Goal: Task Accomplishment & Management: Manage account settings

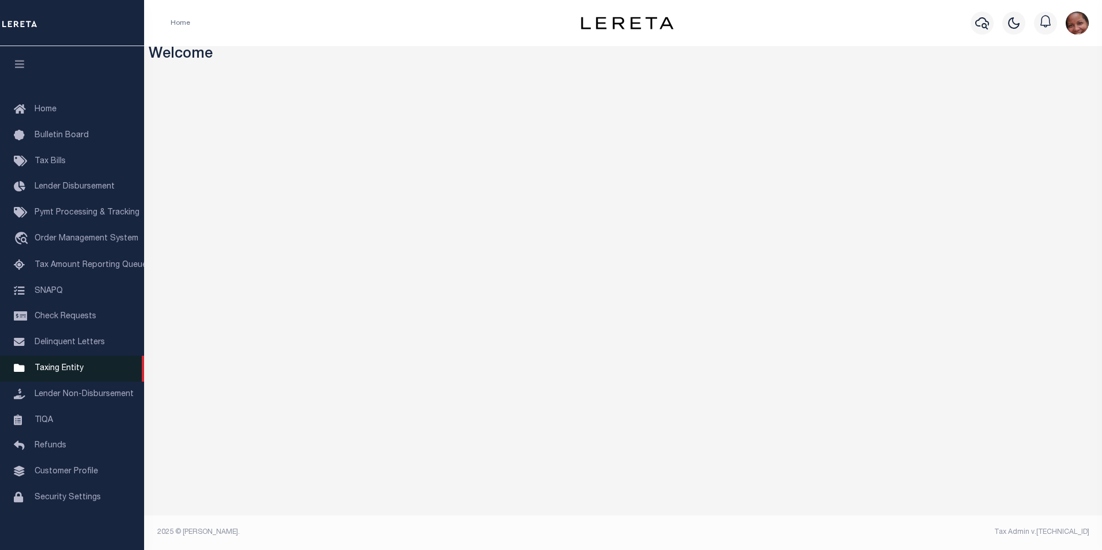
click at [69, 372] on span "Taxing Entity" at bounding box center [59, 368] width 49 height 8
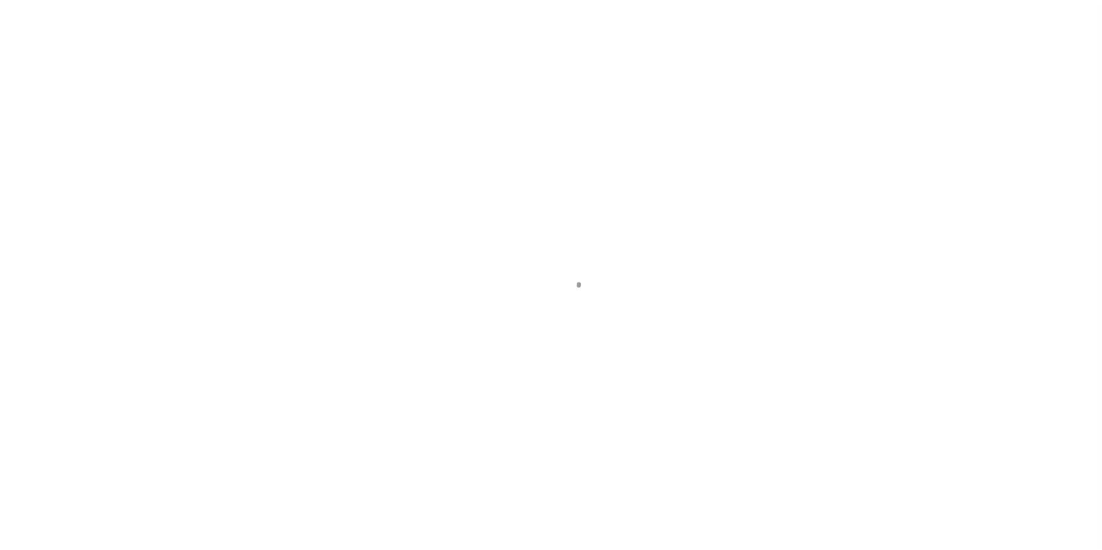
scroll to position [12, 0]
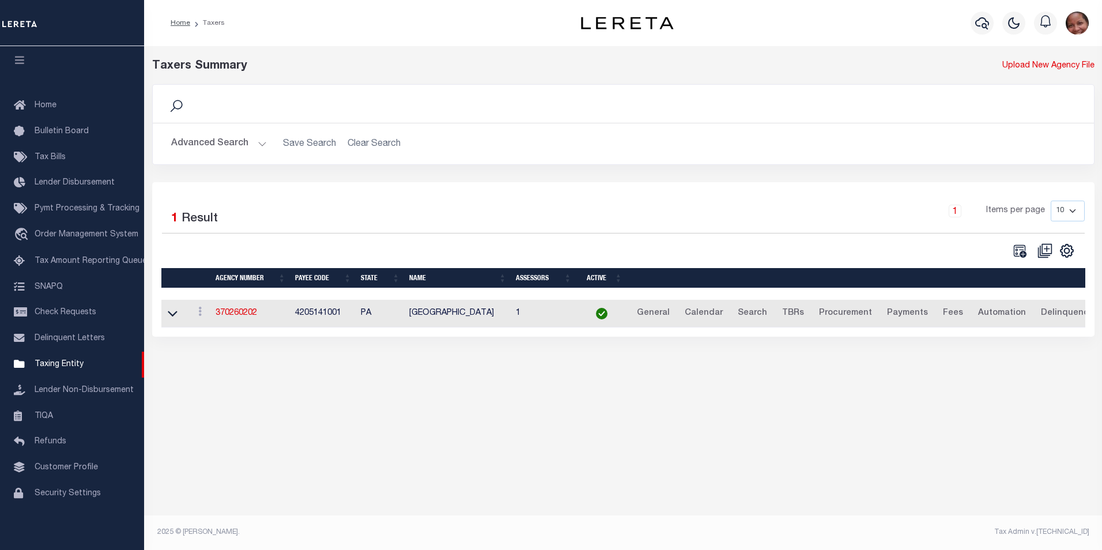
click at [259, 143] on button "Advanced Search" at bounding box center [219, 144] width 96 height 22
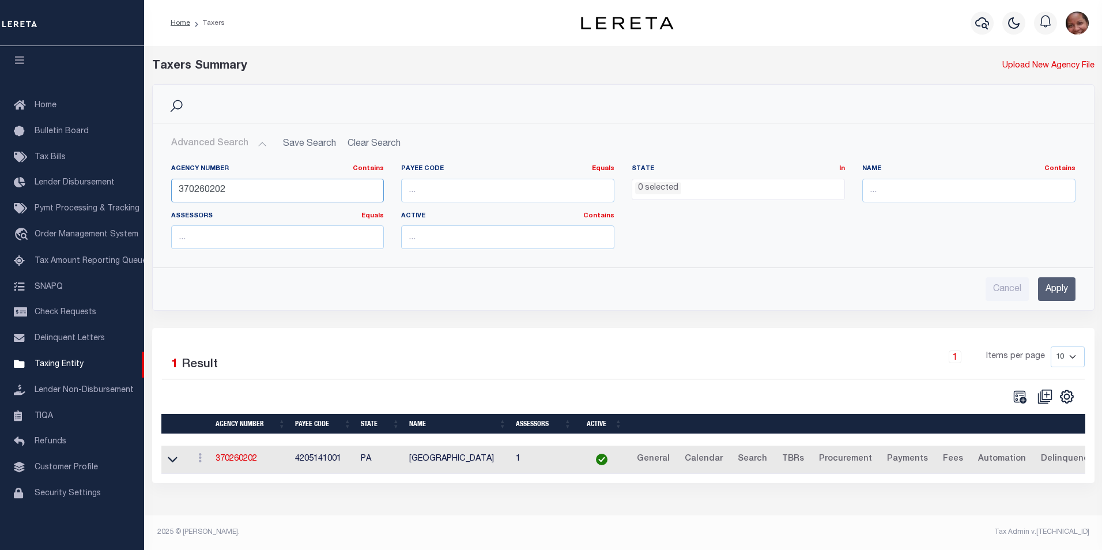
drag, startPoint x: 231, startPoint y: 191, endPoint x: 169, endPoint y: 189, distance: 61.7
click at [169, 189] on div "Agency Number Contains Contains Is 370260202" at bounding box center [278, 187] width 230 height 47
type input "010418801"
click at [1057, 290] on input "Apply" at bounding box center [1056, 289] width 37 height 24
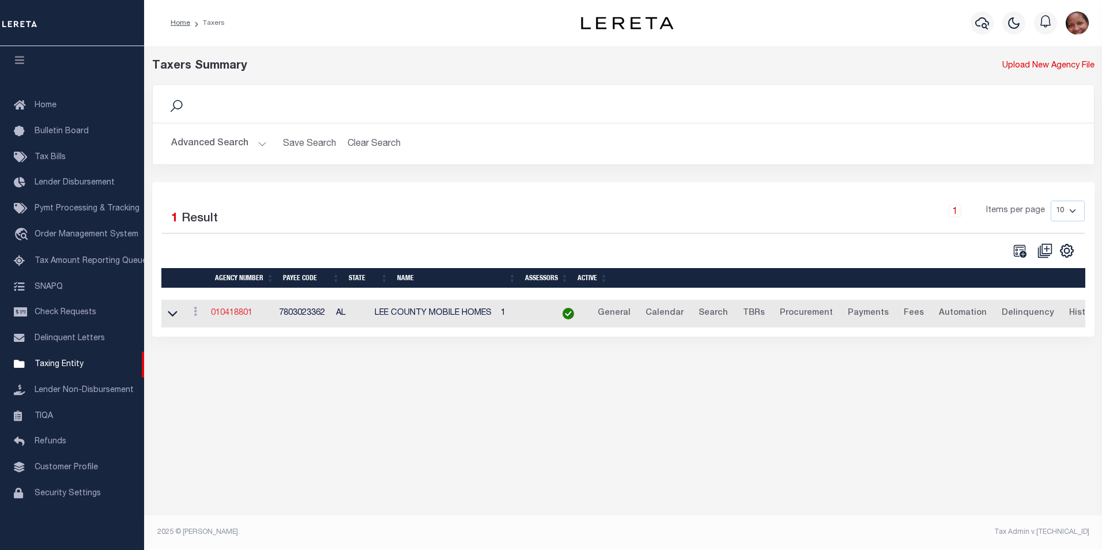
click at [241, 315] on link "010418801" at bounding box center [231, 313] width 41 height 8
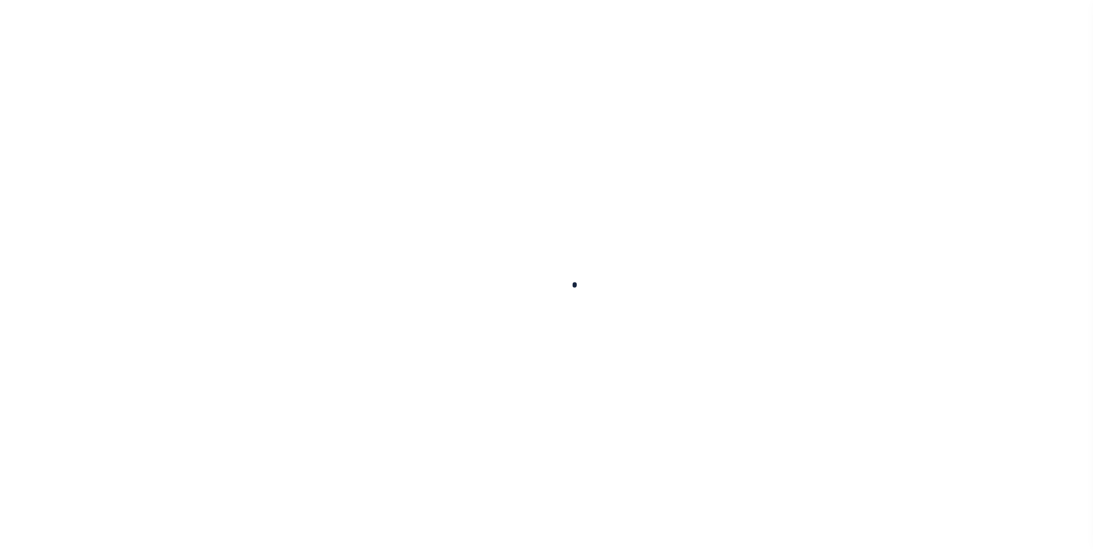
select select
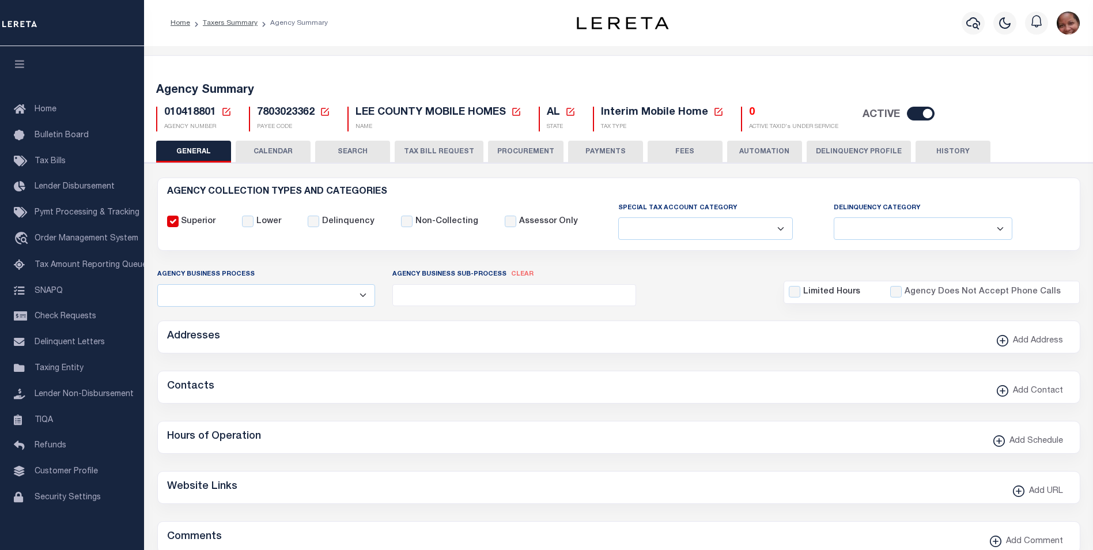
checkbox input "false"
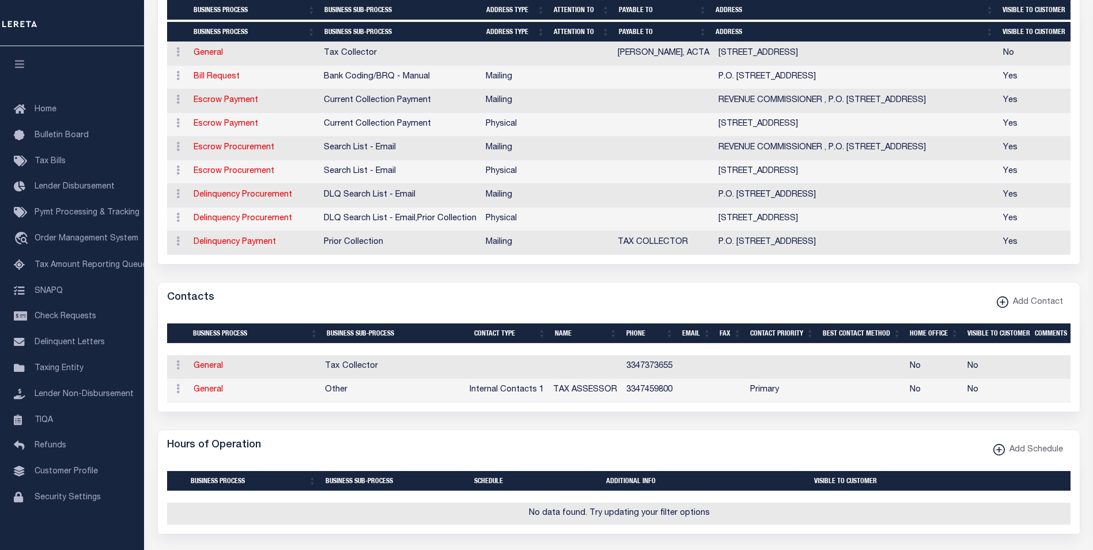
scroll to position [382, 0]
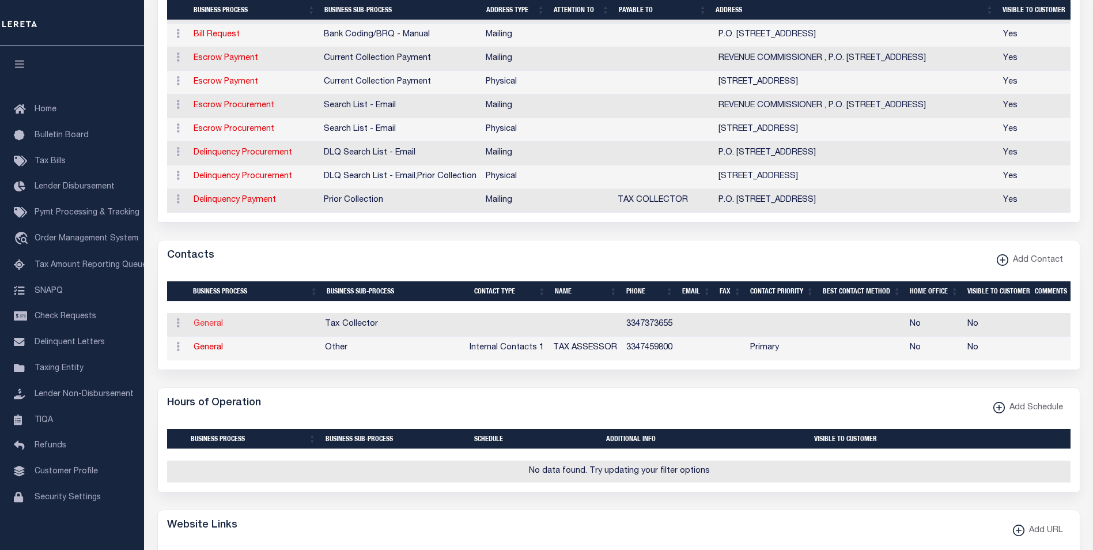
click at [209, 328] on link "General" at bounding box center [208, 324] width 29 height 8
checkbox input "false"
select select
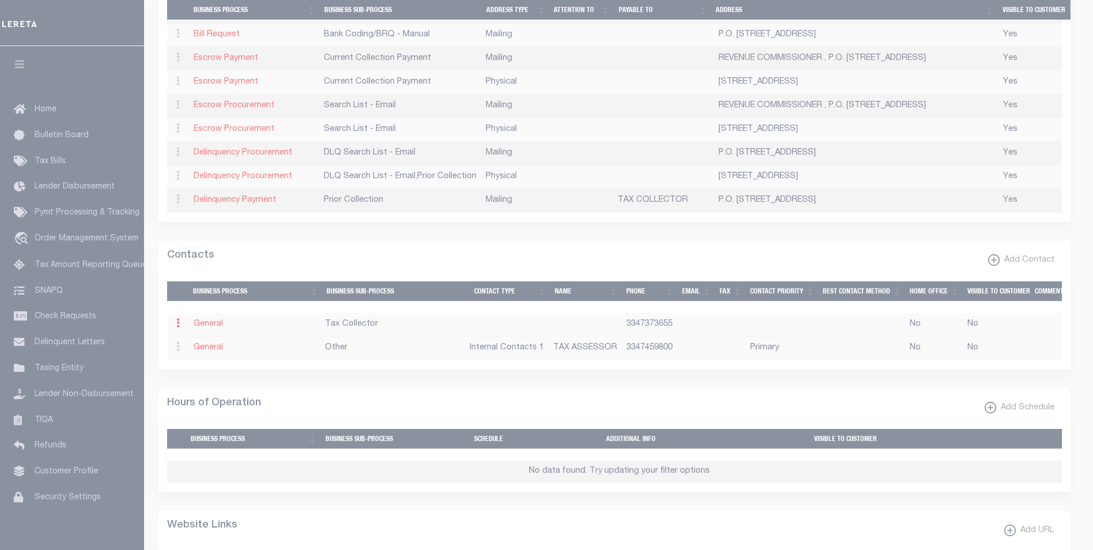
select select
type input "3347373655"
checkbox input "false"
select select "6"
select select "31"
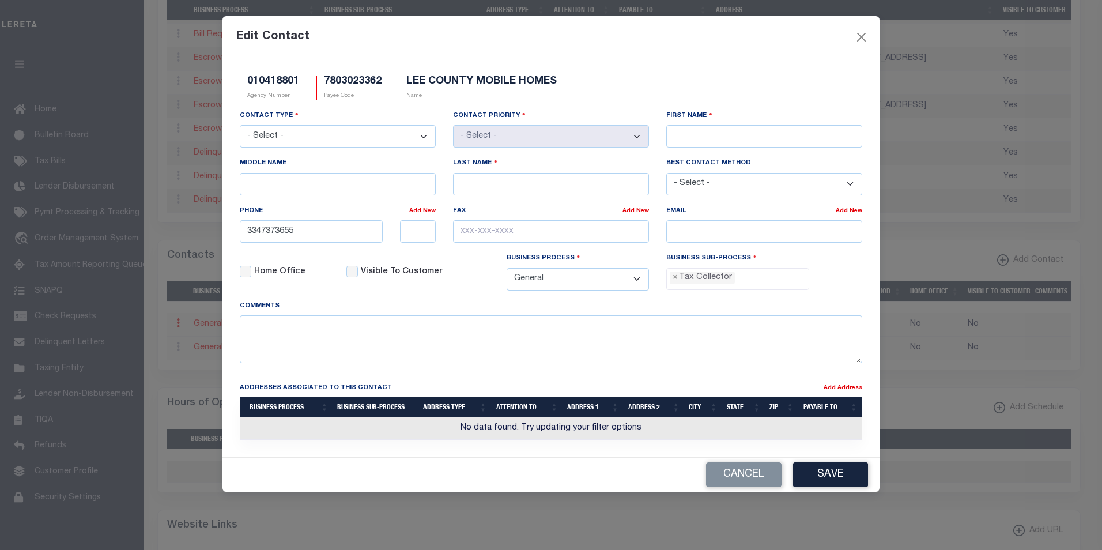
click at [422, 137] on select "- Select - Assessor Clerk Internal Contacts 1 Internal Contacts 2 Internal Cont…" at bounding box center [338, 136] width 196 height 22
select select "2"
click at [240, 126] on select "- Select - Assessor Clerk Internal Contacts 1 Internal Contacts 2 Internal Cont…" at bounding box center [338, 136] width 196 height 22
select select "1"
click at [687, 137] on input "First Name" at bounding box center [764, 136] width 196 height 22
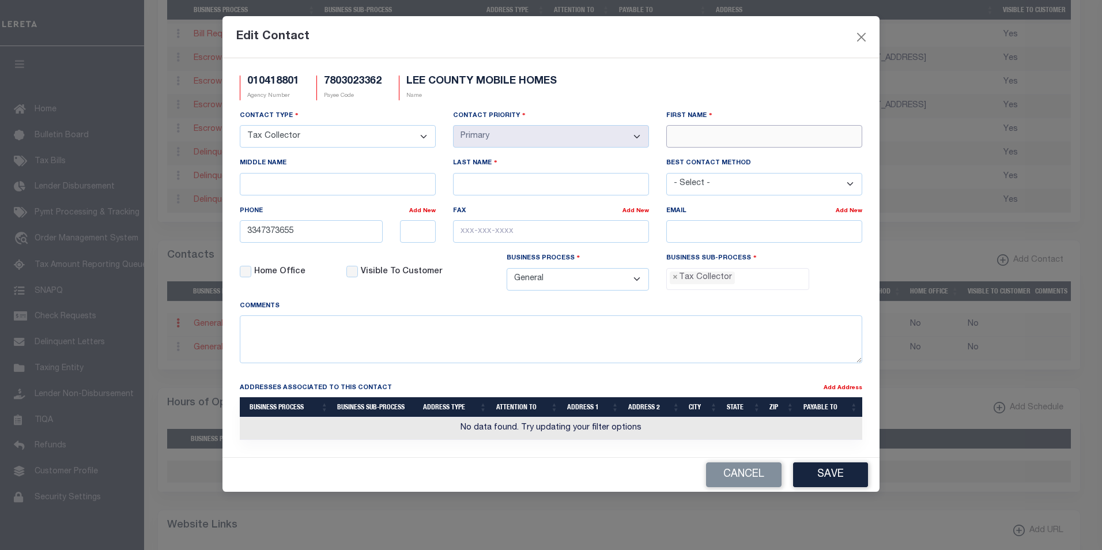
paste input "JANEQUA"
type input "JANEQUA"
click at [531, 188] on input "Last Name" at bounding box center [551, 184] width 196 height 22
paste input "LILLY"
type input "LILLY"
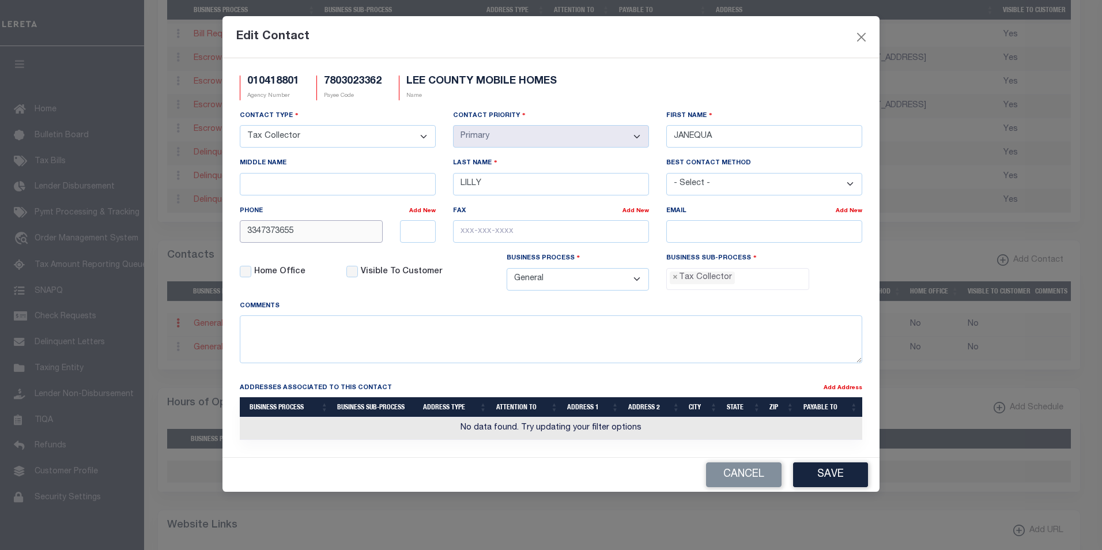
drag, startPoint x: 308, startPoint y: 235, endPoint x: 239, endPoint y: 231, distance: 69.8
click at [239, 231] on div "3347373655" at bounding box center [311, 231] width 160 height 22
paste input "-737-3632"
type input "334-737-3632"
click at [462, 233] on input "text" at bounding box center [551, 231] width 196 height 22
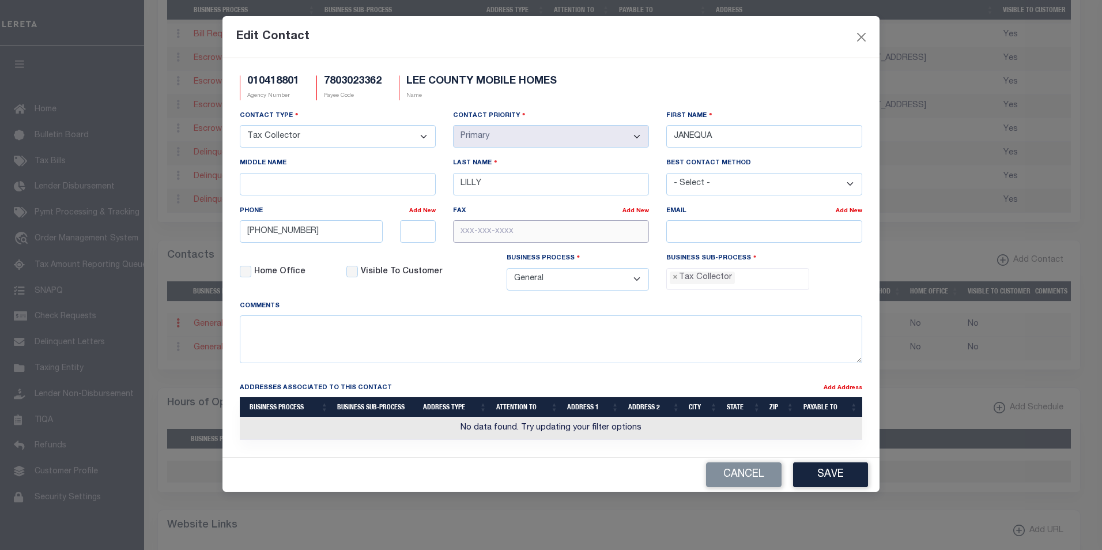
paste input "334-705-5081"
type input "334-705-5081"
click at [697, 233] on input "email" at bounding box center [764, 231] width 196 height 22
paste input "JLILLY@LEECO.US"
type input "JLILLY@LEECO.US"
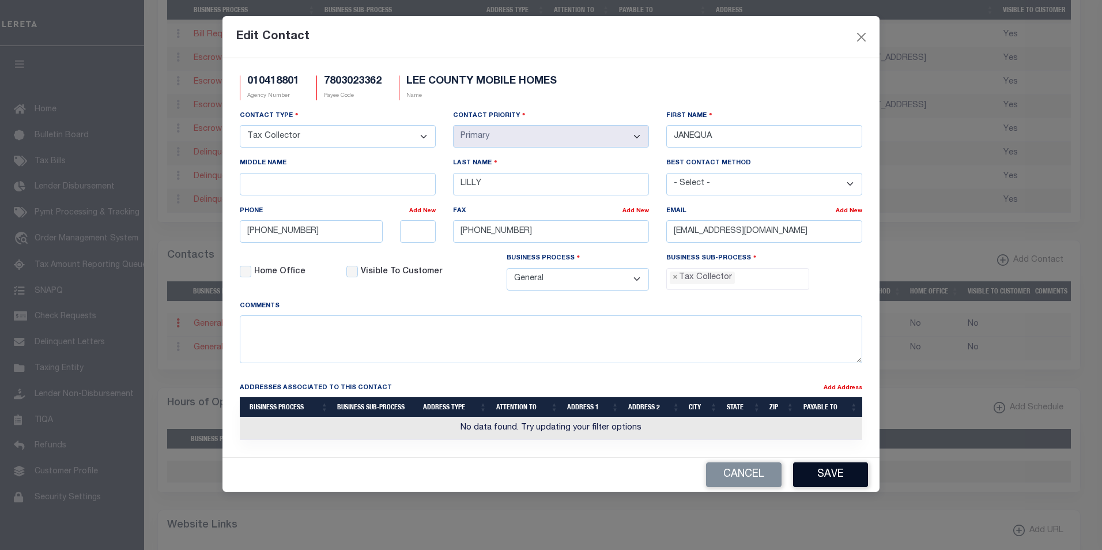
click at [840, 481] on button "Save" at bounding box center [830, 474] width 75 height 25
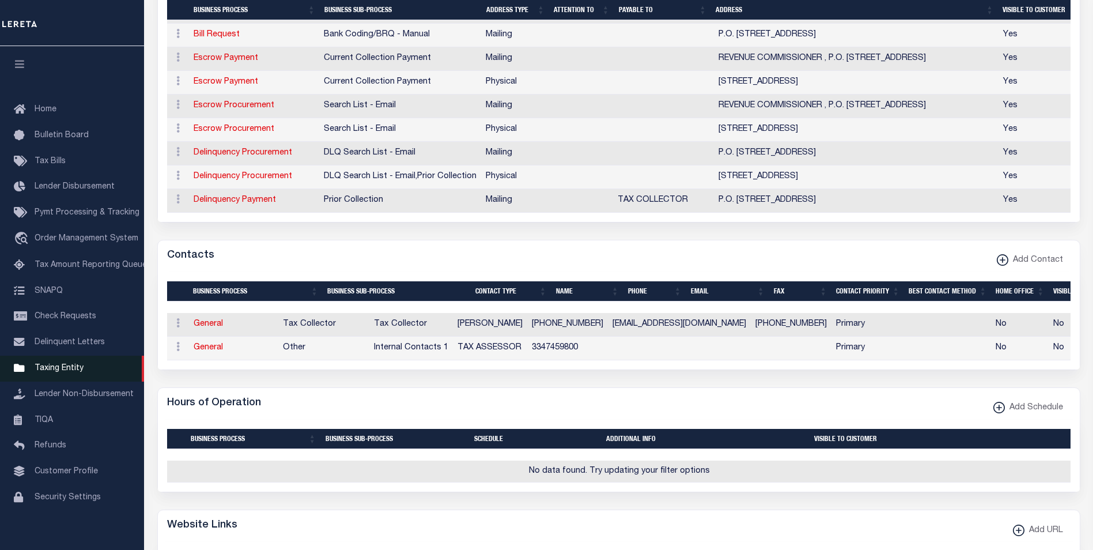
click at [61, 370] on span "Taxing Entity" at bounding box center [59, 368] width 49 height 8
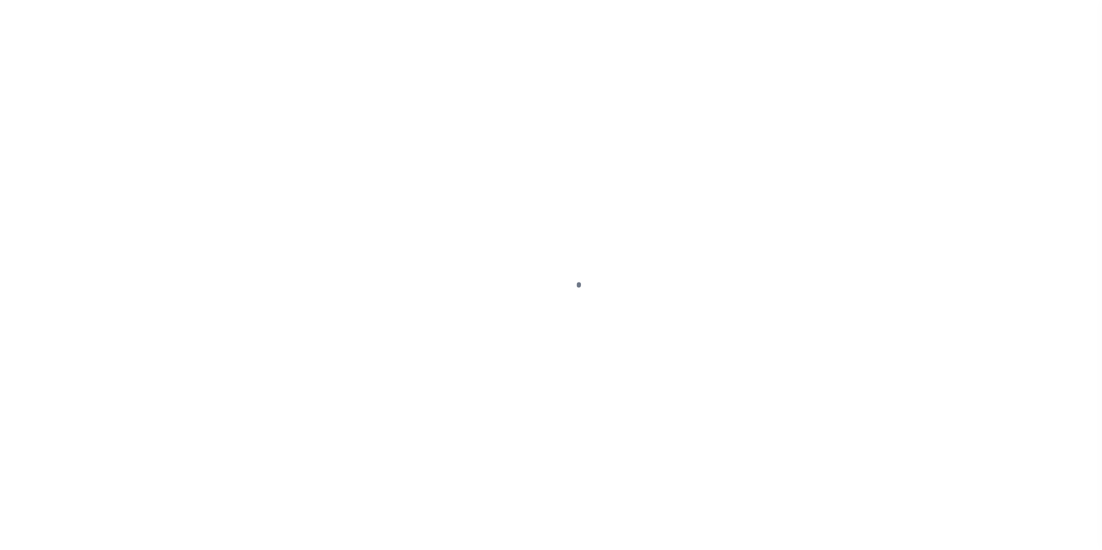
scroll to position [12, 0]
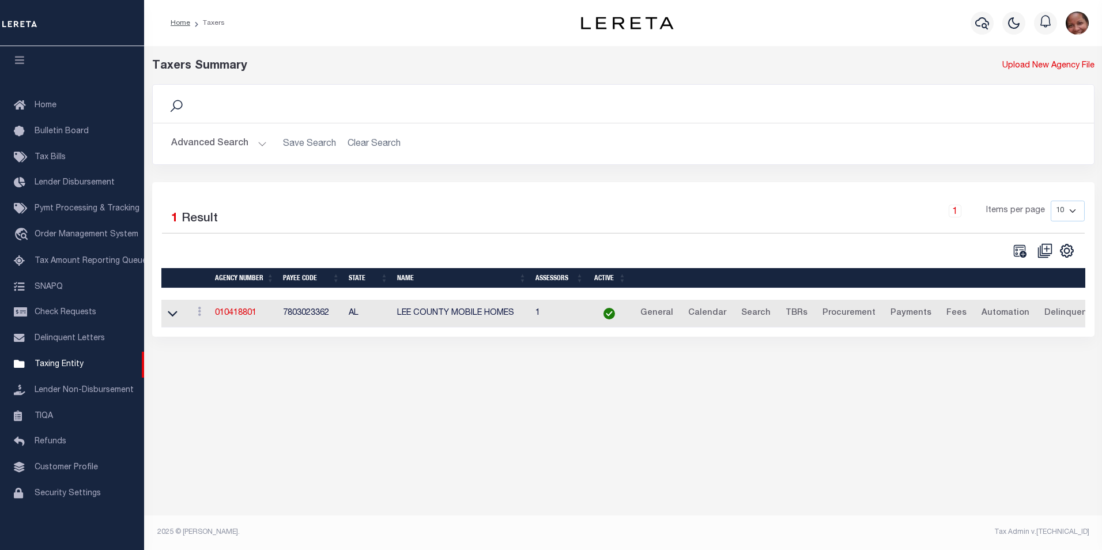
click at [259, 143] on button "Advanced Search" at bounding box center [219, 144] width 96 height 22
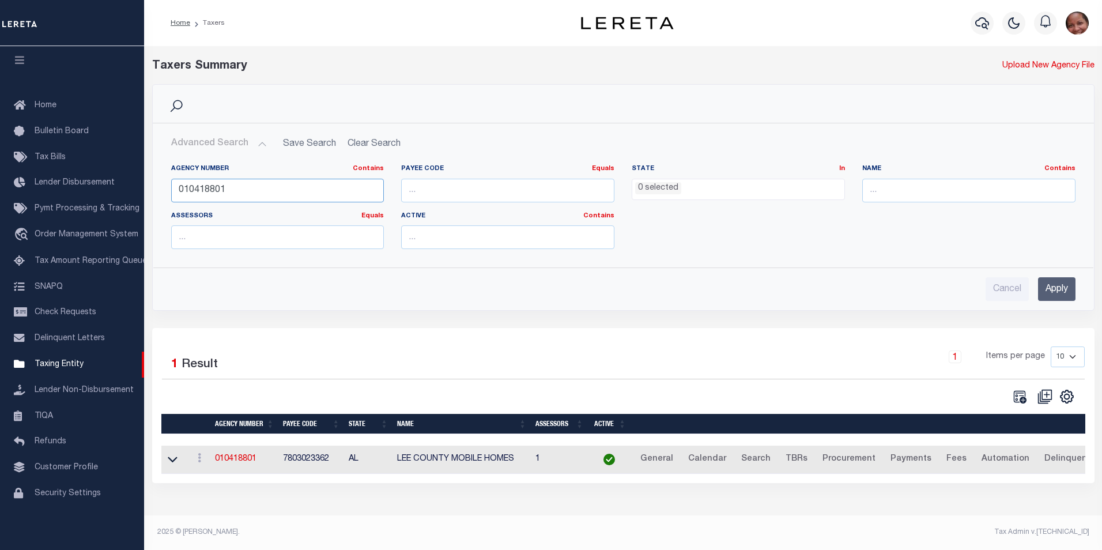
drag, startPoint x: 203, startPoint y: 190, endPoint x: 230, endPoint y: 191, distance: 27.7
click at [230, 191] on input "010418801" at bounding box center [277, 191] width 213 height 24
type input "010410000"
click at [1060, 288] on input "Apply" at bounding box center [1056, 289] width 37 height 24
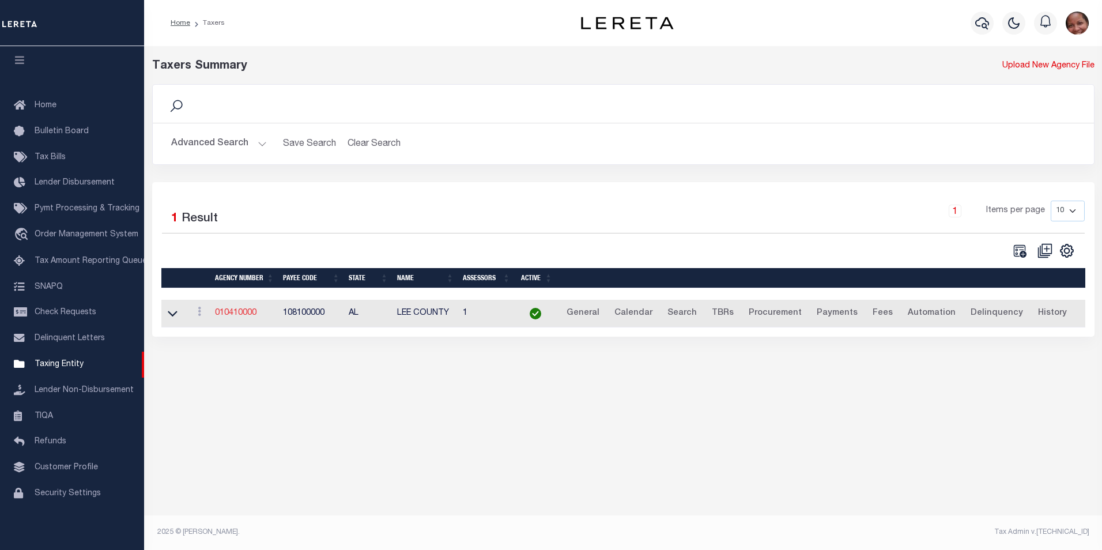
click at [247, 315] on link "010410000" at bounding box center [235, 313] width 41 height 8
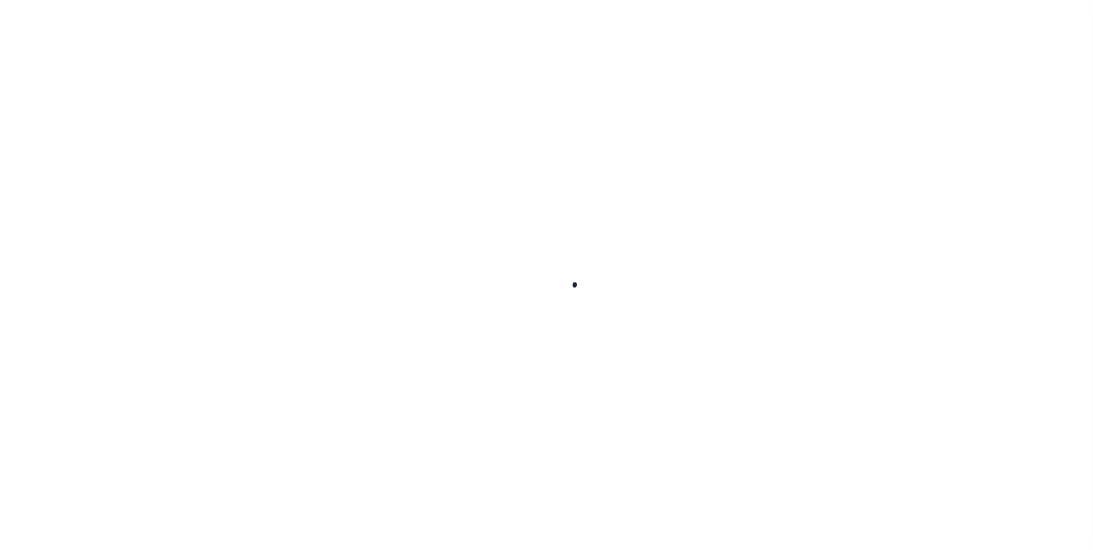
select select
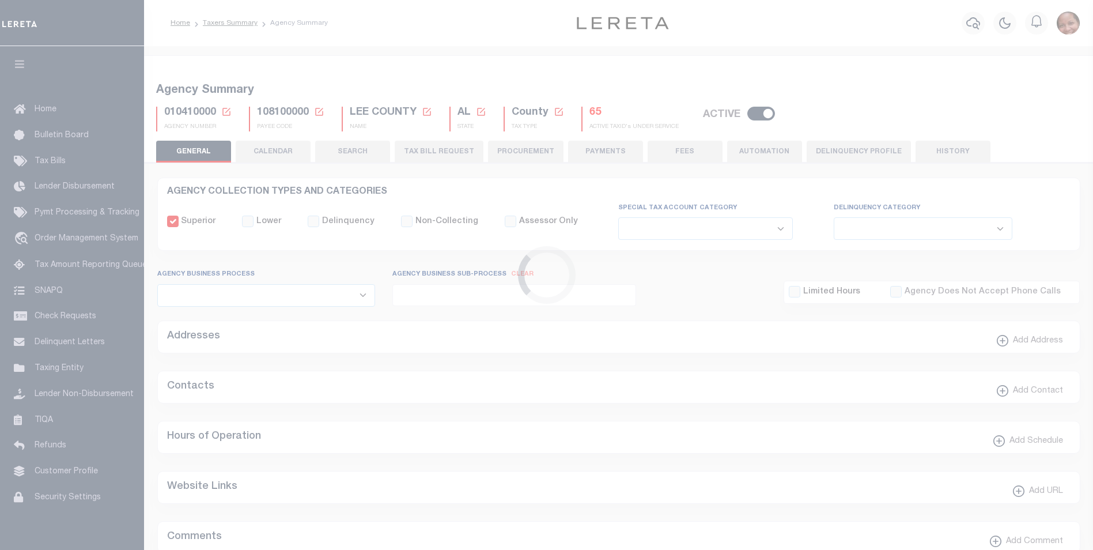
checkbox input "false"
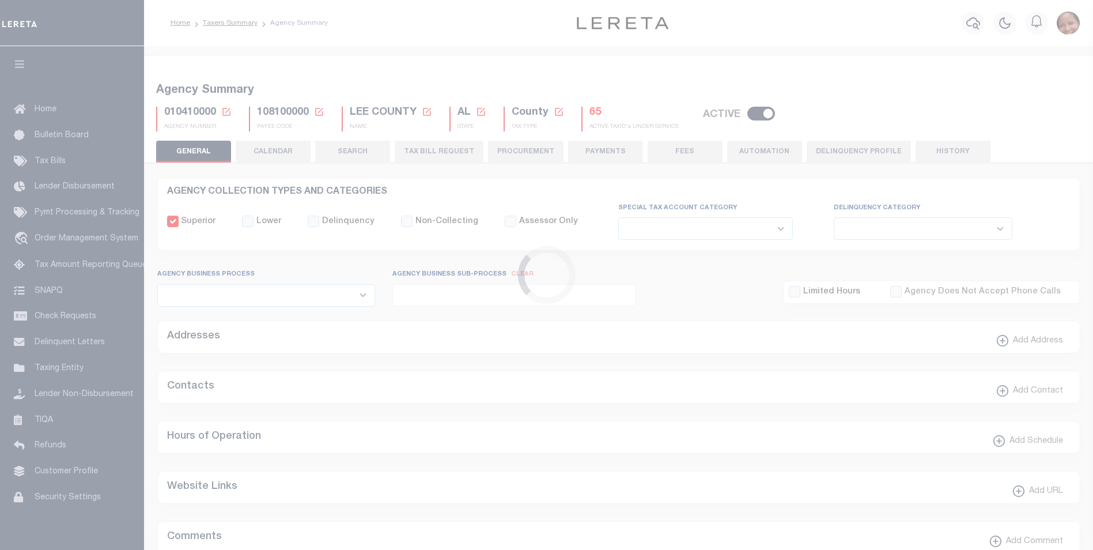
type input "108100000"
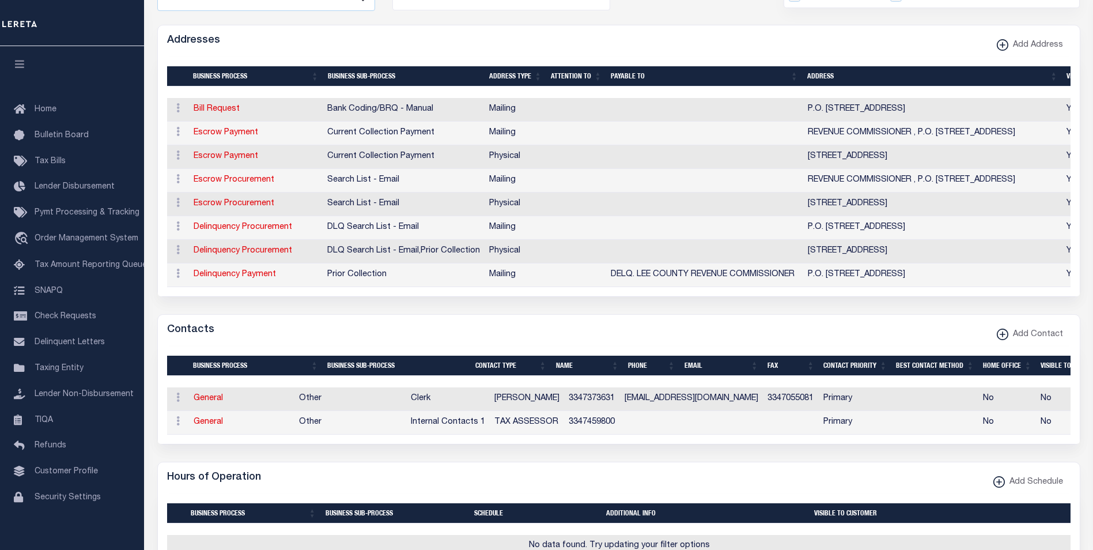
scroll to position [305, 0]
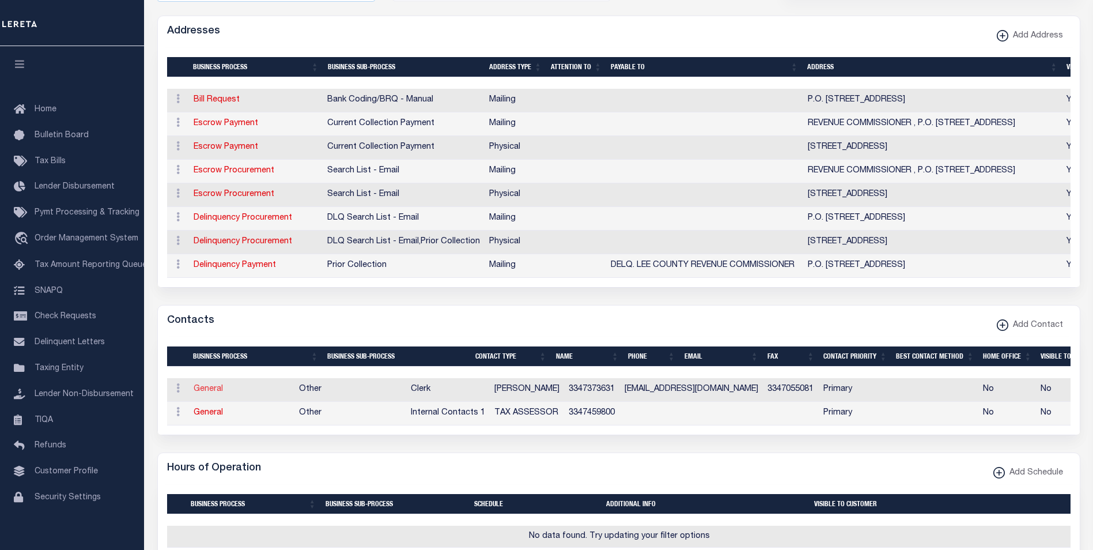
click at [202, 393] on link "General" at bounding box center [208, 389] width 29 height 8
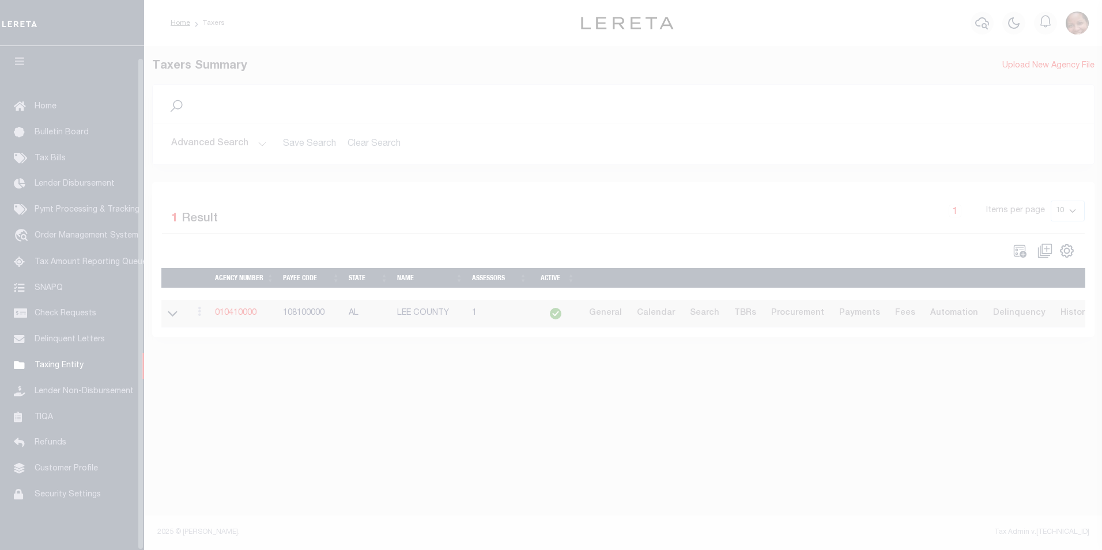
scroll to position [12, 0]
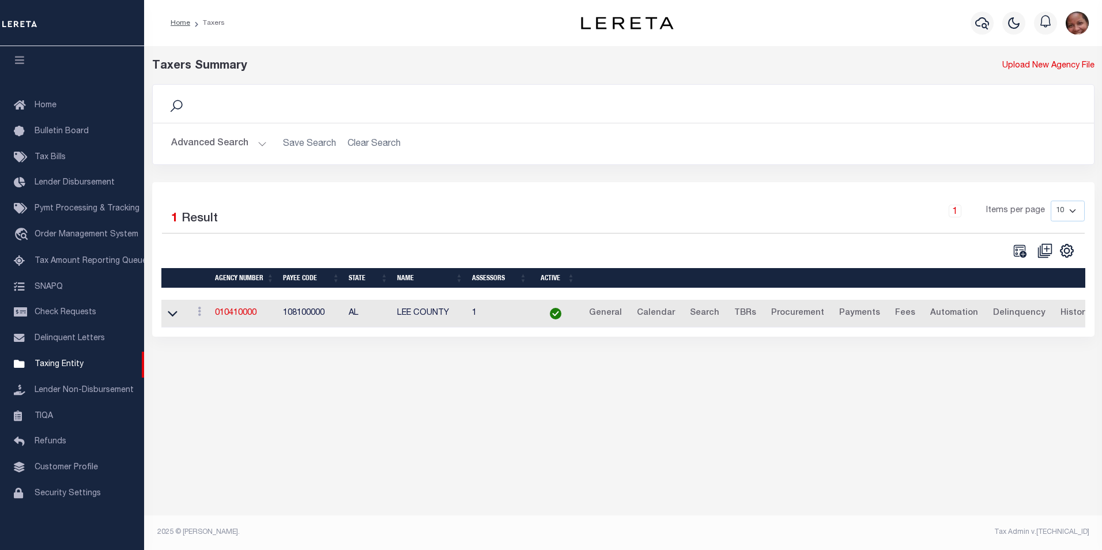
click at [262, 145] on button "Advanced Search" at bounding box center [219, 144] width 96 height 22
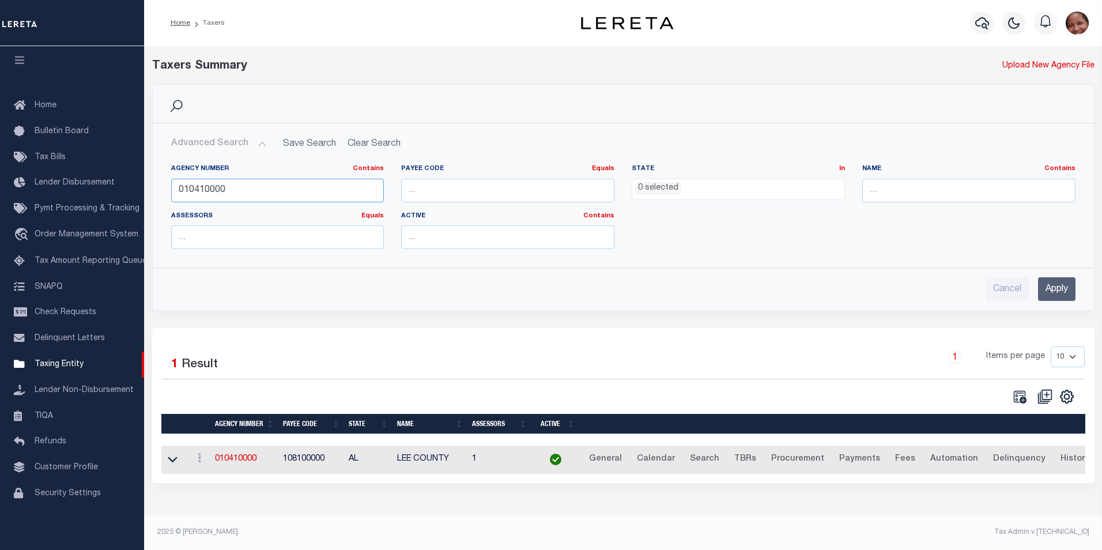
drag, startPoint x: 235, startPoint y: 195, endPoint x: 160, endPoint y: 188, distance: 75.8
click at [160, 188] on div "Agency Number Contains Contains Is 010410000 Payee Code Equals Equals Is Not Eq…" at bounding box center [623, 206] width 940 height 103
type input "090620000"
click at [1060, 293] on input "Apply" at bounding box center [1056, 289] width 37 height 24
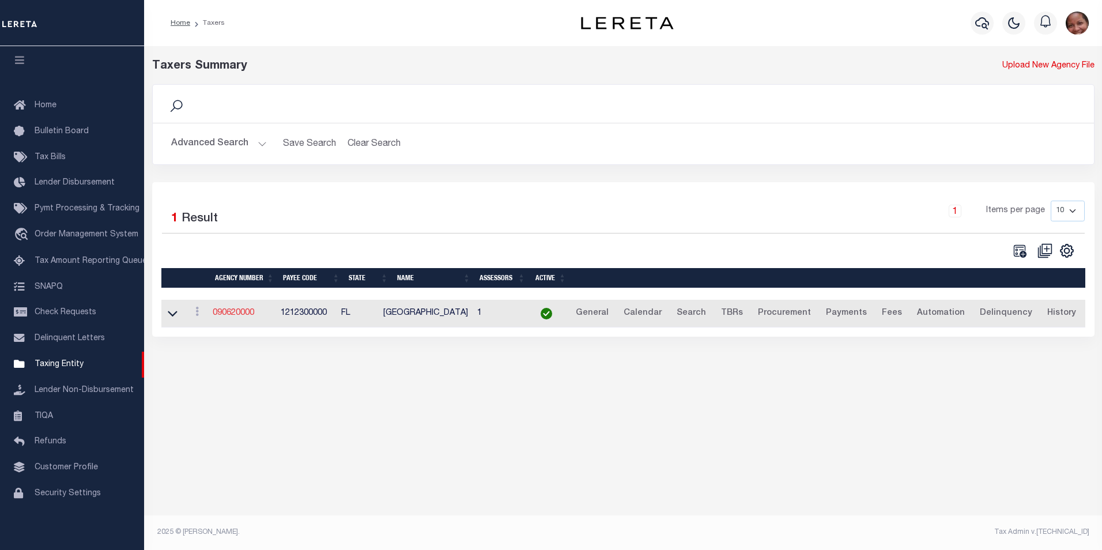
click at [229, 313] on link "090620000" at bounding box center [233, 313] width 41 height 8
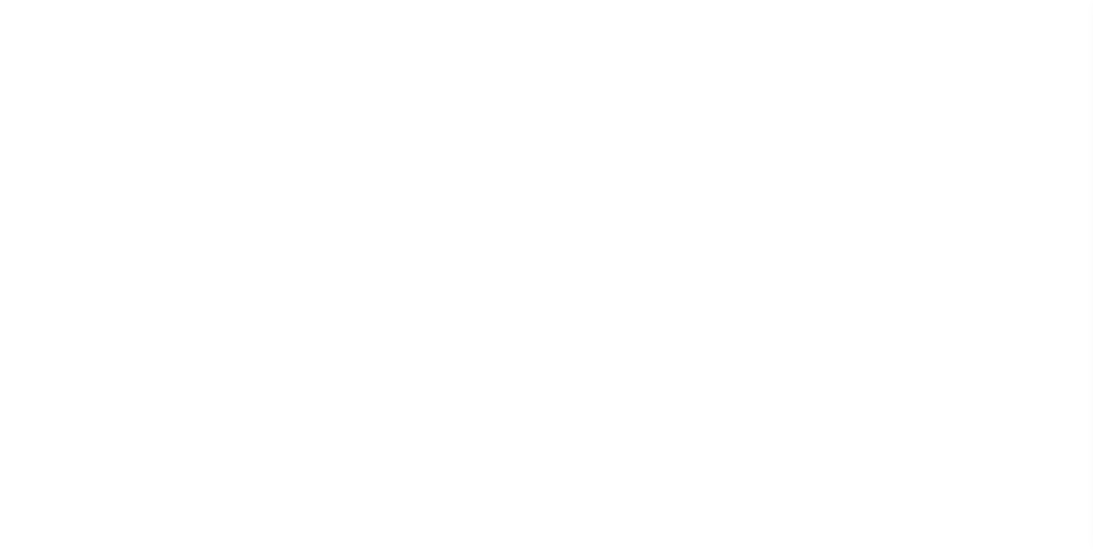
select select
checkbox input "false"
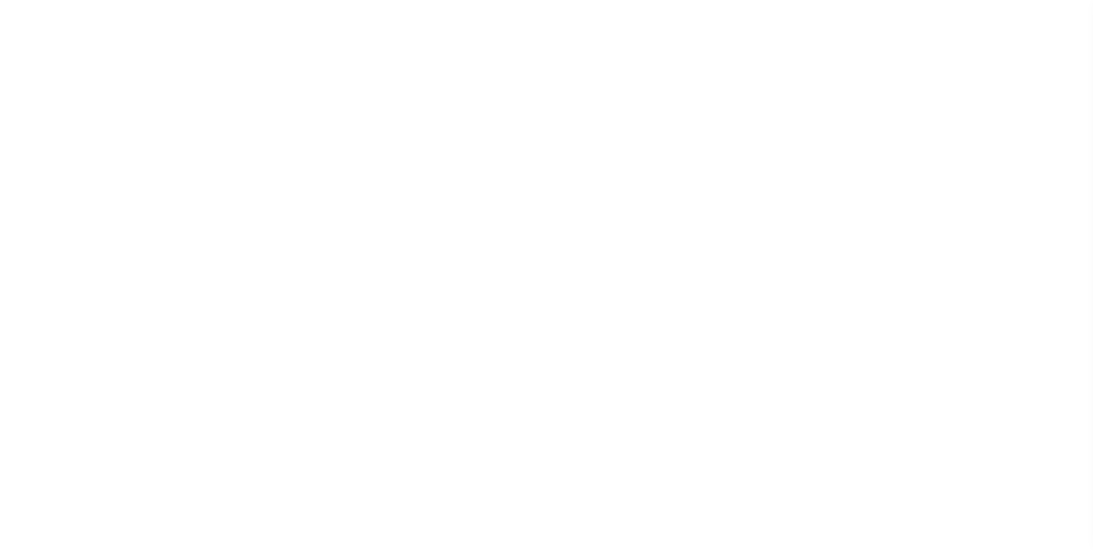
checkbox input "false"
type input "1212300000"
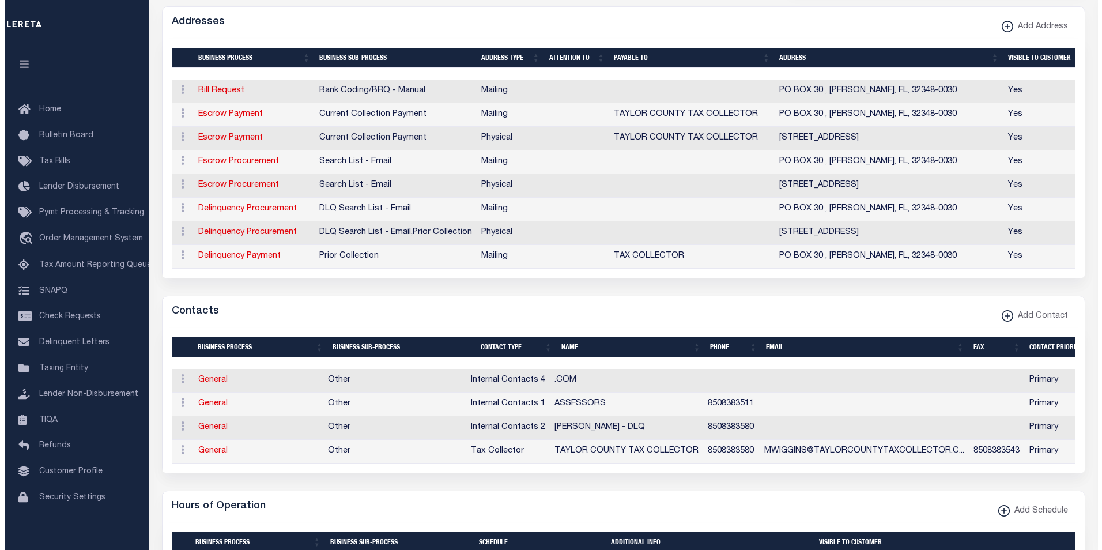
scroll to position [327, 0]
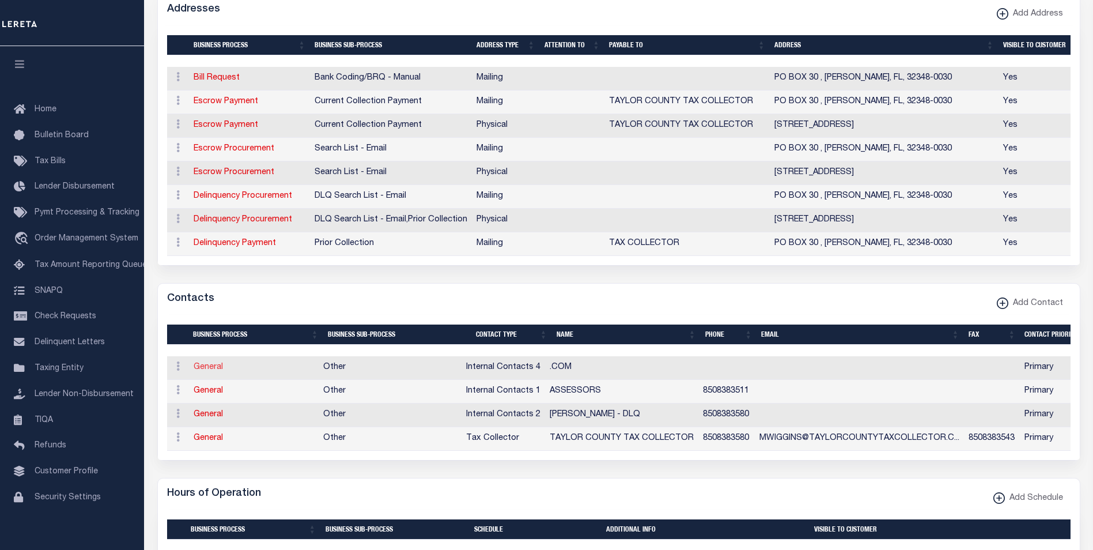
click at [214, 371] on link "General" at bounding box center [208, 367] width 29 height 8
checkbox input "false"
select select
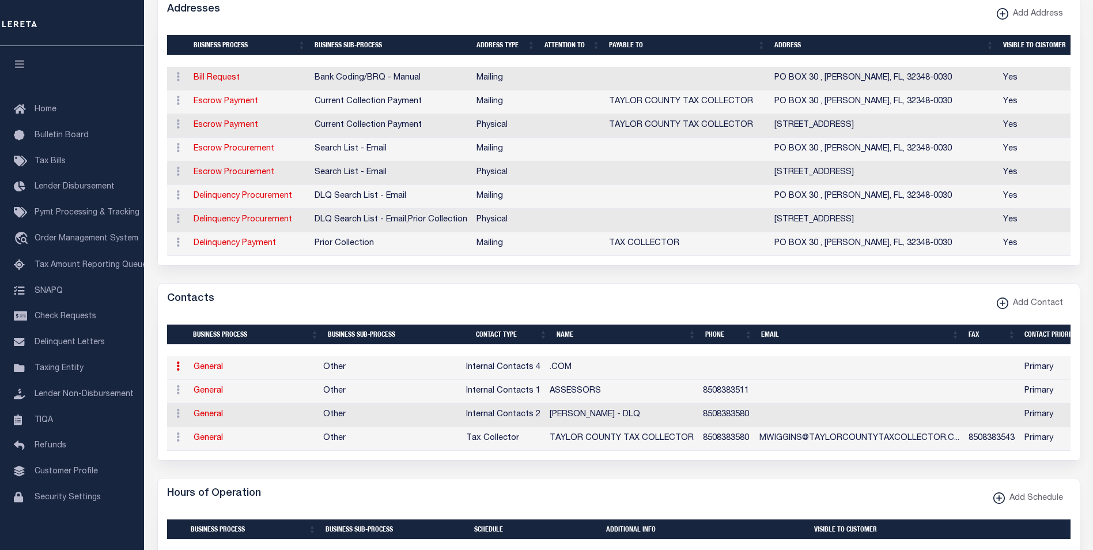
select select "8"
select select "1"
type input ".COM"
select select "6"
select select "39"
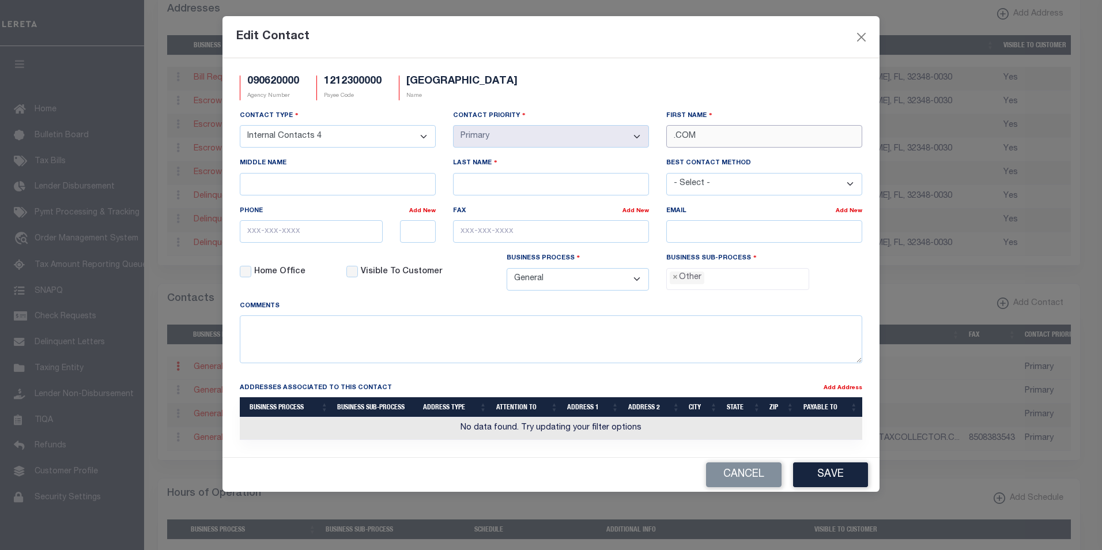
drag, startPoint x: 702, startPoint y: 137, endPoint x: 664, endPoint y: 138, distance: 38.6
click at [664, 138] on div "First Name .COM" at bounding box center [763, 132] width 213 height 47
paste input "MARK"
type input "MARK"
click at [539, 186] on input "Last Name" at bounding box center [551, 184] width 196 height 22
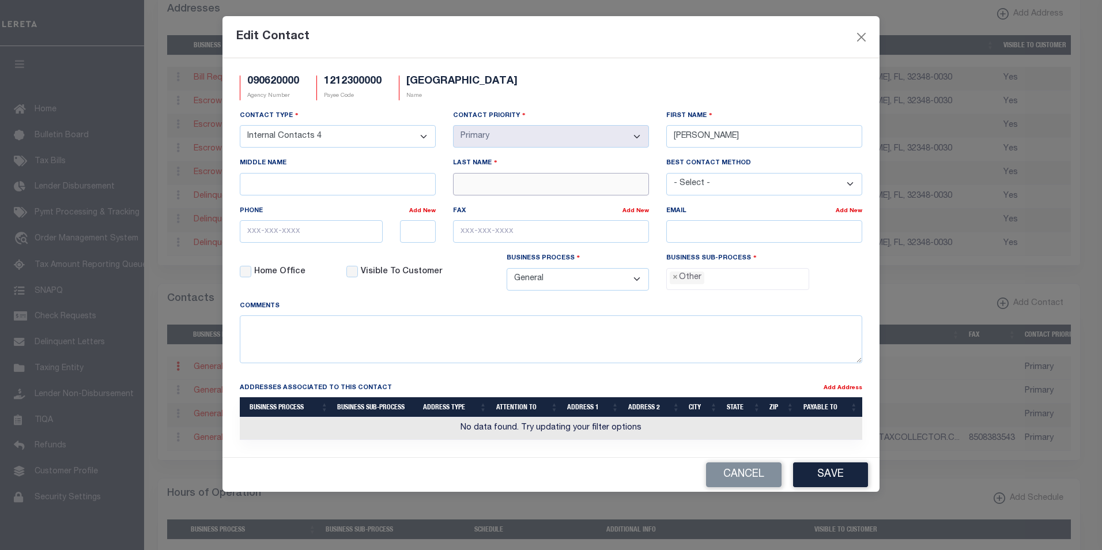
paste input "WIGGINS"
type input "WIGGINS"
click at [684, 231] on input "email" at bounding box center [764, 231] width 196 height 22
paste input "MWIGGINS@TAYLORCOUNTYTAXCOLLECTOR.COM"
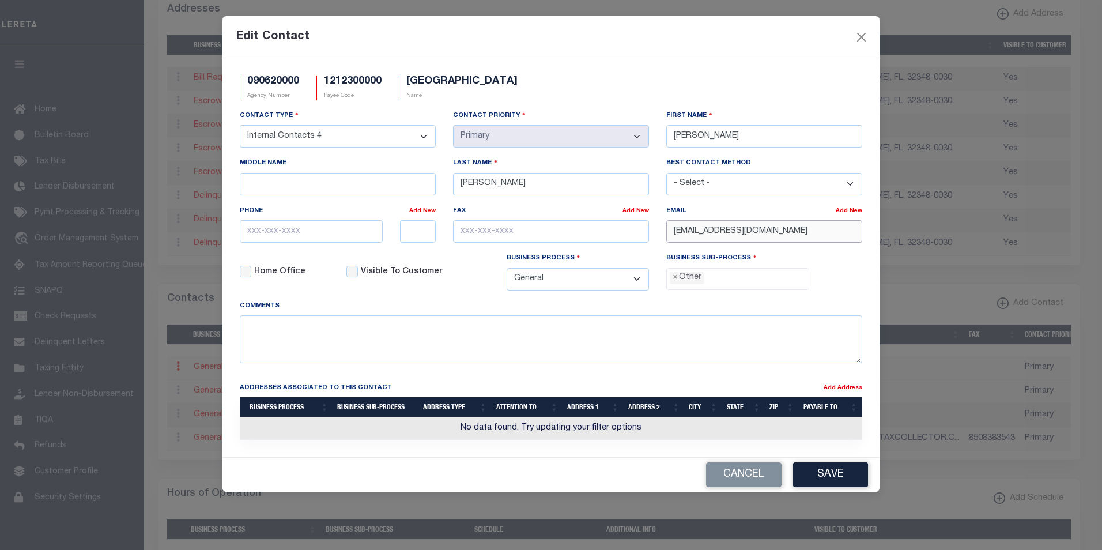
type input "MWIGGINS@TAYLORCOUNTYTAXCOLLECTOR.COM"
click at [258, 240] on input "text" at bounding box center [311, 231] width 143 height 22
paste input "850-838-3517"
type input "850-838-3517"
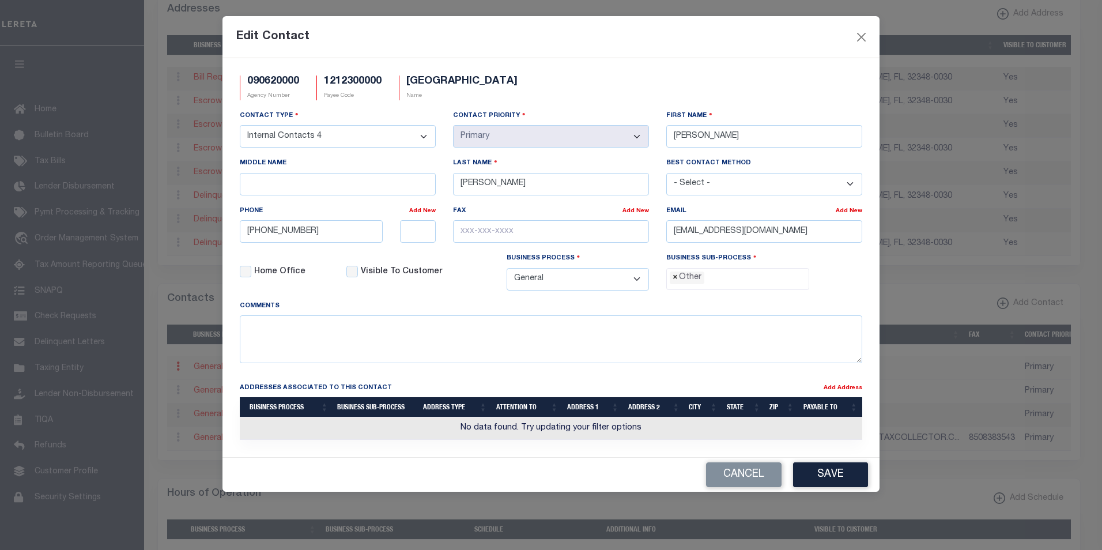
click at [675, 282] on span "×" at bounding box center [674, 277] width 5 height 13
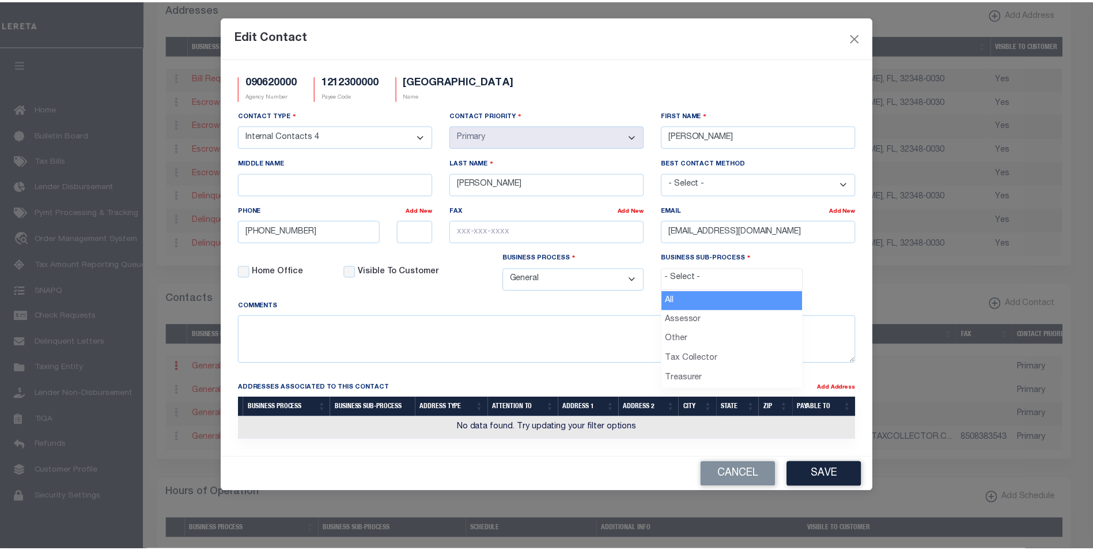
scroll to position [21, 0]
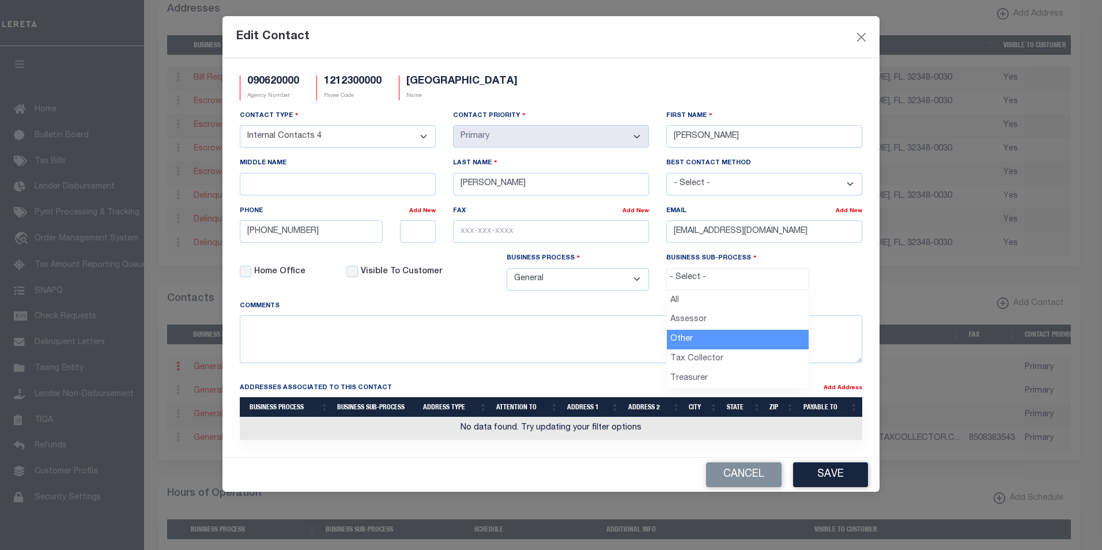
select select "39"
click at [422, 137] on select "- Select - Assessor Clerk Internal Contacts 1 Internal Contacts 2 Internal Cont…" at bounding box center [338, 136] width 196 height 22
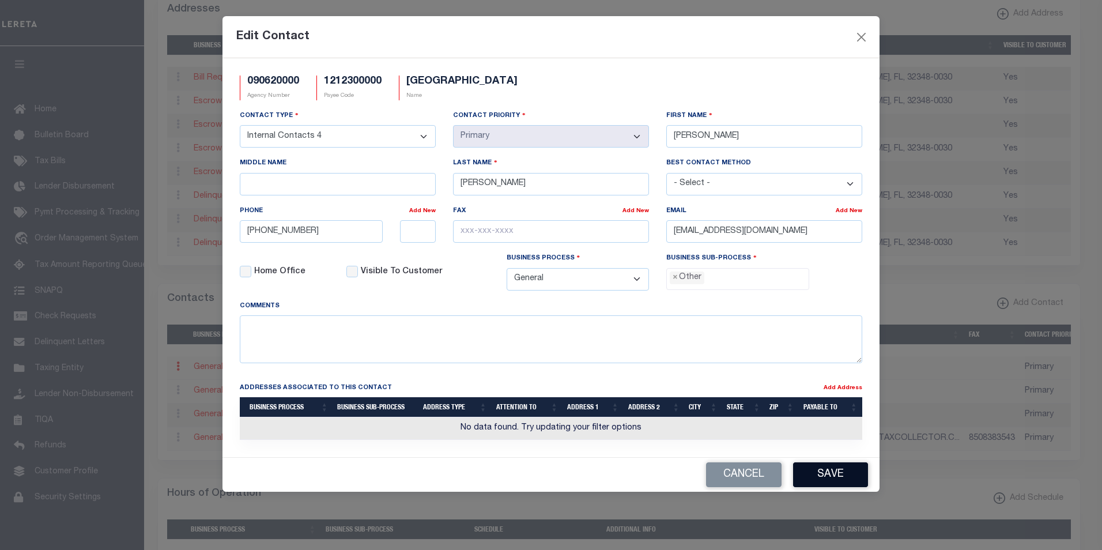
click at [843, 473] on button "Save" at bounding box center [830, 474] width 75 height 25
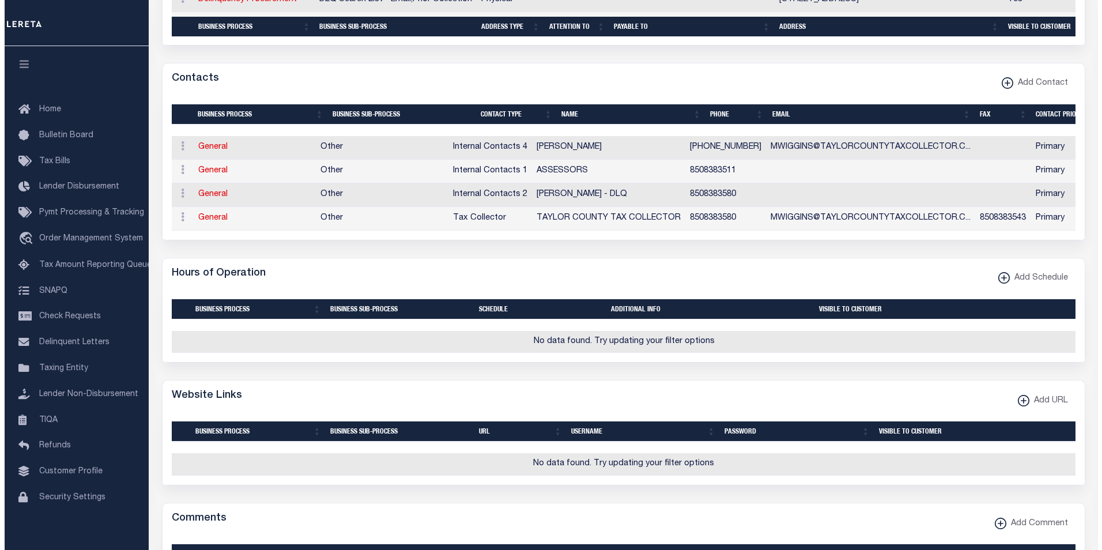
scroll to position [571, 0]
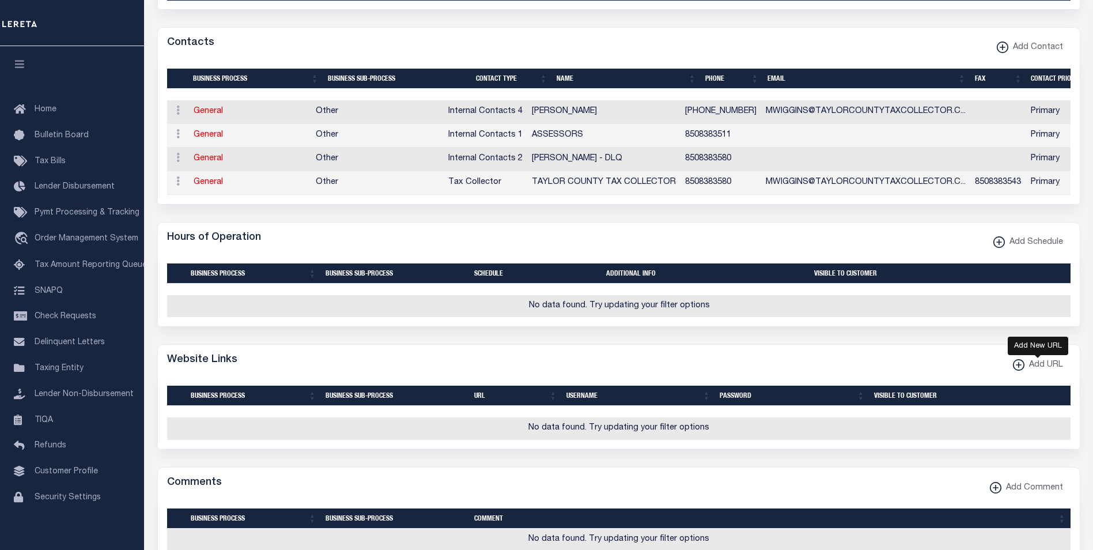
click at [1019, 371] on xmlns\ "button" at bounding box center [1019, 365] width 12 height 12
select select
checkbox input "true"
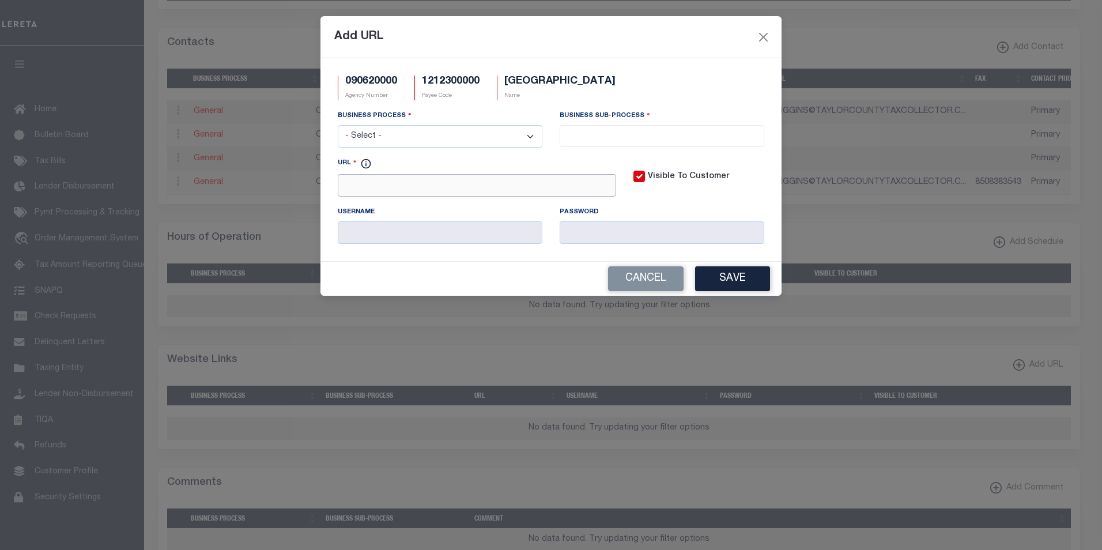
click at [352, 189] on input "URL" at bounding box center [477, 185] width 278 height 22
paste input "https://www.taylorcountytaxcollector.com/"
type input "https://www.taylorcountytaxcollector.com/"
click at [531, 140] on select "- Select - All Automation Bill Request Delinquency Payment Delinquency Procurem…" at bounding box center [440, 136] width 205 height 22
select select "6"
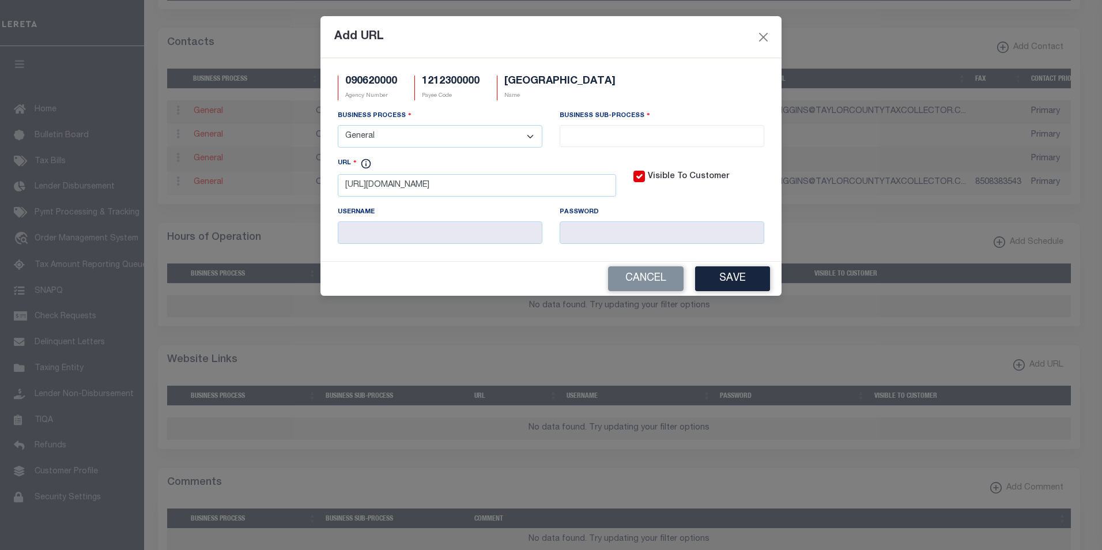
click at [338, 126] on select "- Select - All Automation Bill Request Delinquency Payment Delinquency Procurem…" at bounding box center [440, 136] width 205 height 22
click at [629, 136] on input "search" at bounding box center [662, 135] width 198 height 13
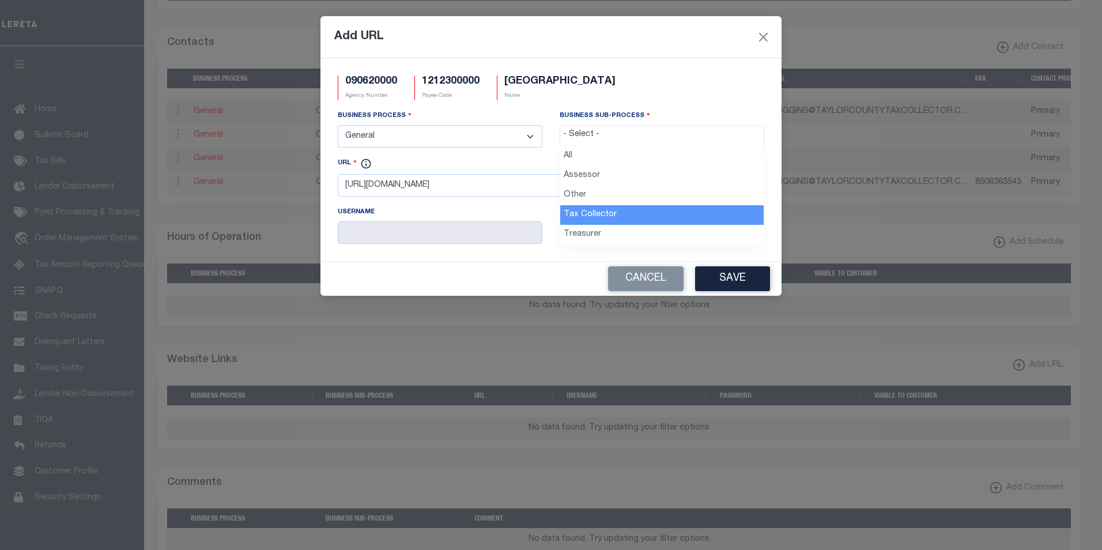
select select "31"
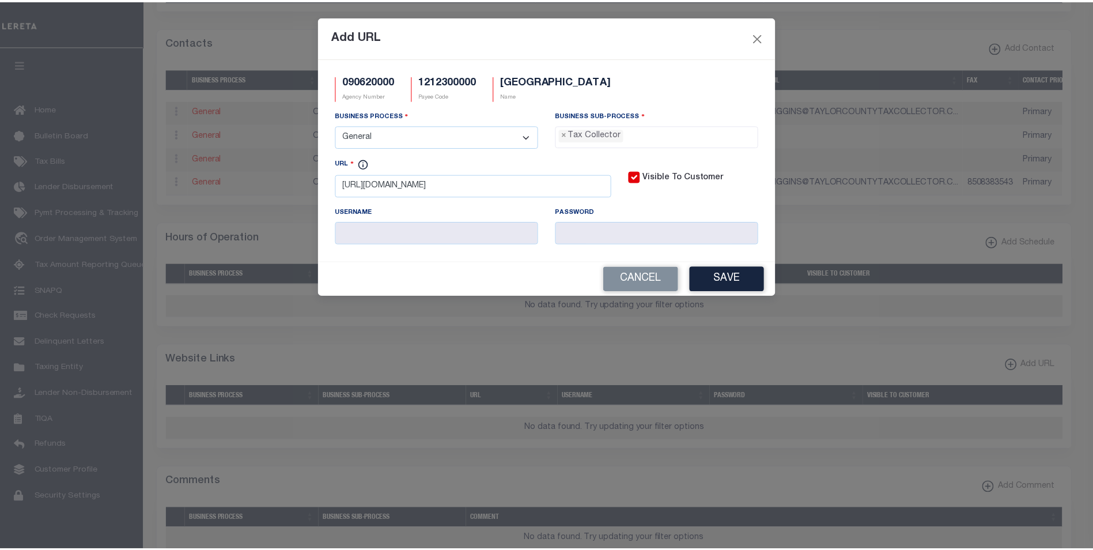
scroll to position [31, 0]
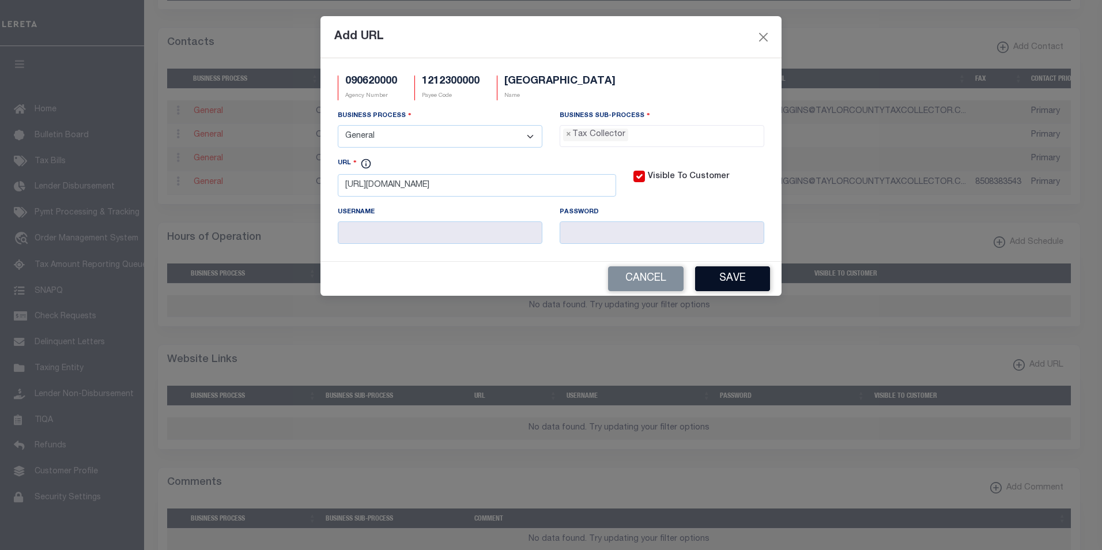
click at [741, 283] on button "Save" at bounding box center [732, 278] width 75 height 25
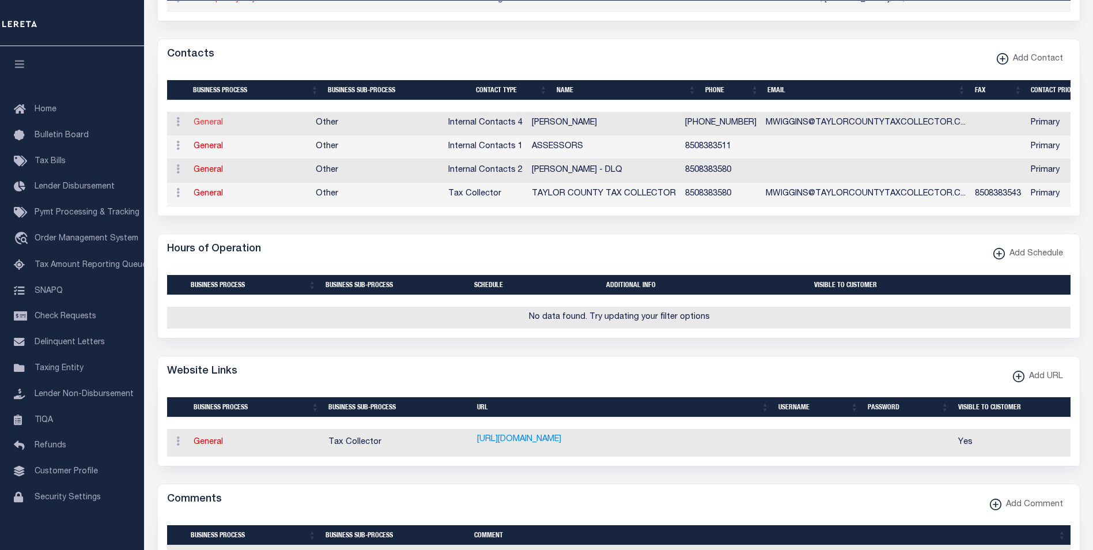
click at [211, 127] on link "General" at bounding box center [208, 123] width 29 height 8
select select
checkbox input "false"
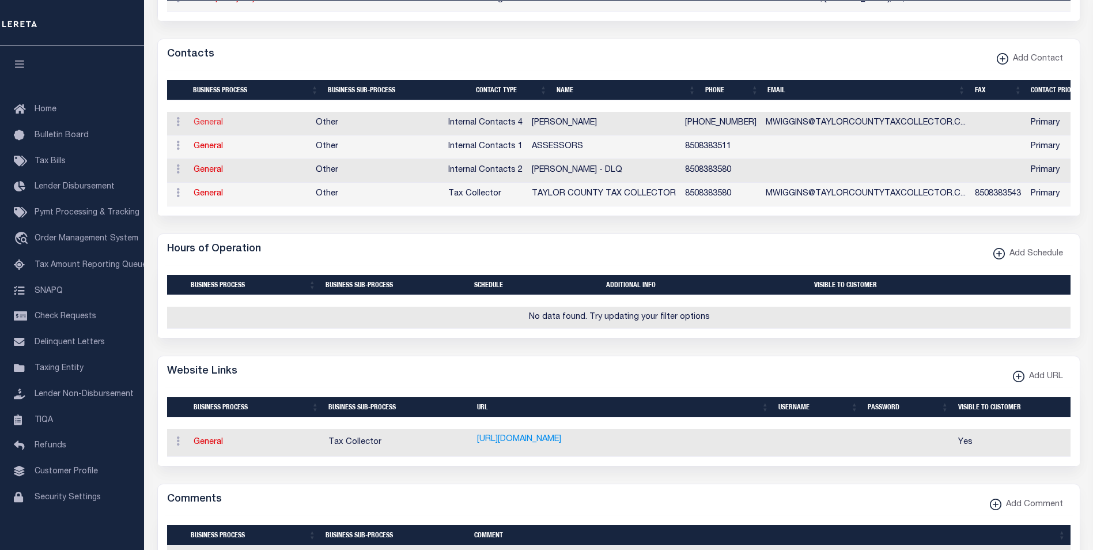
select select
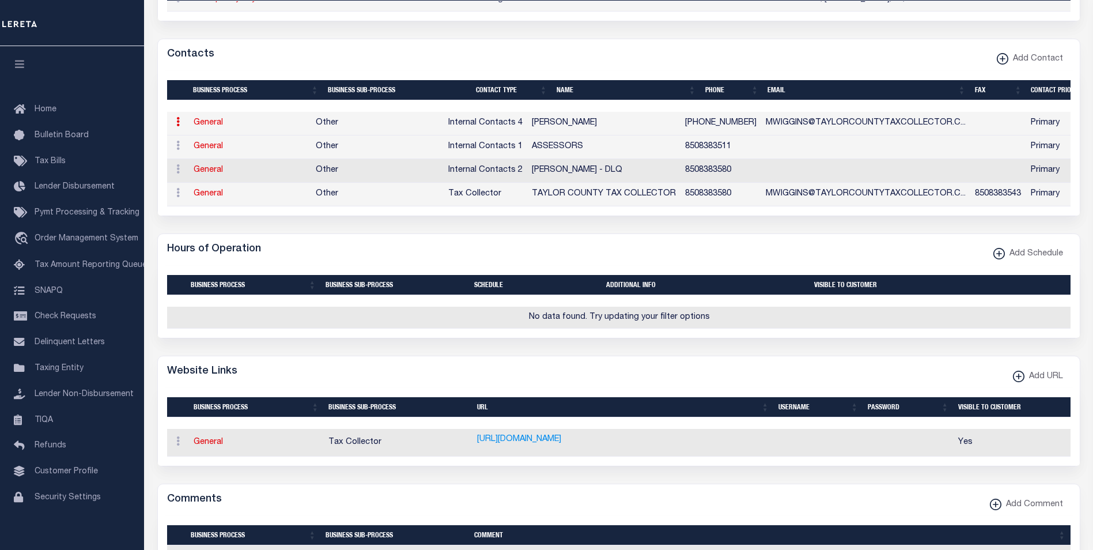
select select "8"
select select "1"
type input "MARK"
type input "WIGGINS"
type input "850-838-3517"
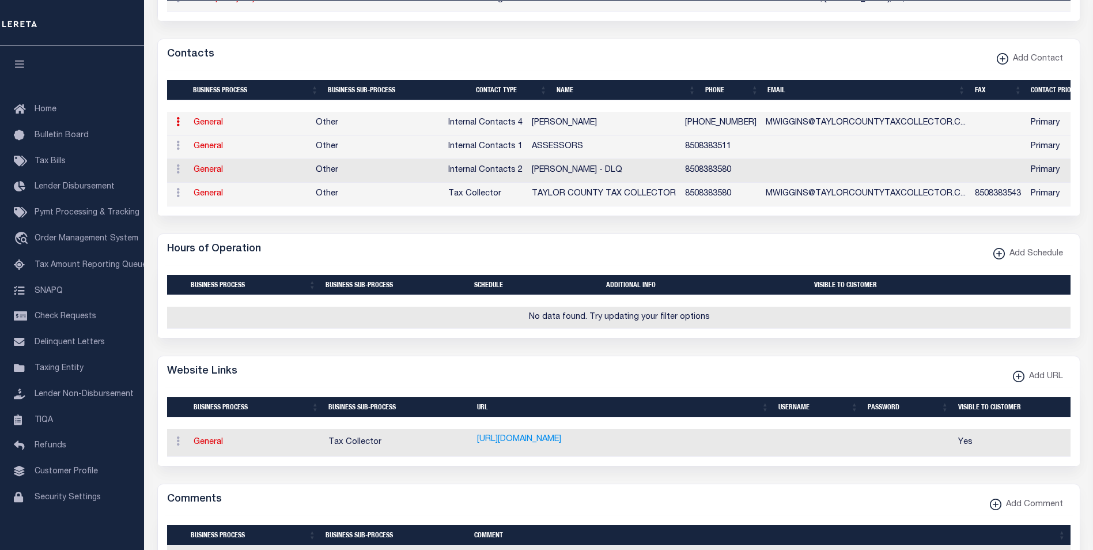
type input "MWIGGINS@TAYLORCOUNTYTAXCOLLECTOR.COM"
select select "6"
select select "39"
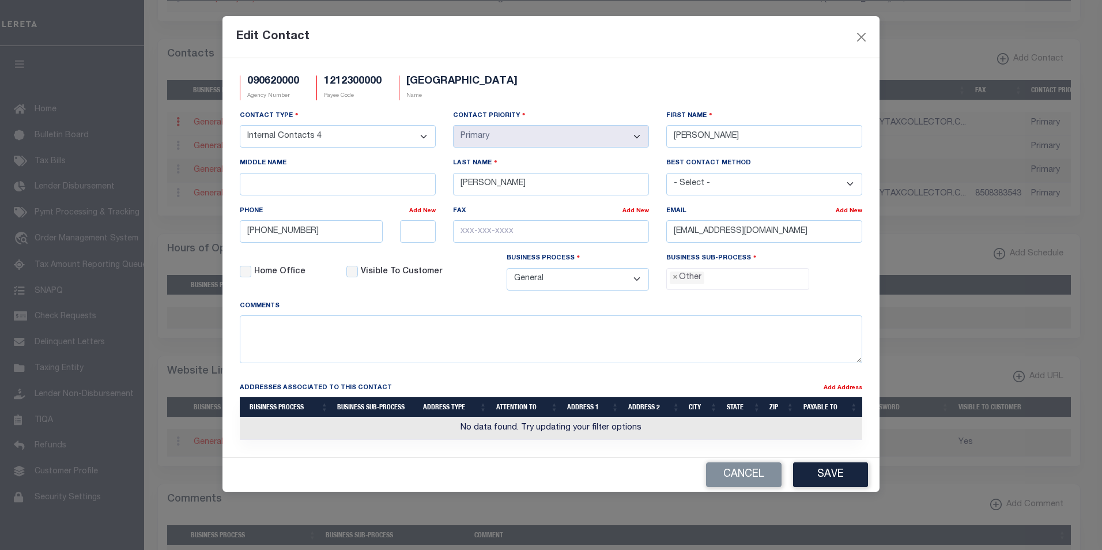
click at [425, 138] on select "- Select - Assessor Clerk Internal Contacts 1 Internal Contacts 2 Internal Cont…" at bounding box center [338, 136] width 196 height 22
select select "2"
click at [240, 126] on select "- Select - Assessor Clerk Internal Contacts 1 Internal Contacts 2 Internal Cont…" at bounding box center [338, 136] width 196 height 22
select select "2"
click at [834, 475] on button "Save" at bounding box center [830, 474] width 75 height 25
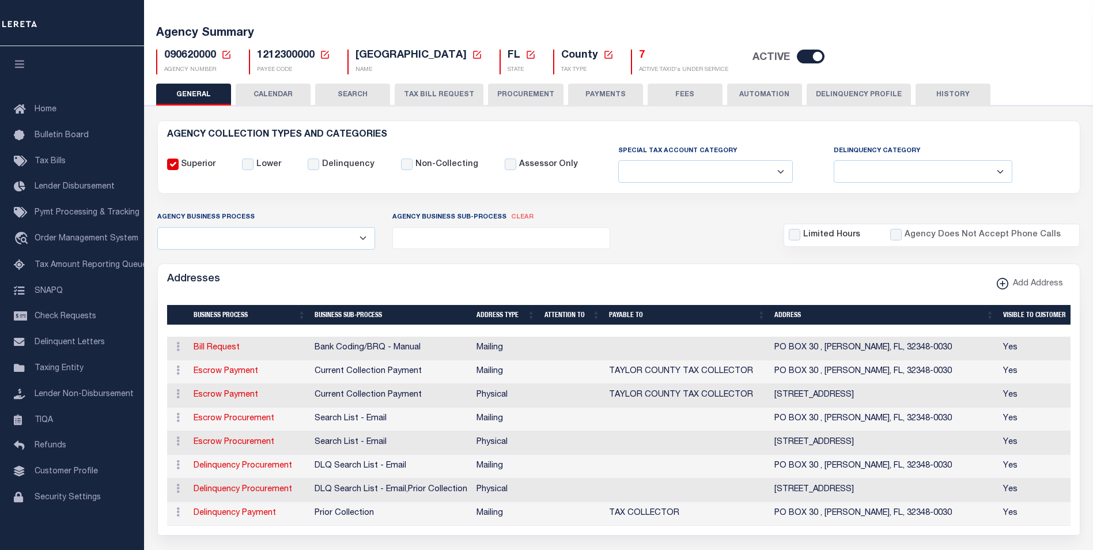
scroll to position [0, 0]
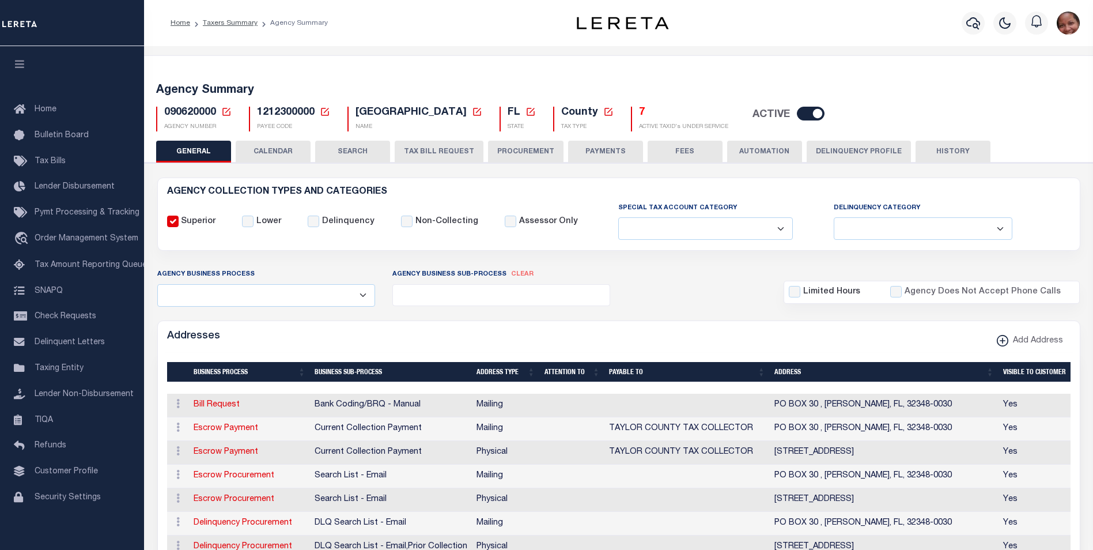
click at [606, 153] on button "PAYMENTS" at bounding box center [605, 152] width 75 height 22
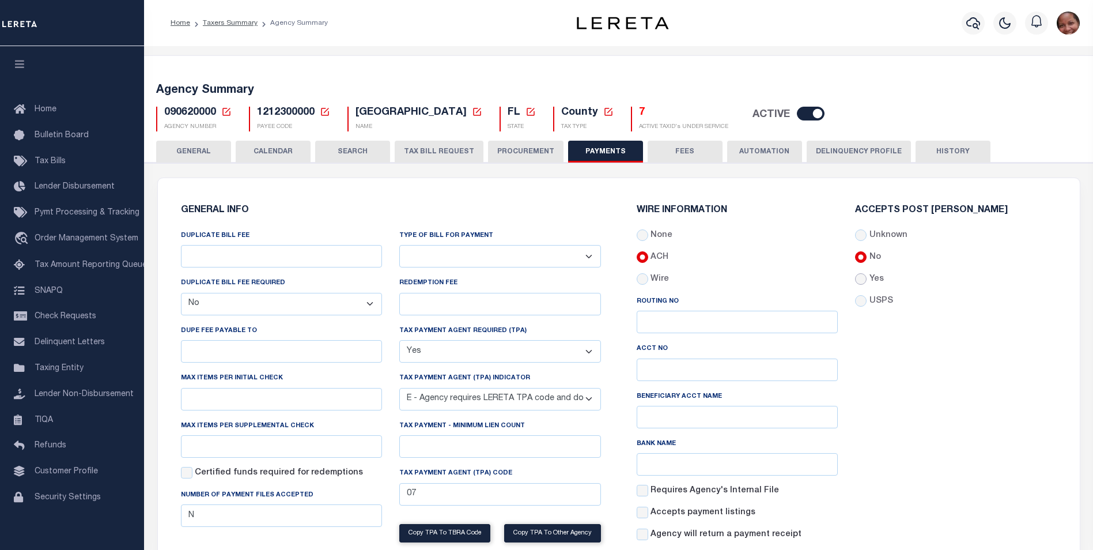
click at [863, 279] on input "Yes" at bounding box center [861, 279] width 12 height 12
radio input "true"
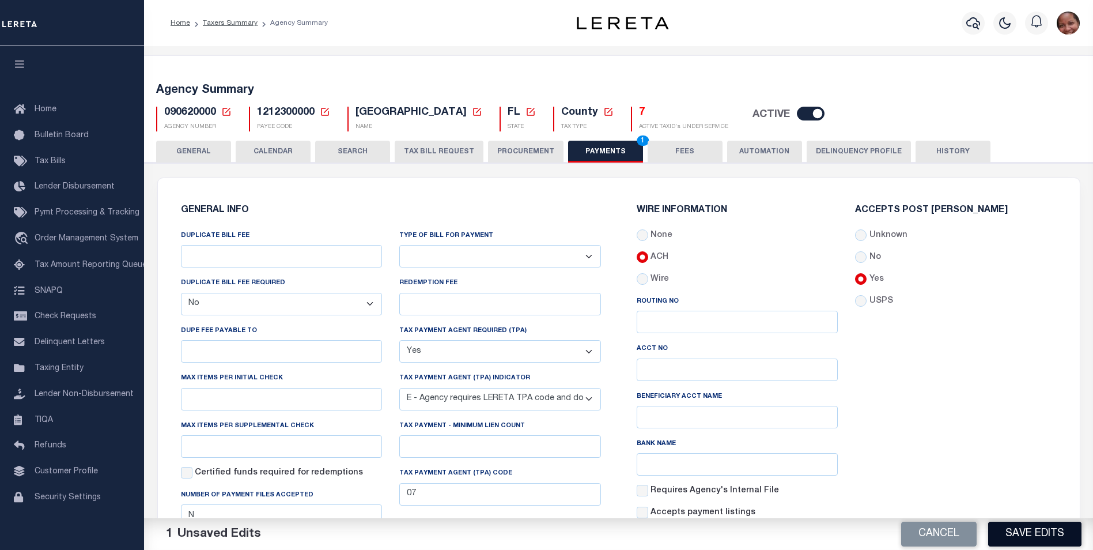
click at [1026, 531] on button "Save Edits" at bounding box center [1034, 534] width 93 height 25
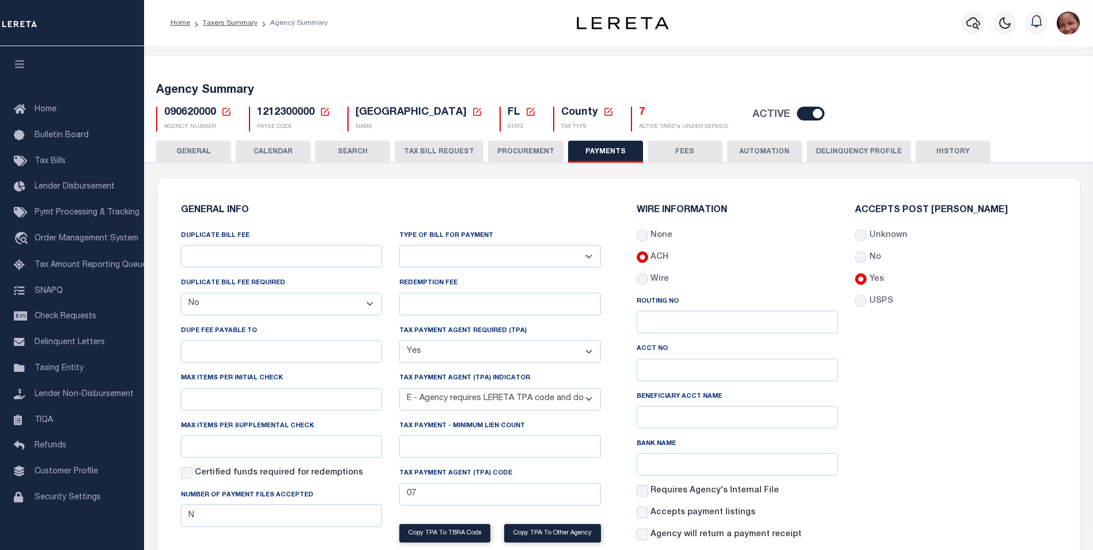
click at [942, 150] on button "HISTORY" at bounding box center [953, 152] width 75 height 22
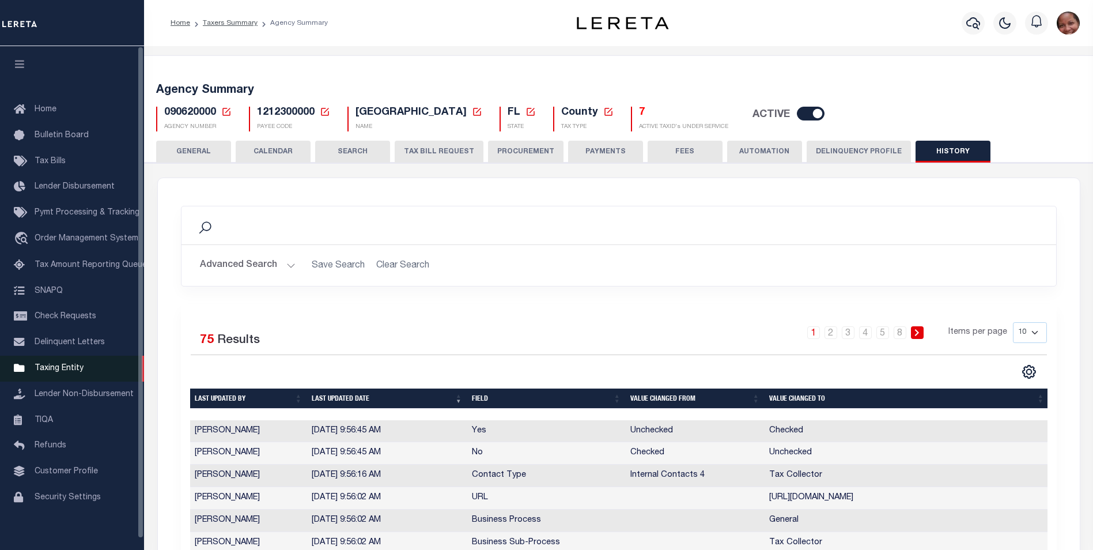
click at [63, 372] on span "Taxing Entity" at bounding box center [59, 368] width 49 height 8
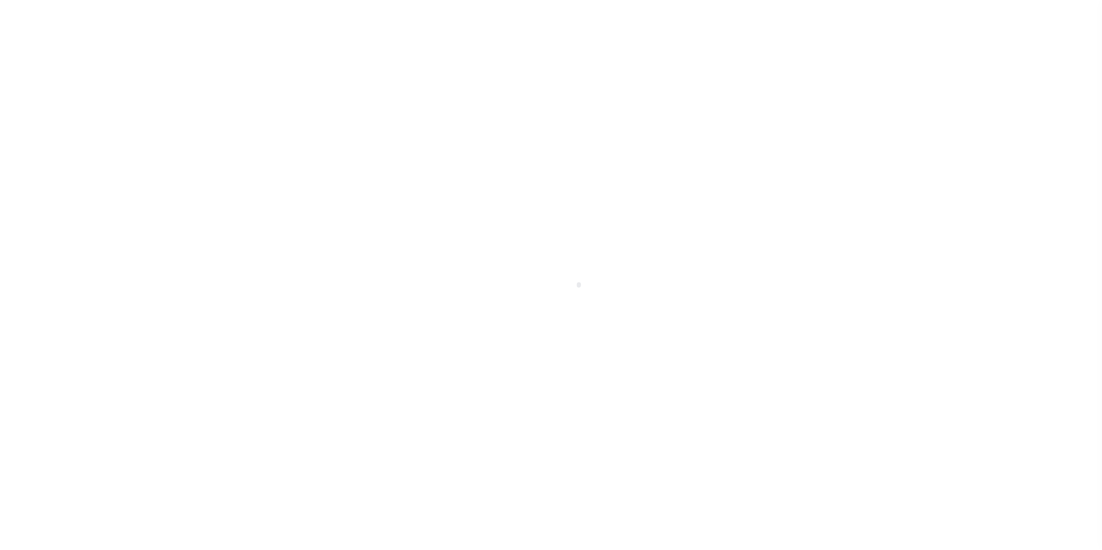
scroll to position [12, 0]
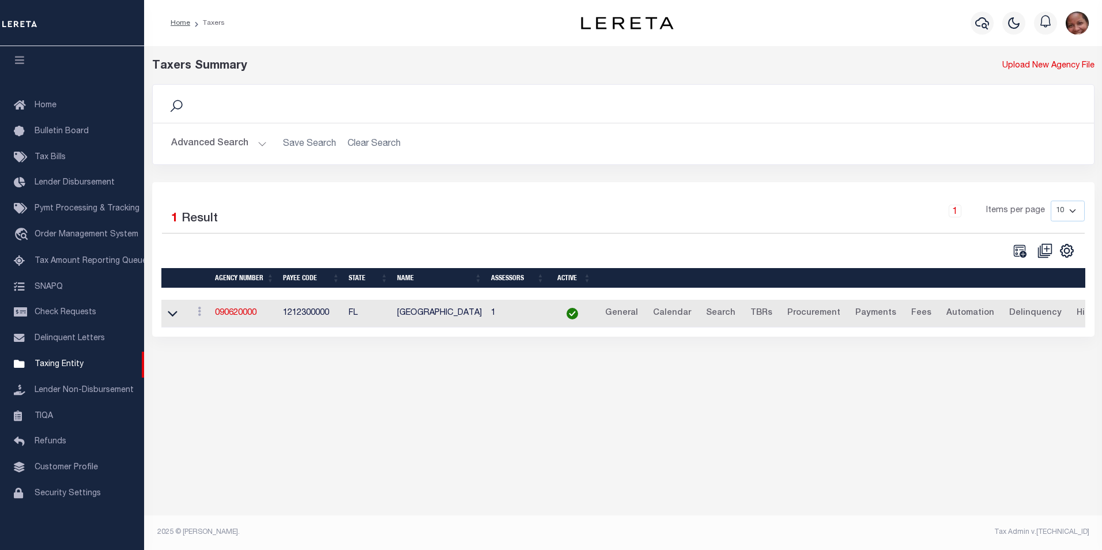
click at [259, 144] on button "Advanced Search" at bounding box center [219, 144] width 96 height 22
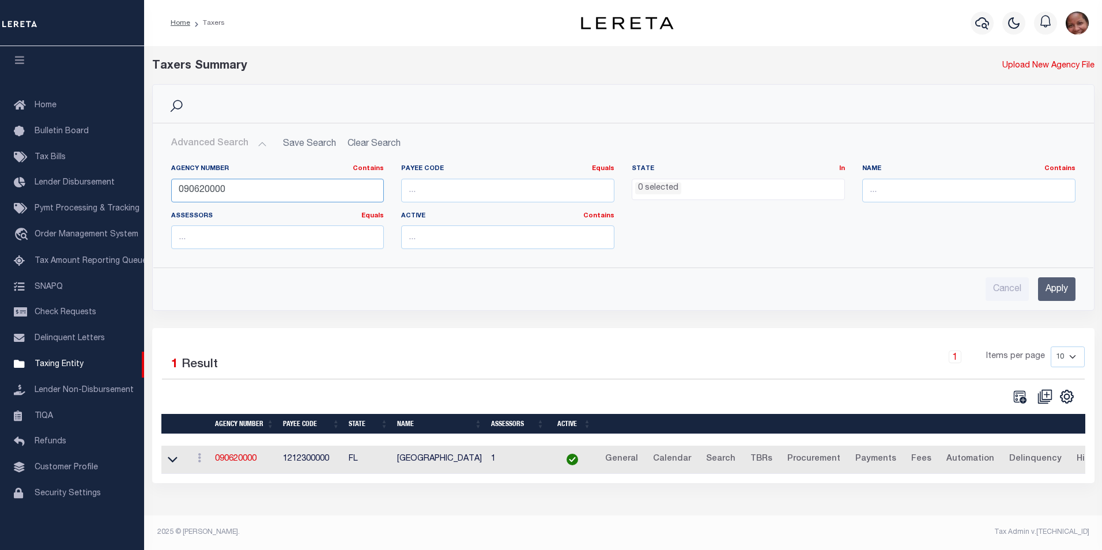
drag, startPoint x: 233, startPoint y: 191, endPoint x: 167, endPoint y: 186, distance: 65.9
click at [167, 186] on div "Agency Number Contains Contains Is 090620000" at bounding box center [278, 187] width 230 height 47
type input "090110000"
click at [1065, 293] on input "Apply" at bounding box center [1056, 289] width 37 height 24
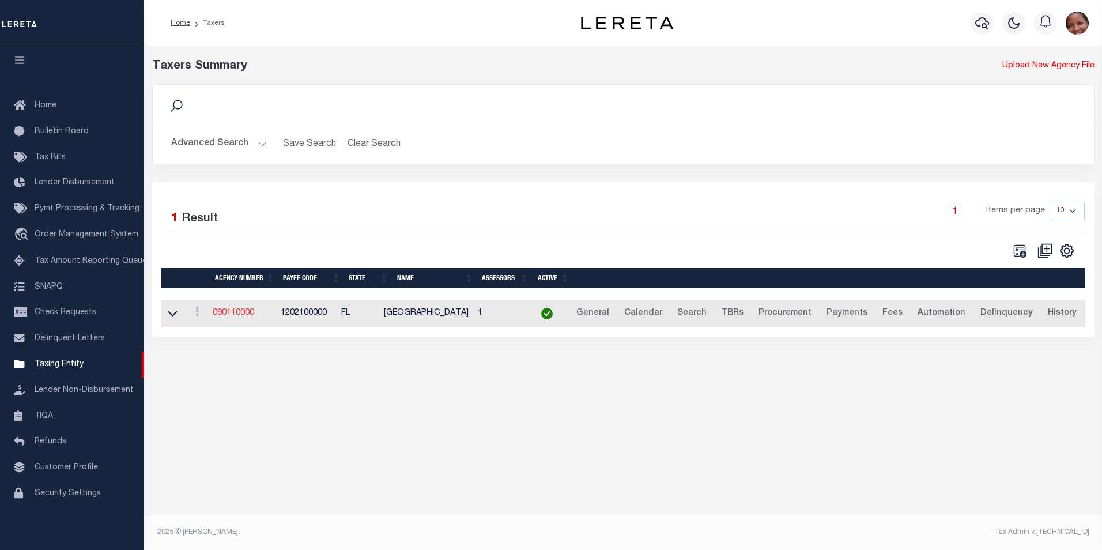
click at [241, 313] on link "090110000" at bounding box center [233, 313] width 41 height 8
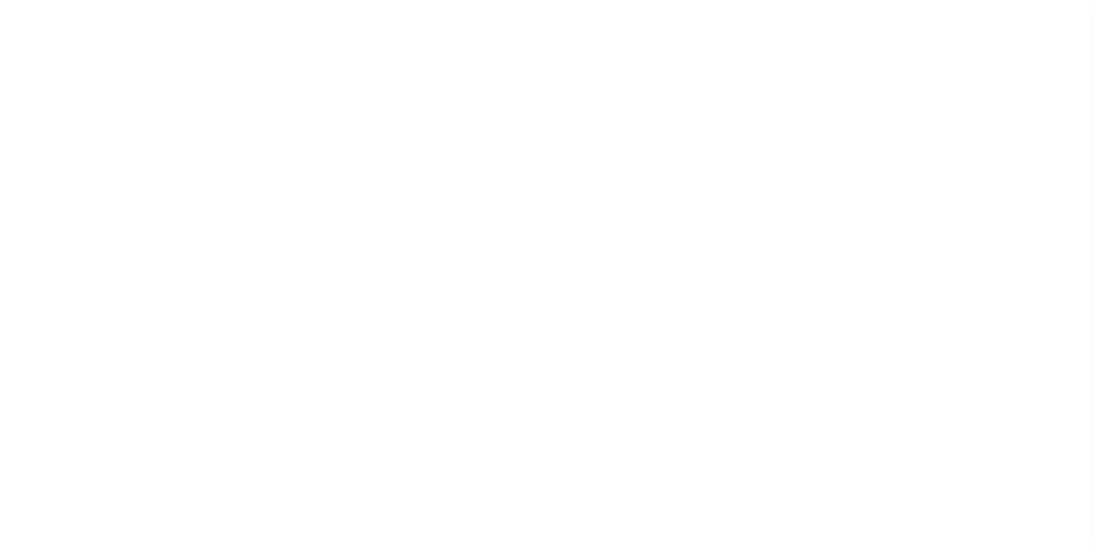
select select
checkbox input "false"
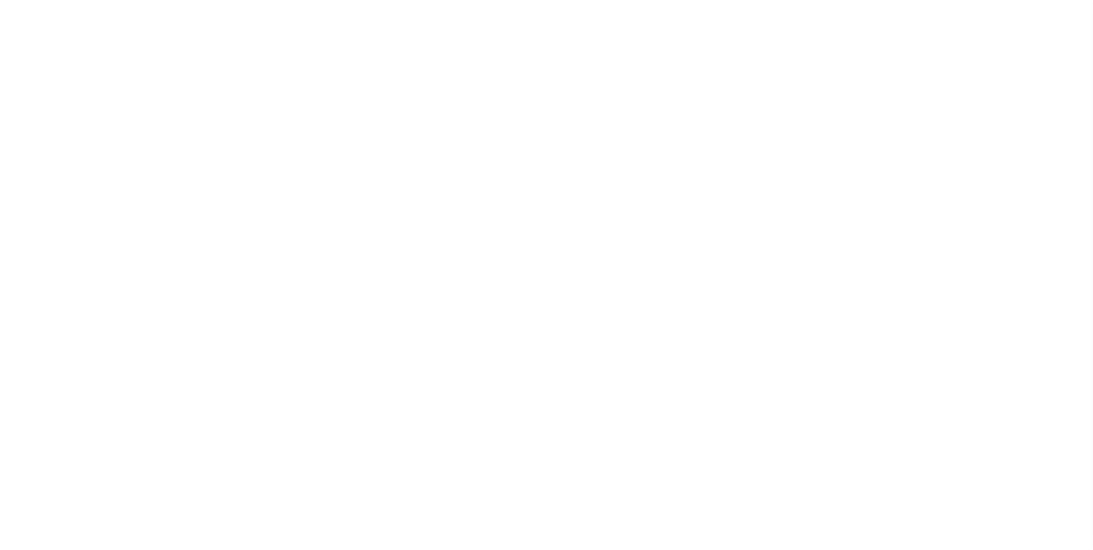
checkbox input "false"
type input "1202100000"
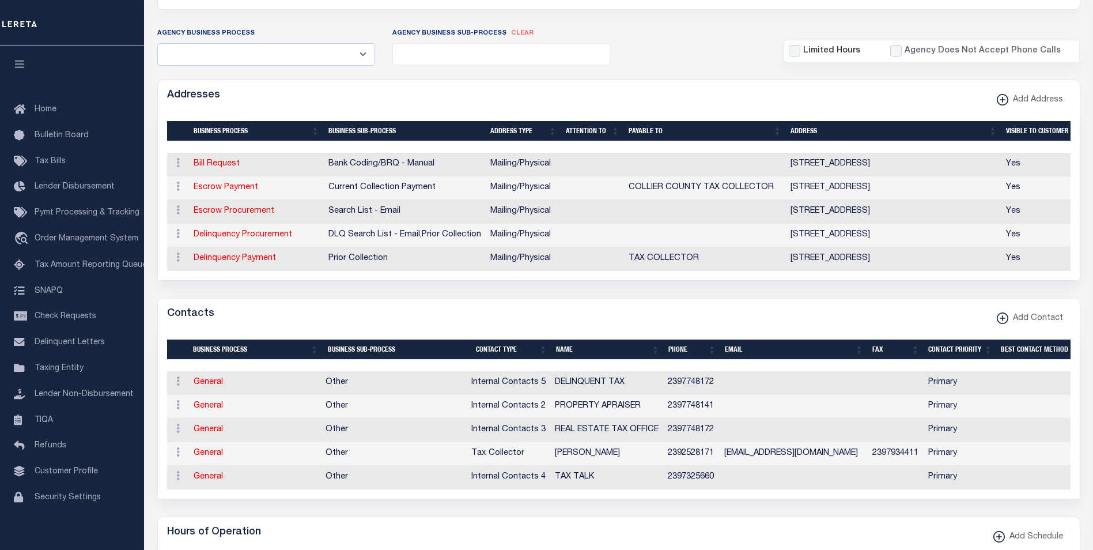
scroll to position [244, 0]
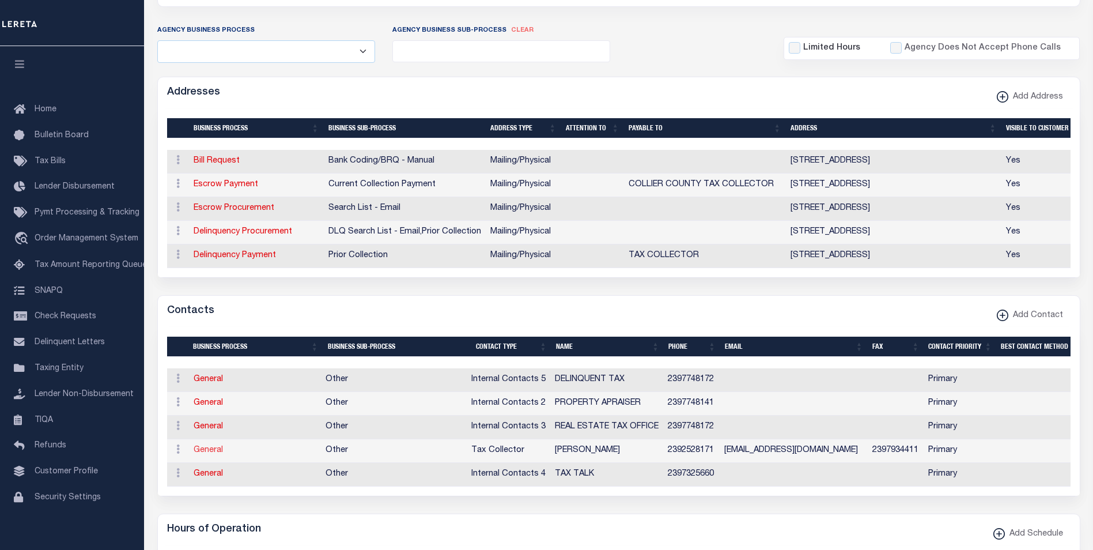
click at [208, 454] on link "General" at bounding box center [208, 450] width 29 height 8
checkbox input "false"
select select
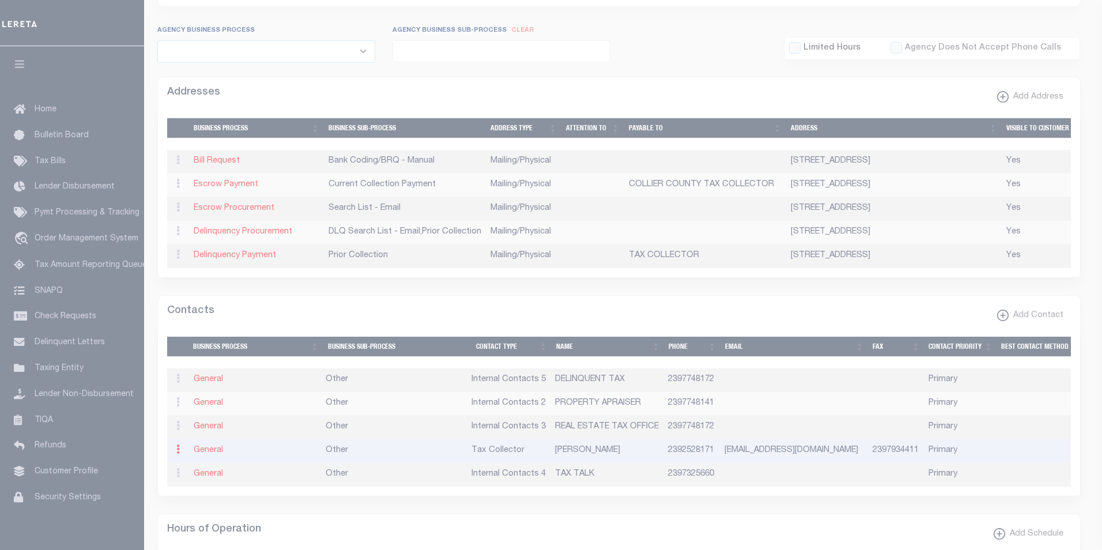
select select "2"
select select "1"
type input "[PERSON_NAME]"
type input "2392528171"
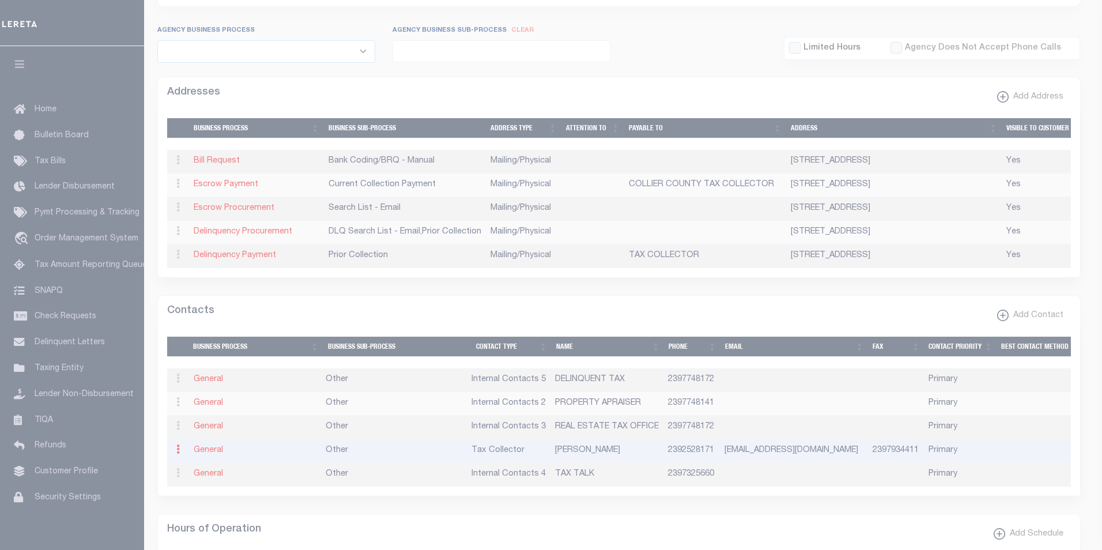
type input "2397934411"
type input "[EMAIL_ADDRESS][DOMAIN_NAME]"
select select "6"
select select "39"
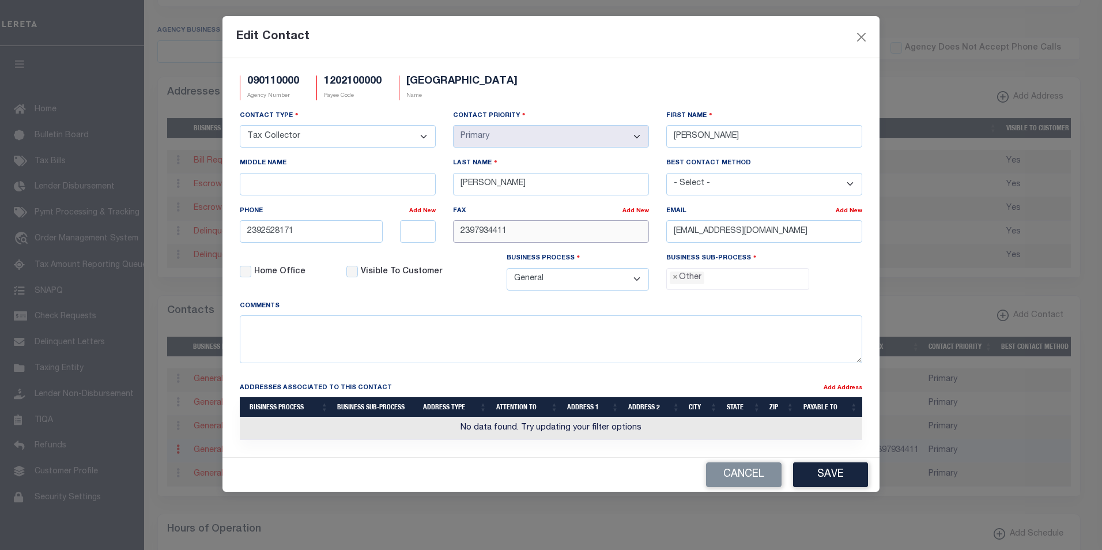
drag, startPoint x: 508, startPoint y: 233, endPoint x: 454, endPoint y: 230, distance: 54.8
click at [454, 230] on input "2397934411" at bounding box center [551, 231] width 196 height 22
paste input "-252-8548"
type input "[PHONE_NUMBER]"
click at [830, 479] on button "Save" at bounding box center [830, 474] width 75 height 25
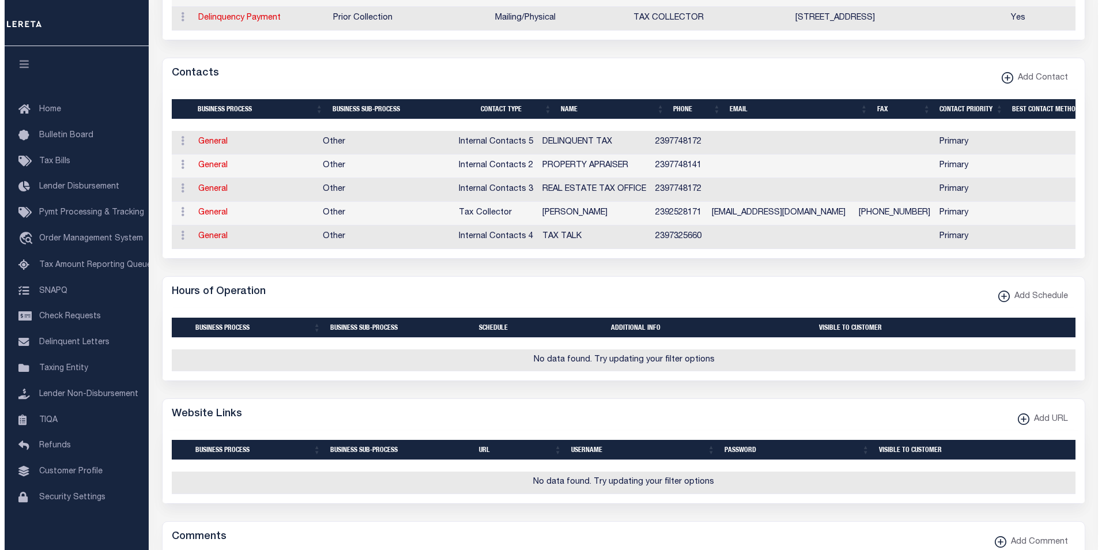
scroll to position [547, 0]
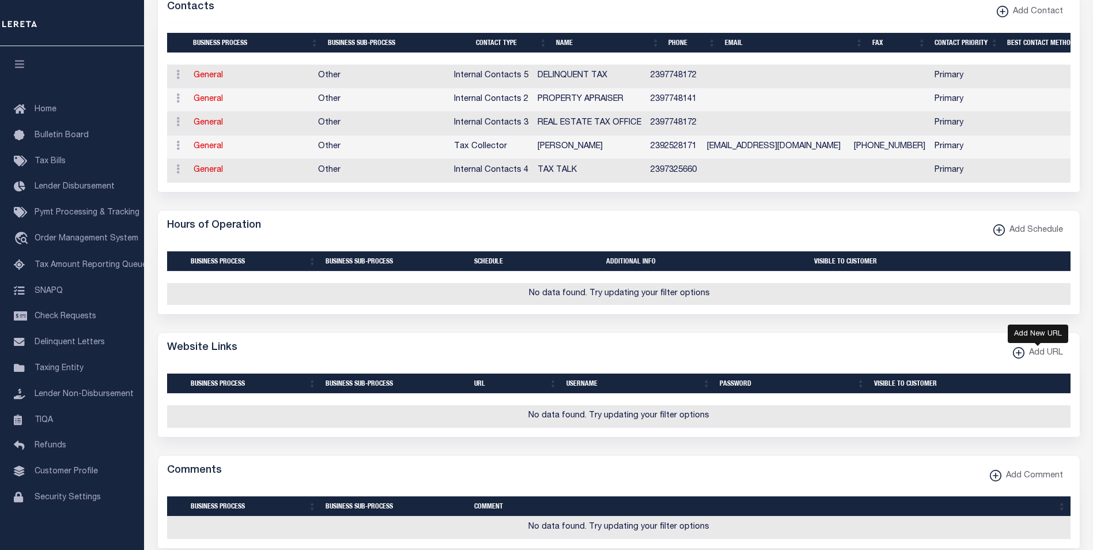
click at [1018, 356] on icon "button" at bounding box center [1018, 353] width 1 height 6
select select
checkbox input "true"
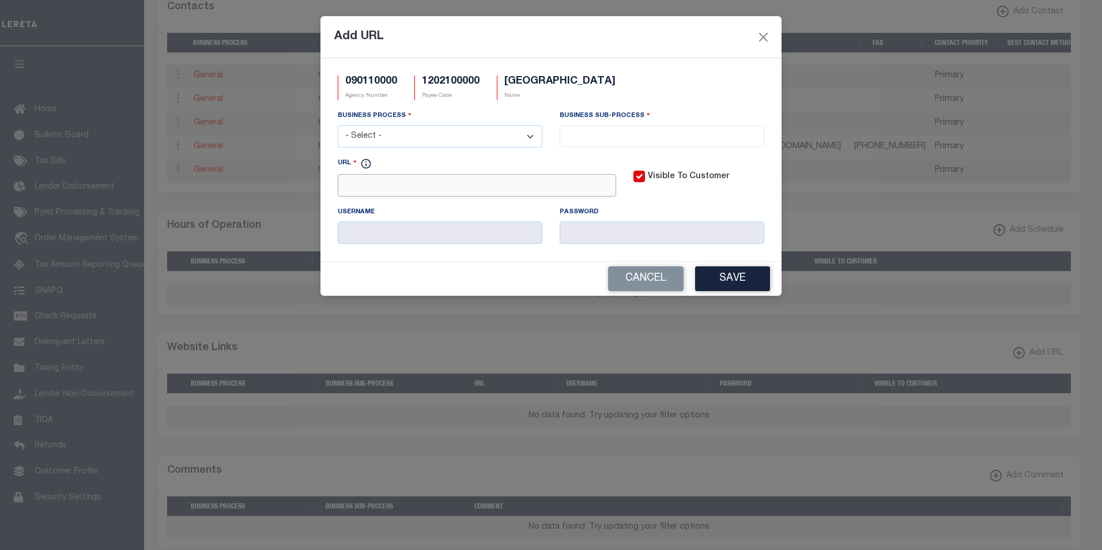
click at [376, 187] on input "URL" at bounding box center [477, 185] width 278 height 22
paste input "[URL][DOMAIN_NAME]"
type input "[URL][DOMAIN_NAME]"
click at [531, 137] on select "- Select - All Automation Bill Request Delinquency Payment Delinquency Procurem…" at bounding box center [440, 136] width 205 height 22
select select "6"
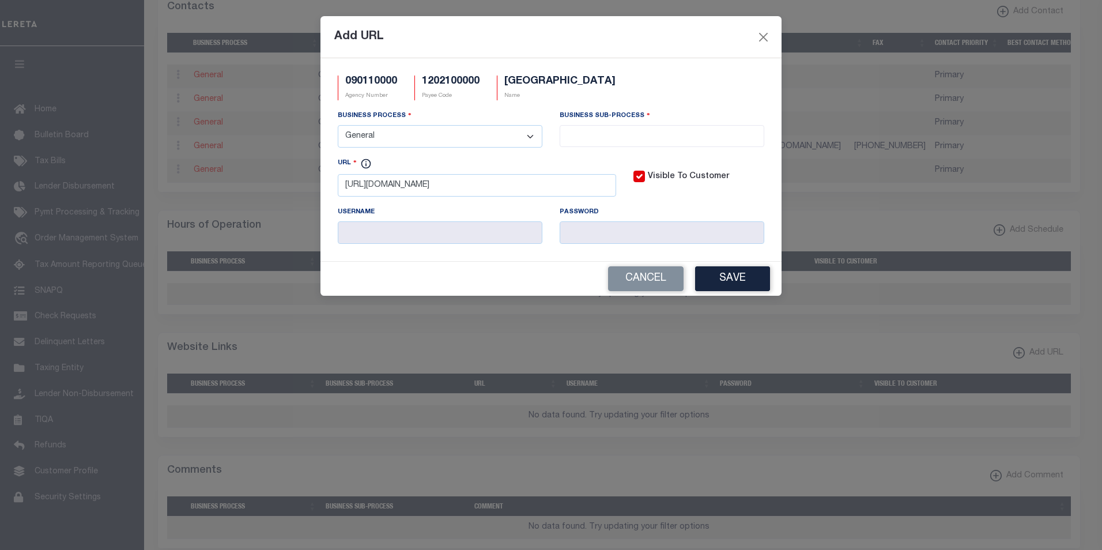
click at [338, 126] on select "- Select - All Automation Bill Request Delinquency Payment Delinquency Procurem…" at bounding box center [440, 136] width 205 height 22
click at [618, 131] on input "search" at bounding box center [662, 135] width 198 height 13
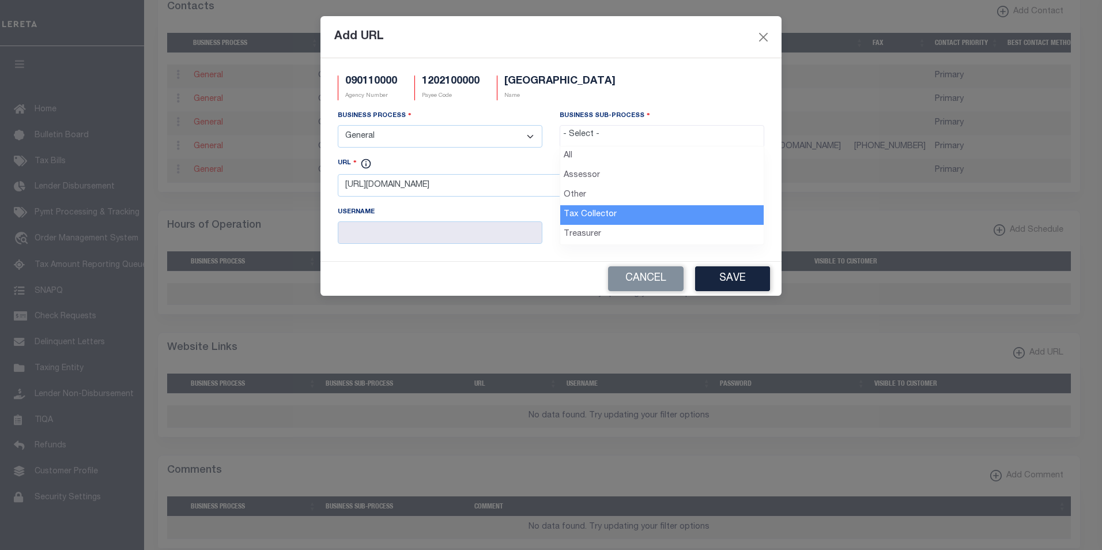
select select "31"
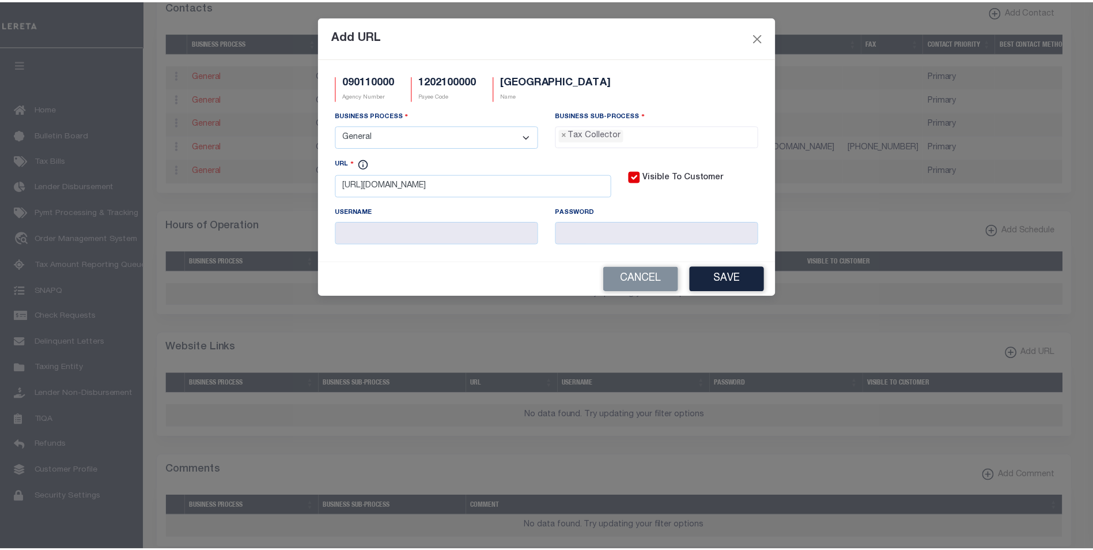
scroll to position [31, 0]
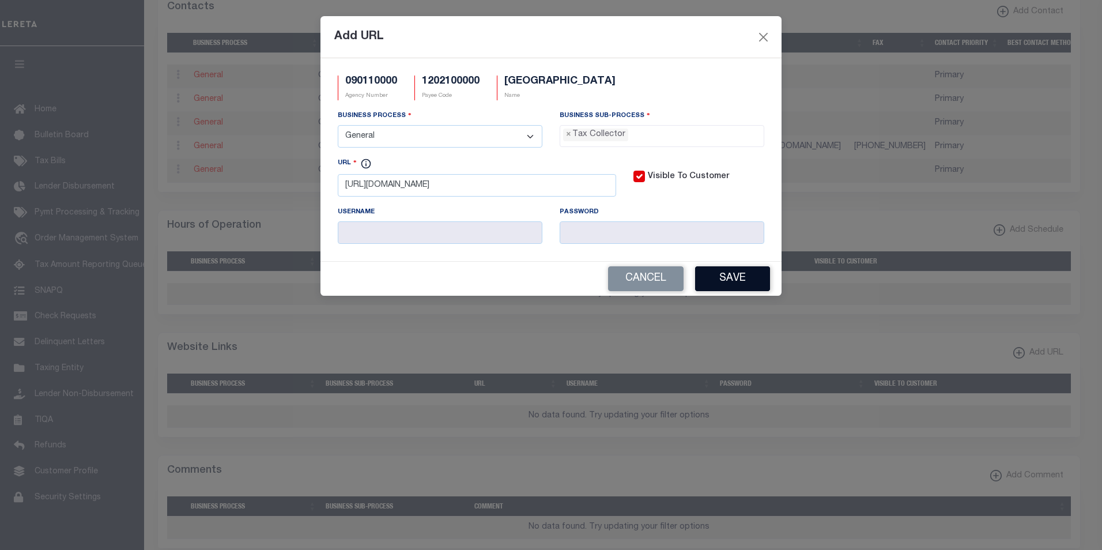
click at [720, 282] on button "Save" at bounding box center [732, 278] width 75 height 25
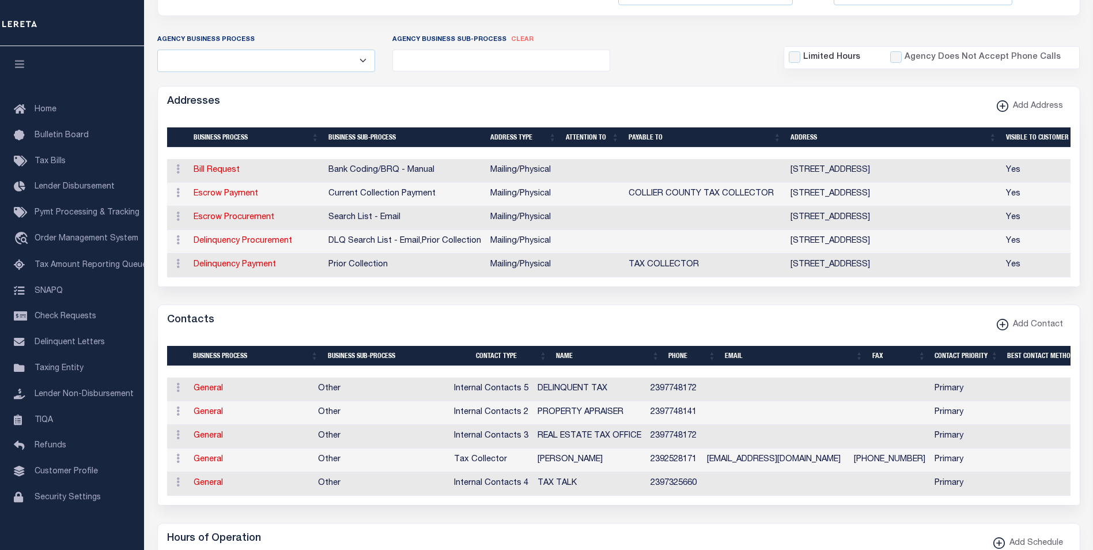
scroll to position [149, 0]
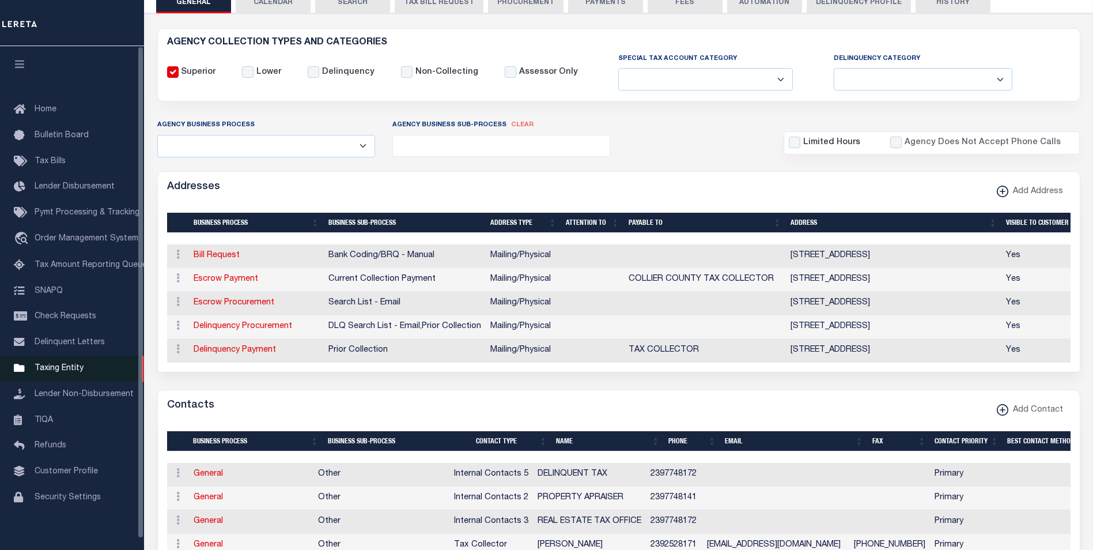
click at [61, 372] on span "Taxing Entity" at bounding box center [59, 368] width 49 height 8
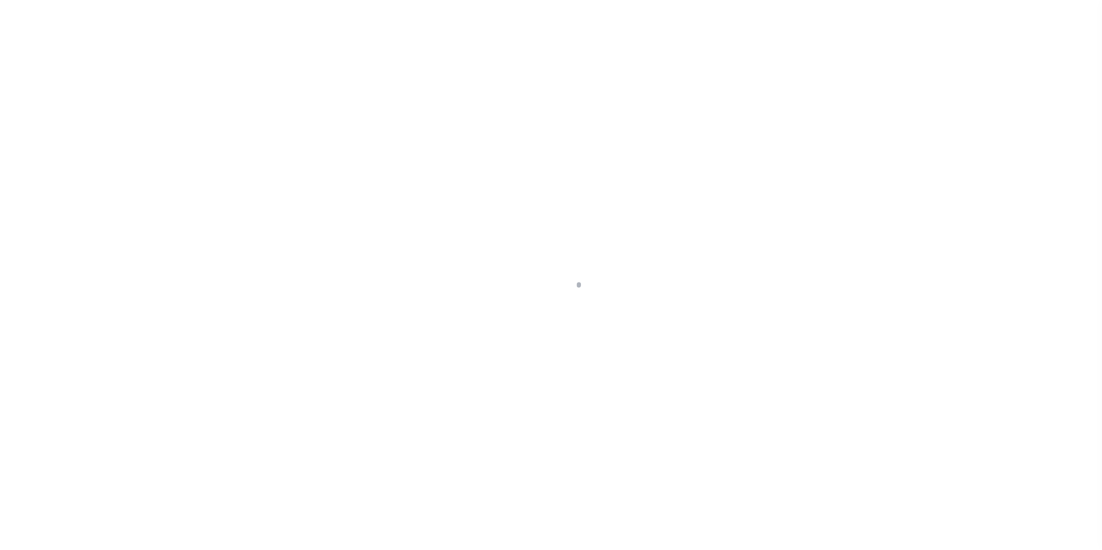
scroll to position [12, 0]
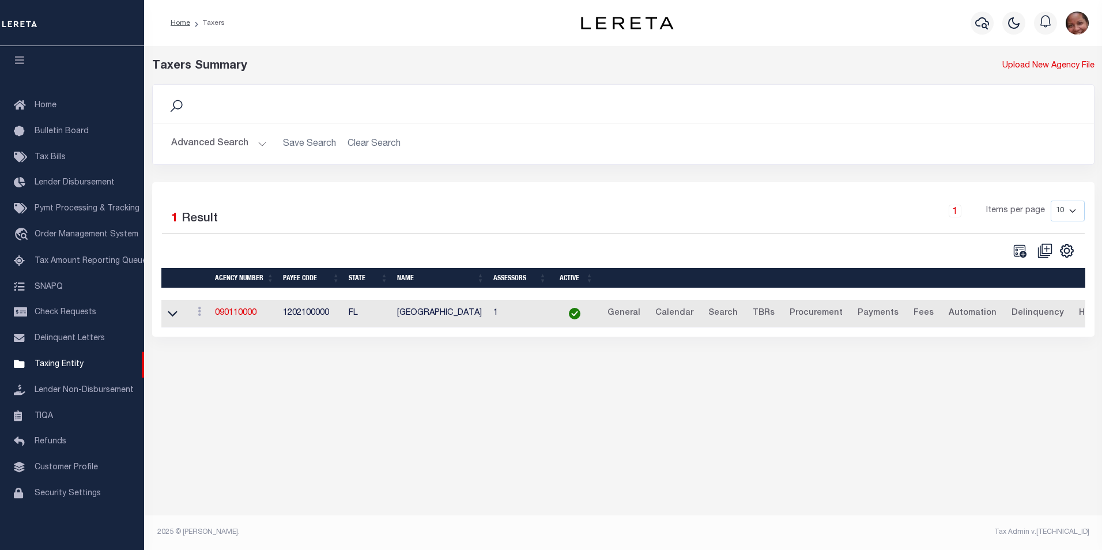
click at [260, 145] on button "Advanced Search" at bounding box center [219, 144] width 96 height 22
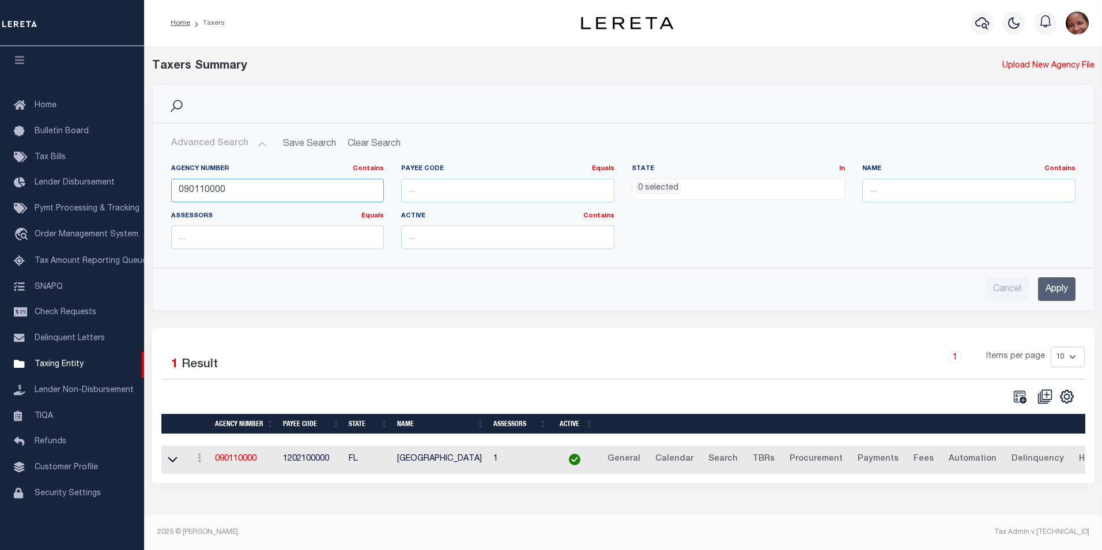
drag, startPoint x: 225, startPoint y: 188, endPoint x: 158, endPoint y: 189, distance: 67.4
click at [158, 189] on div "Agency Number Contains Contains Is 090110000 Payee Code Equals Equals Is Not Eq…" at bounding box center [623, 206] width 940 height 103
type input "090170000"
click at [1060, 289] on input "Apply" at bounding box center [1056, 289] width 37 height 24
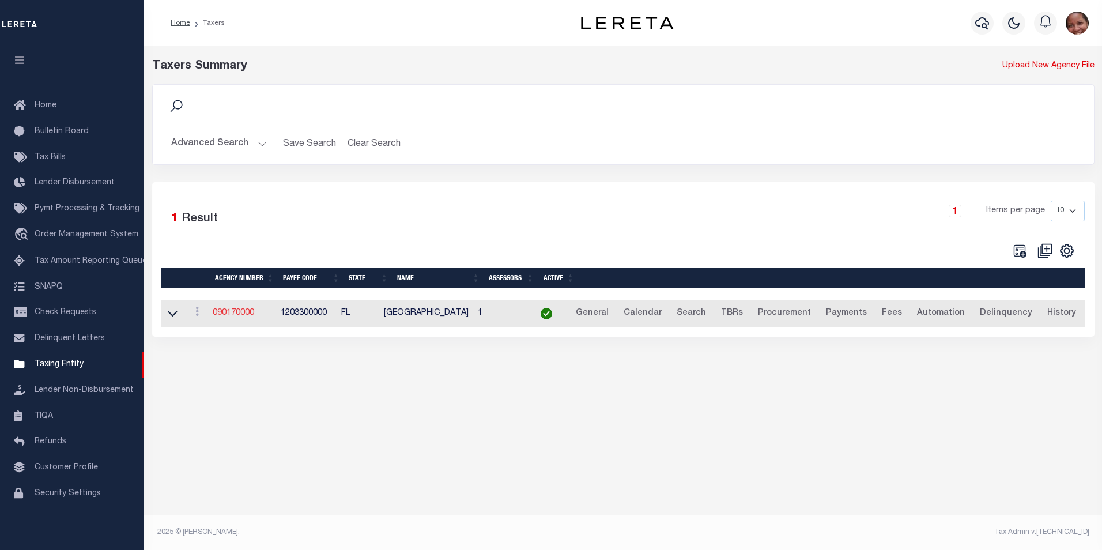
click at [228, 315] on link "090170000" at bounding box center [233, 313] width 41 height 8
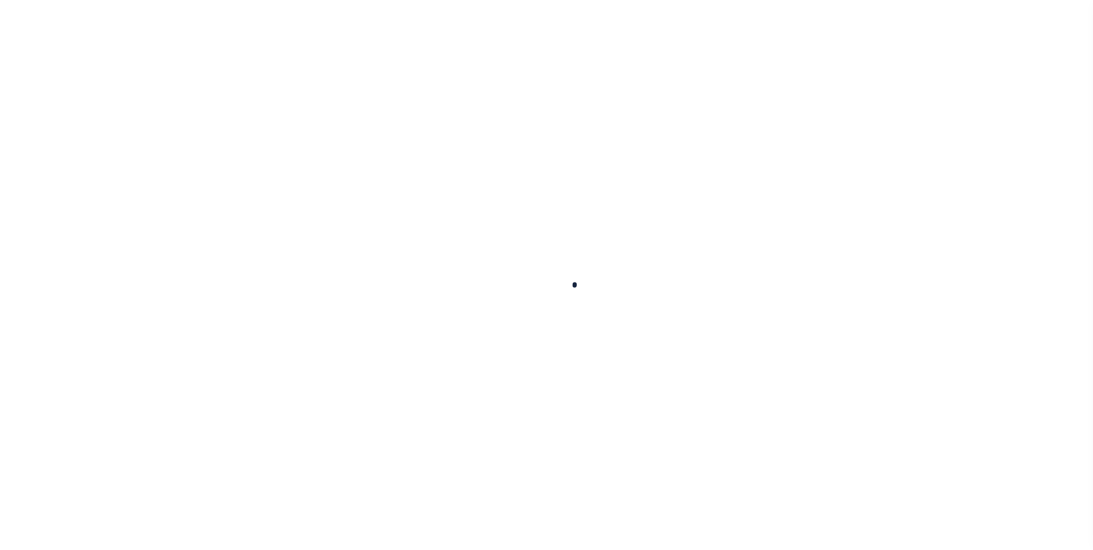
select select
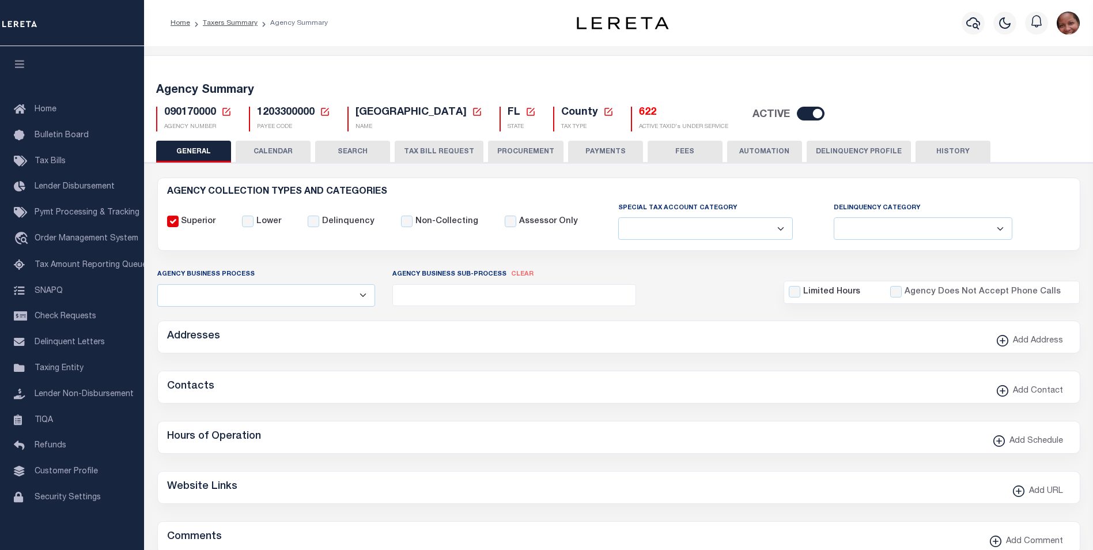
checkbox input "false"
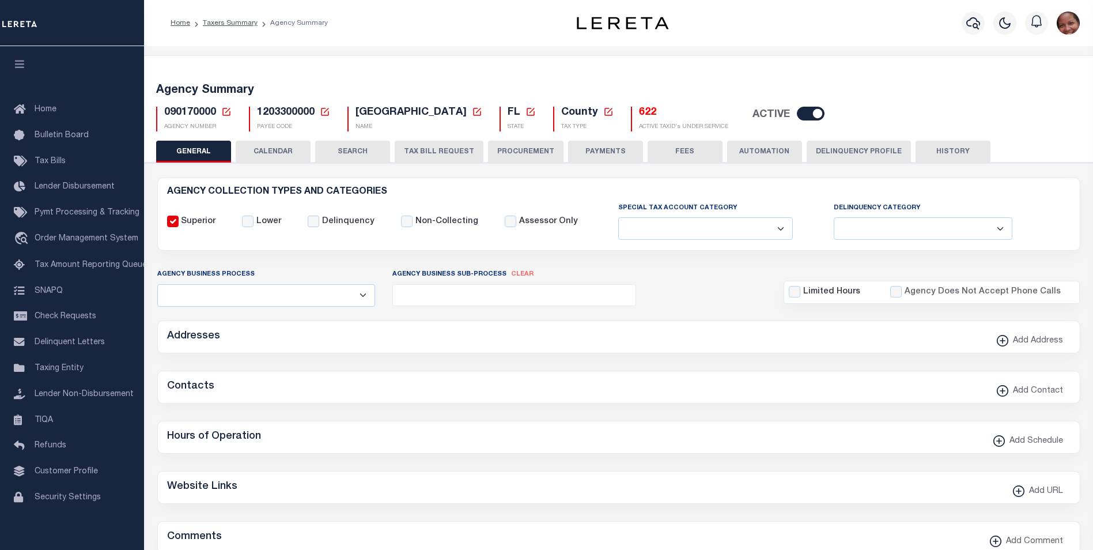
type input "1203300000"
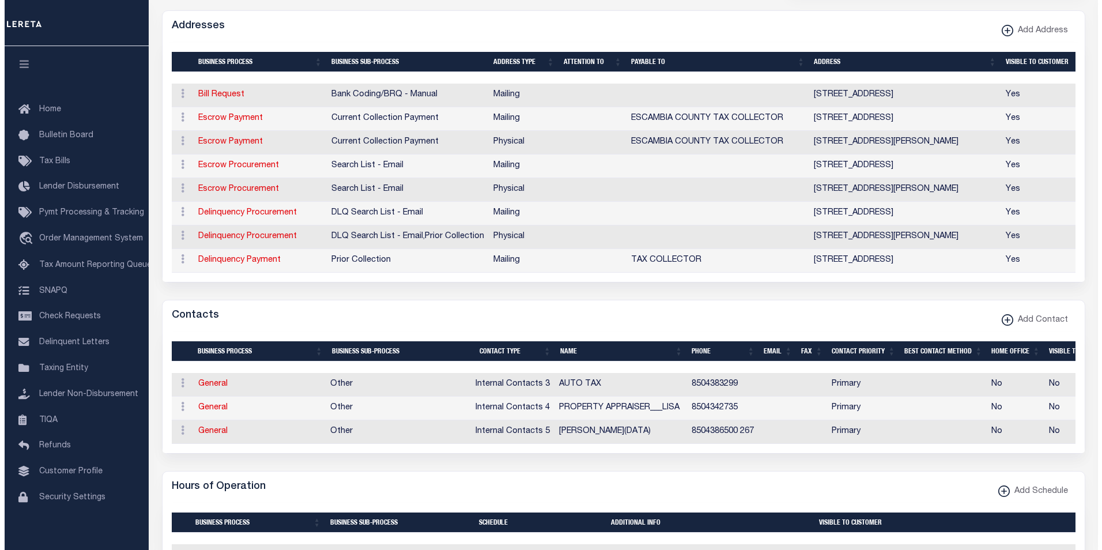
scroll to position [312, 0]
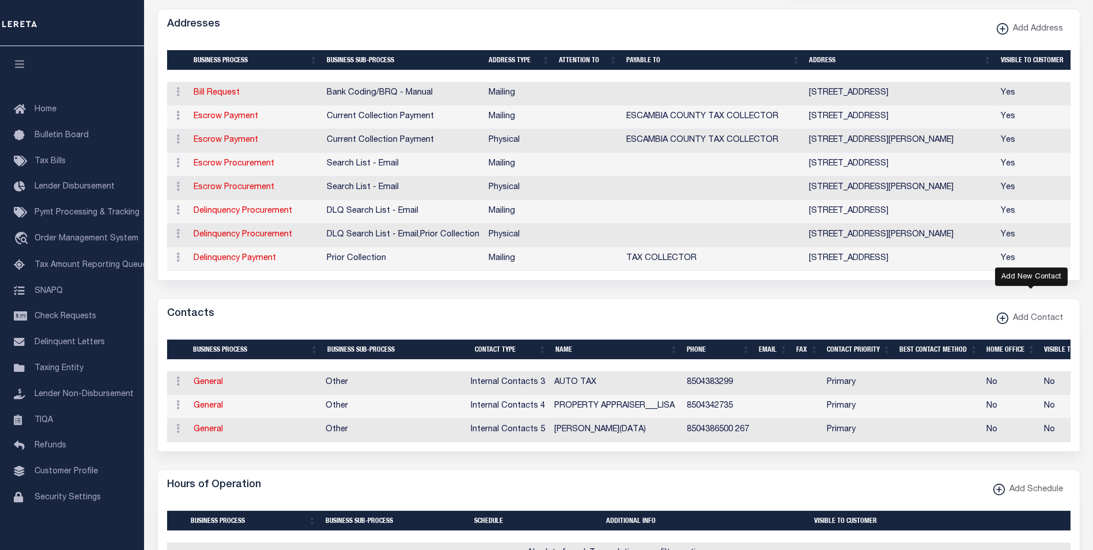
click at [1003, 324] on xmlns\ "button" at bounding box center [1003, 318] width 12 height 12
select select "1"
checkbox input "false"
checkbox input "true"
select select
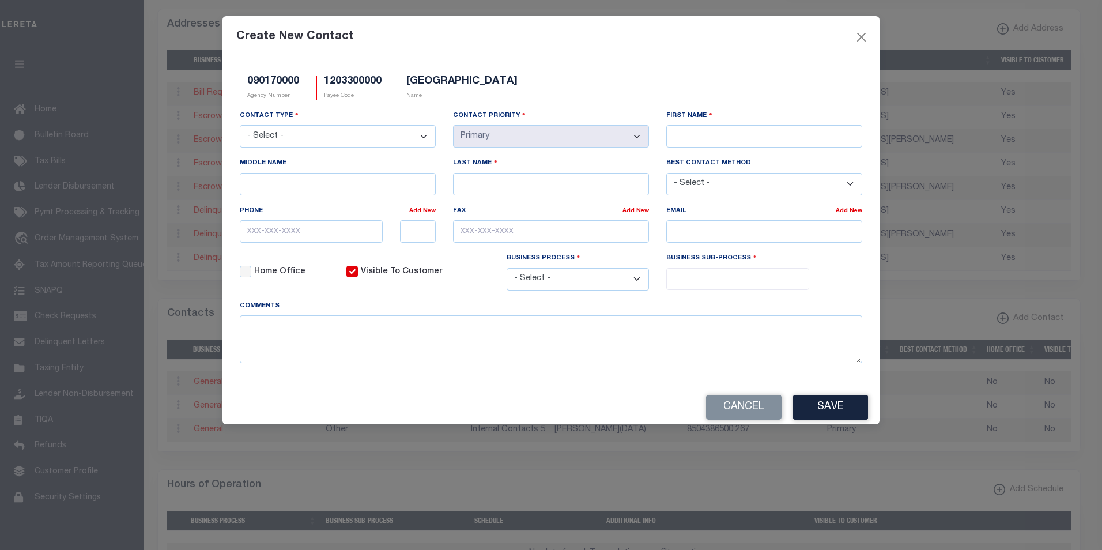
click at [422, 137] on select "- Select - Assessor Clerk Internal Contacts 1 Internal Contacts 2 Internal Cont…" at bounding box center [338, 136] width 196 height 22
select select "2"
click at [240, 126] on select "- Select - Assessor Clerk Internal Contacts 1 Internal Contacts 2 Internal Cont…" at bounding box center [338, 136] width 196 height 22
click at [702, 138] on input "First Name" at bounding box center [764, 136] width 196 height 22
click at [686, 137] on input "First Name" at bounding box center [764, 136] width 196 height 22
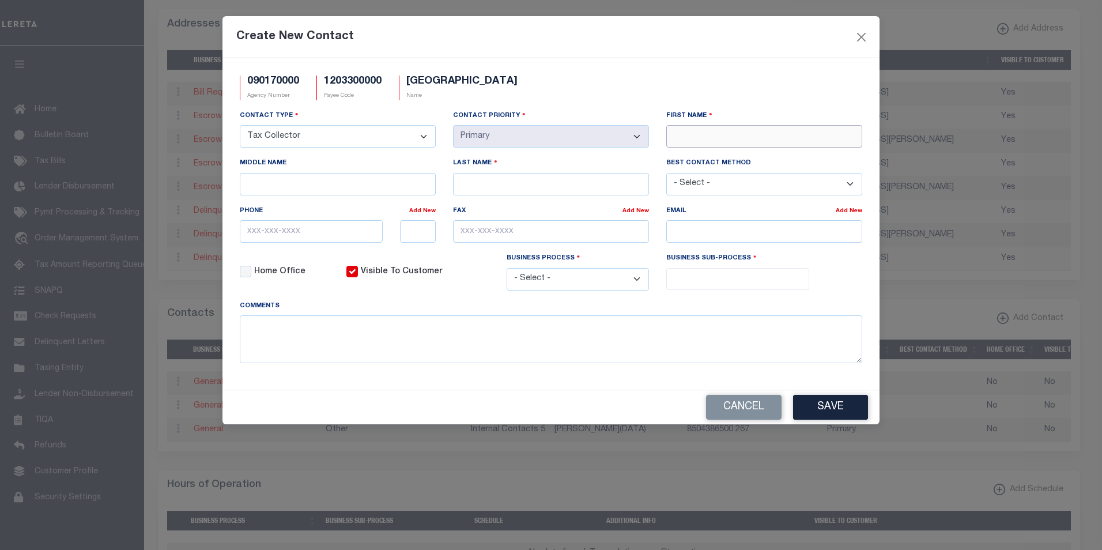
paste input "TAX"
type input "TAX"
click at [511, 180] on input "Last Name" at bounding box center [551, 184] width 196 height 22
paste input "OFFICE"
type input "OFFICE"
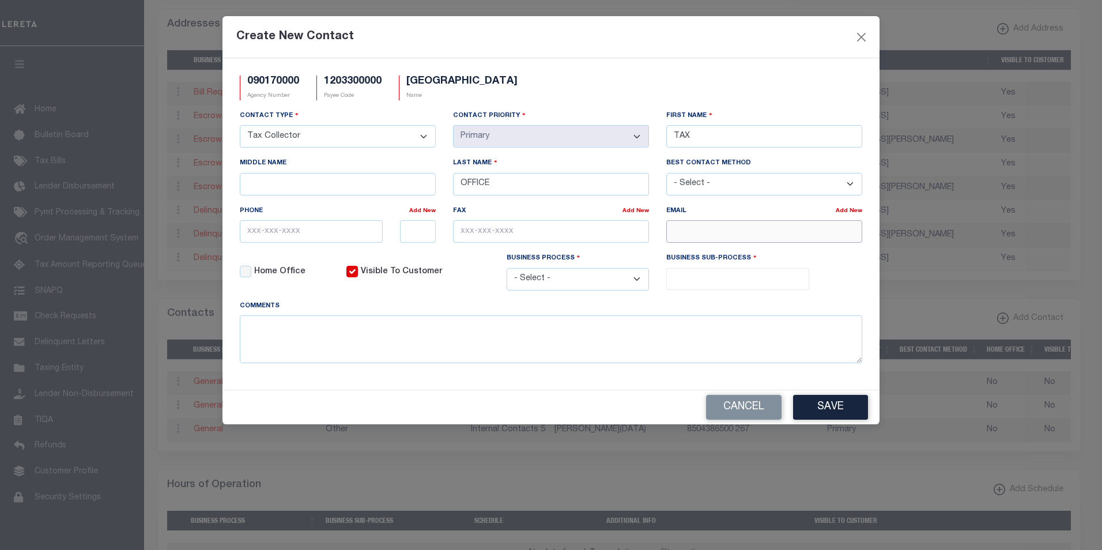
click at [696, 235] on input "email" at bounding box center [764, 231] width 196 height 22
paste input "ECTC@ESCAMBIATAXCOLLECTOR.COM"
type input "ECTC@ESCAMBIATAXCOLLECTOR.COM"
drag, startPoint x: 300, startPoint y: 235, endPoint x: 223, endPoint y: 229, distance: 76.8
click at [223, 229] on div "090170000 Agency Number 1203300000 Payee Code ESCAMBIA COUNTY Name - Select -" at bounding box center [550, 223] width 657 height 331
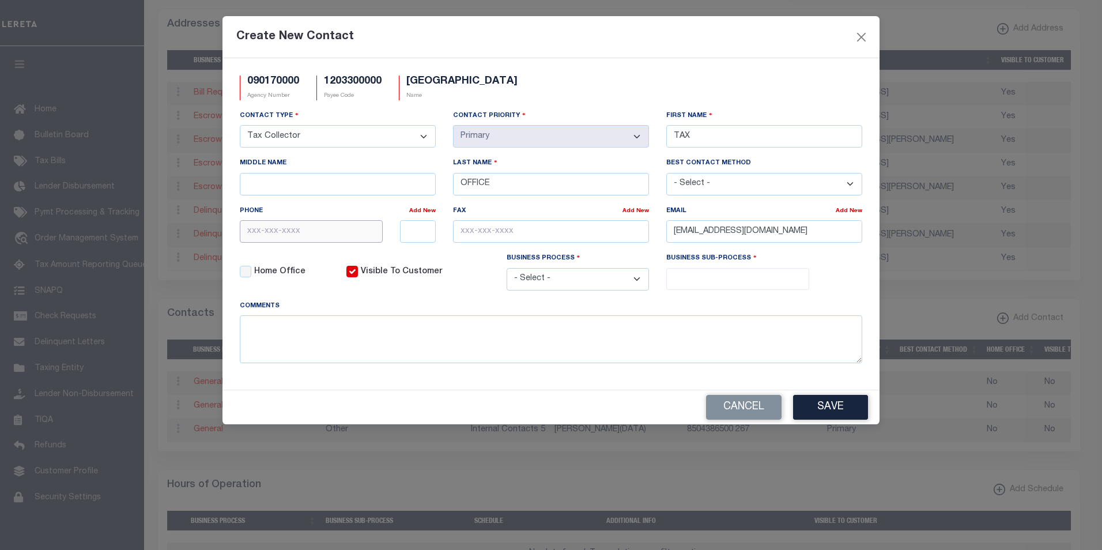
paste input "850-438-6500"
type input "850-438-6500"
click at [460, 233] on input "text" at bounding box center [551, 231] width 196 height 22
paste input "[PHONE_NUMBER]"
type input "[PHONE_NUMBER]"
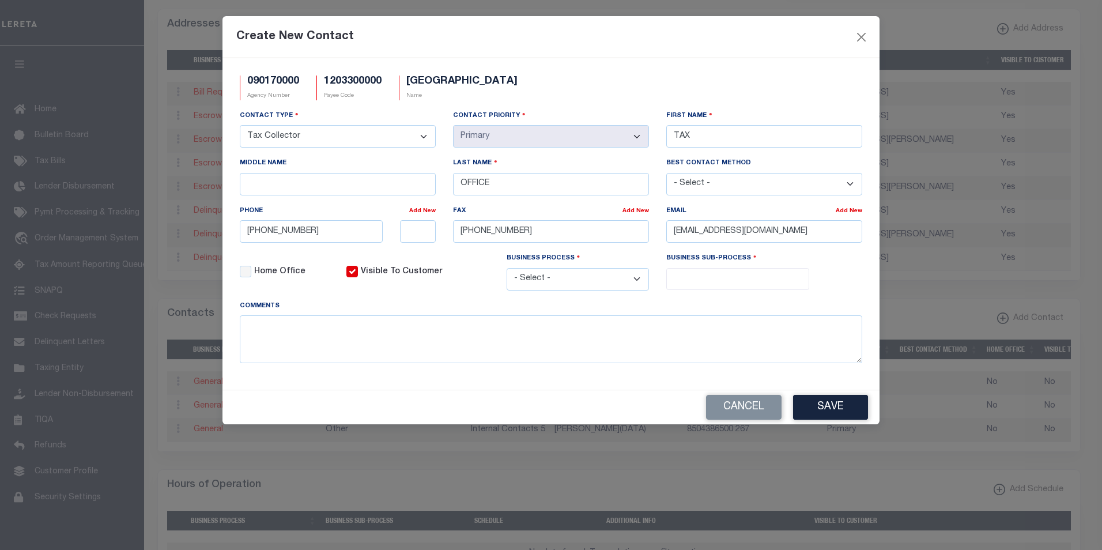
click at [636, 282] on select "- Select - All Automation Bill Request Delinquency Payment Delinquency Procurem…" at bounding box center [578, 279] width 143 height 22
select select "6"
click at [507, 270] on select "- Select - All Automation Bill Request Delinquency Payment Delinquency Procurem…" at bounding box center [578, 279] width 143 height 22
click at [775, 280] on input "search" at bounding box center [738, 277] width 136 height 13
select select "31"
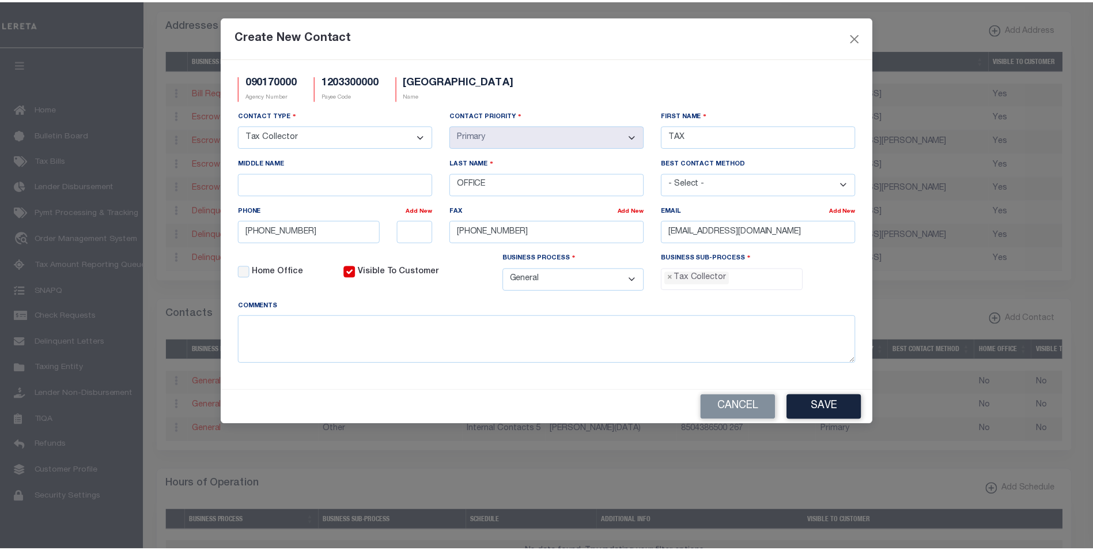
scroll to position [31, 0]
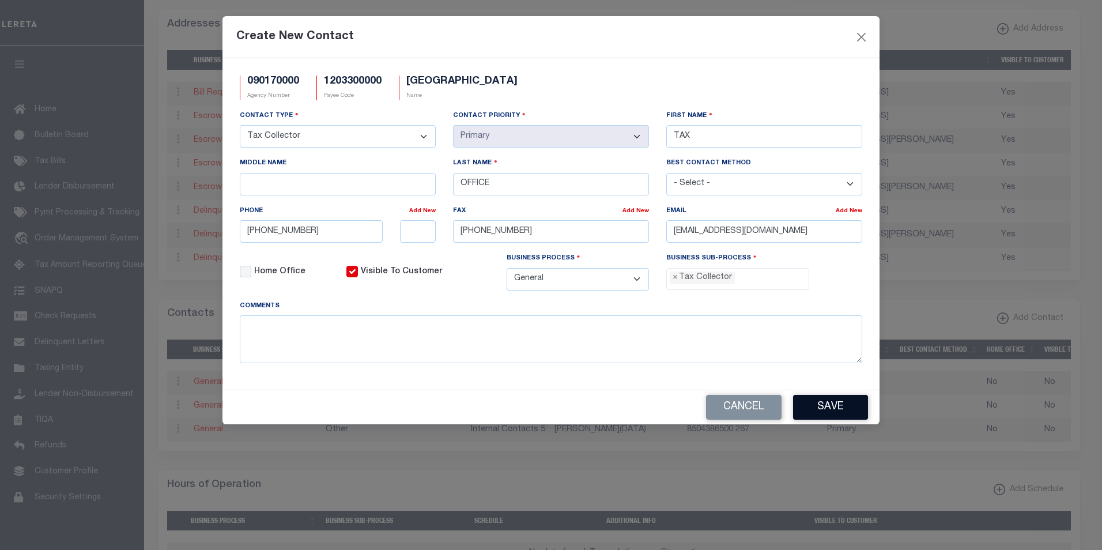
click at [839, 414] on button "Save" at bounding box center [830, 407] width 75 height 25
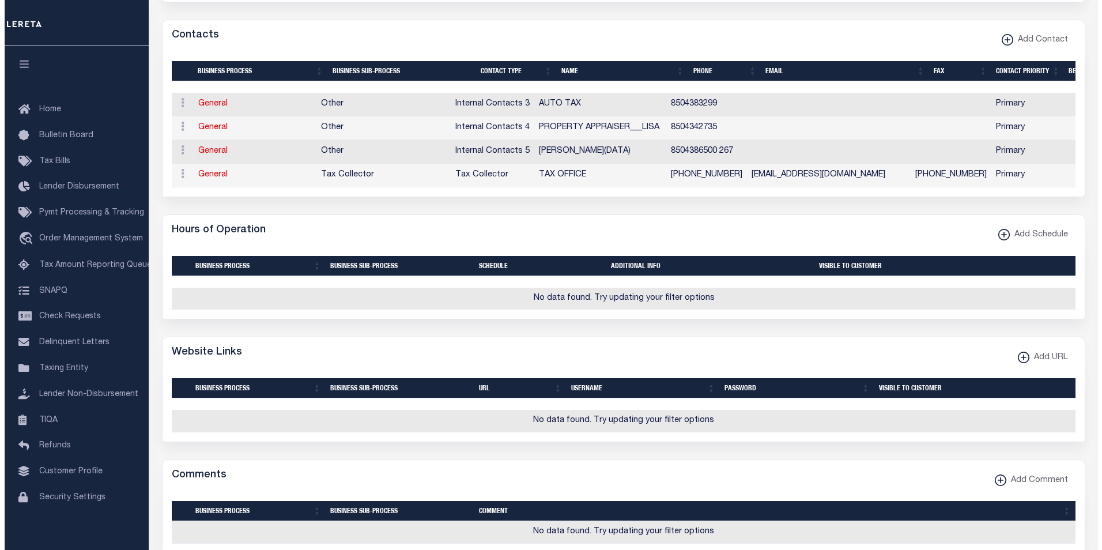
scroll to position [594, 0]
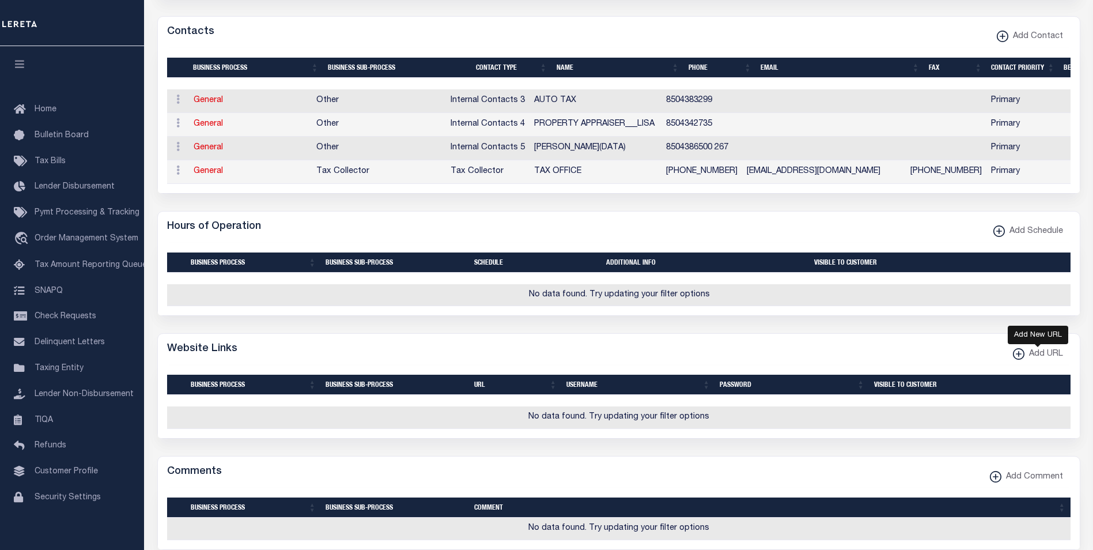
click at [1018, 357] on icon "button" at bounding box center [1018, 354] width 1 height 6
select select
checkbox input "true"
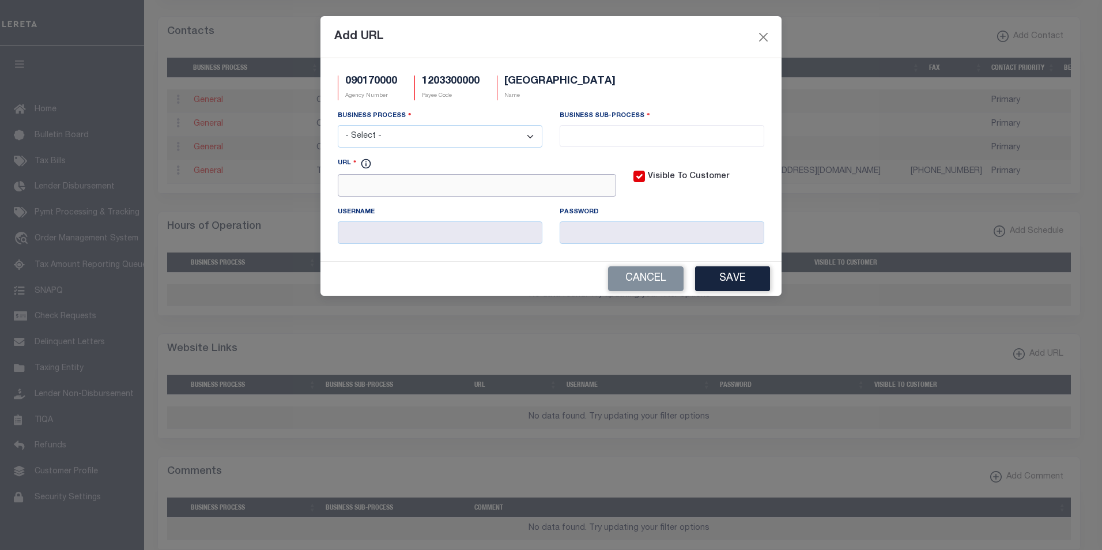
click at [369, 188] on input "URL" at bounding box center [477, 185] width 278 height 22
paste input "[URL][DOMAIN_NAME]"
type input "[URL][DOMAIN_NAME]"
click at [533, 137] on select "- Select - All Automation Bill Request Delinquency Payment Delinquency Procurem…" at bounding box center [440, 136] width 205 height 22
select select "6"
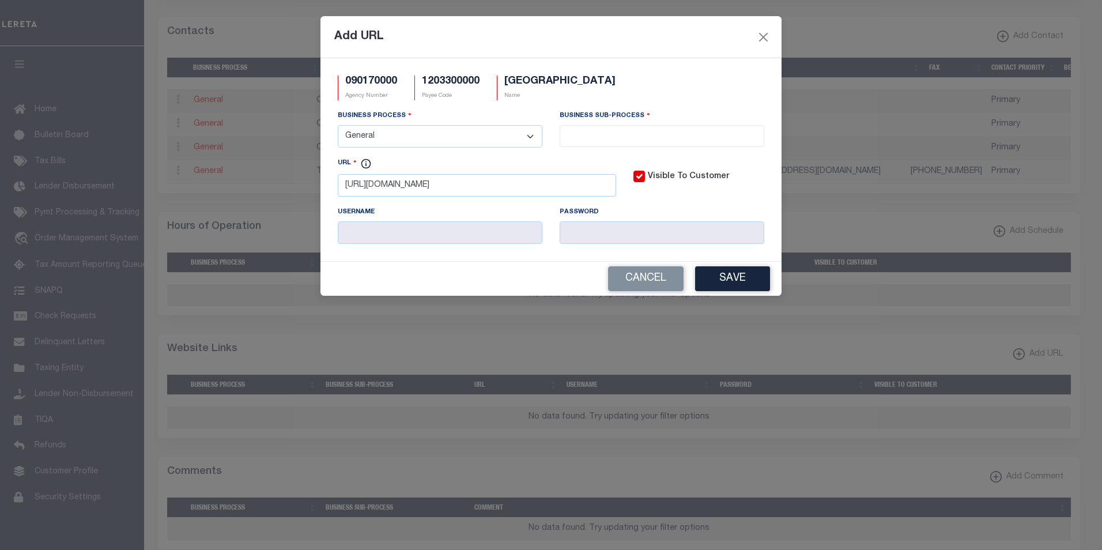
click at [338, 126] on select "- Select - All Automation Bill Request Delinquency Payment Delinquency Procurem…" at bounding box center [440, 136] width 205 height 22
click at [693, 133] on input "search" at bounding box center [662, 135] width 198 height 13
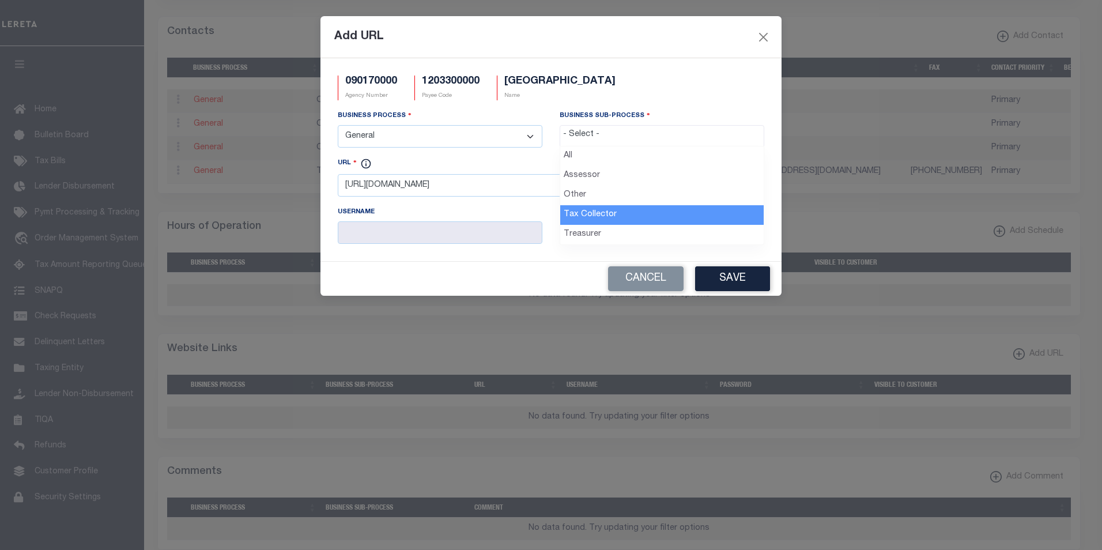
select select "31"
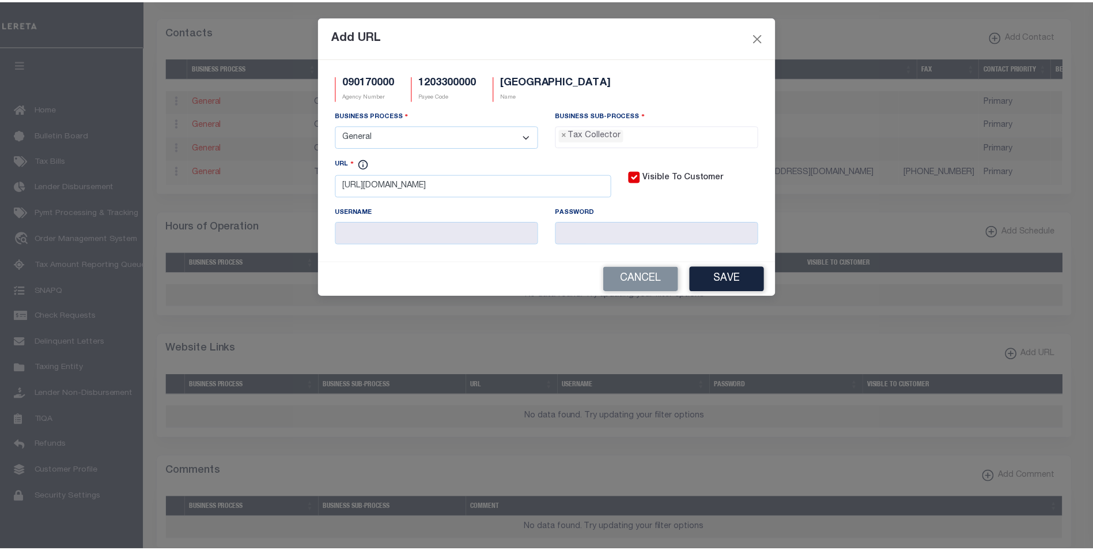
scroll to position [31, 0]
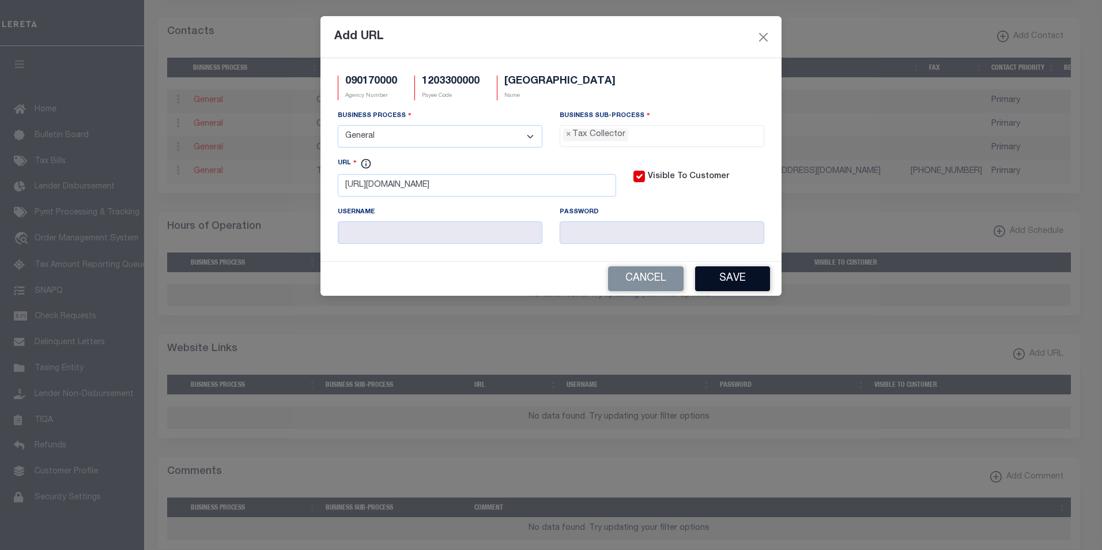
click at [732, 285] on button "Save" at bounding box center [732, 278] width 75 height 25
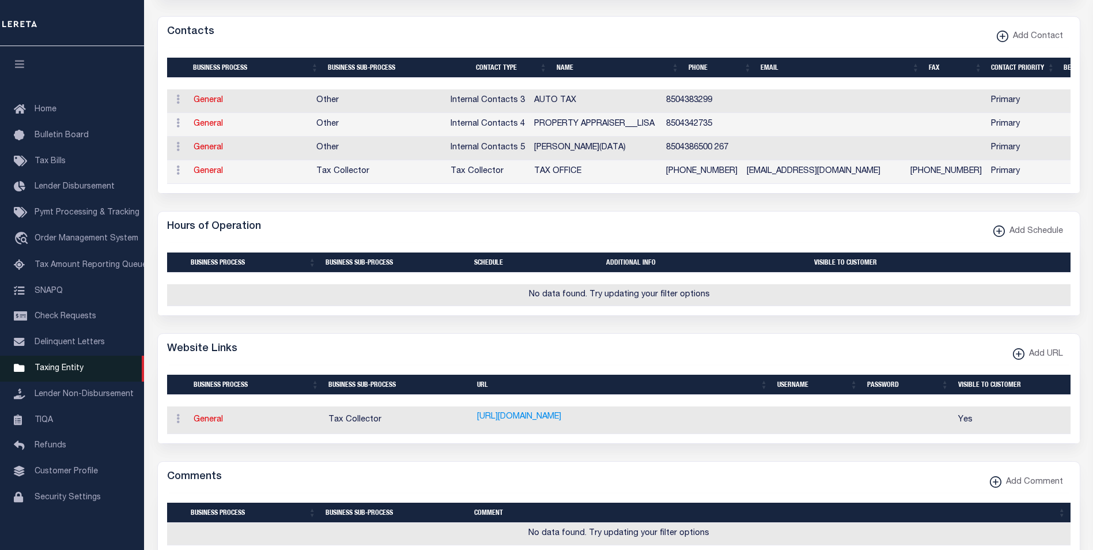
click at [66, 372] on span "Taxing Entity" at bounding box center [59, 368] width 49 height 8
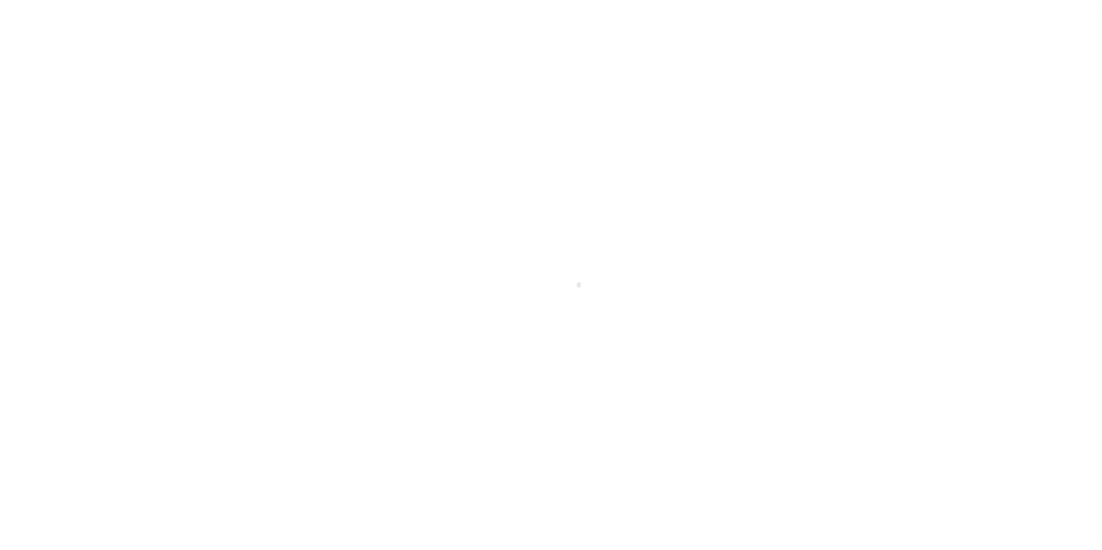
scroll to position [12, 0]
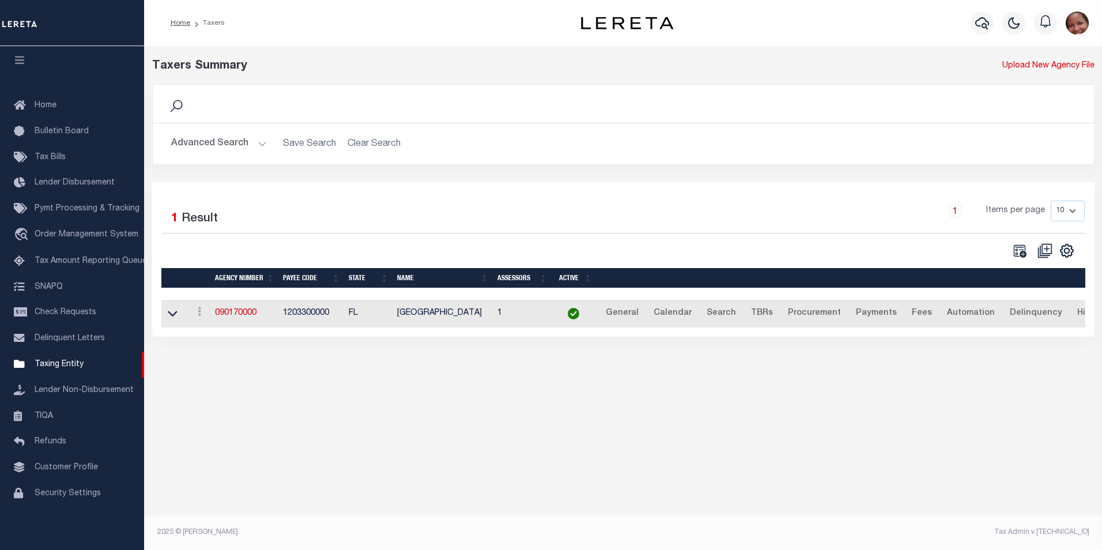
click at [260, 142] on button "Advanced Search" at bounding box center [219, 144] width 96 height 22
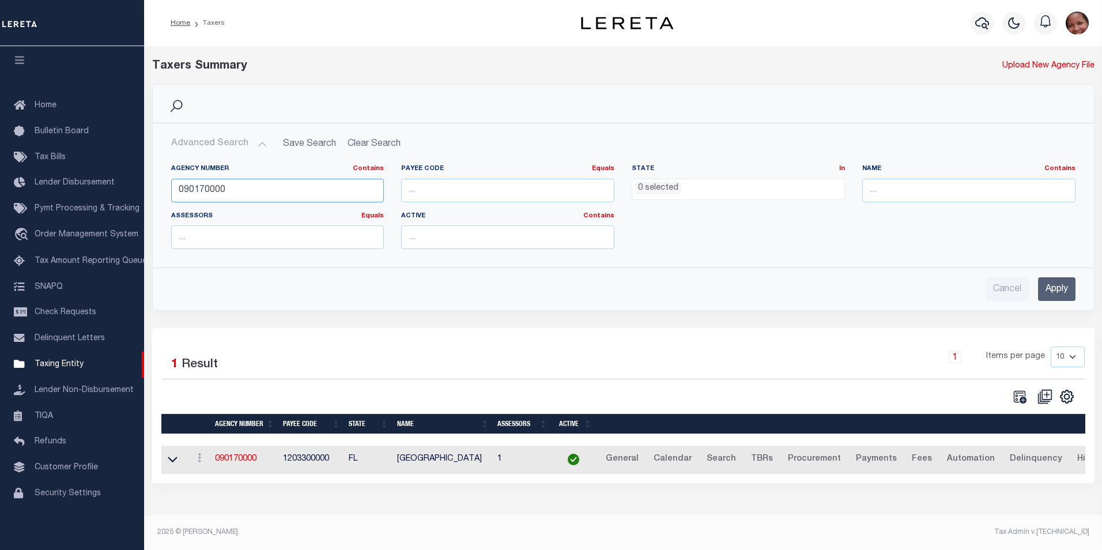
drag, startPoint x: 228, startPoint y: 187, endPoint x: 206, endPoint y: 189, distance: 22.0
click at [206, 189] on input "090170000" at bounding box center [277, 191] width 213 height 24
type input "090178801"
click at [1063, 286] on input "Apply" at bounding box center [1056, 289] width 37 height 24
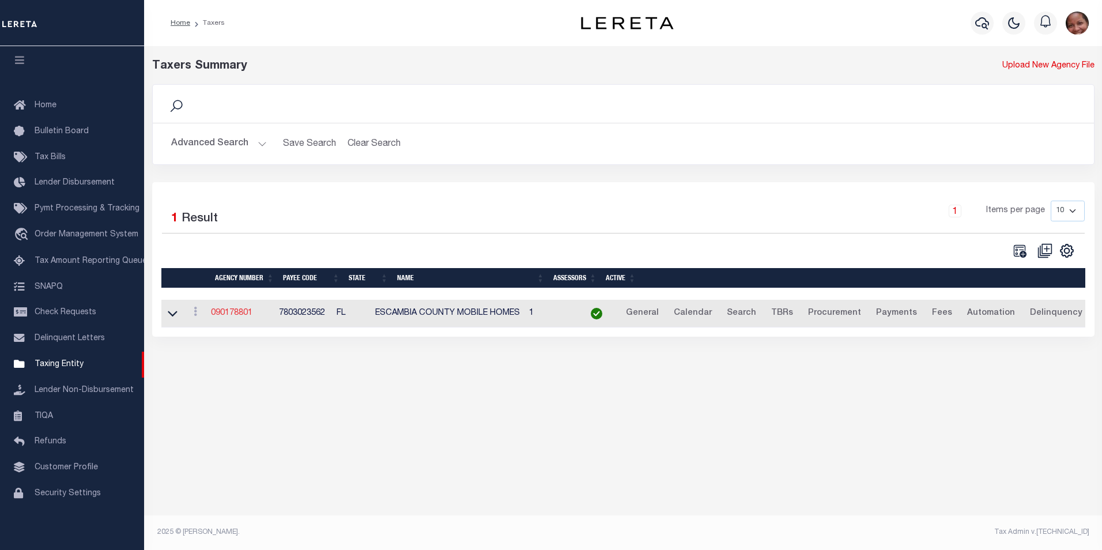
click at [237, 313] on link "090178801" at bounding box center [231, 313] width 41 height 8
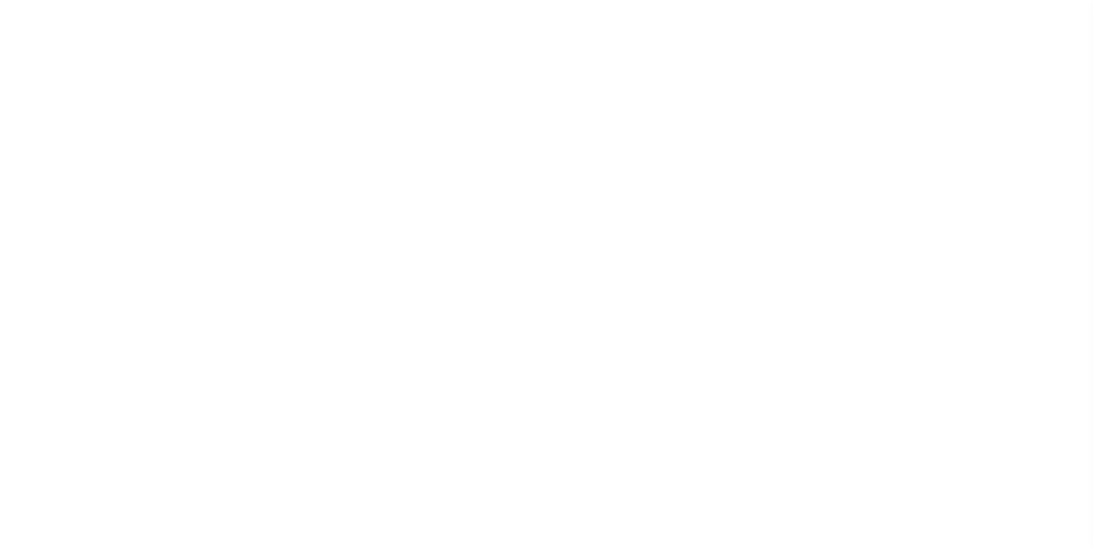
select select
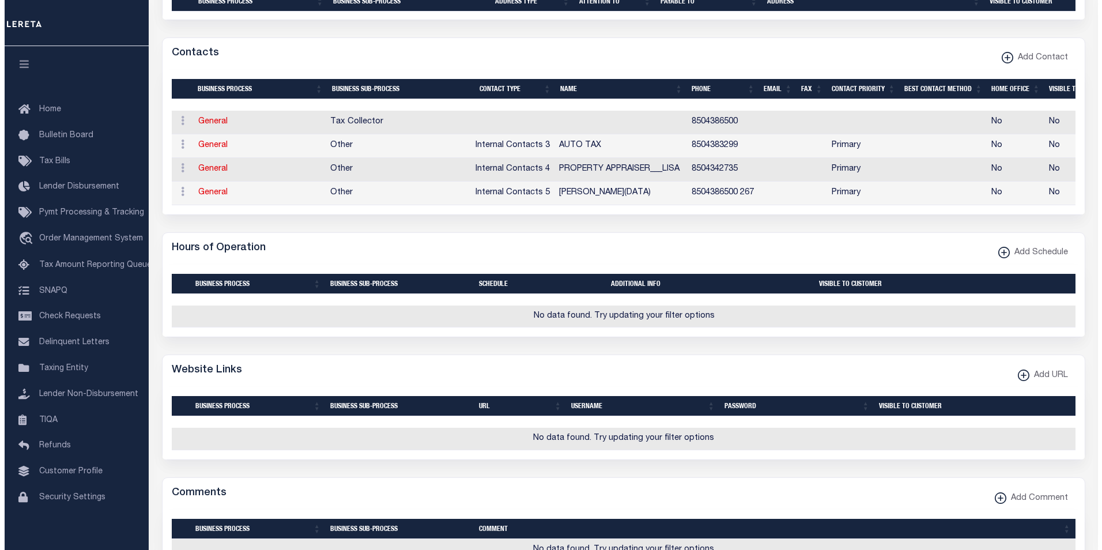
scroll to position [599, 0]
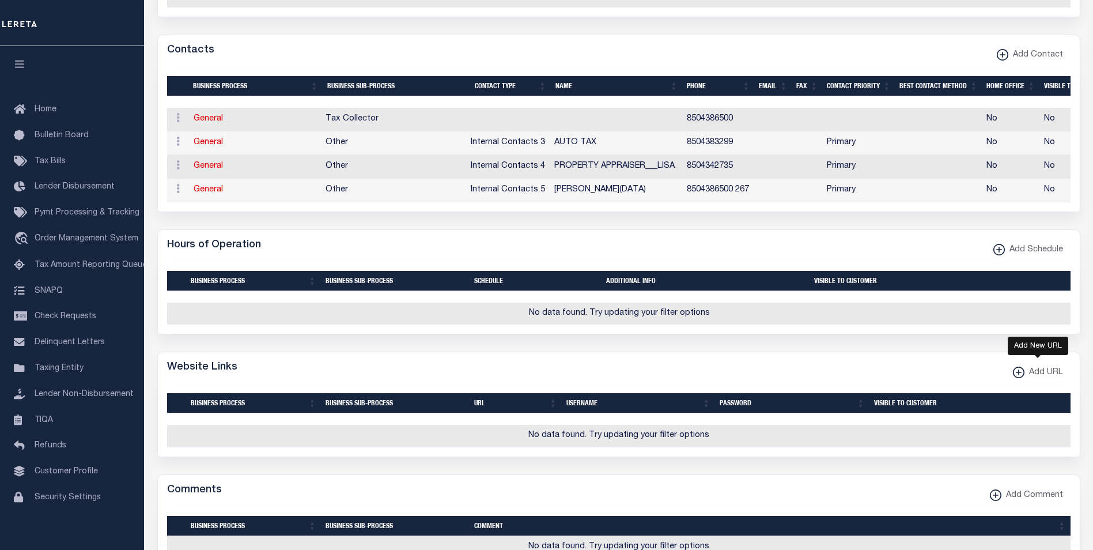
click at [1018, 378] on xmlns\ "button" at bounding box center [1019, 372] width 12 height 12
select select
checkbox input "true"
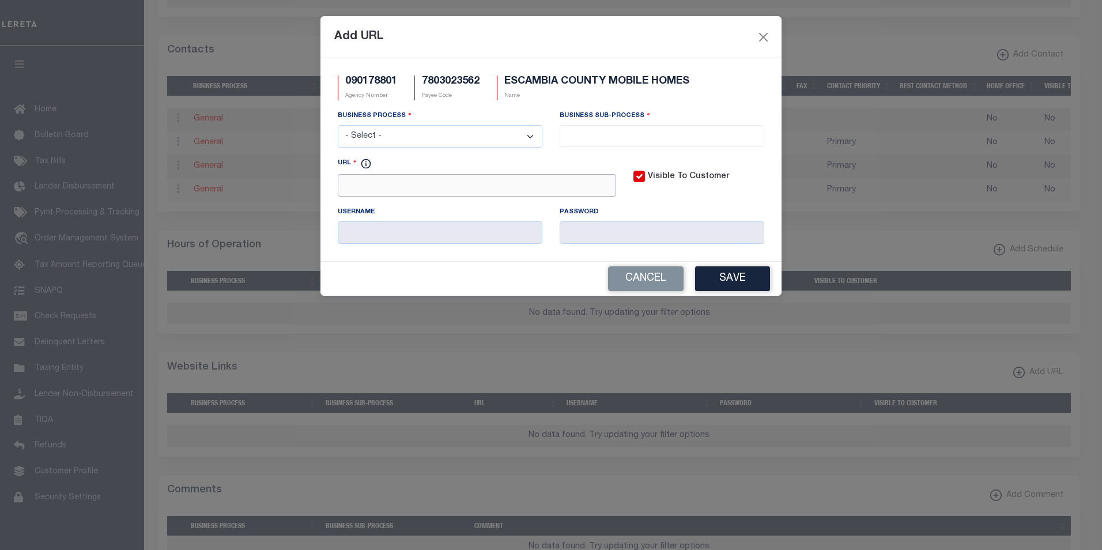
click at [341, 187] on input "URL" at bounding box center [477, 185] width 278 height 22
paste input "[URL][DOMAIN_NAME]"
type input "[URL][DOMAIN_NAME]"
click at [531, 138] on select "- Select - All Automation Bill Request Delinquency Payment Delinquency Procurem…" at bounding box center [440, 136] width 205 height 22
select select "6"
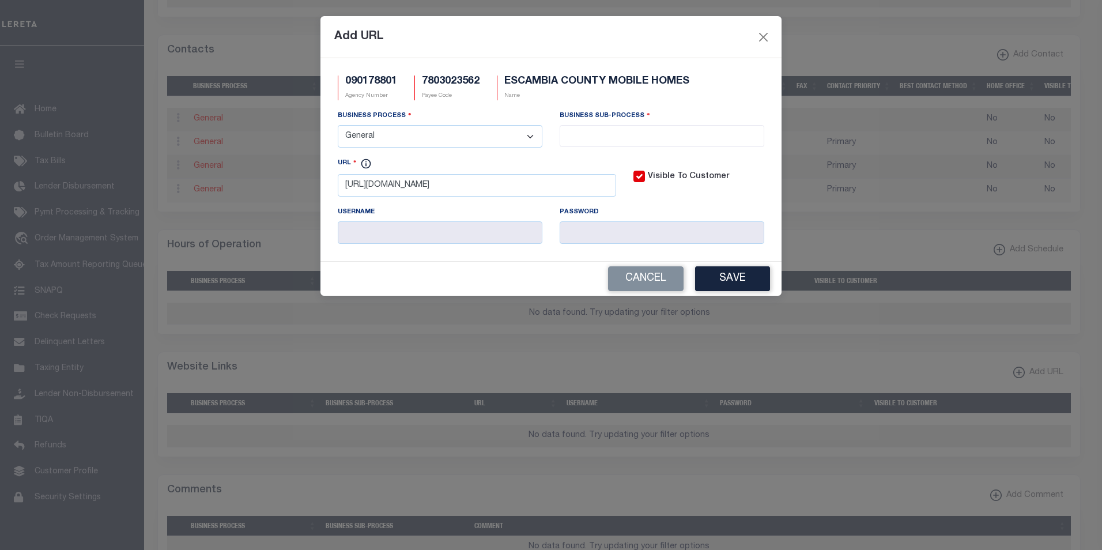
click at [338, 126] on select "- Select - All Automation Bill Request Delinquency Payment Delinquency Procurem…" at bounding box center [440, 136] width 205 height 22
click at [601, 133] on input "search" at bounding box center [662, 135] width 198 height 13
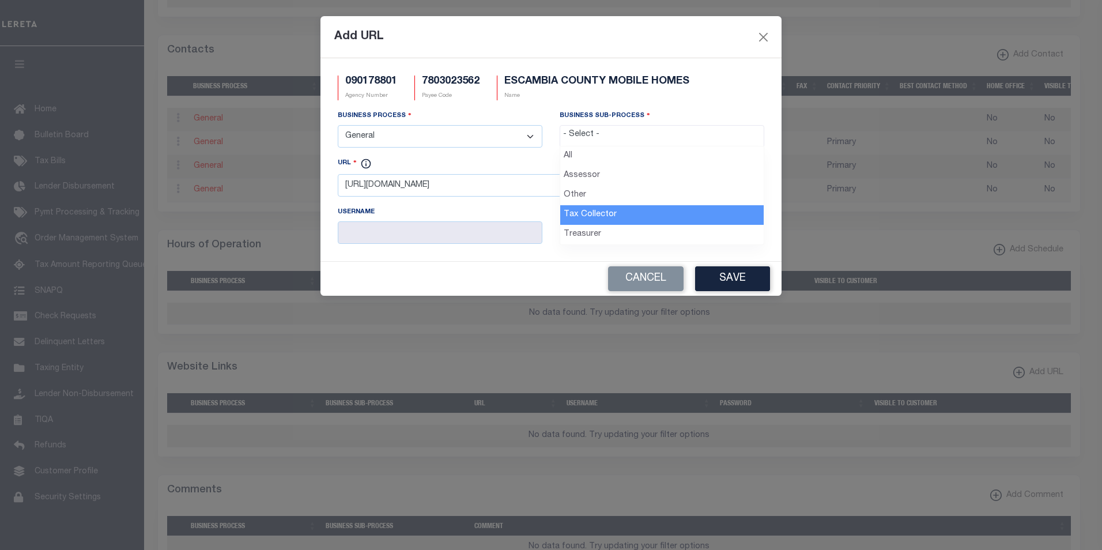
select select "31"
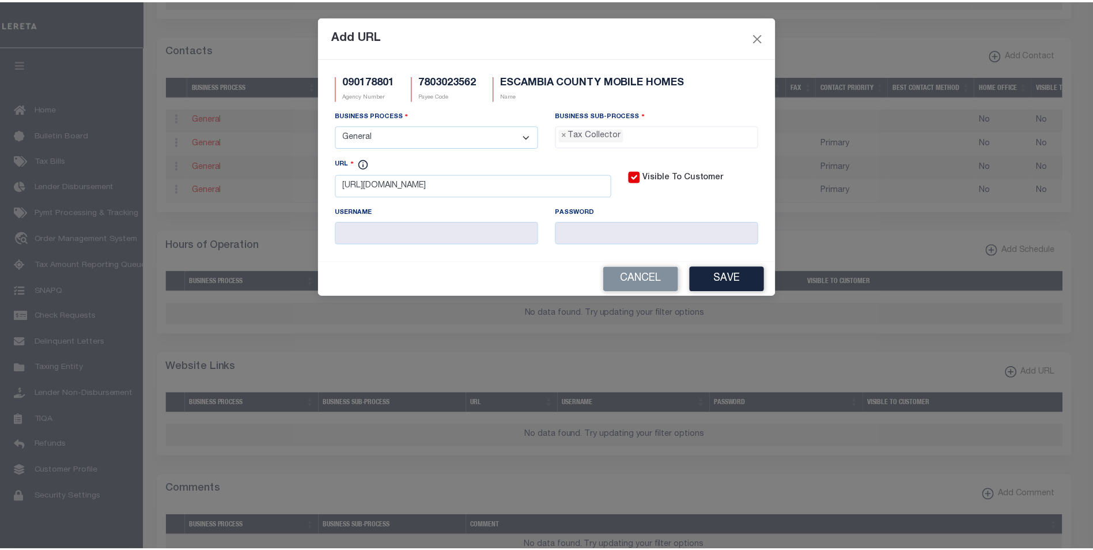
scroll to position [31, 0]
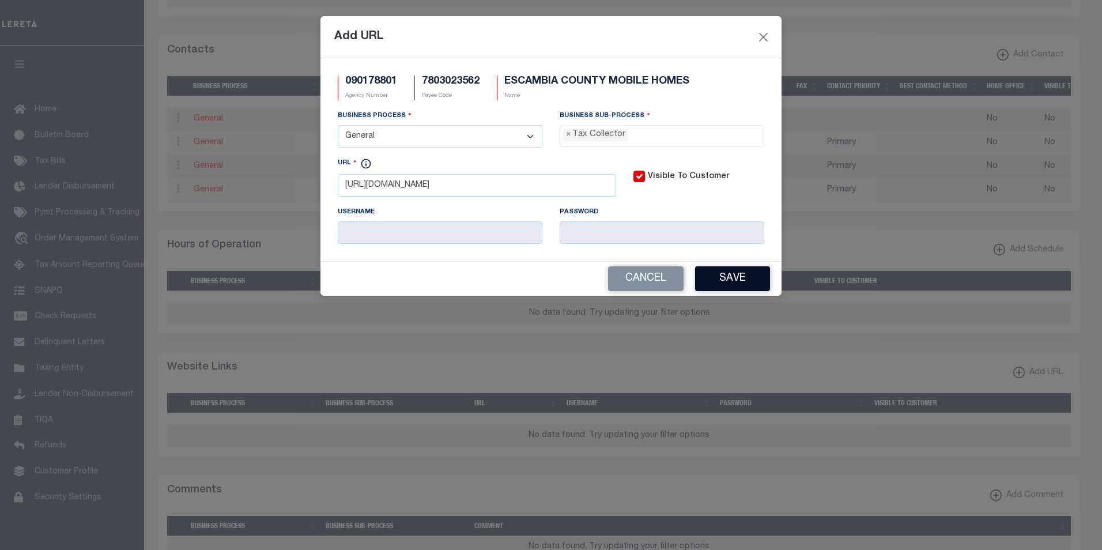
click at [723, 285] on button "Save" at bounding box center [732, 278] width 75 height 25
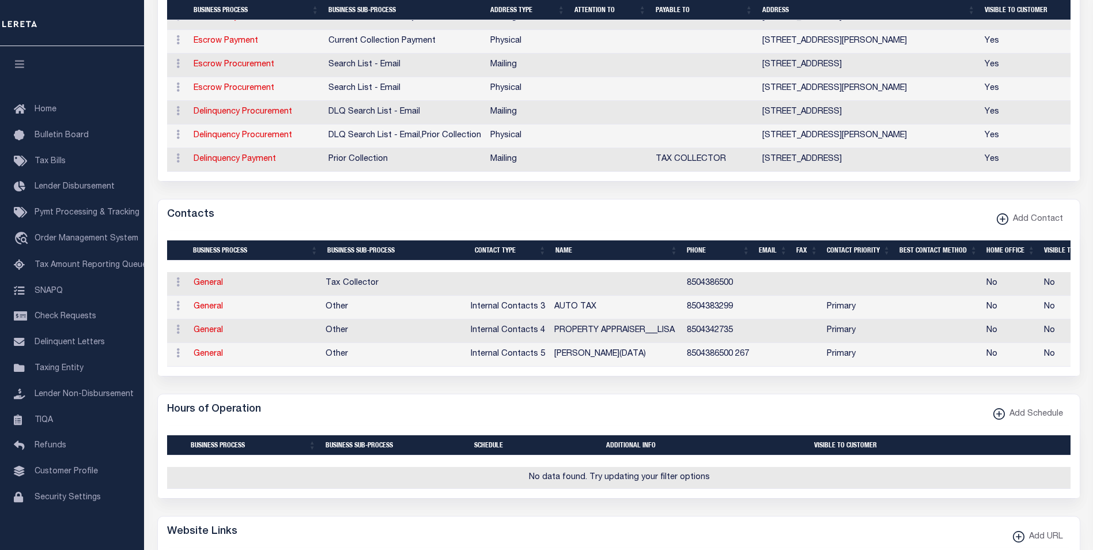
scroll to position [377, 0]
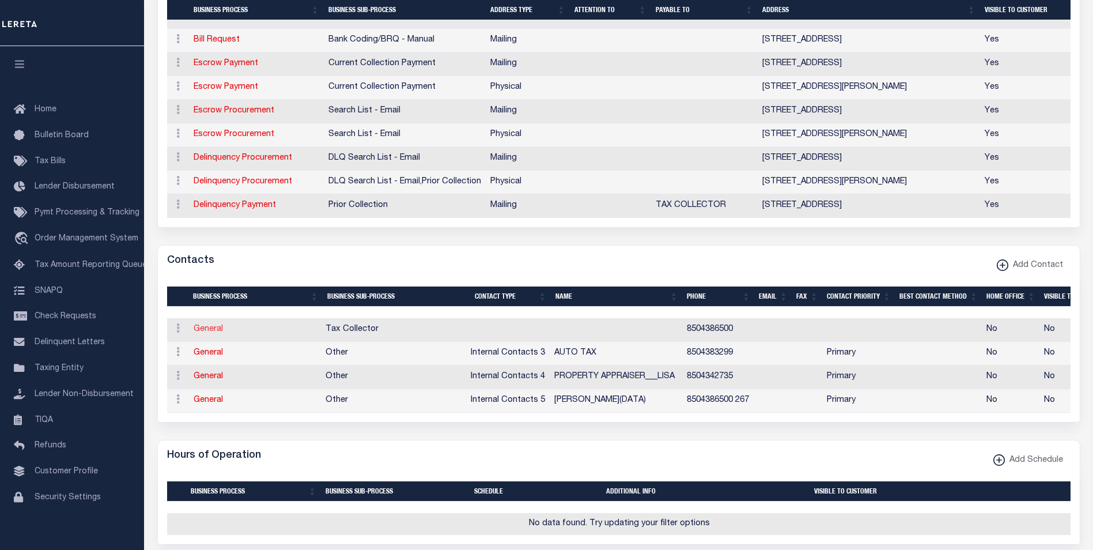
click at [216, 331] on link "General" at bounding box center [208, 329] width 29 height 8
checkbox input "false"
select select
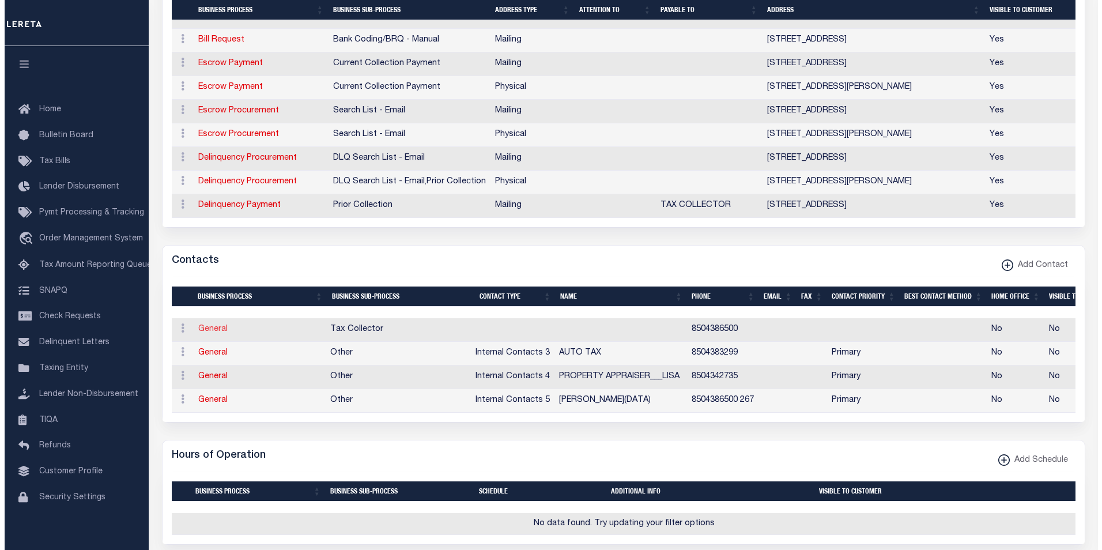
select select
type input "8504386500"
checkbox input "false"
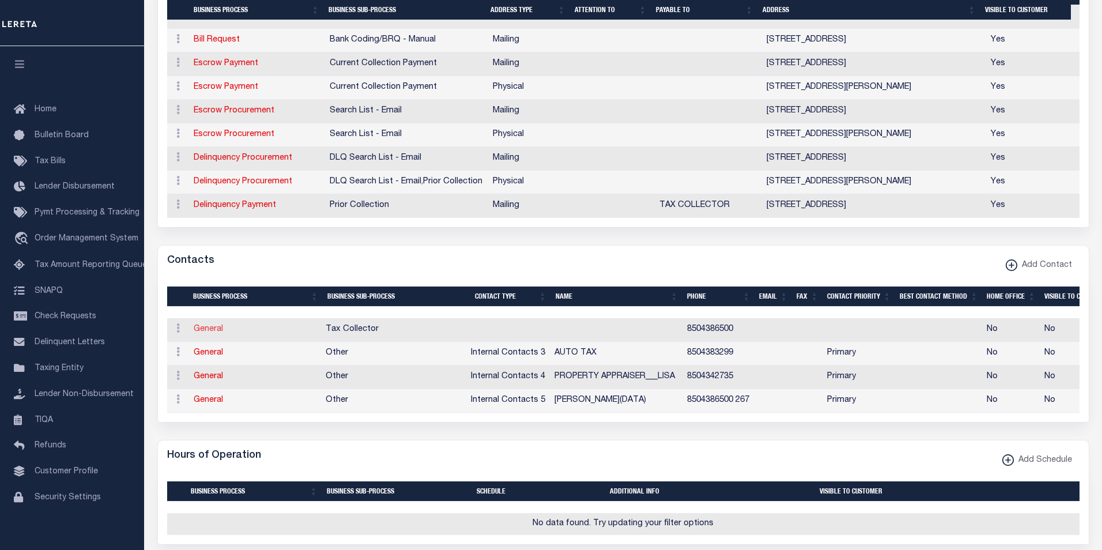
select select "6"
select select "31"
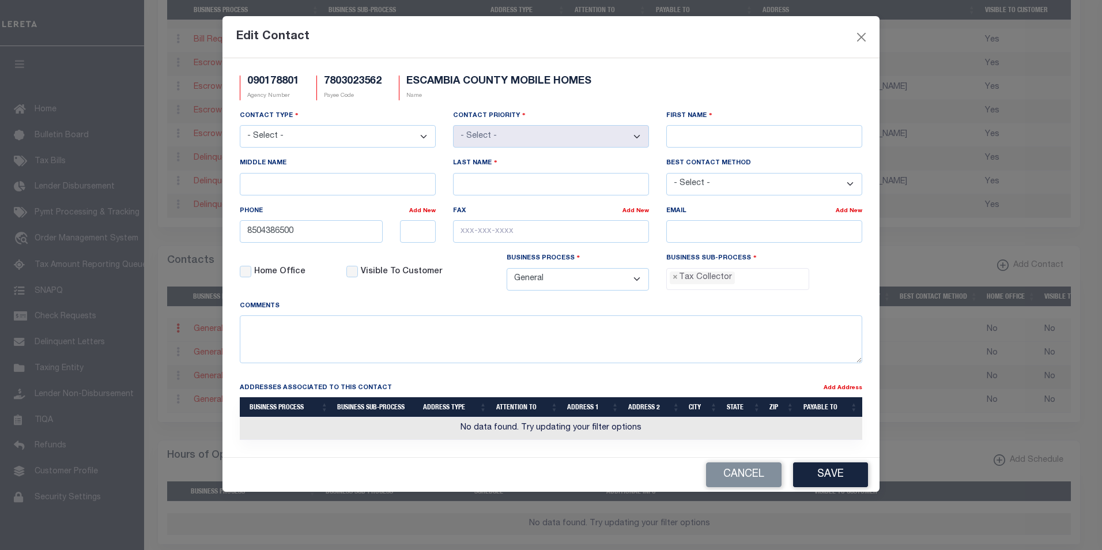
click at [424, 135] on select "- Select - Assessor Clerk Internal Contacts 1 Internal Contacts 2 Internal Cont…" at bounding box center [338, 136] width 196 height 22
select select "2"
click at [240, 126] on select "- Select - Assessor Clerk Internal Contacts 1 Internal Contacts 2 Internal Cont…" at bounding box center [338, 136] width 196 height 22
select select "1"
click at [678, 140] on input "First Name" at bounding box center [764, 136] width 196 height 22
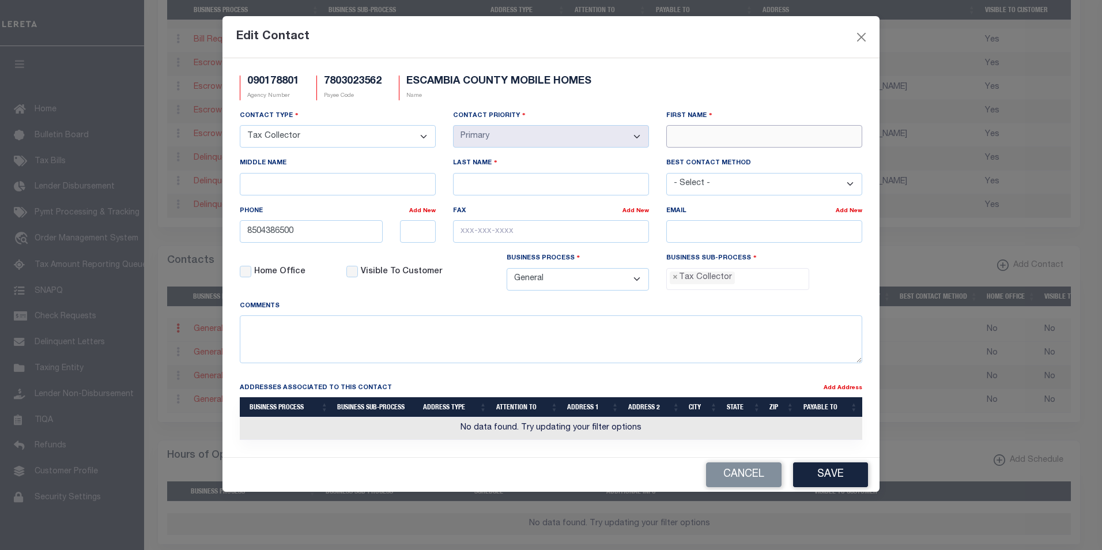
paste input "TAX"
type input "TAX"
click at [520, 187] on input "Last Name" at bounding box center [551, 184] width 196 height 22
paste input "OFFICE"
type input "OFFICE"
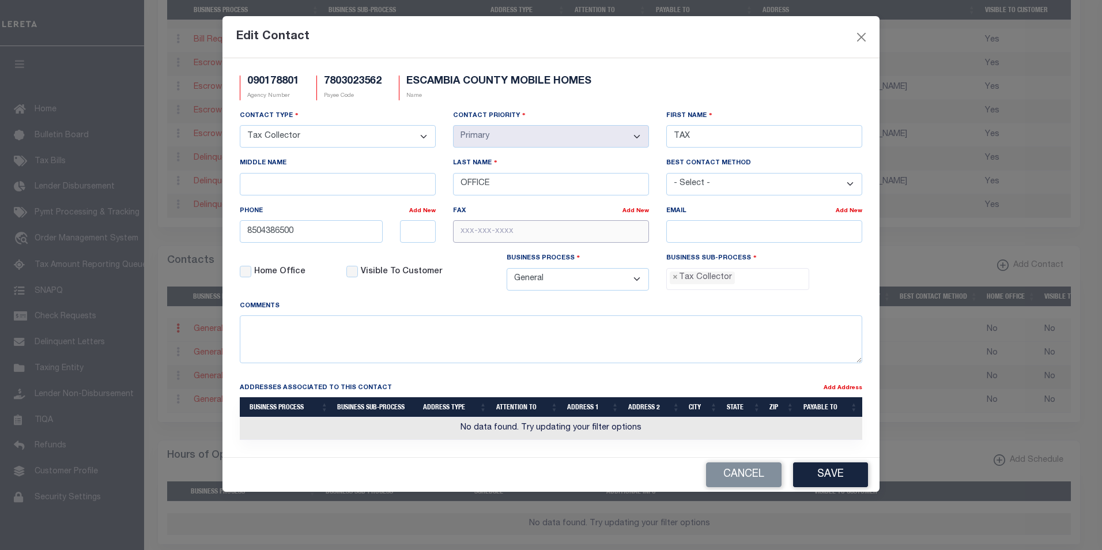
click at [491, 233] on input "text" at bounding box center [551, 231] width 196 height 22
paste input "[PHONE_NUMBER]"
type input "850-432-3601"
click at [696, 235] on input "email" at bounding box center [764, 231] width 196 height 22
paste input "ECTC@ESCAMBIATAXCOLLECTOR.COM"
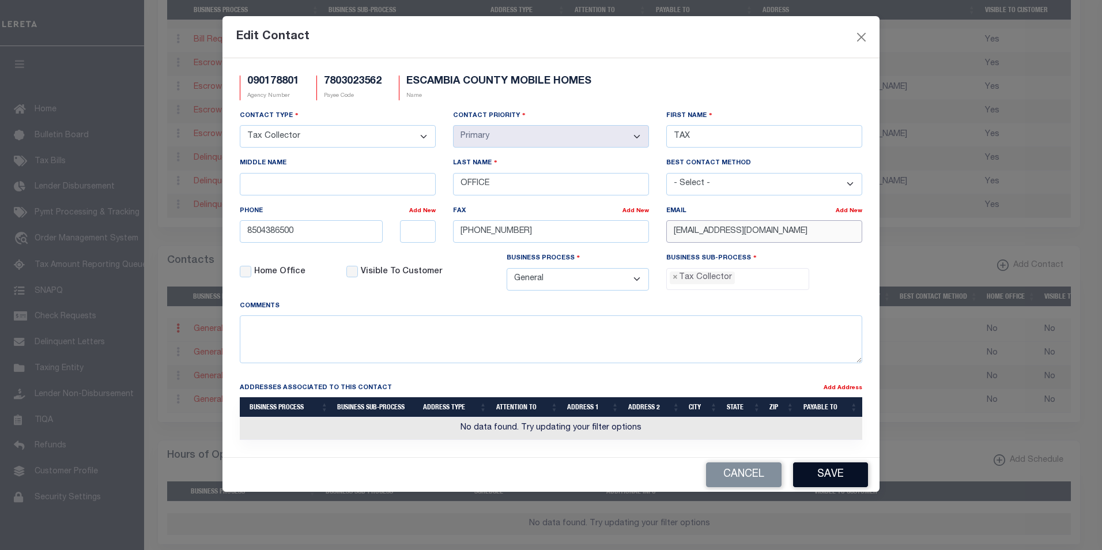
type input "ECTC@ESCAMBIATAXCOLLECTOR.COM"
click at [829, 480] on button "Save" at bounding box center [830, 474] width 75 height 25
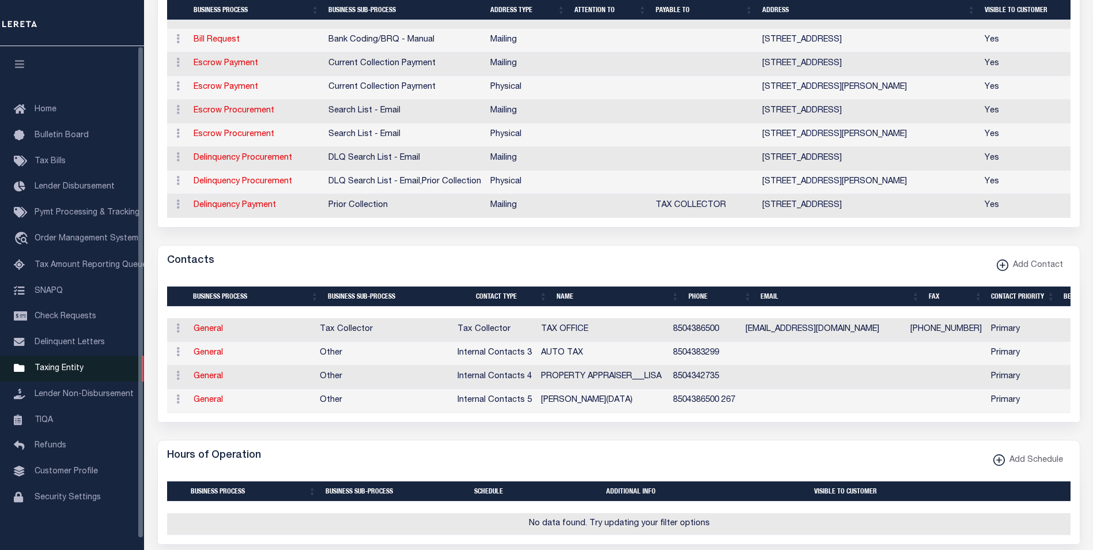
click at [71, 372] on span "Taxing Entity" at bounding box center [59, 368] width 49 height 8
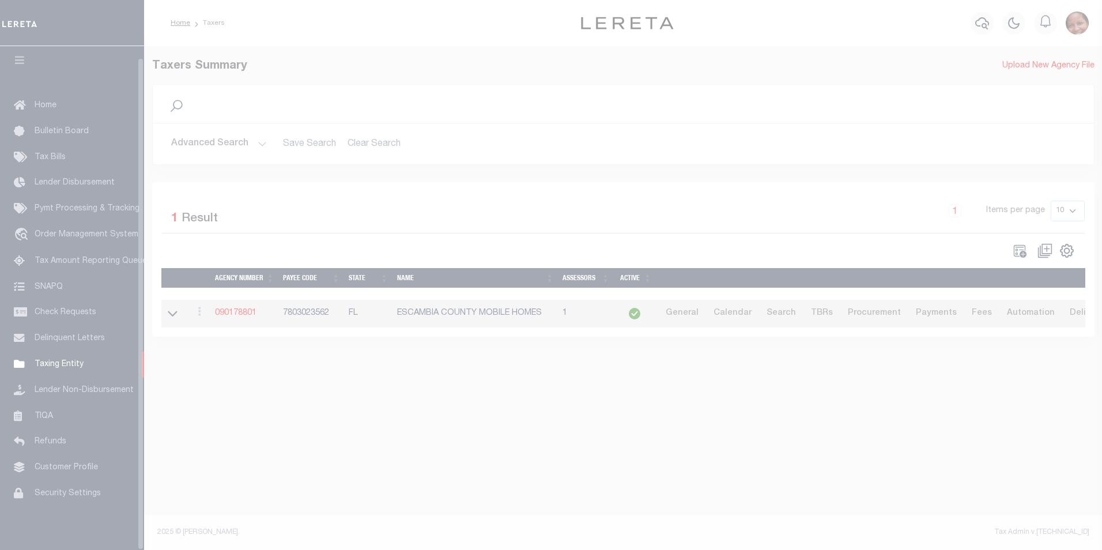
scroll to position [12, 0]
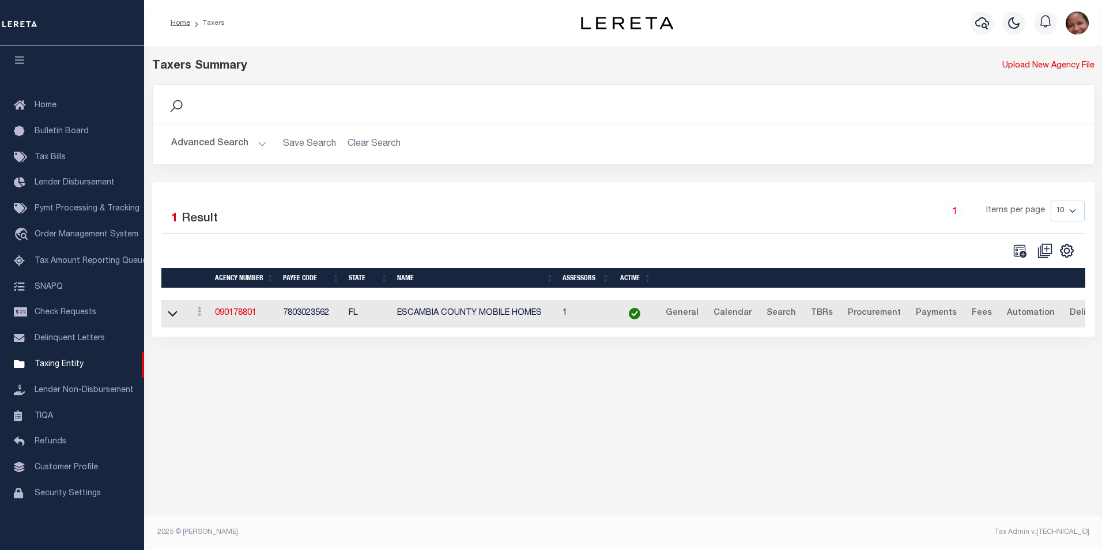
click at [263, 145] on button "Advanced Search" at bounding box center [219, 144] width 96 height 22
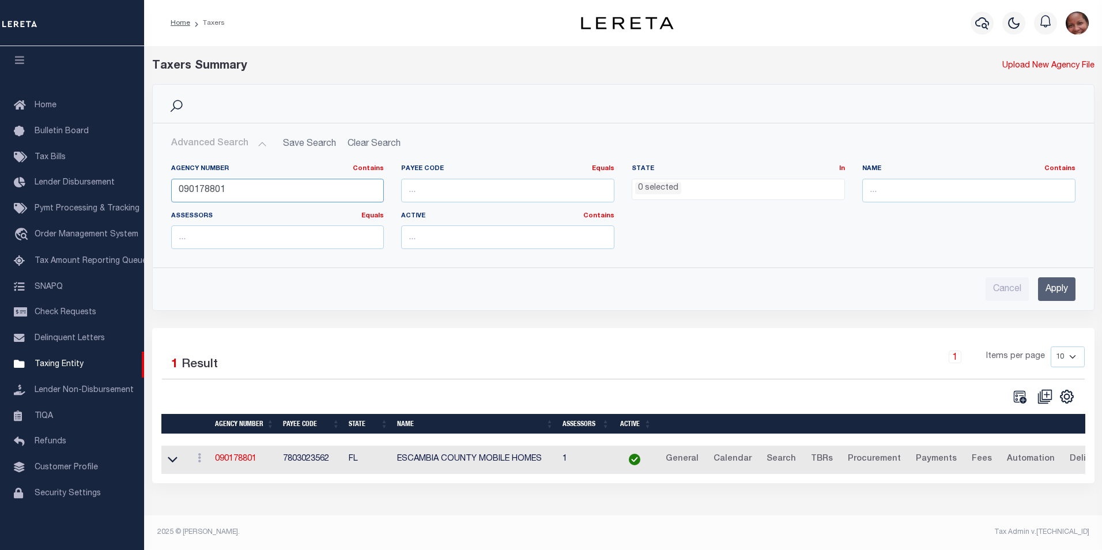
drag, startPoint x: 204, startPoint y: 190, endPoint x: 236, endPoint y: 190, distance: 31.7
click at [236, 190] on input "090178801" at bounding box center [277, 191] width 213 height 24
type input "090170000"
click at [1071, 293] on input "Apply" at bounding box center [1056, 289] width 37 height 24
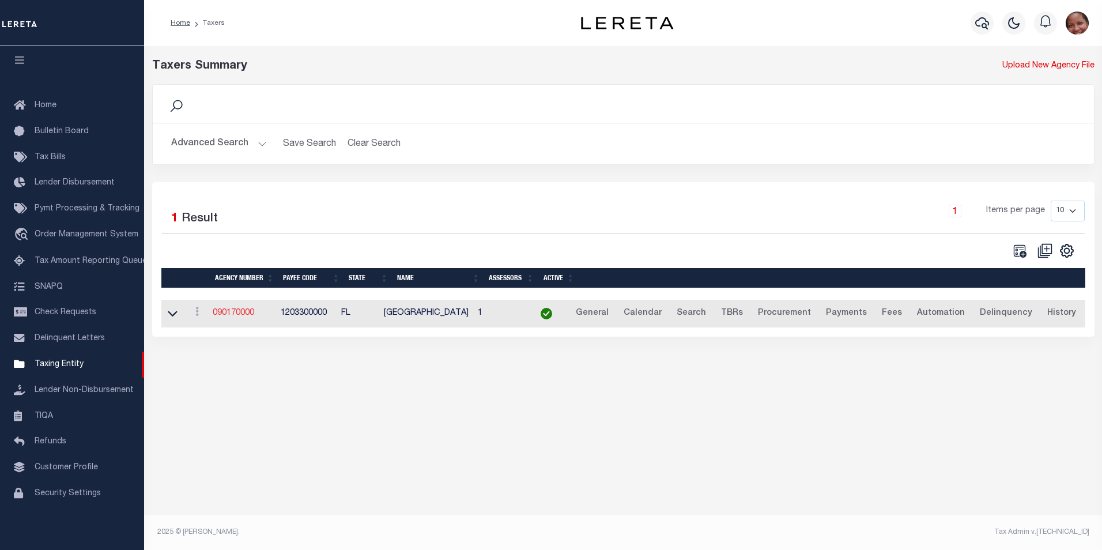
click at [240, 317] on link "090170000" at bounding box center [233, 313] width 41 height 8
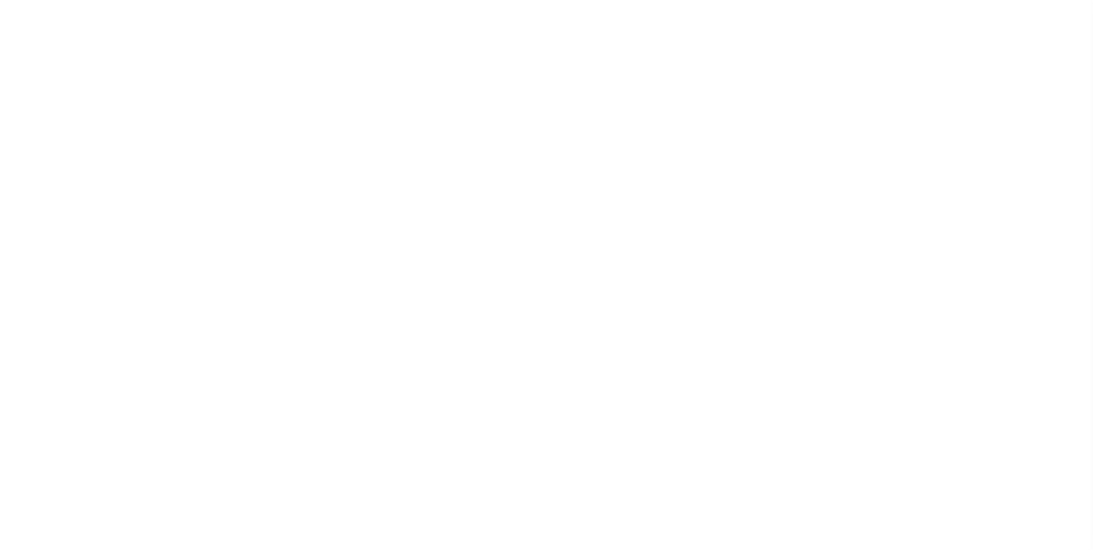
select select
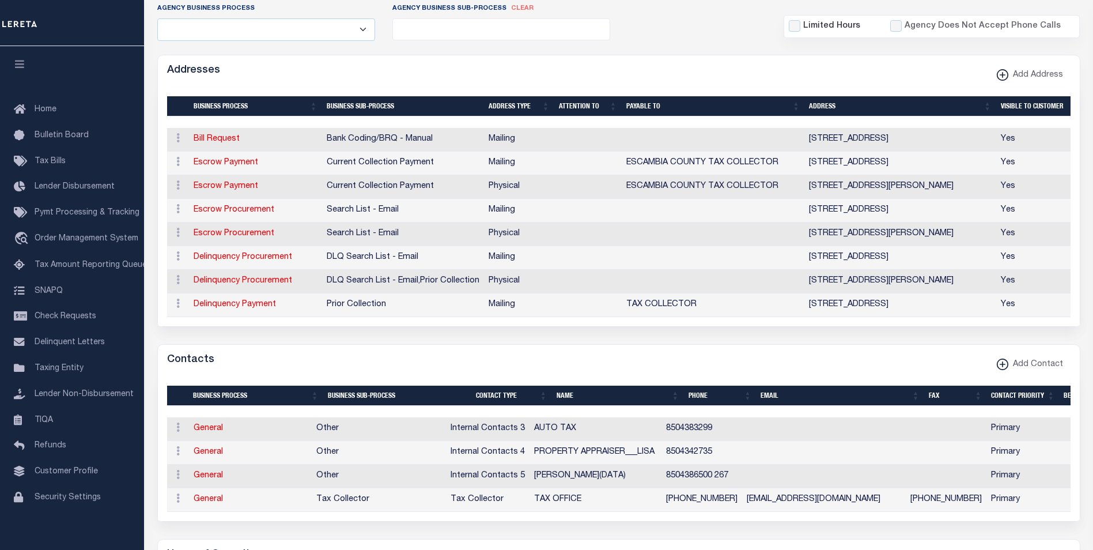
scroll to position [267, 0]
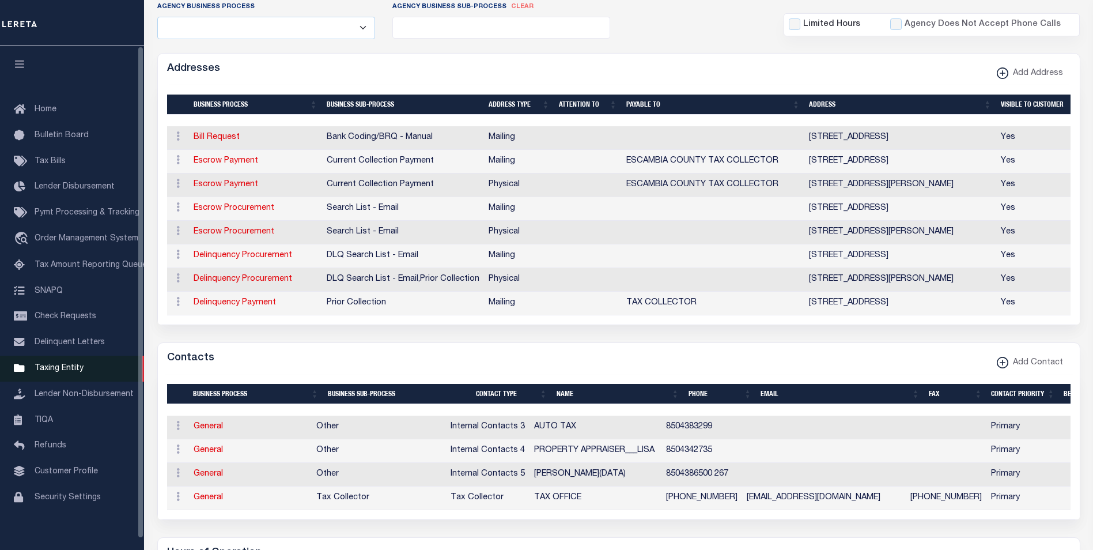
click at [41, 372] on span "Taxing Entity" at bounding box center [59, 368] width 49 height 8
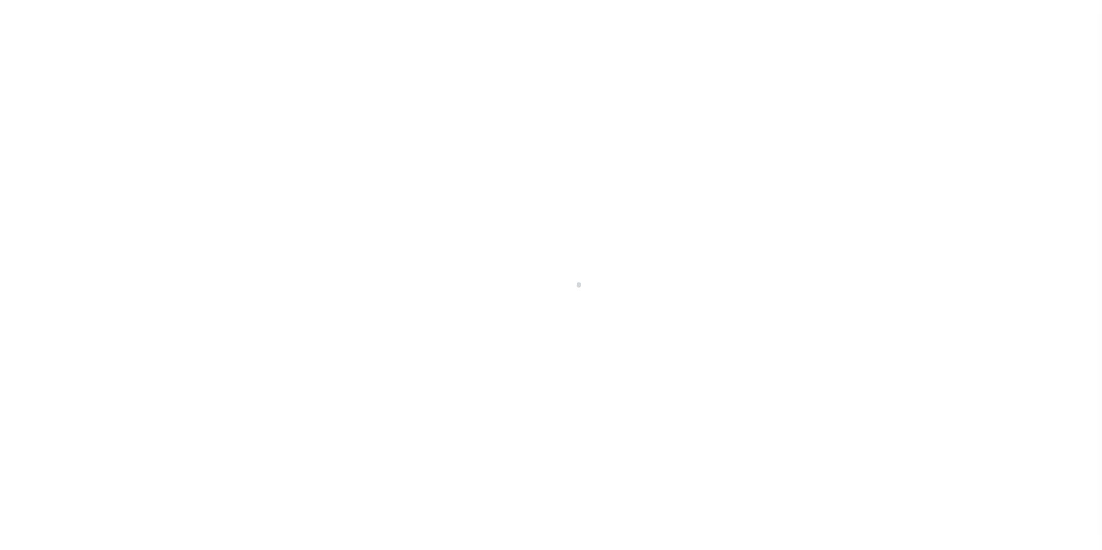
scroll to position [12, 0]
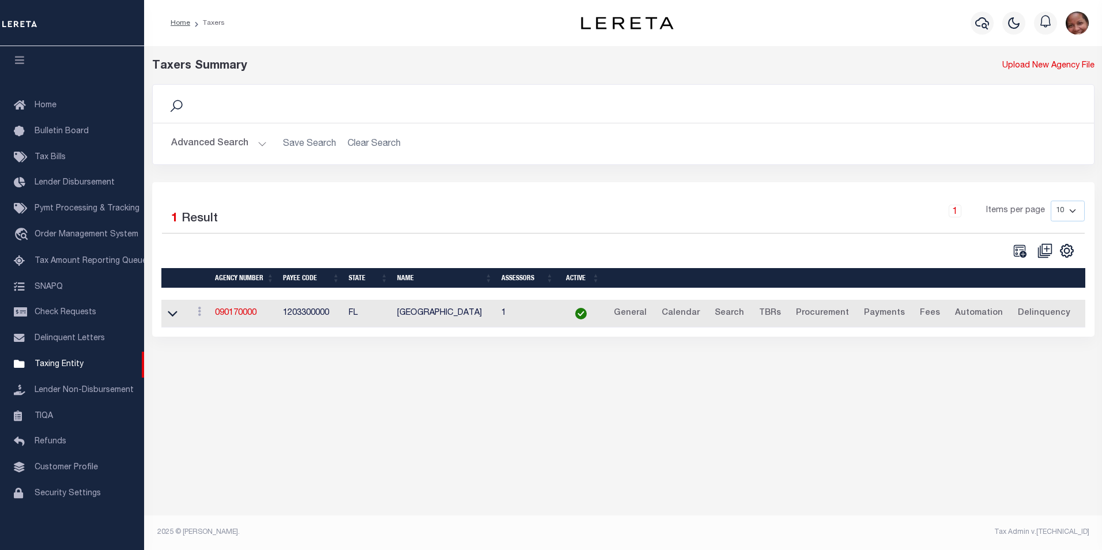
click at [260, 143] on button "Advanced Search" at bounding box center [219, 144] width 96 height 22
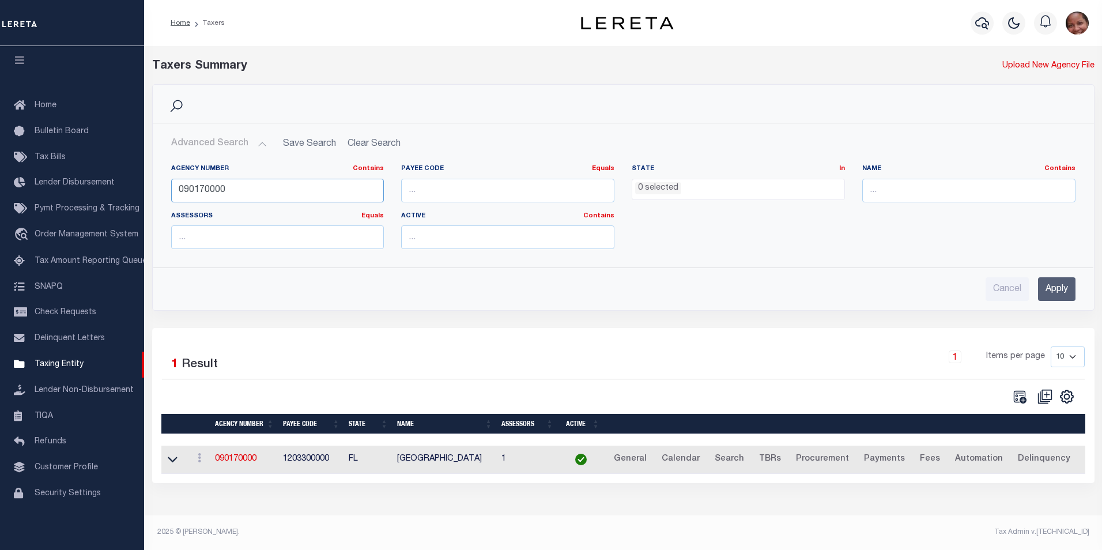
drag, startPoint x: 229, startPoint y: 192, endPoint x: 174, endPoint y: 189, distance: 54.9
click at [174, 189] on input "090170000" at bounding box center [277, 191] width 213 height 24
type input "100250101"
click at [1053, 292] on input "Apply" at bounding box center [1056, 289] width 37 height 24
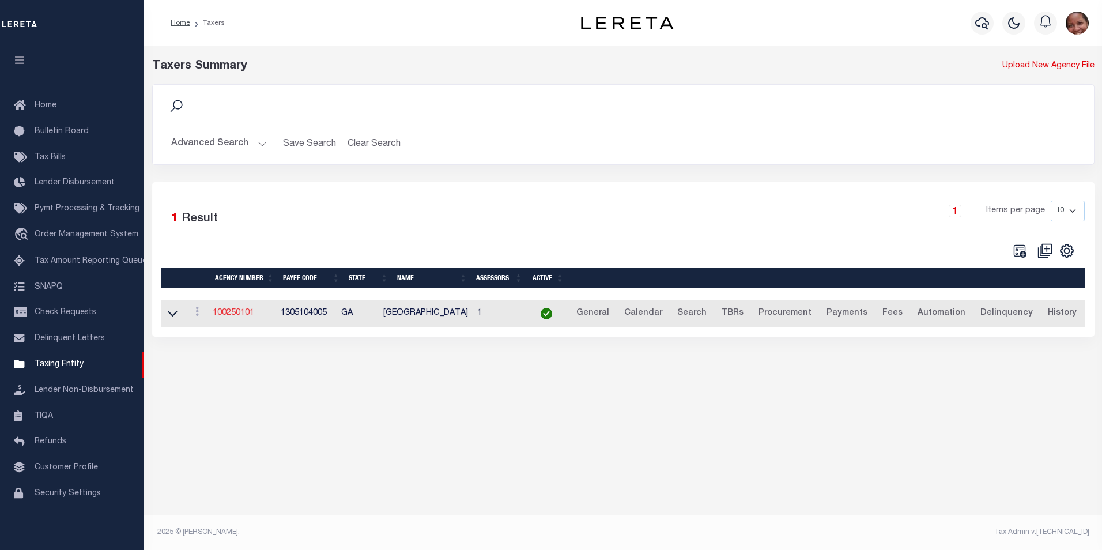
click at [229, 315] on link "100250101" at bounding box center [233, 313] width 41 height 8
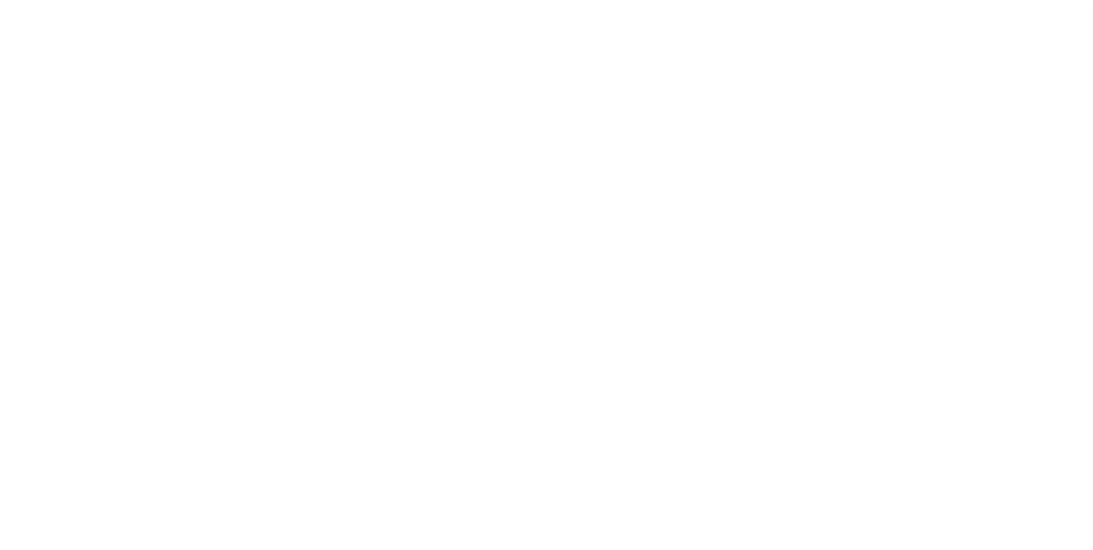
select select
checkbox input "false"
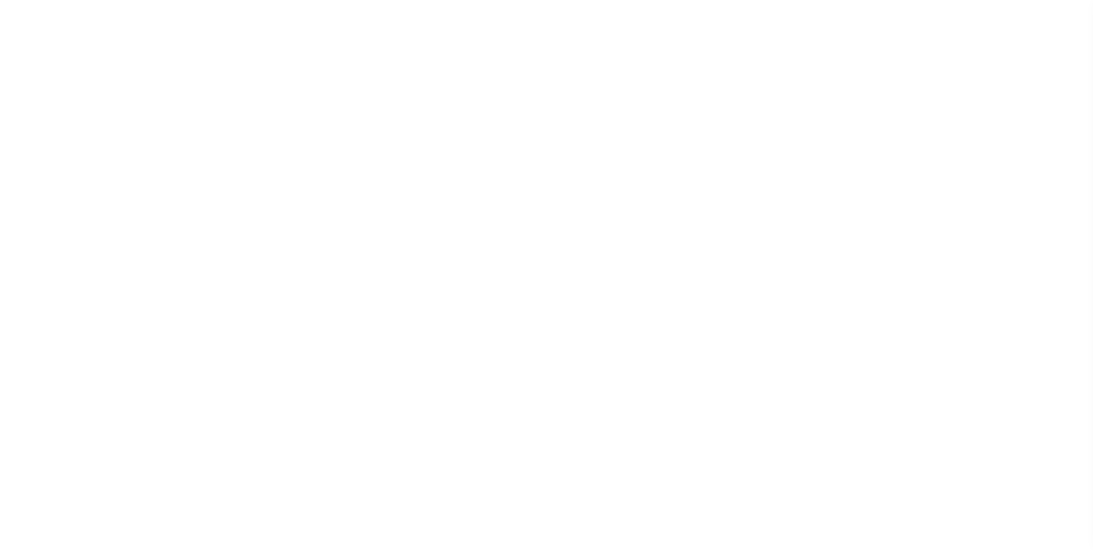
checkbox input "false"
type input "1305104005"
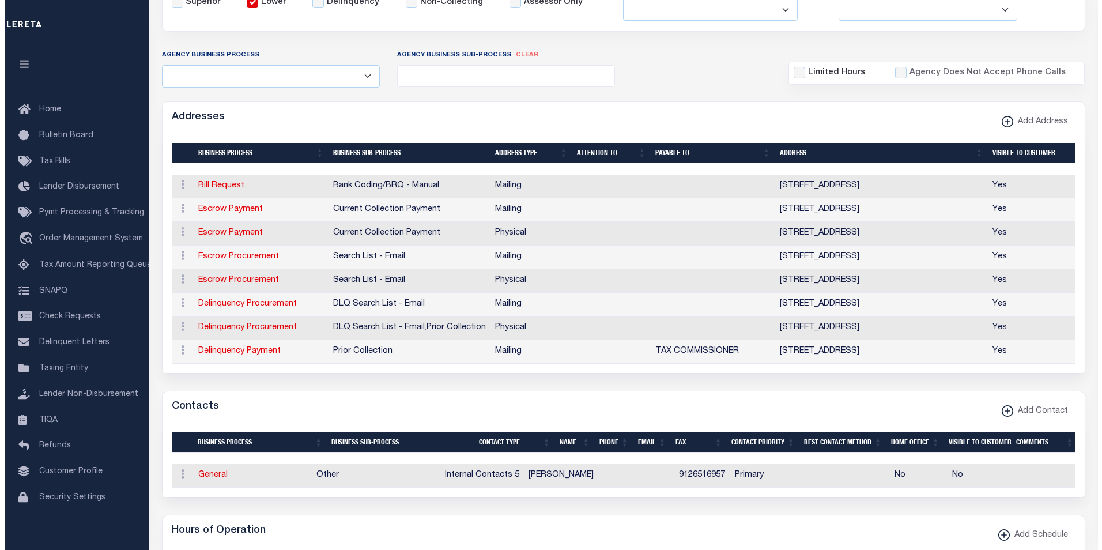
scroll to position [252, 0]
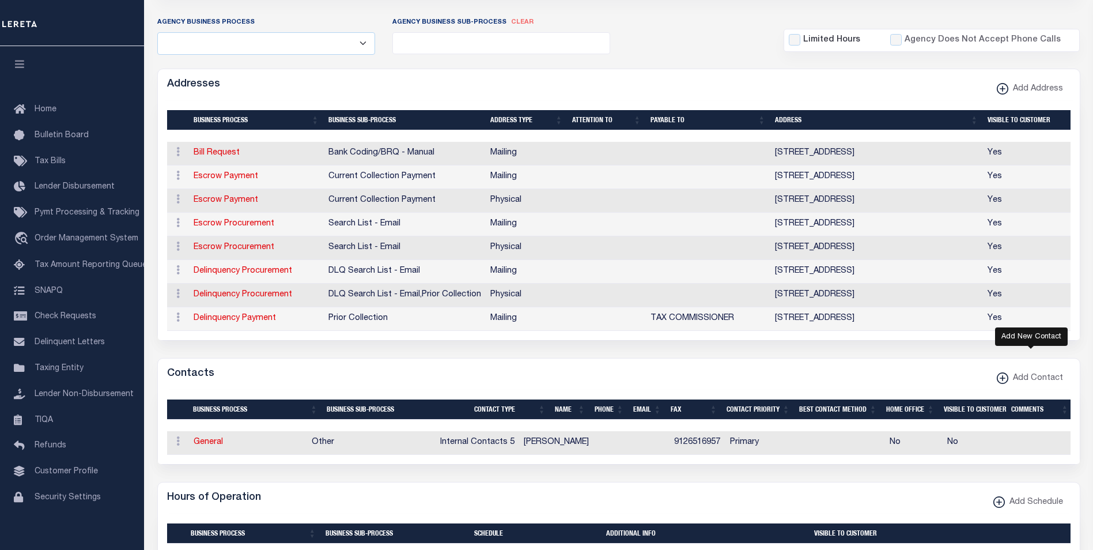
click at [1007, 384] on xmlns\ "button" at bounding box center [1003, 378] width 12 height 12
select select "1"
checkbox input "false"
checkbox input "true"
select select
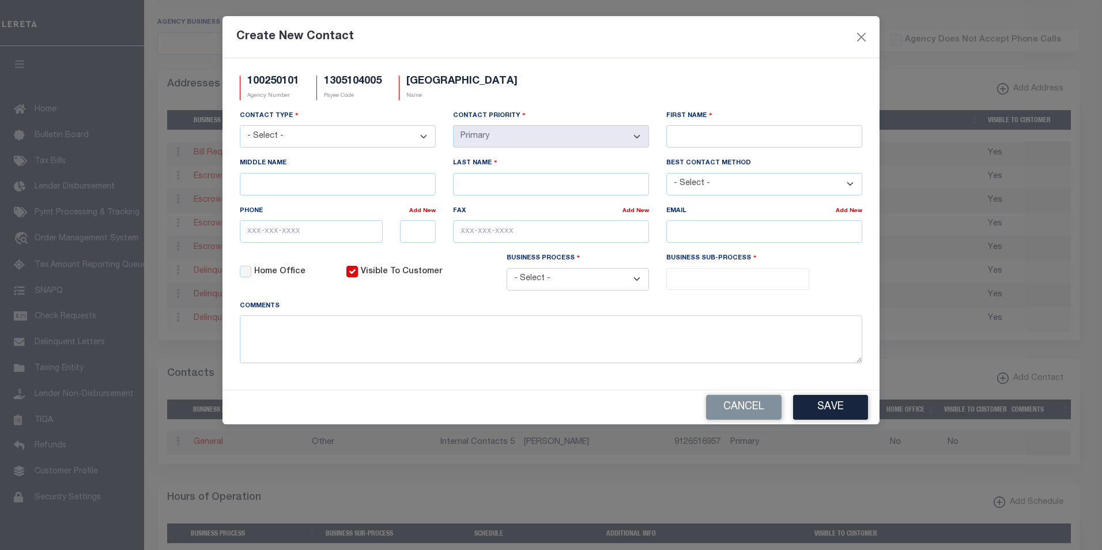
click at [428, 137] on select "- Select - Assessor Clerk Internal Contacts 1 Internal Contacts 2 Internal Cont…" at bounding box center [338, 136] width 196 height 22
select select "2"
click at [240, 126] on select "- Select - Assessor Clerk Internal Contacts 1 Internal Contacts 2 Internal Cont…" at bounding box center [338, 136] width 196 height 22
click at [702, 137] on input "First Name" at bounding box center [764, 136] width 196 height 22
paste input "MONEKA"
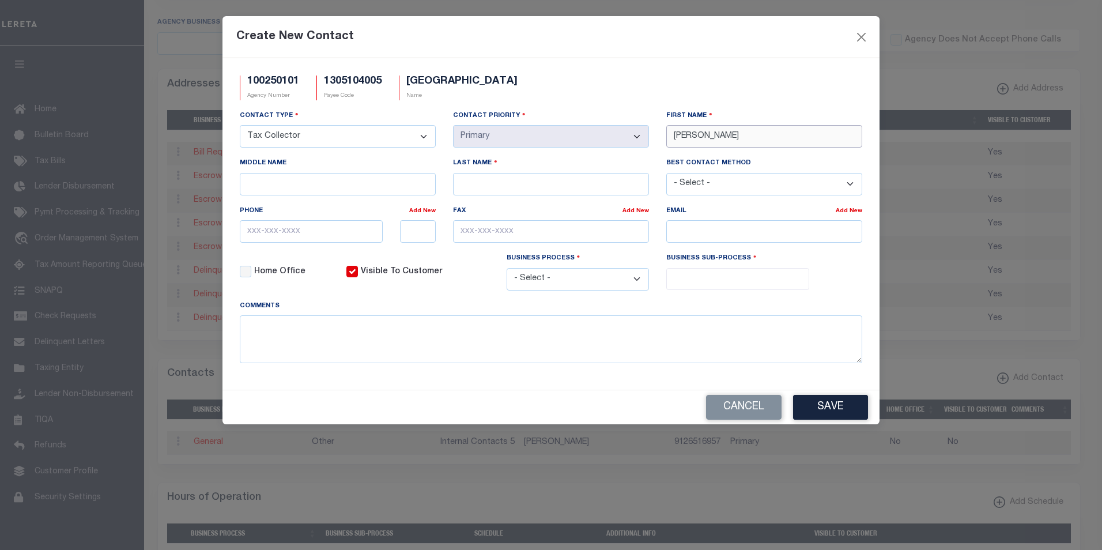
type input "MONEKA"
click at [536, 182] on input "Last Name" at bounding box center [551, 184] width 196 height 22
paste input "BROWN"
type input "BROWN"
click at [358, 238] on input "text" at bounding box center [311, 231] width 143 height 22
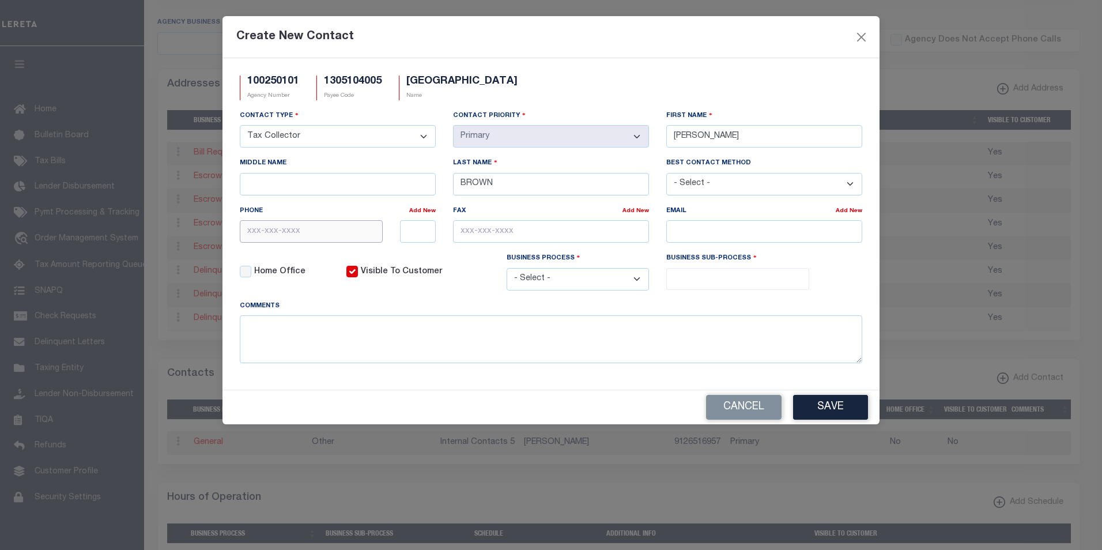
paste input "912-651-6926"
type input "912-651-6926"
click at [473, 233] on input "text" at bounding box center [551, 231] width 196 height 22
paste input "912-525-1702"
type input "912-525-1702"
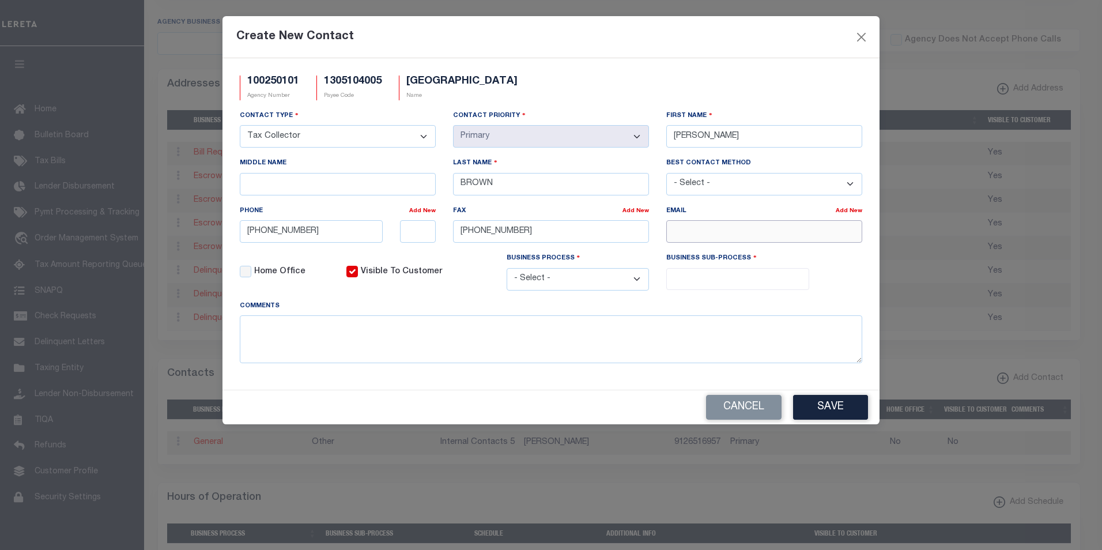
click at [682, 228] on input "email" at bounding box center [764, 231] width 196 height 22
paste input "LOANSERVICING@SAVANNAHGA.GOV"
type input "LOANSERVICING@SAVANNAHGA.GOV"
click at [639, 284] on select "- Select - All Automation Bill Request Delinquency Payment Delinquency Procurem…" at bounding box center [578, 279] width 143 height 22
select select "6"
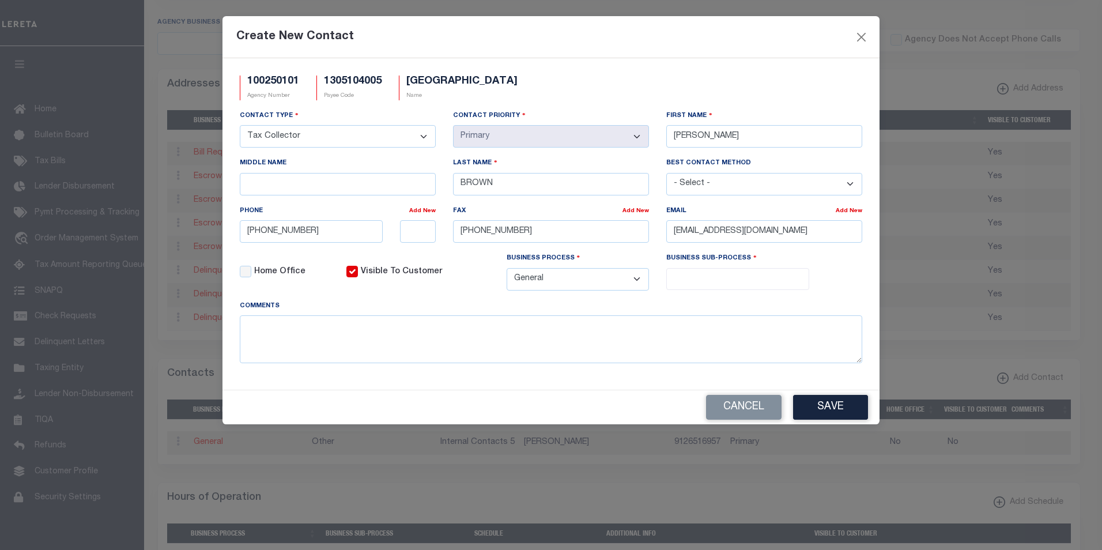
click at [507, 270] on select "- Select - All Automation Bill Request Delinquency Payment Delinquency Procurem…" at bounding box center [578, 279] width 143 height 22
click at [799, 281] on input "search" at bounding box center [738, 277] width 136 height 13
select select "39"
click at [424, 138] on select "- Select - Assessor Clerk Internal Contacts 1 Internal Contacts 2 Internal Cont…" at bounding box center [338, 136] width 196 height 22
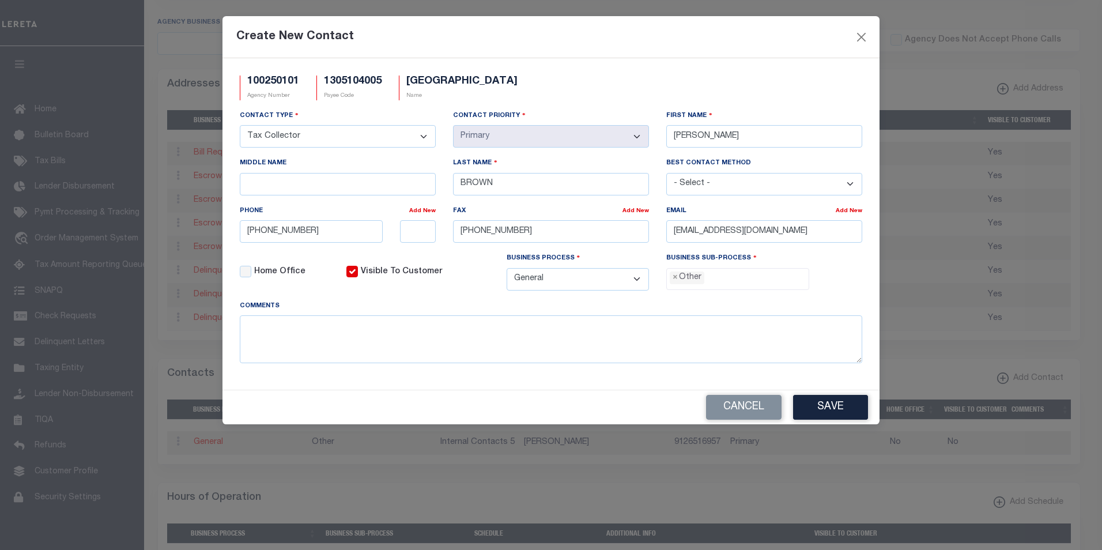
select select "4"
click at [240, 126] on select "- Select - Assessor Clerk Internal Contacts 1 Internal Contacts 2 Internal Cont…" at bounding box center [338, 136] width 196 height 22
click at [725, 278] on ul "× Other" at bounding box center [738, 277] width 142 height 16
click at [675, 283] on span "×" at bounding box center [674, 277] width 5 height 13
select select "31"
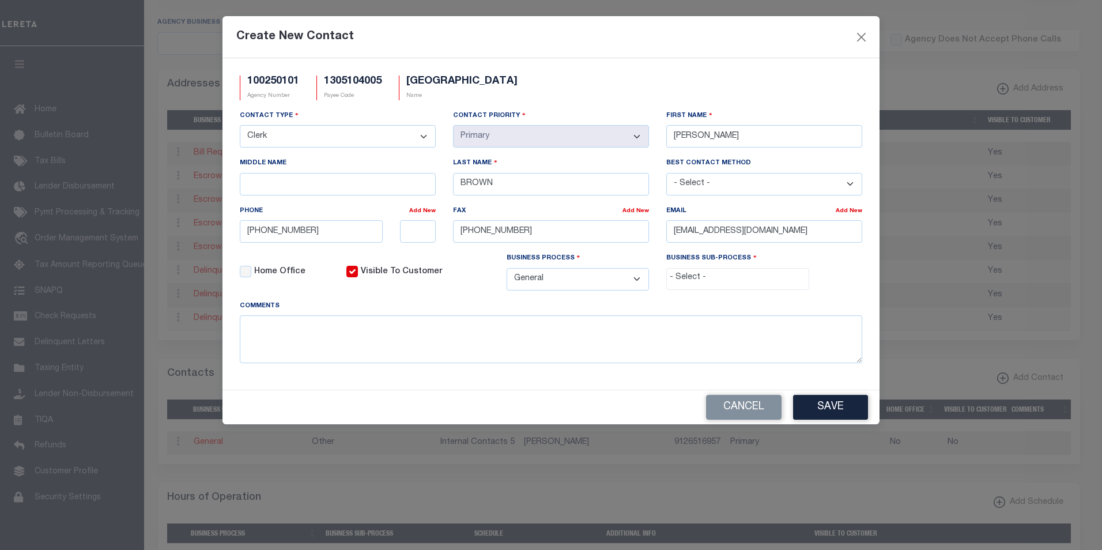
click at [679, 275] on input "search" at bounding box center [738, 277] width 136 height 13
select select "31"
click at [833, 408] on button "Save" at bounding box center [830, 407] width 75 height 25
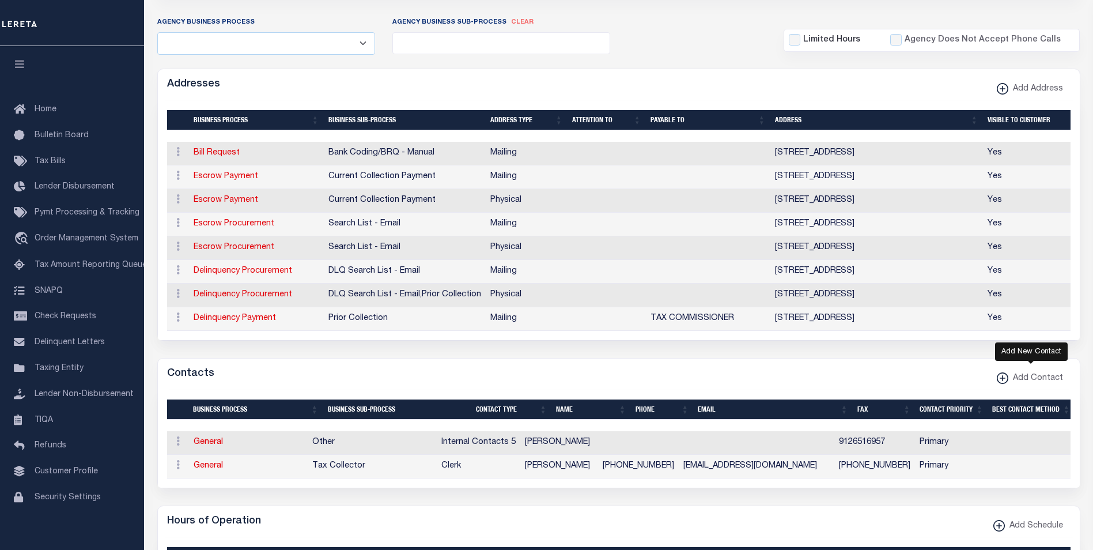
click at [1004, 379] on icon "button" at bounding box center [1003, 377] width 6 height 1
select select "1"
checkbox input "false"
checkbox input "true"
select select
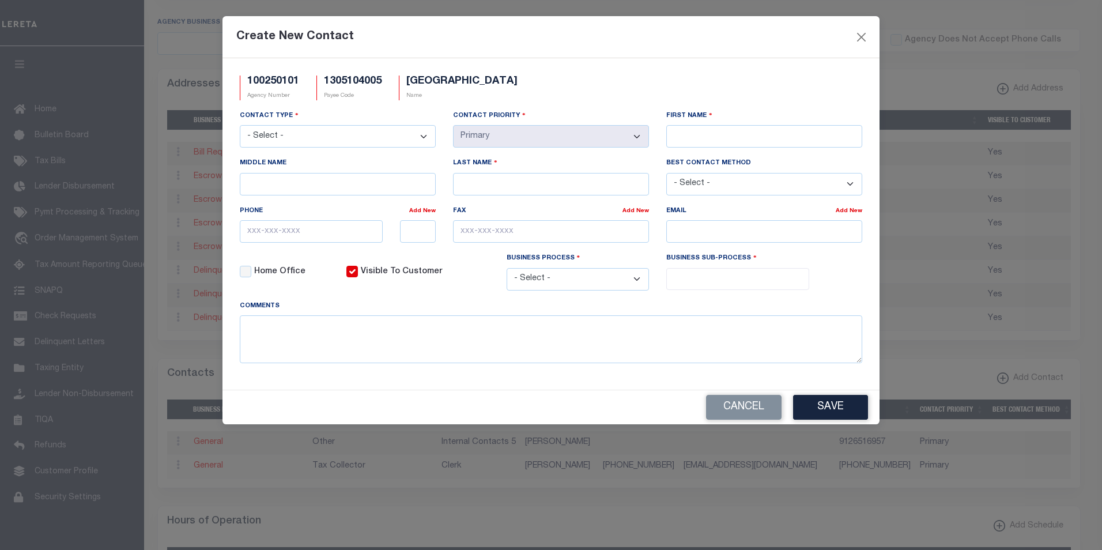
scroll to position [0, 0]
click at [425, 138] on select "- Select - Assessor Clerk Internal Contacts 1 Internal Contacts 2 Internal Cont…" at bounding box center [338, 136] width 196 height 22
select select "4"
click at [240, 126] on select "- Select - Assessor Clerk Internal Contacts 1 Internal Contacts 2 Internal Cont…" at bounding box center [338, 136] width 196 height 22
select select "2"
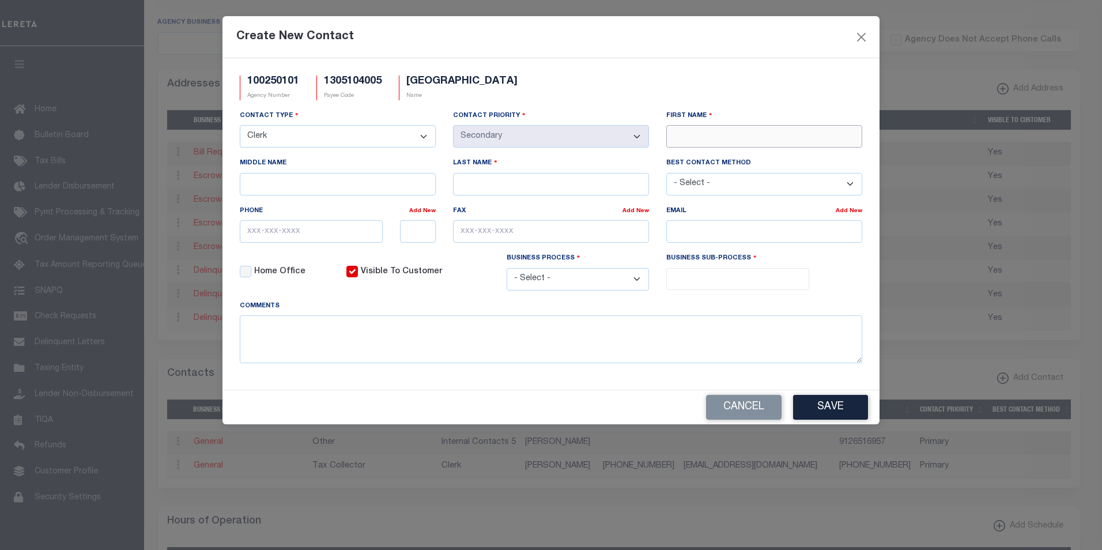
click at [688, 139] on input "First Name" at bounding box center [764, 136] width 196 height 22
paste input "HOLLYE"
type input "HOLLYE"
click at [475, 190] on input "Last Name" at bounding box center [551, 184] width 196 height 22
paste input "MOORE"
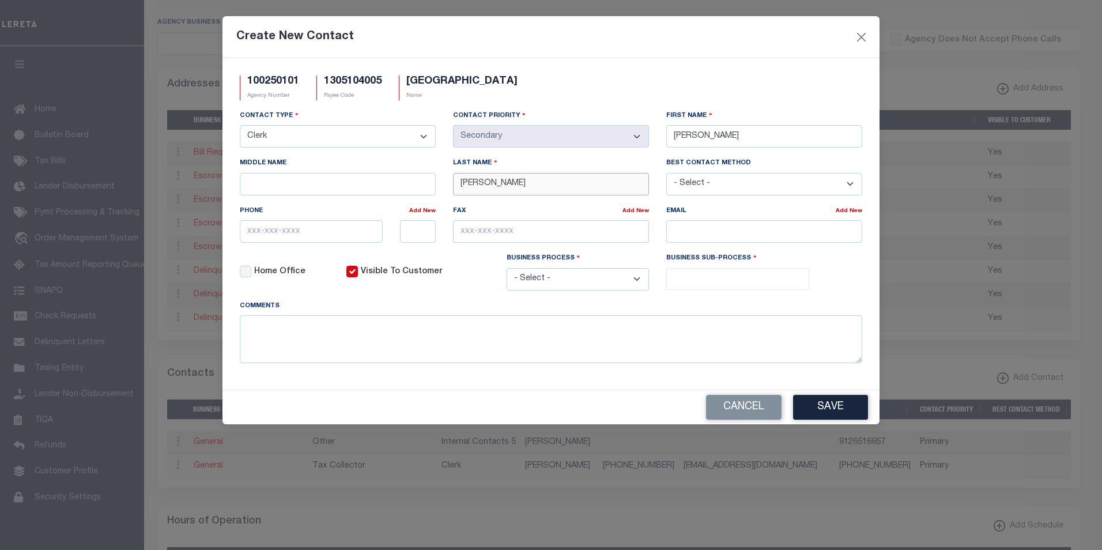
type input "MOORE"
click at [274, 235] on input "text" at bounding box center [311, 231] width 143 height 22
paste input "912-651-6450"
type input "912-651-6450"
click at [638, 279] on select "- Select - All Automation Bill Request Delinquency Payment Delinquency Procurem…" at bounding box center [578, 279] width 143 height 22
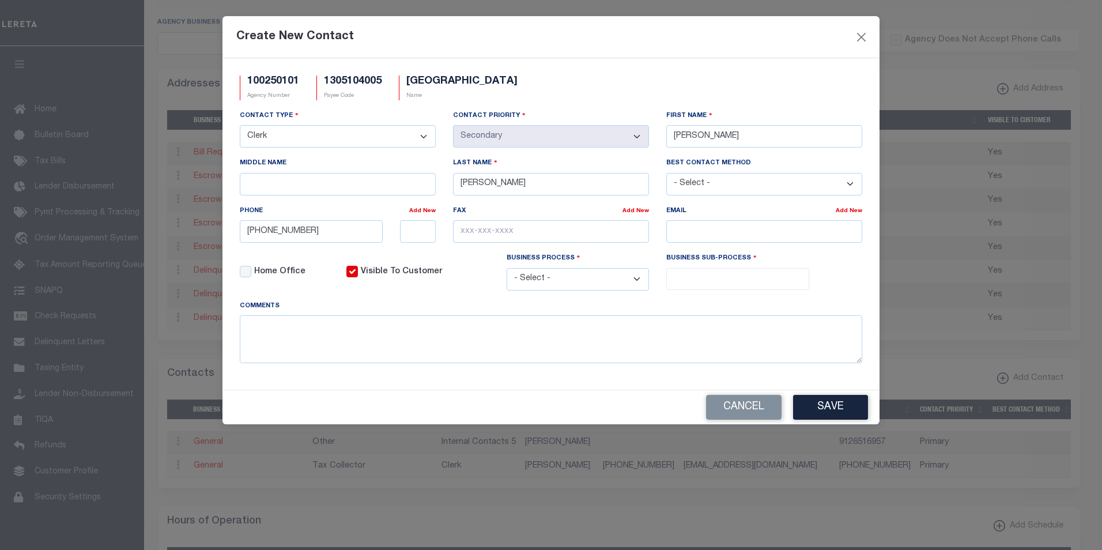
select select "7"
click at [507, 270] on select "- Select - All Automation Bill Request Delinquency Payment Delinquency Procurem…" at bounding box center [578, 279] width 143 height 22
select select "1"
click at [755, 284] on input "search" at bounding box center [738, 277] width 136 height 13
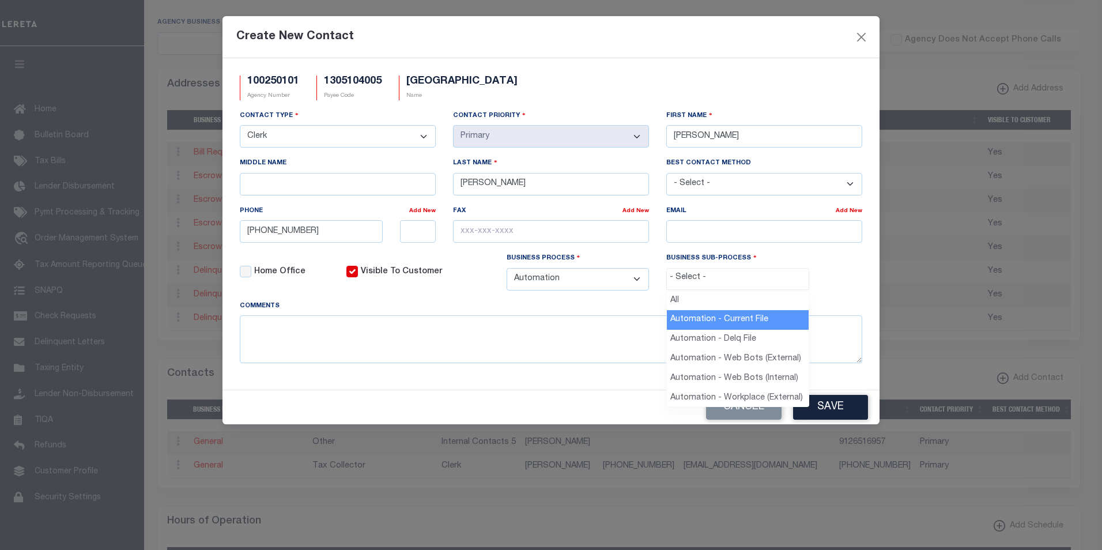
select select "37"
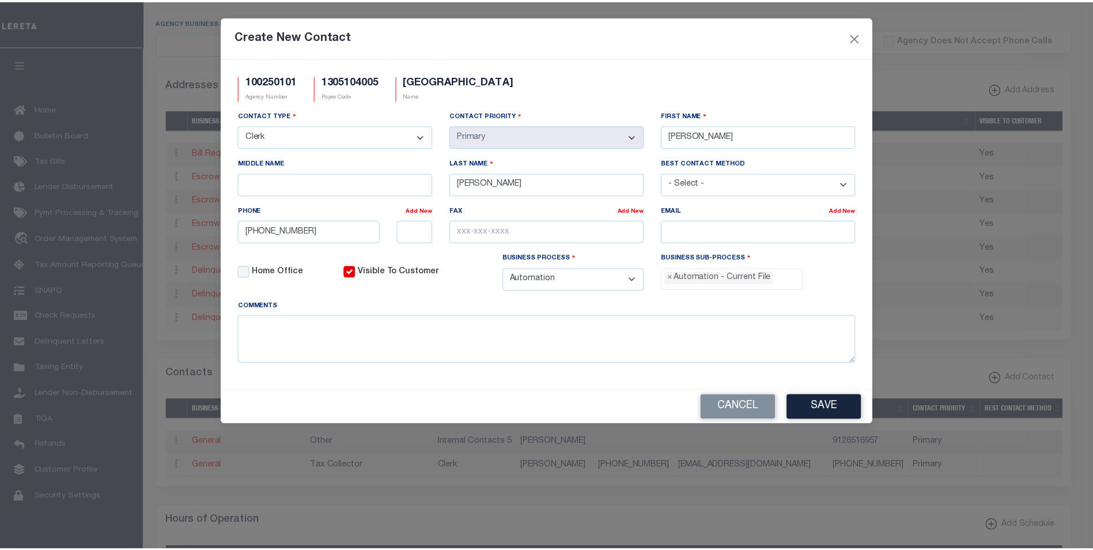
scroll to position [10, 0]
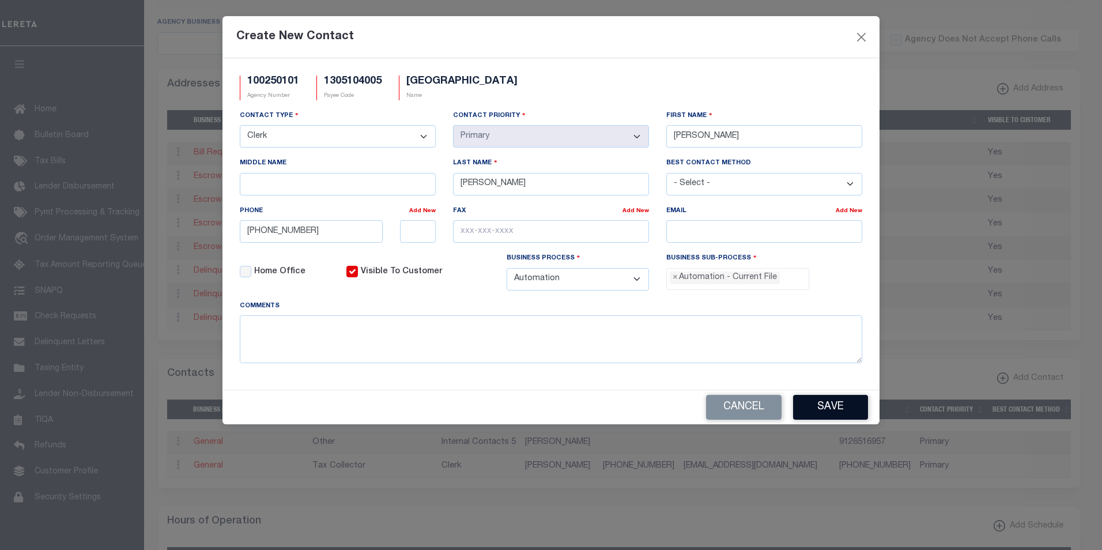
click at [831, 406] on button "Save" at bounding box center [830, 407] width 75 height 25
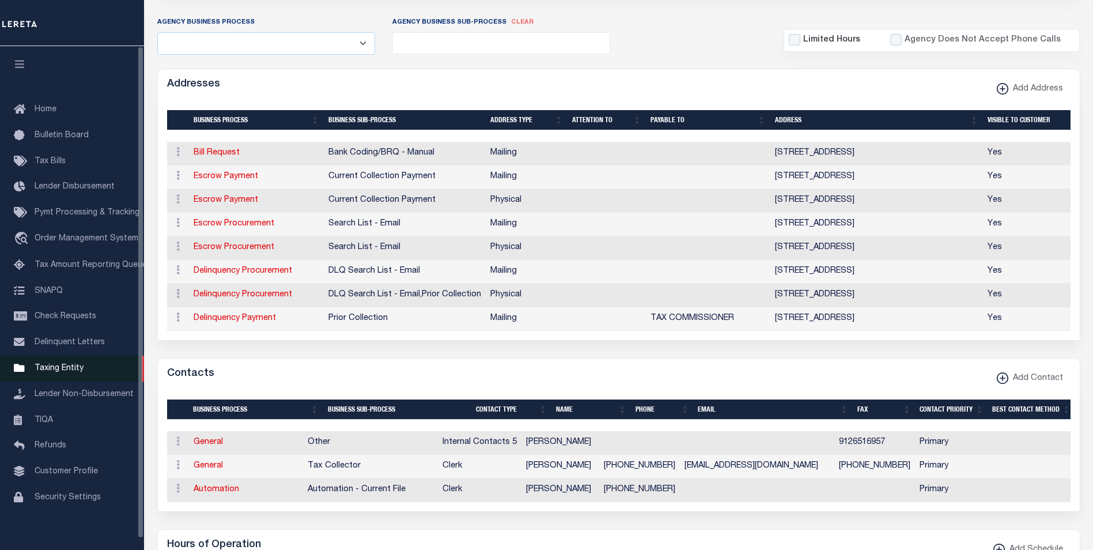
click at [72, 372] on span "Taxing Entity" at bounding box center [59, 368] width 49 height 8
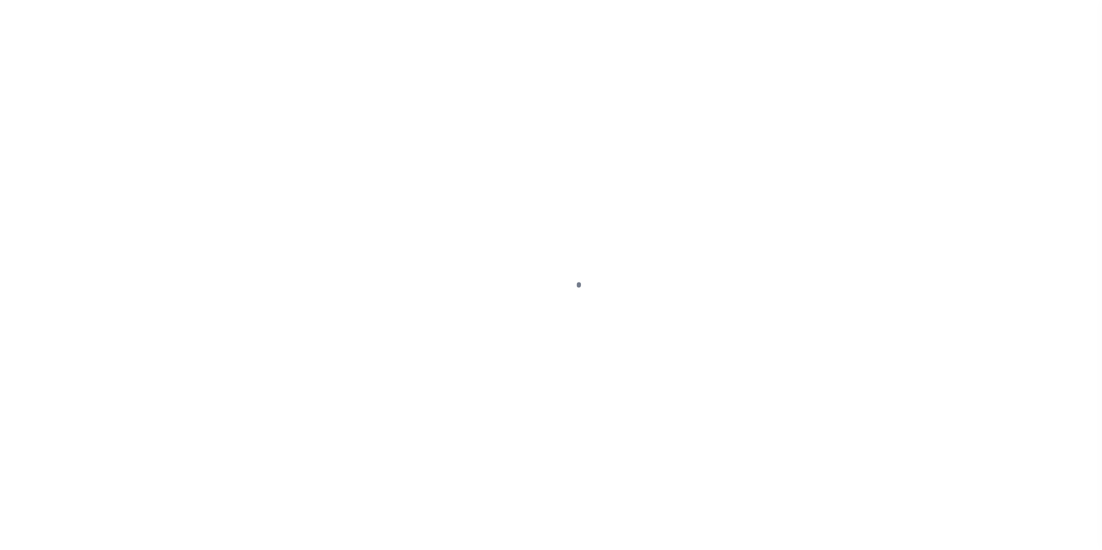
scroll to position [12, 0]
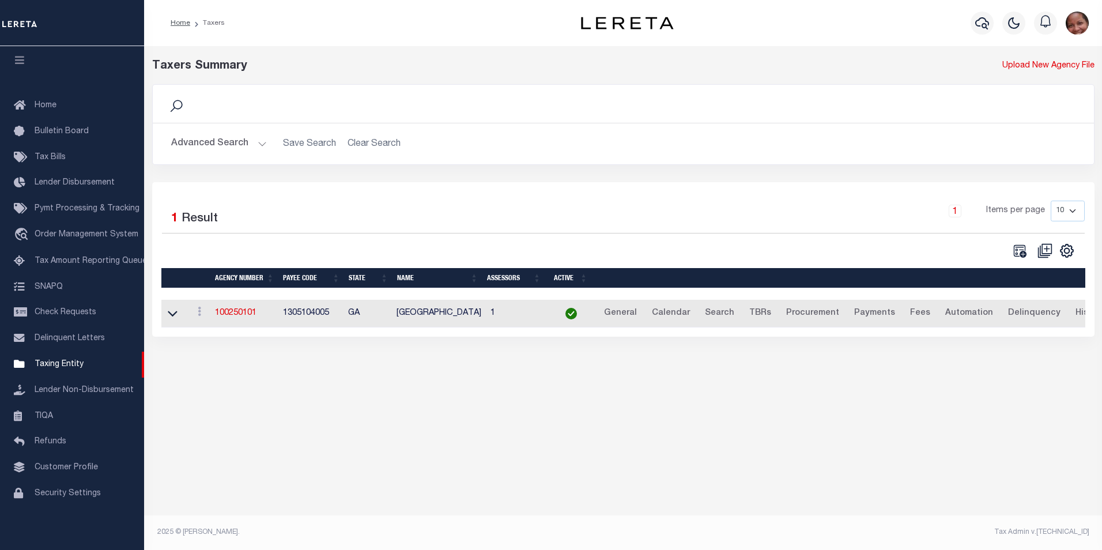
click at [262, 142] on button "Advanced Search" at bounding box center [219, 144] width 96 height 22
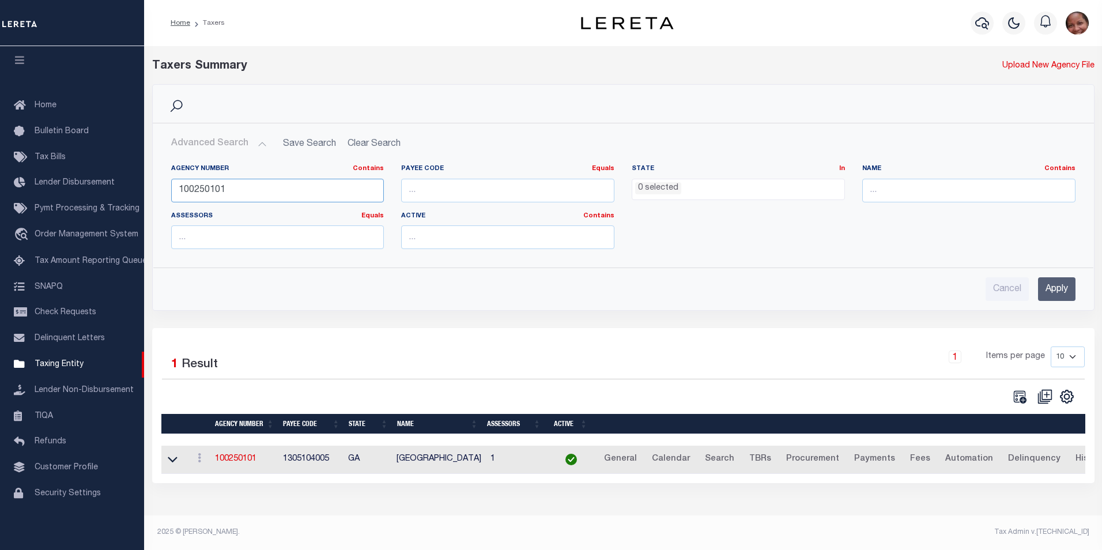
drag, startPoint x: 237, startPoint y: 191, endPoint x: 171, endPoint y: 192, distance: 66.3
click at [171, 192] on input "100250101" at bounding box center [277, 191] width 213 height 24
type input "370400632"
click at [1060, 285] on input "Apply" at bounding box center [1056, 289] width 37 height 24
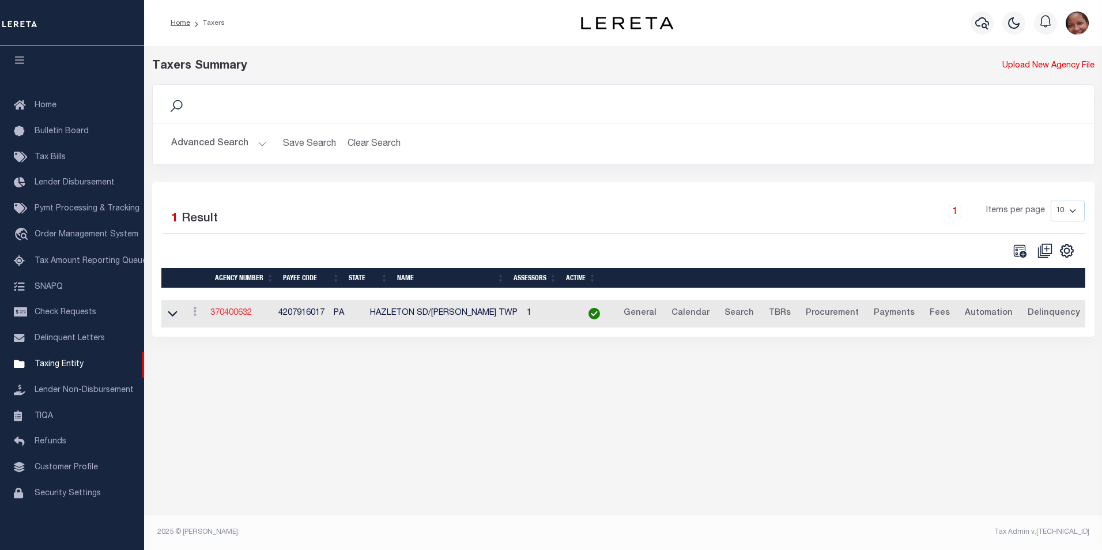
click at [239, 316] on link "370400632" at bounding box center [230, 313] width 41 height 8
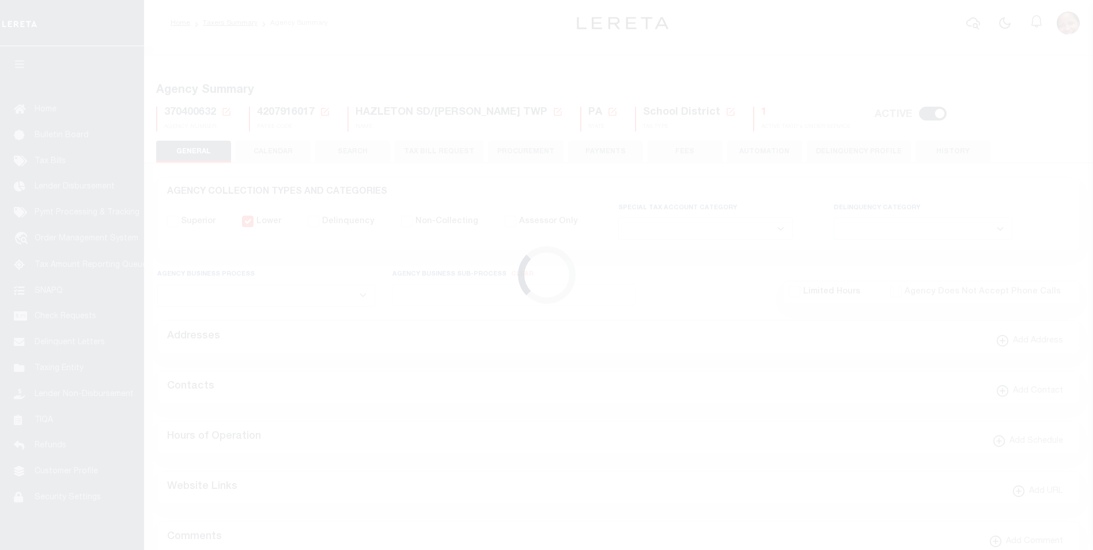
select select
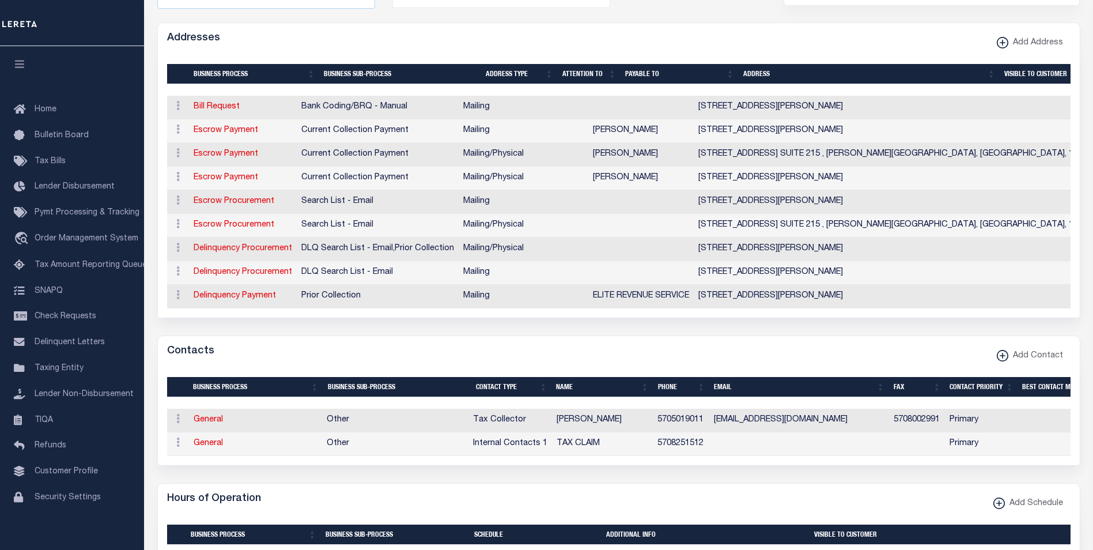
scroll to position [321, 0]
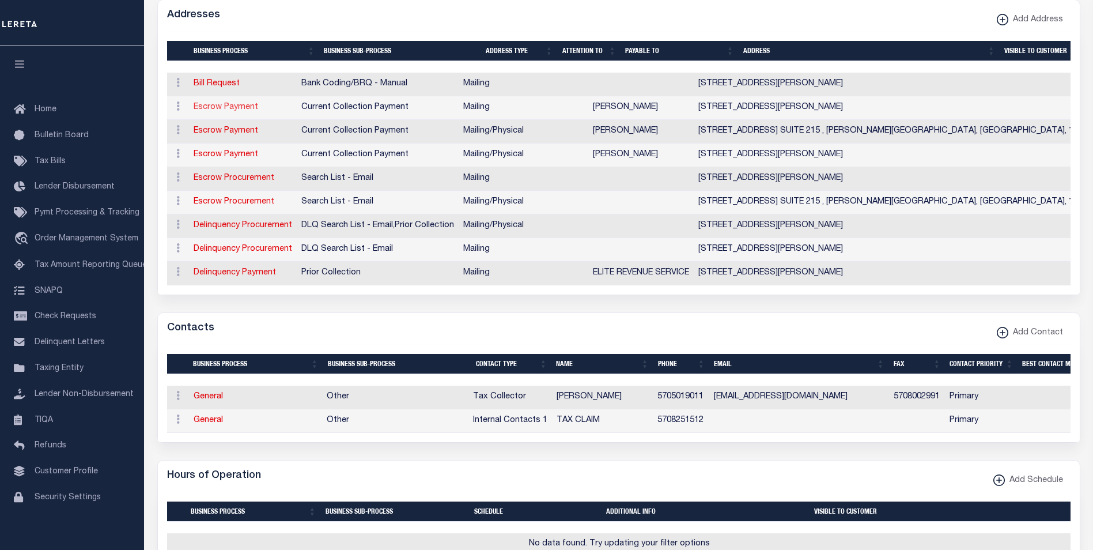
click at [231, 108] on link "Escrow Payment" at bounding box center [226, 107] width 65 height 8
select select "1"
checkbox input "false"
select select
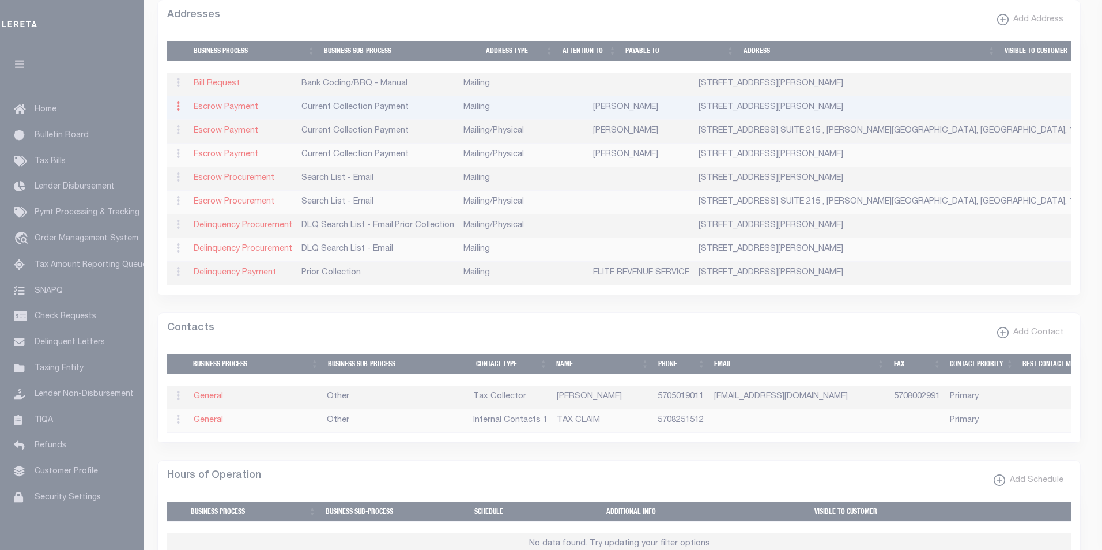
type input "1201A N. CHURCH ST"
type input "STE 215"
type input "HAZLE TWP"
select select "PA"
type input "18202"
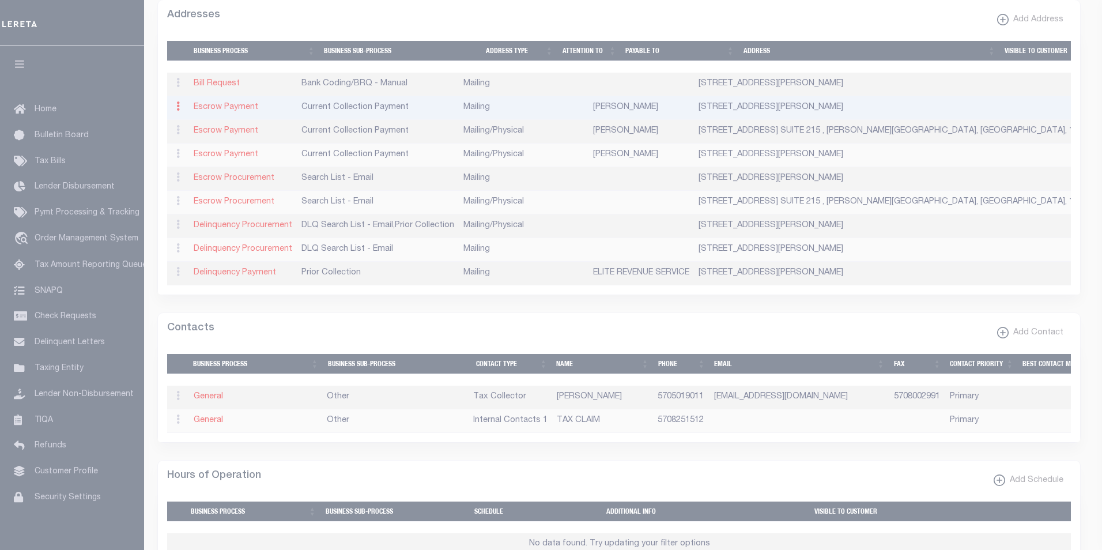
checkbox input "true"
type input "[PERSON_NAME]"
select select "3"
select select "11"
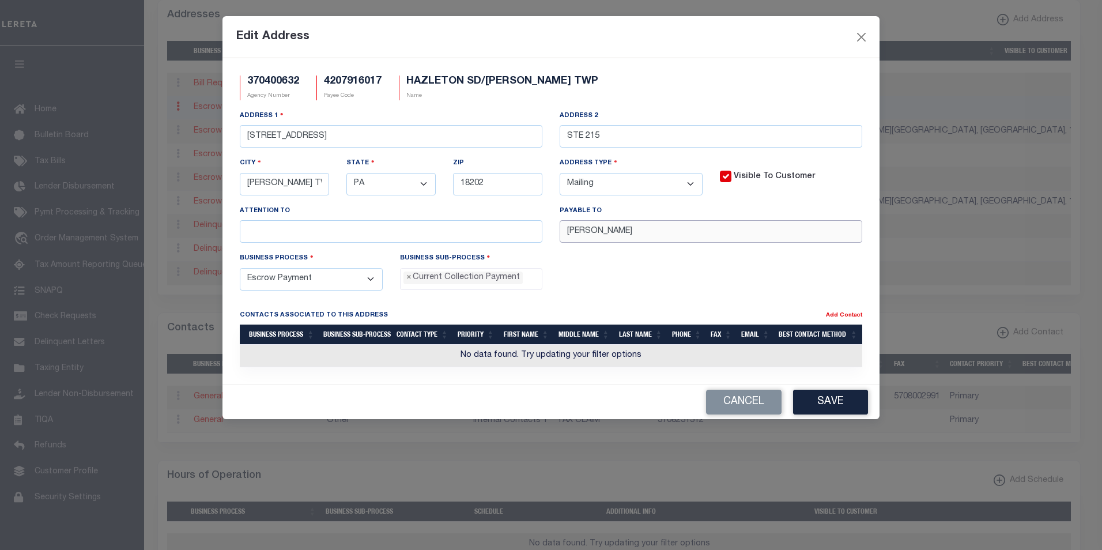
drag, startPoint x: 662, startPoint y: 233, endPoint x: 562, endPoint y: 232, distance: 99.1
click at [562, 232] on input "[PERSON_NAME]" at bounding box center [711, 231] width 303 height 22
paste input "HASD TAX COLLECTOR"
type input "HASD TAX COLLECTOR"
click at [822, 403] on button "Save" at bounding box center [830, 402] width 75 height 25
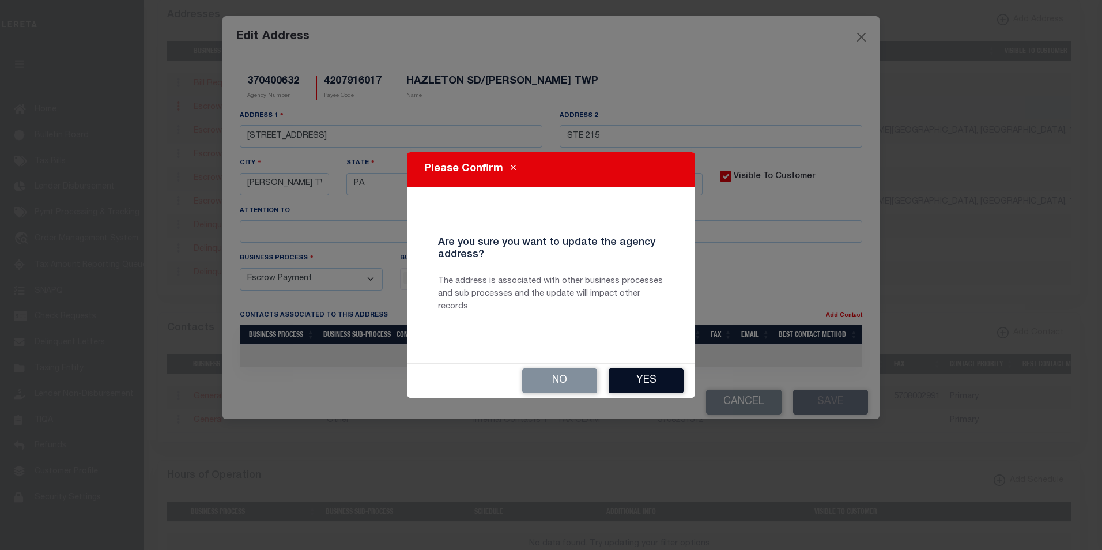
click at [664, 380] on button "Yes" at bounding box center [646, 380] width 75 height 25
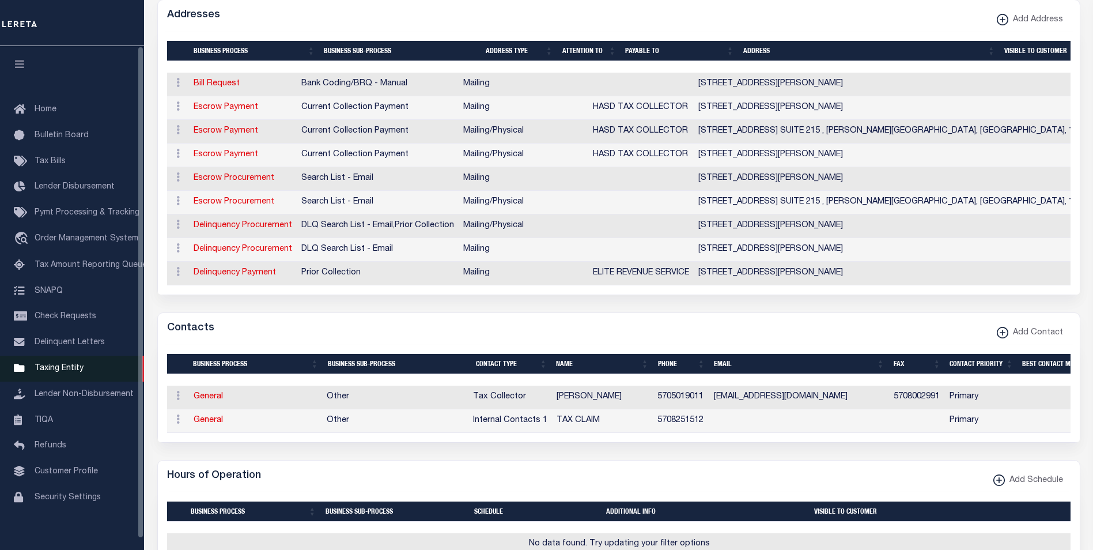
click at [67, 372] on span "Taxing Entity" at bounding box center [59, 368] width 49 height 8
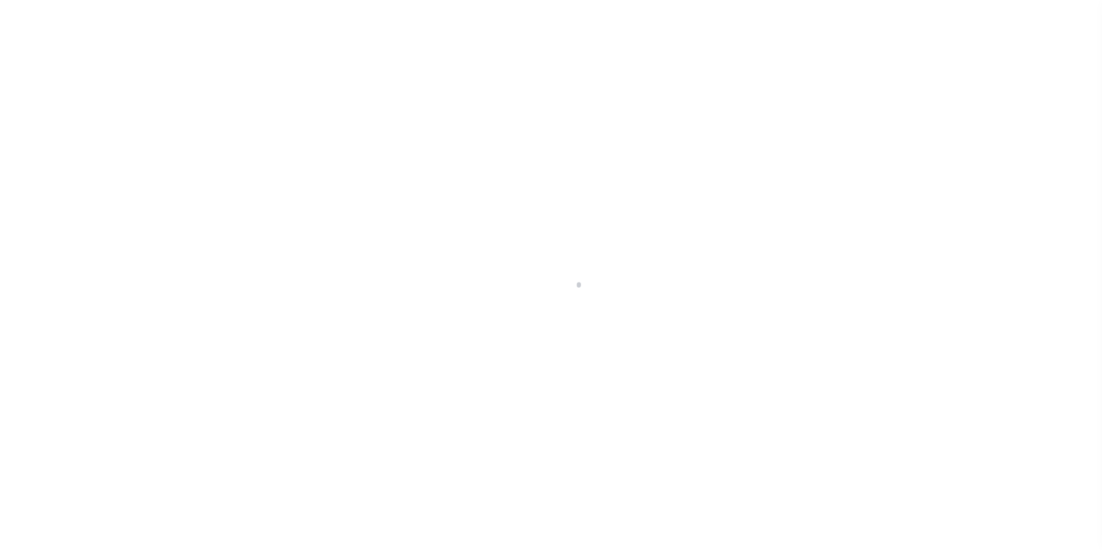
scroll to position [12, 0]
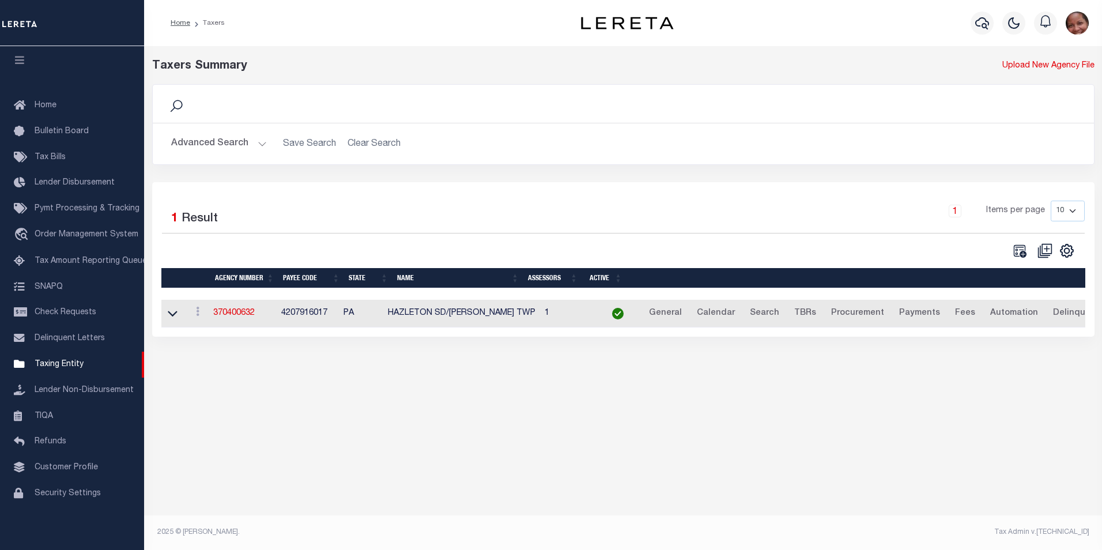
click at [263, 142] on button "Advanced Search" at bounding box center [219, 144] width 96 height 22
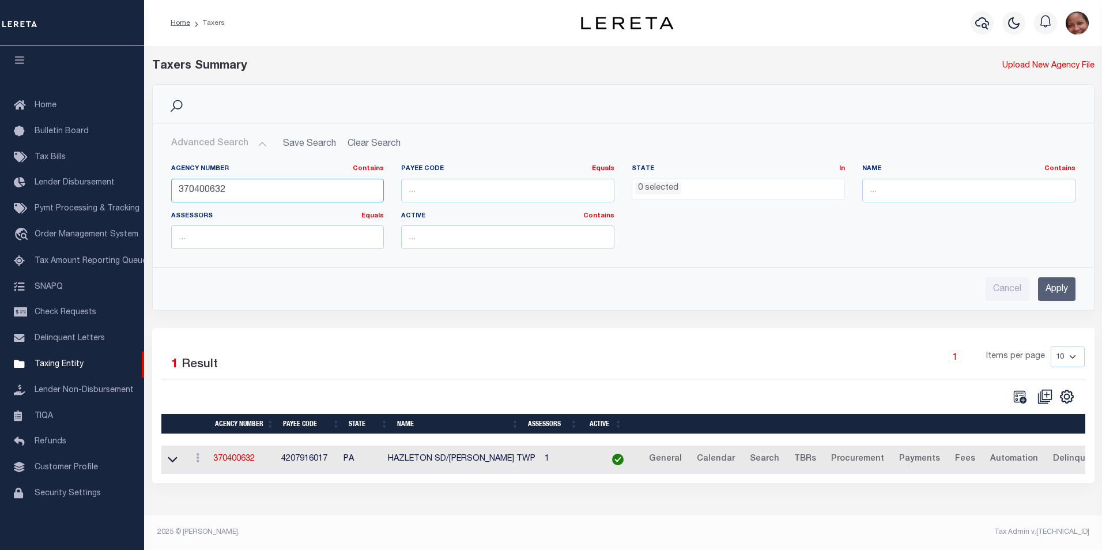
drag, startPoint x: 209, startPoint y: 191, endPoint x: 240, endPoint y: 190, distance: 30.6
click at [240, 190] on input "370400632" at bounding box center [277, 191] width 213 height 24
type input "370400213"
click at [1059, 289] on input "Apply" at bounding box center [1056, 289] width 37 height 24
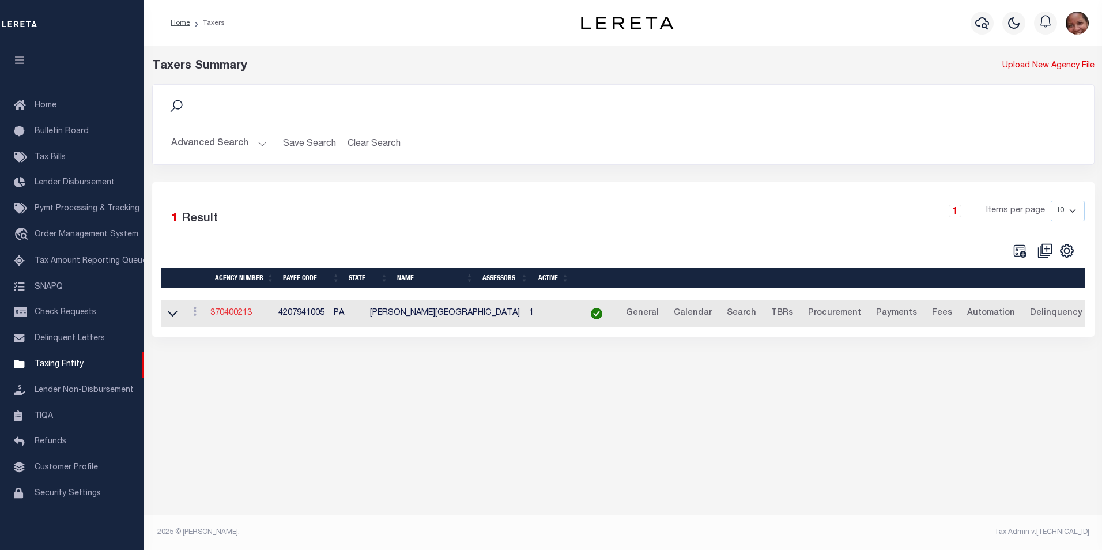
click at [232, 315] on link "370400213" at bounding box center [230, 313] width 41 height 8
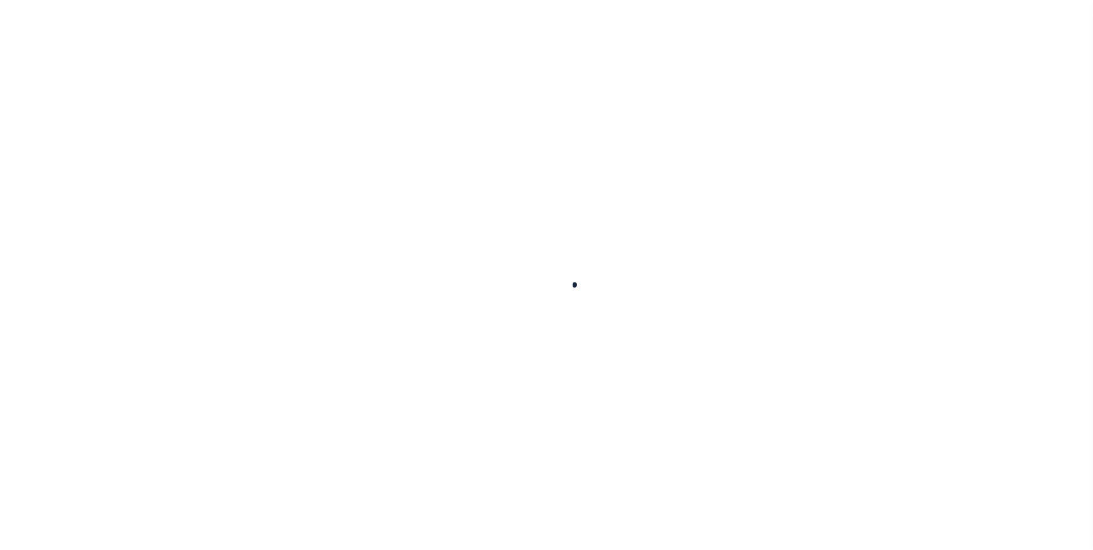
select select
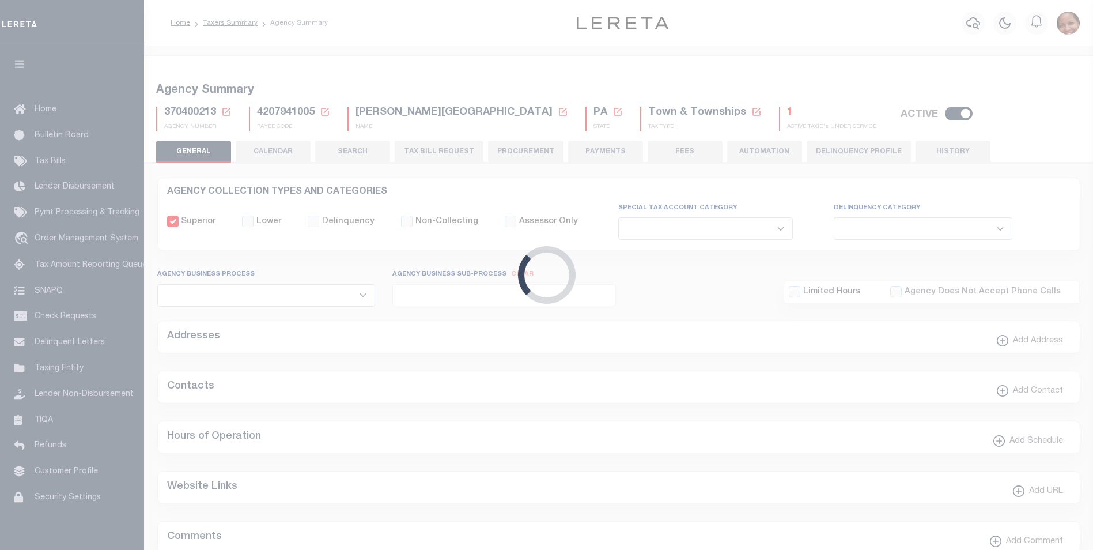
checkbox input "false"
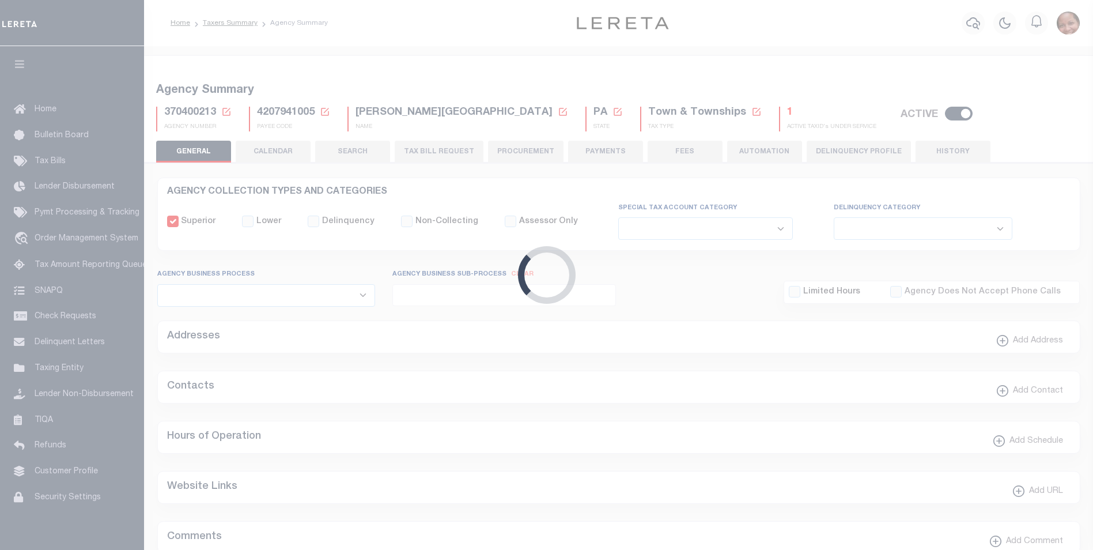
type input "4207941005"
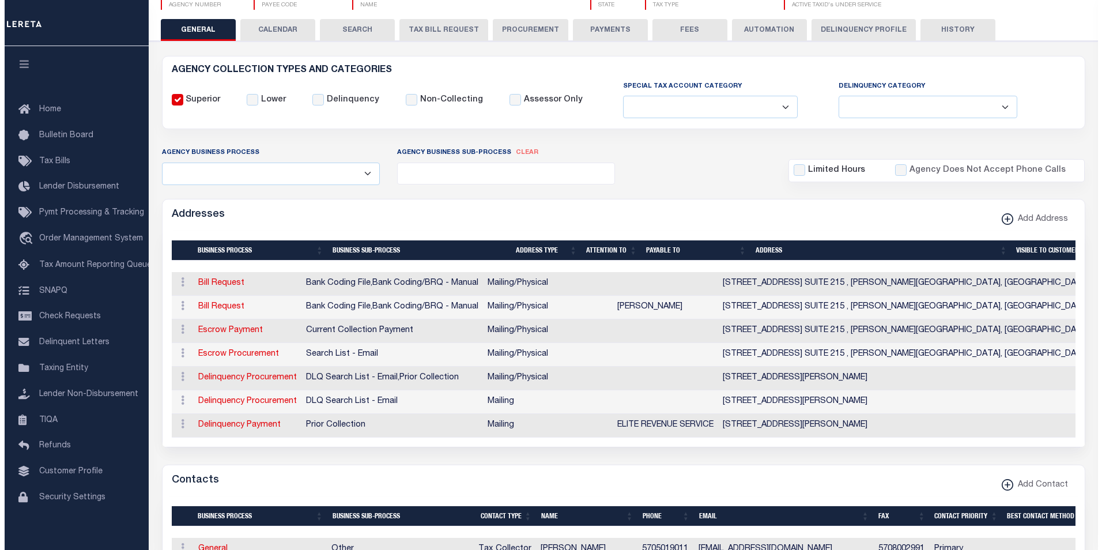
scroll to position [124, 0]
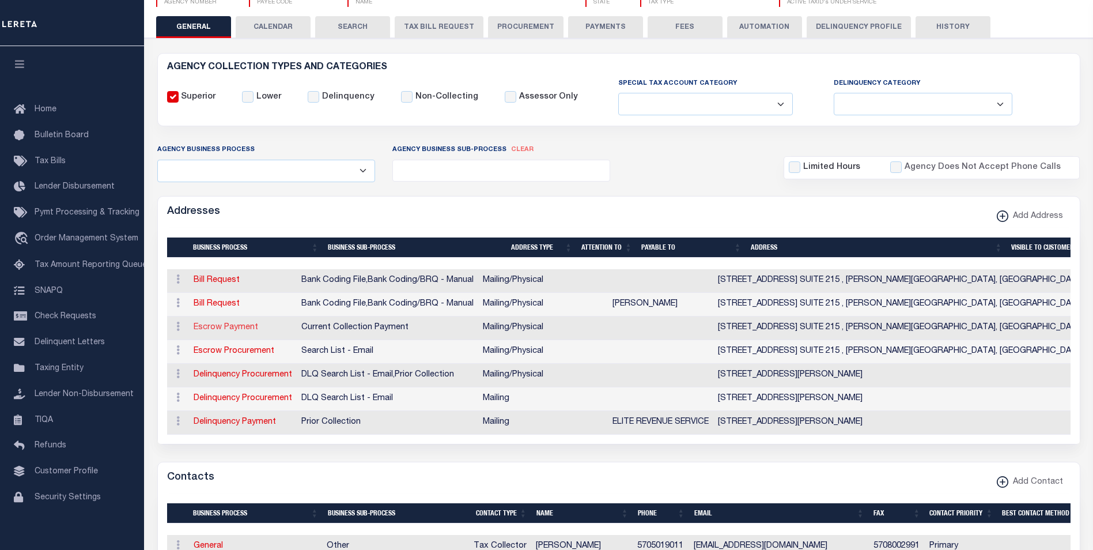
click at [227, 330] on link "Escrow Payment" at bounding box center [226, 327] width 65 height 8
select select "1"
checkbox input "false"
select select
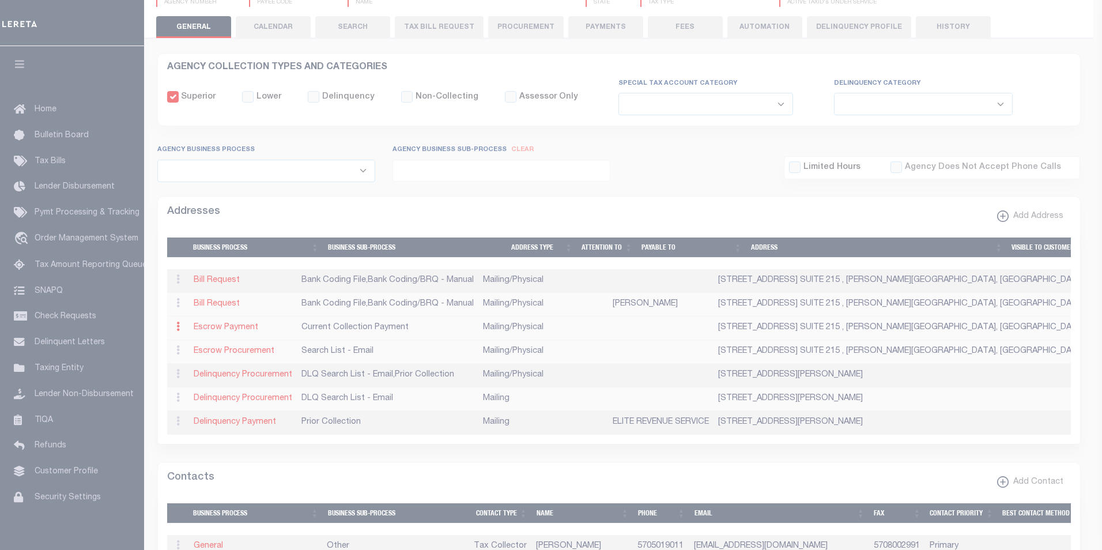
type input "[STREET_ADDRESS] SUITE 215"
type input "[PERSON_NAME][GEOGRAPHIC_DATA]"
select select "PA"
type input "18202"
select select "5"
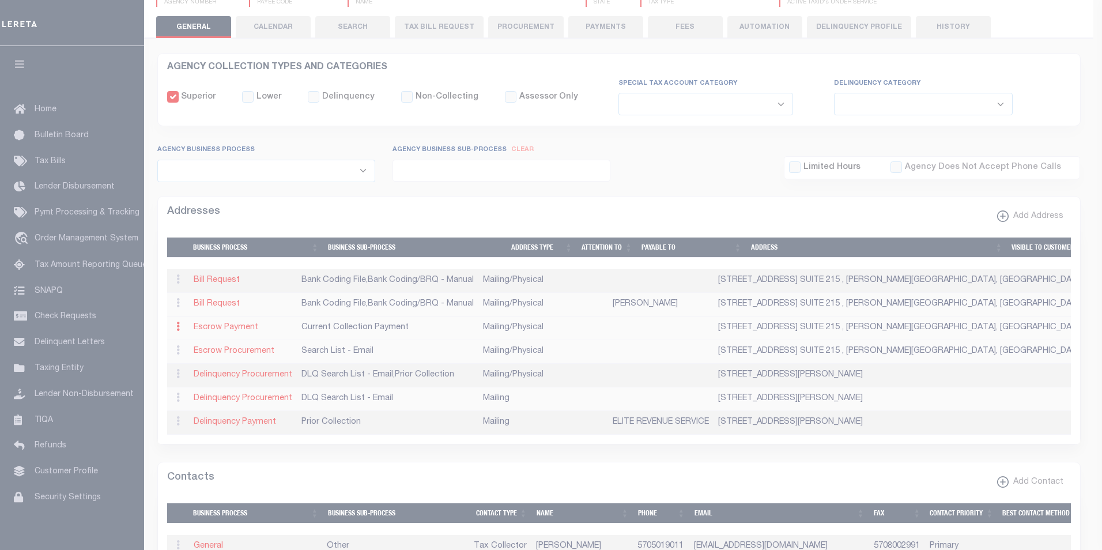
checkbox input "true"
select select "3"
select select "11"
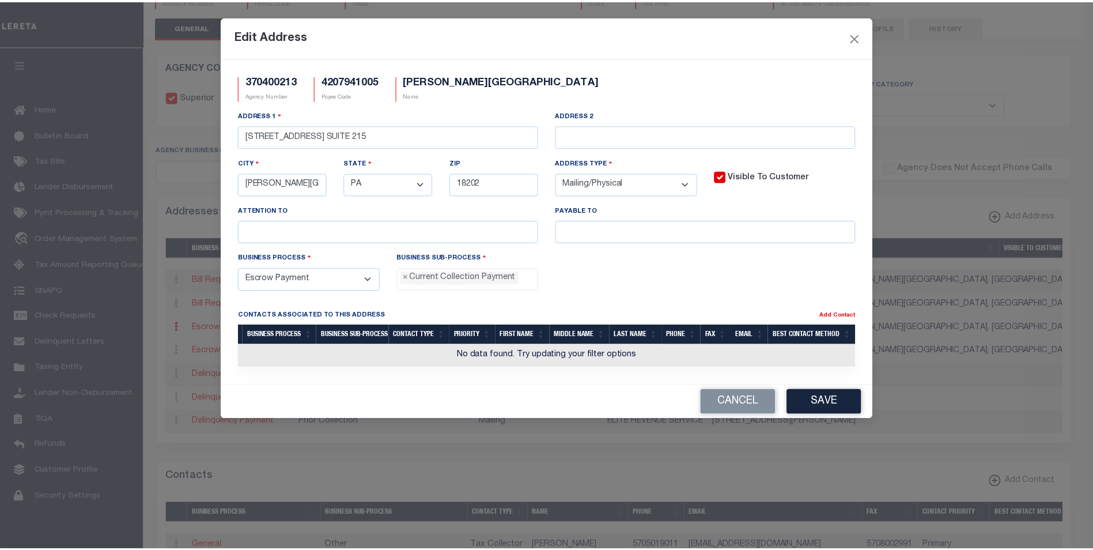
scroll to position [10, 0]
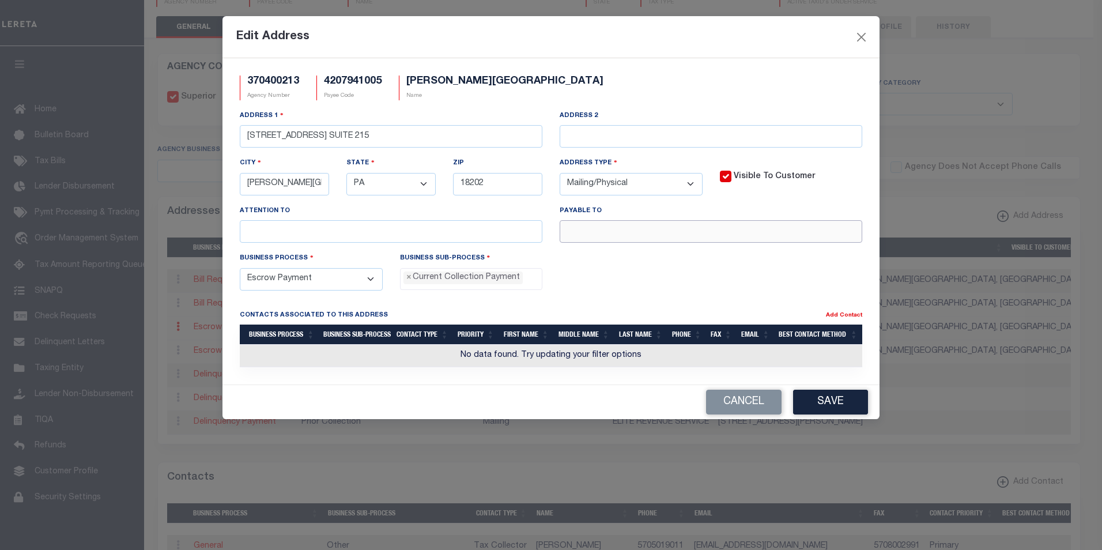
click at [585, 236] on input "text" at bounding box center [711, 231] width 303 height 22
paste input "HASD TAX COLLECTOR"
type input "HASD TAX COLLECTOR"
click at [841, 406] on button "Save" at bounding box center [830, 402] width 75 height 25
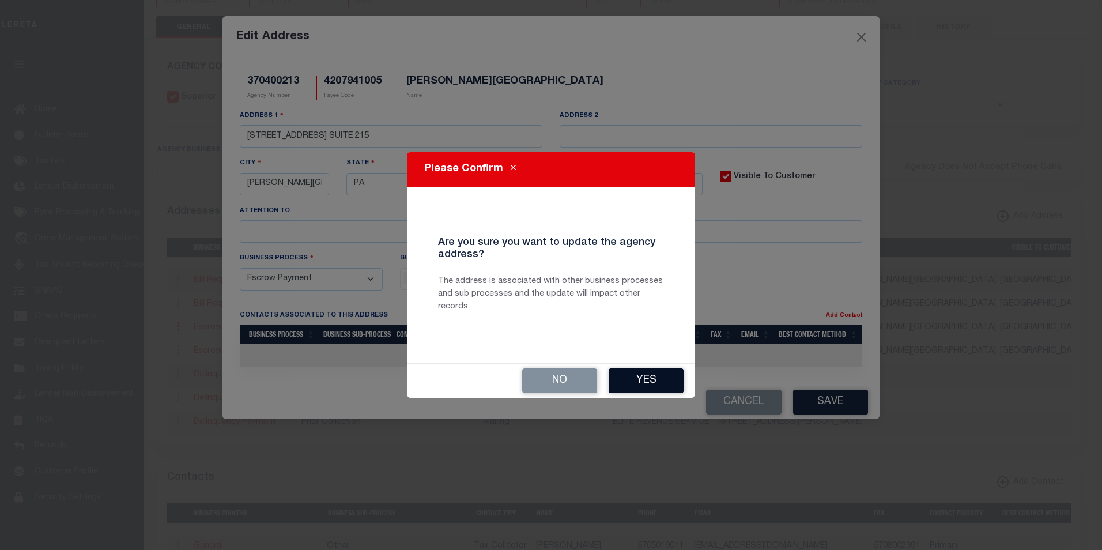
click at [637, 383] on button "Yes" at bounding box center [646, 380] width 75 height 25
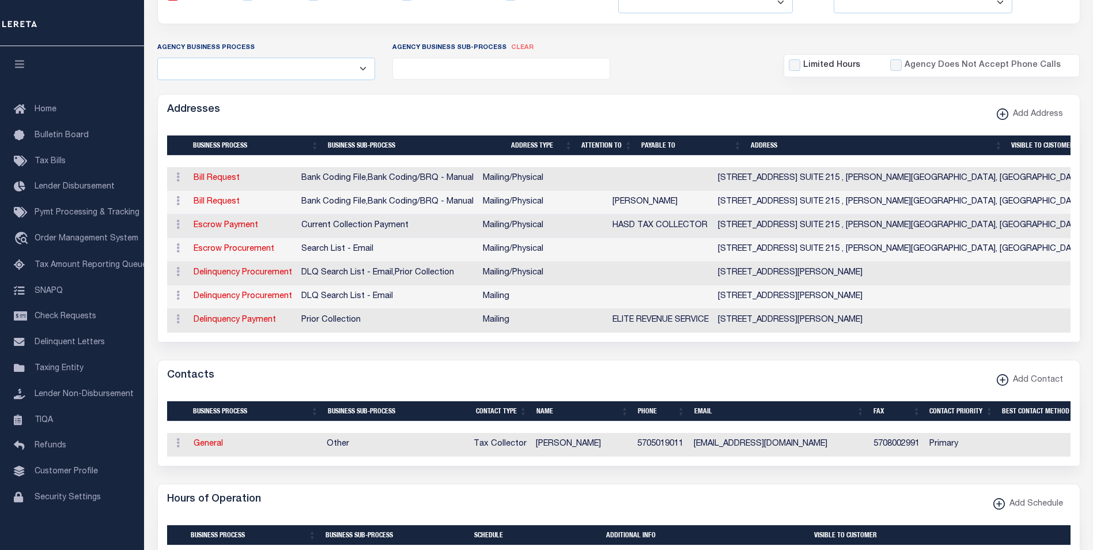
scroll to position [230, 0]
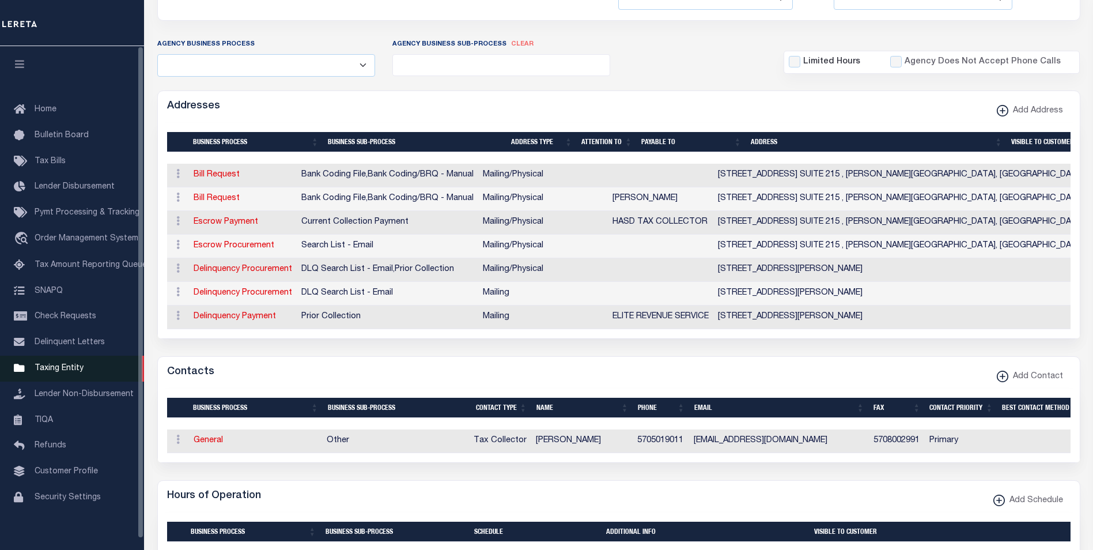
click at [67, 372] on span "Taxing Entity" at bounding box center [59, 368] width 49 height 8
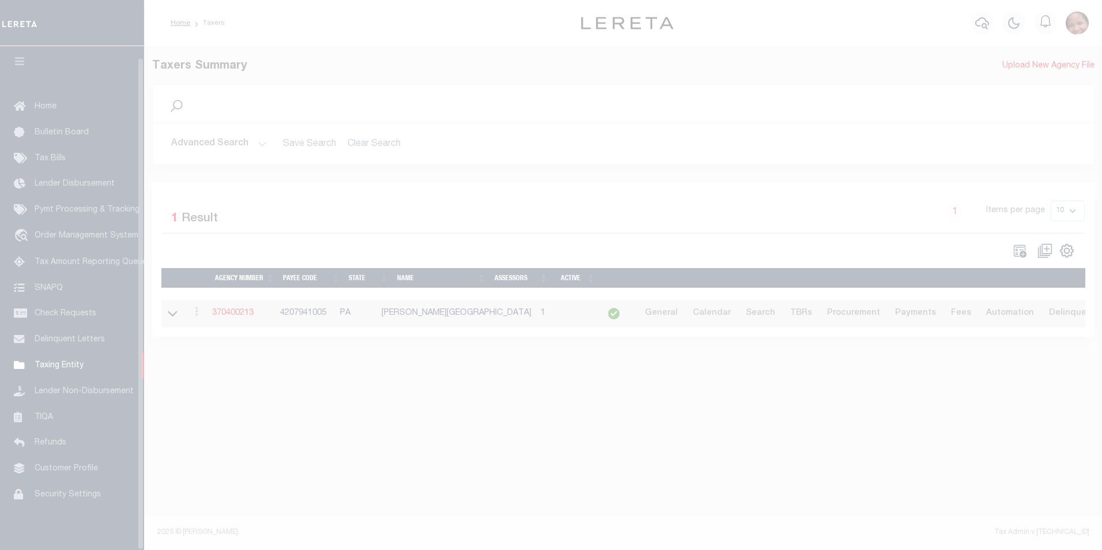
scroll to position [12, 0]
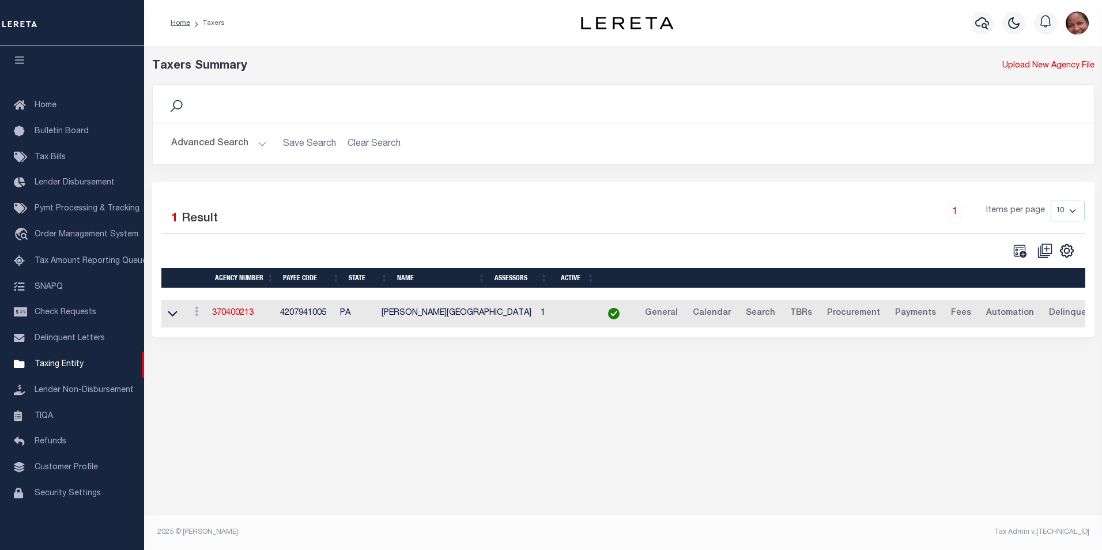
click at [259, 145] on button "Advanced Search" at bounding box center [219, 144] width 96 height 22
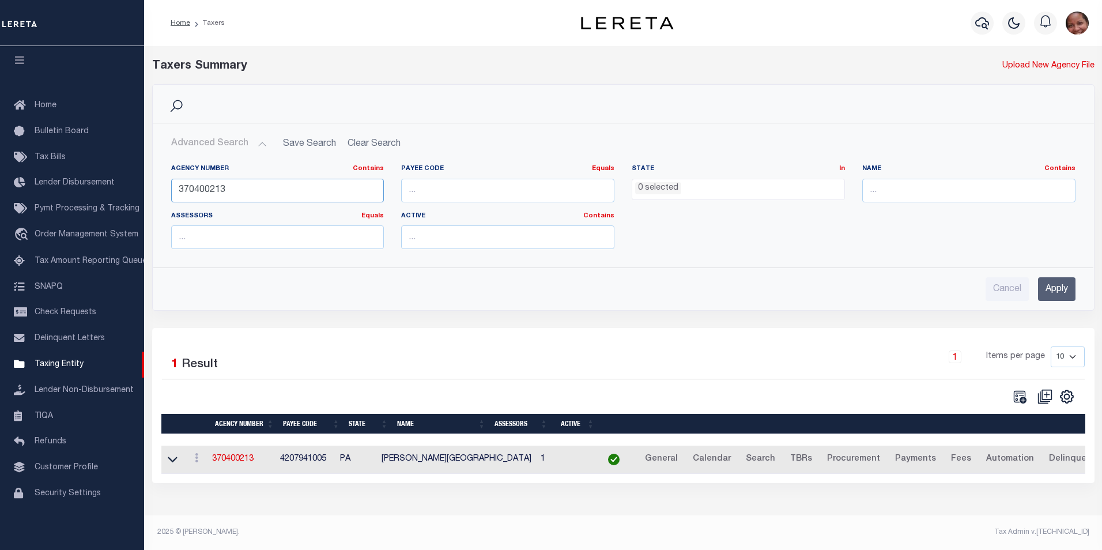
drag, startPoint x: 232, startPoint y: 192, endPoint x: 172, endPoint y: 188, distance: 60.7
click at [172, 188] on input "370400213" at bounding box center [277, 191] width 213 height 24
type input "370401703"
click at [1050, 289] on input "Apply" at bounding box center [1056, 289] width 37 height 24
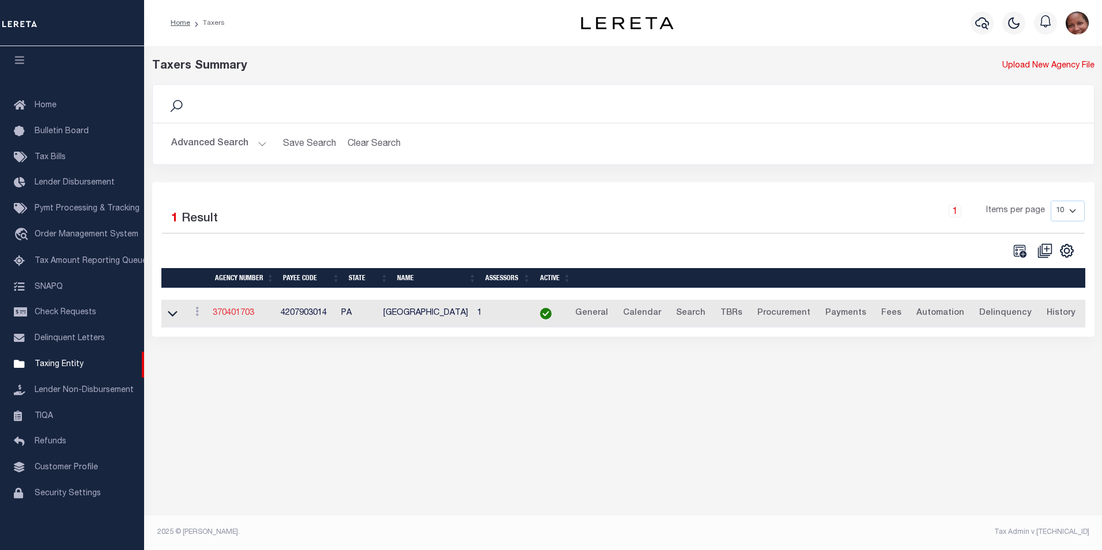
click at [228, 313] on link "370401703" at bounding box center [233, 313] width 41 height 8
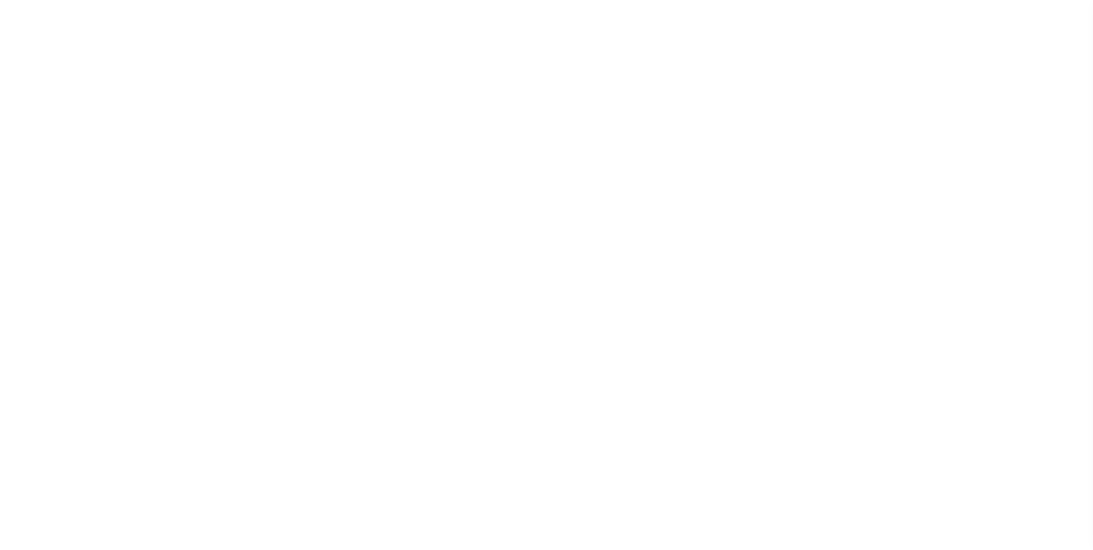
select select
checkbox input "false"
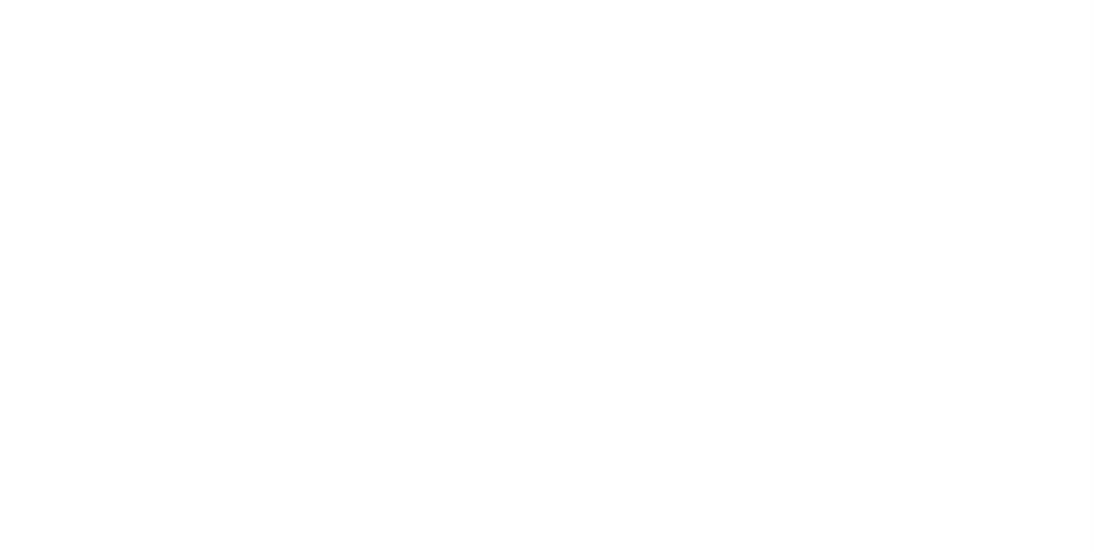
checkbox input "false"
checkbox input "true"
type input "4207903014"
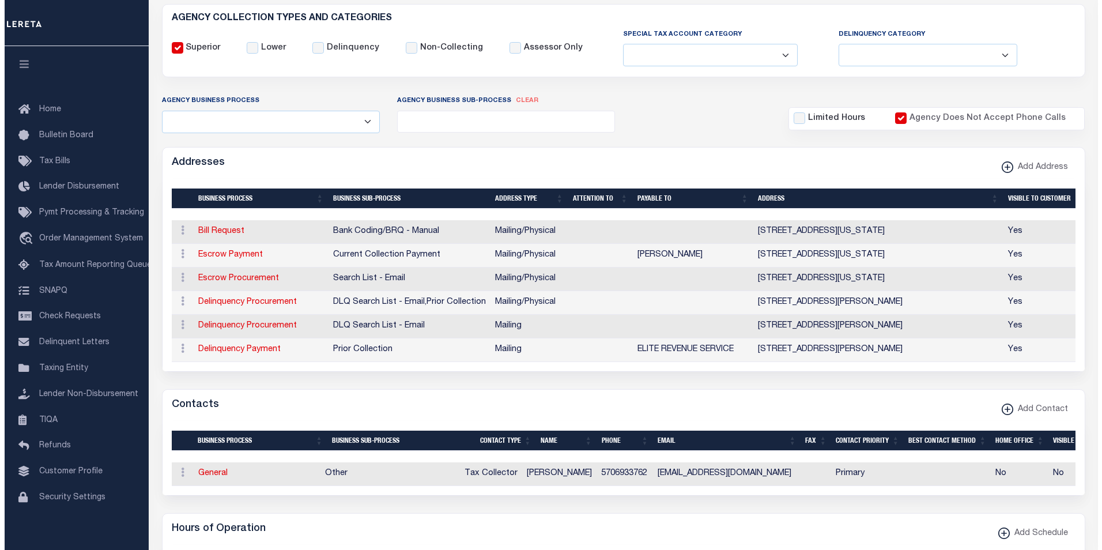
scroll to position [205, 0]
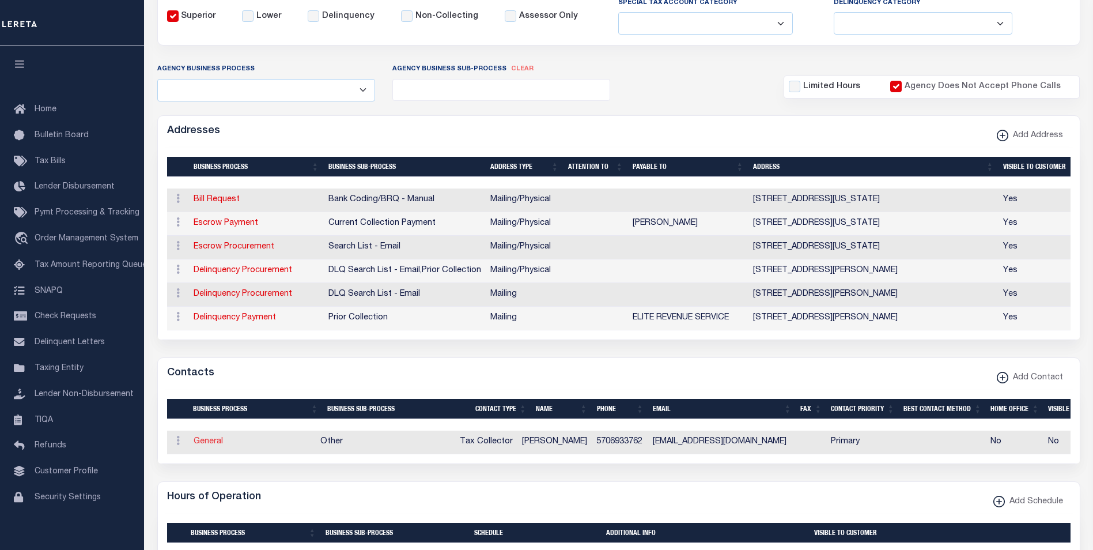
click at [215, 445] on link "General" at bounding box center [208, 441] width 29 height 8
checkbox input "false"
select select
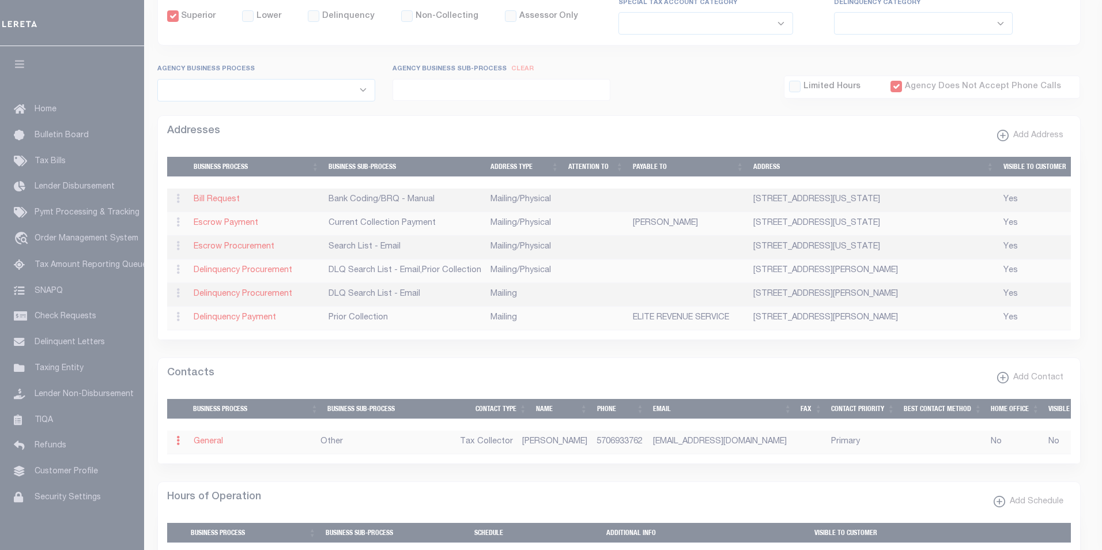
select select "2"
select select "1"
type input "TOM"
type input "PIZANO"
type input "5706933762"
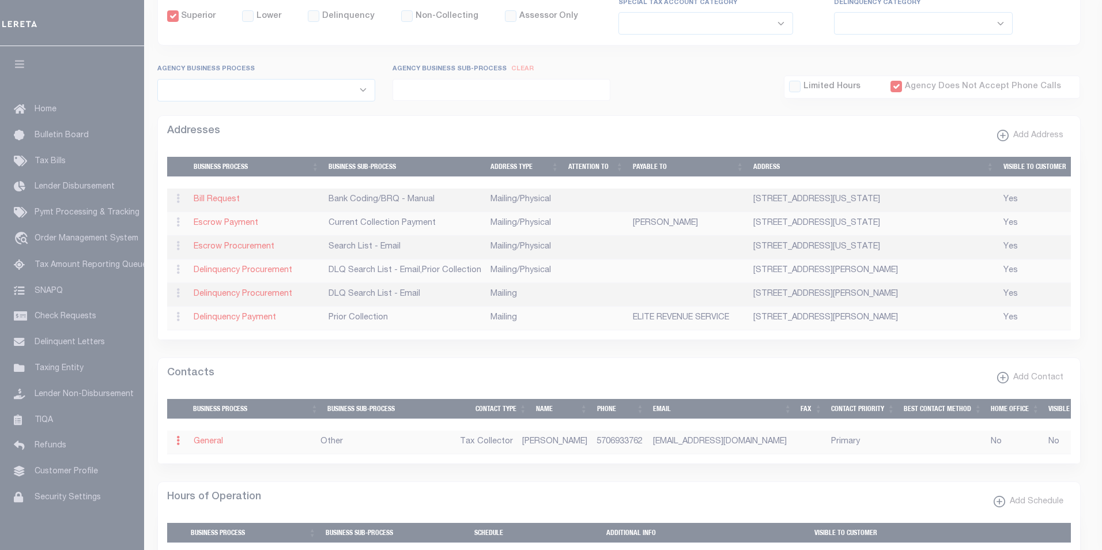
type input "EXETERTAXCOLLECT@GMAIL.COM"
select select "6"
select select "39"
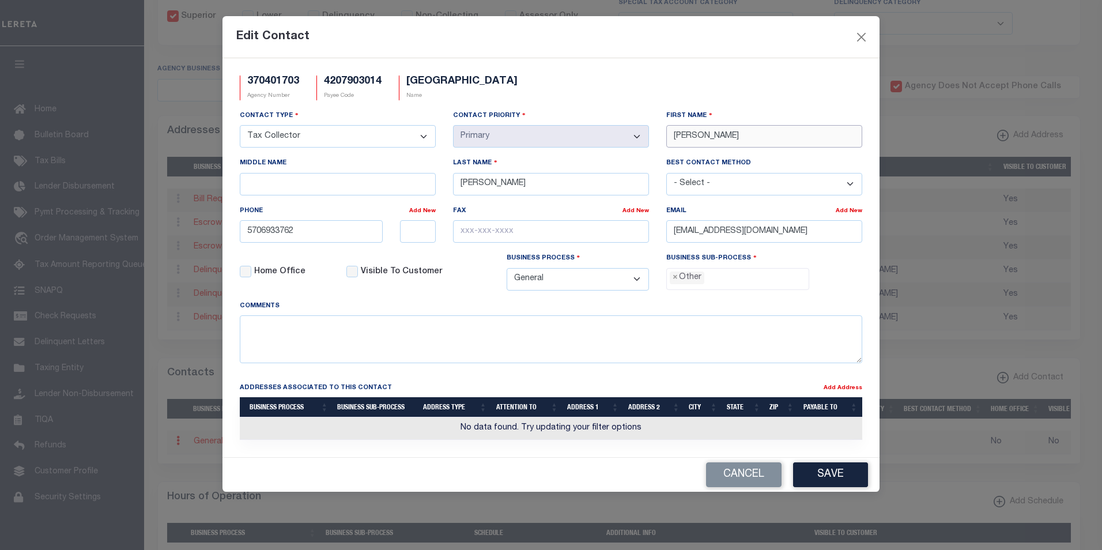
drag, startPoint x: 702, startPoint y: 137, endPoint x: 669, endPoint y: 136, distance: 33.4
click at [669, 136] on input "TOM" at bounding box center [764, 136] width 196 height 22
paste input "HOMAS"
type input "THOMAS"
click at [270, 187] on input "Middle Name" at bounding box center [338, 184] width 196 height 22
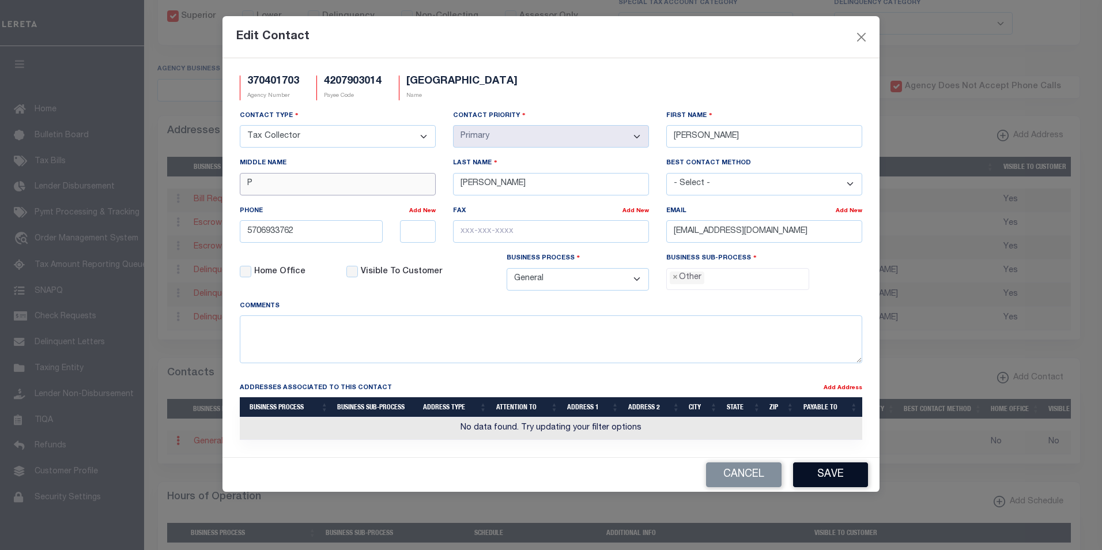
type input "P"
click at [841, 482] on button "Save" at bounding box center [830, 474] width 75 height 25
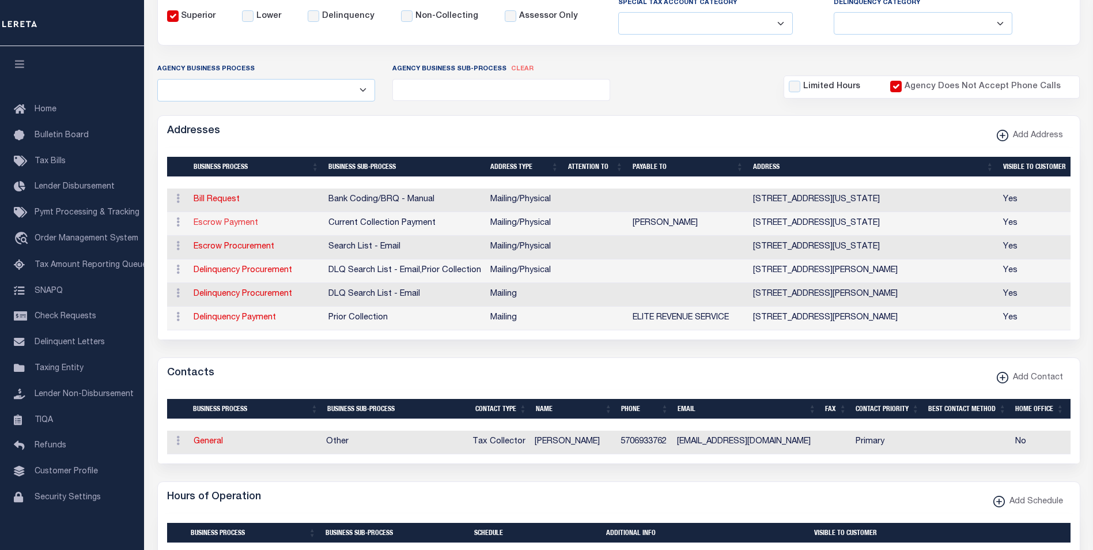
click at [239, 224] on link "Escrow Payment" at bounding box center [226, 223] width 65 height 8
select select "1"
checkbox input "false"
select select
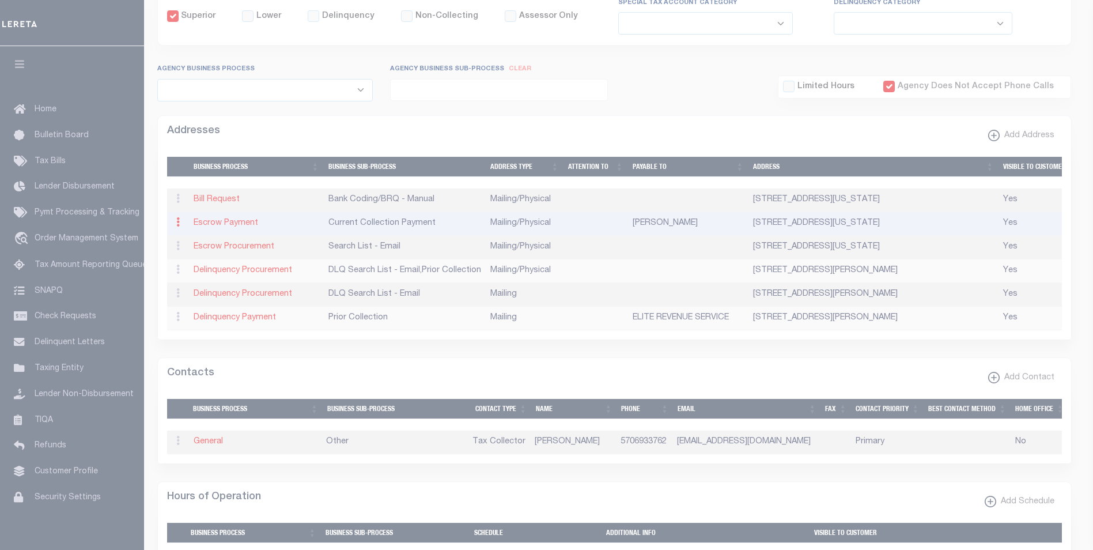
type input "1101 WYOMING AVE"
type input "EXETER"
select select "PA"
type input "18643"
select select "5"
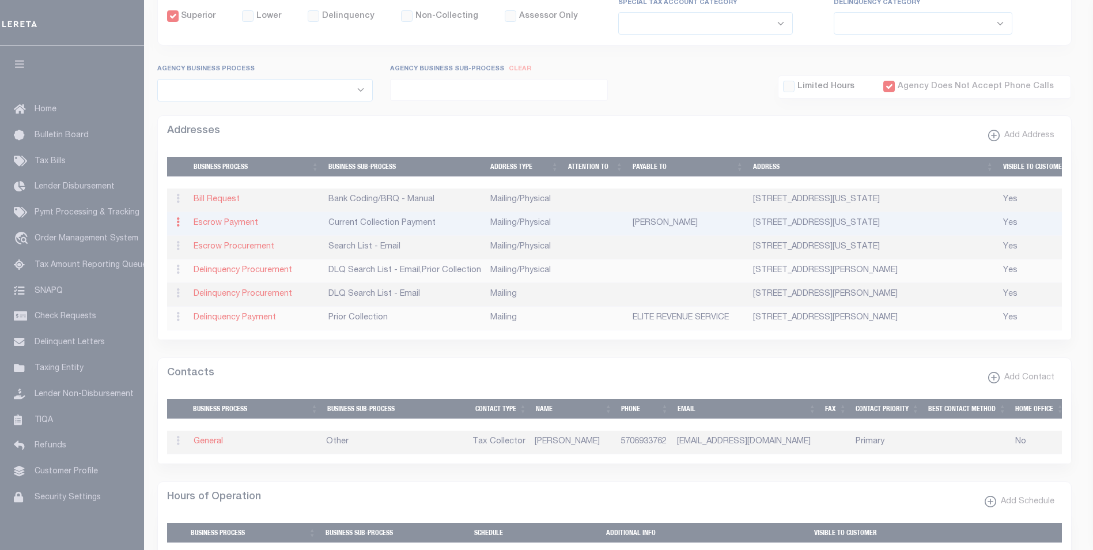
checkbox input "true"
type input "TOM PIZANO"
select select "3"
select select "11"
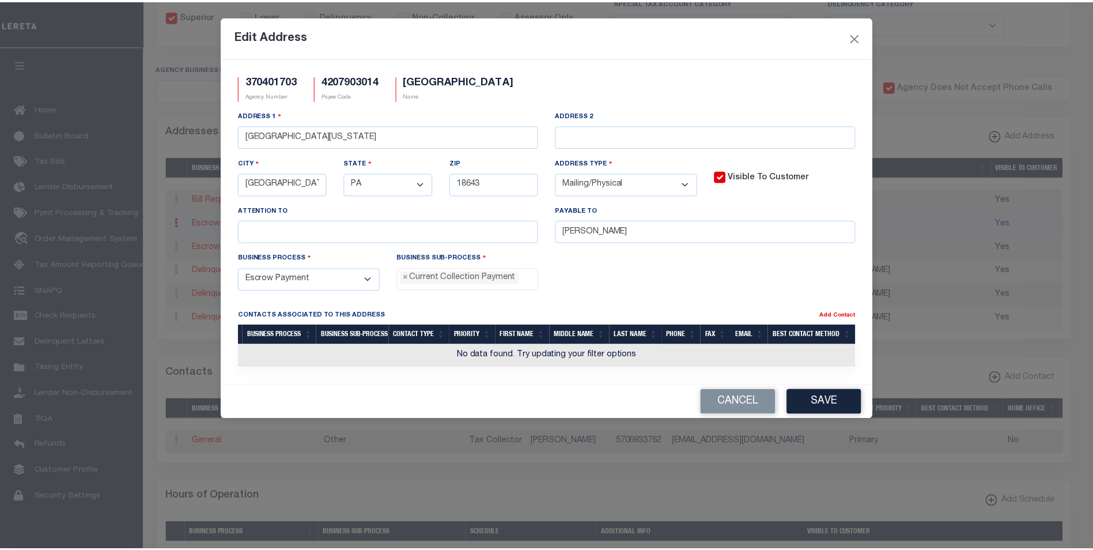
scroll to position [10, 0]
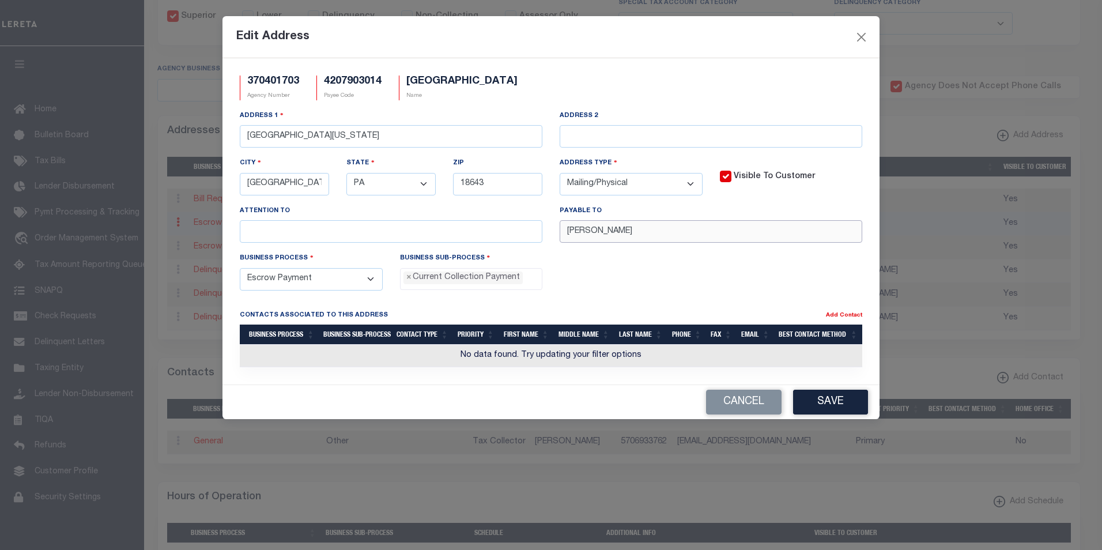
drag, startPoint x: 625, startPoint y: 232, endPoint x: 562, endPoint y: 232, distance: 62.2
click at [562, 232] on input "TOM PIZANO" at bounding box center [711, 231] width 303 height 22
paste input "EXETER BORO TC"
type input "EXETER BORO TC"
click at [838, 407] on button "Save" at bounding box center [830, 402] width 75 height 25
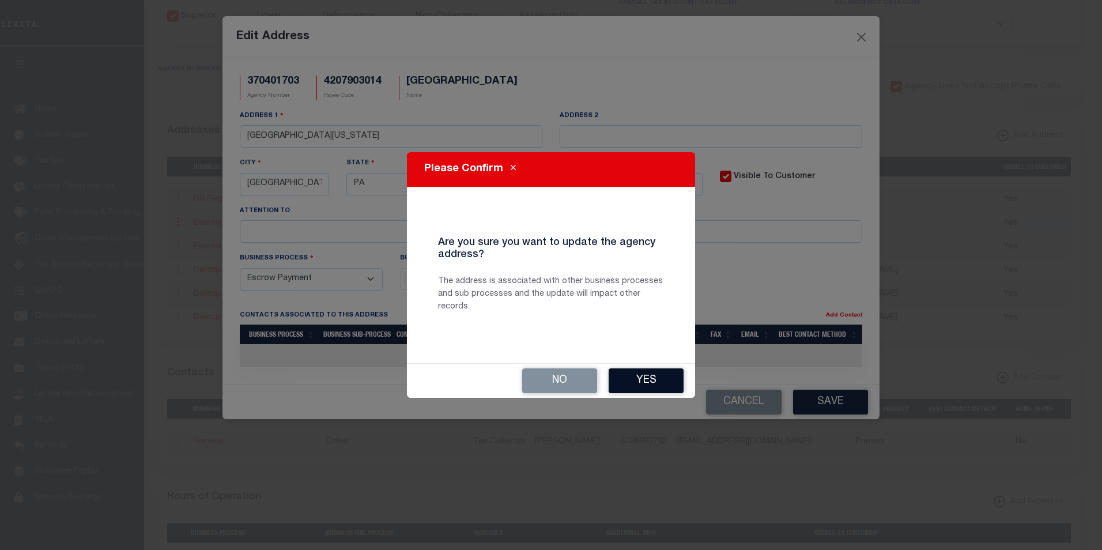
click at [658, 385] on button "Yes" at bounding box center [646, 380] width 75 height 25
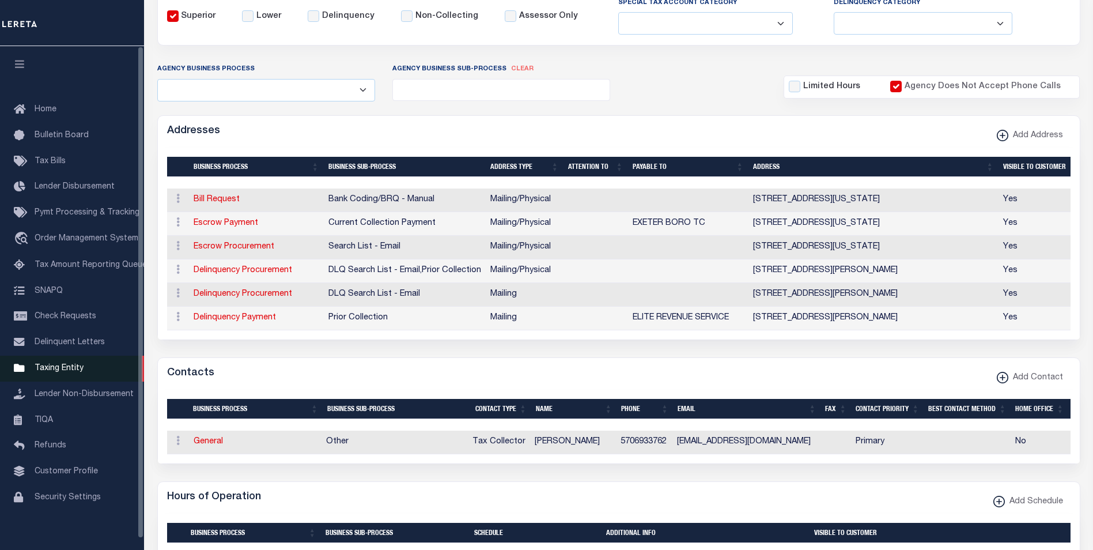
click at [66, 372] on span "Taxing Entity" at bounding box center [59, 368] width 49 height 8
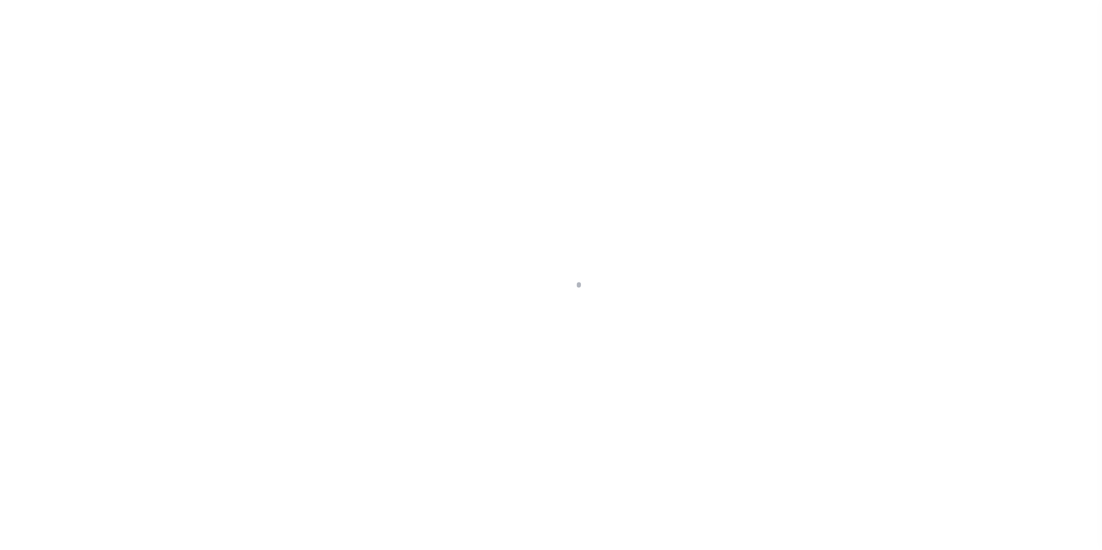
scroll to position [12, 0]
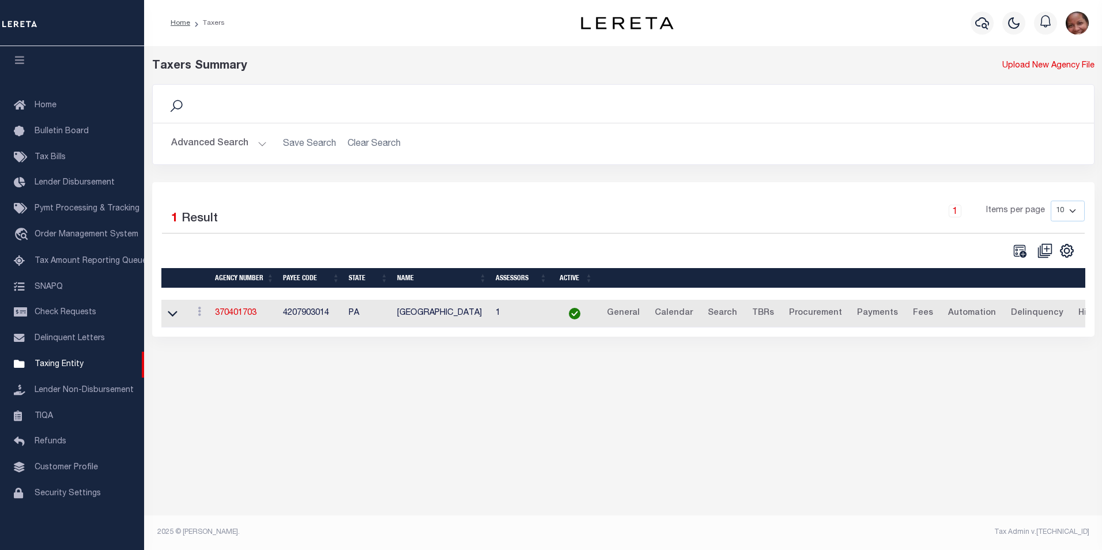
click at [258, 143] on button "Advanced Search" at bounding box center [219, 144] width 96 height 22
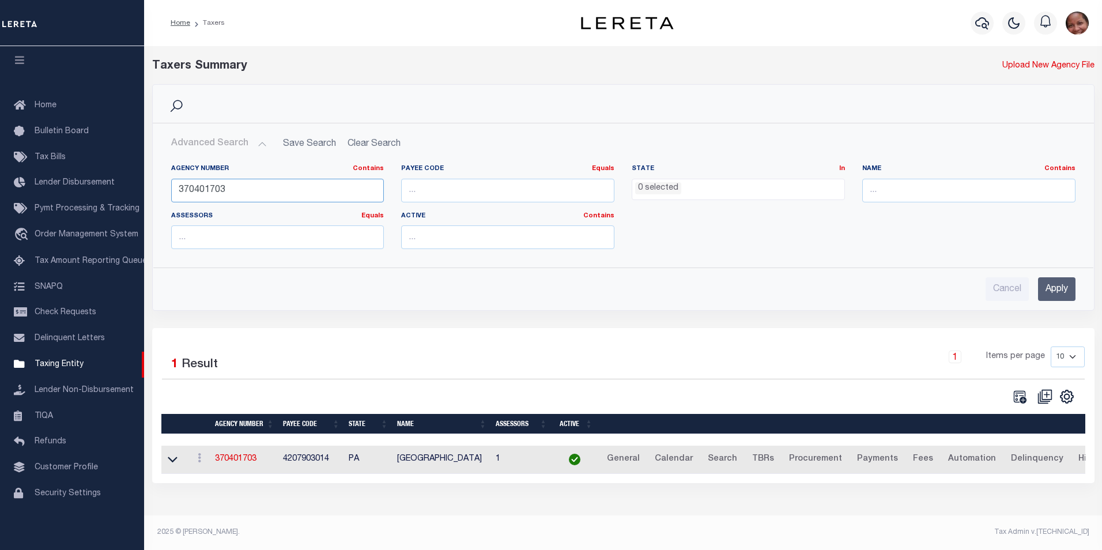
drag, startPoint x: 205, startPoint y: 189, endPoint x: 226, endPoint y: 188, distance: 21.9
click at [226, 188] on input "370401703" at bounding box center [277, 191] width 213 height 24
type input "370408703"
click at [1048, 291] on input "Apply" at bounding box center [1056, 289] width 37 height 24
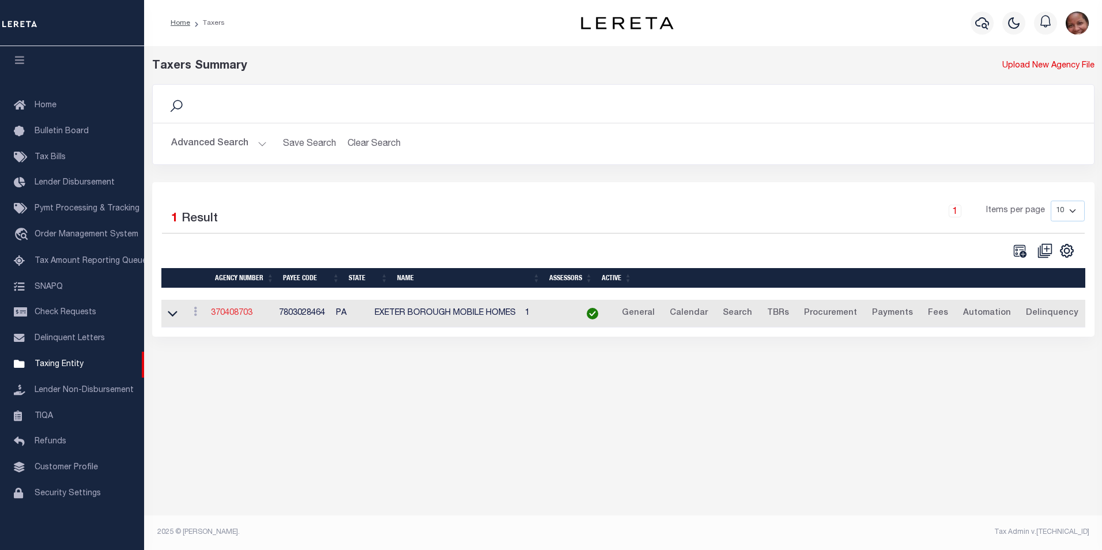
click at [245, 316] on link "370408703" at bounding box center [231, 313] width 41 height 8
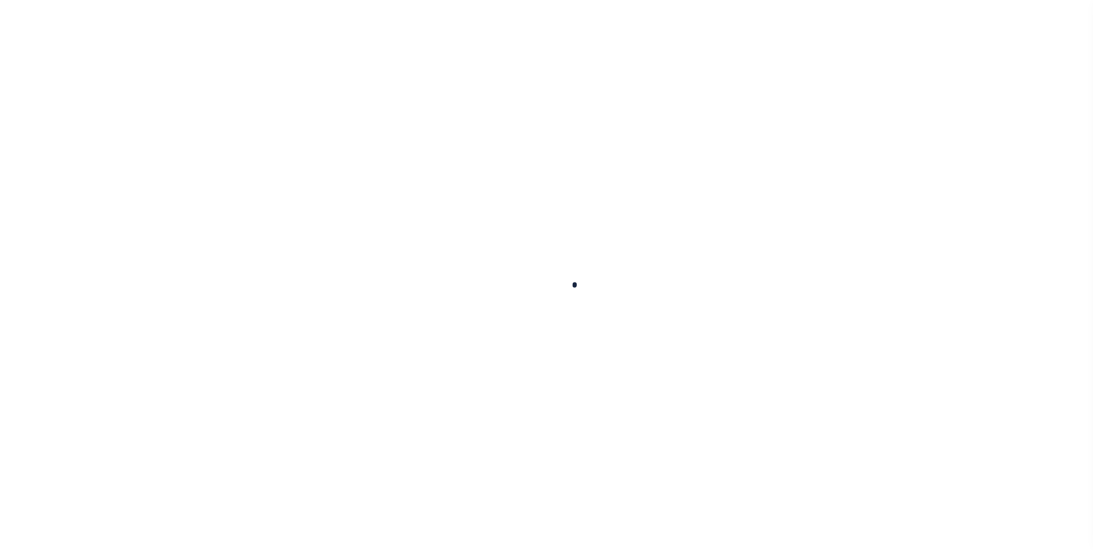
select select
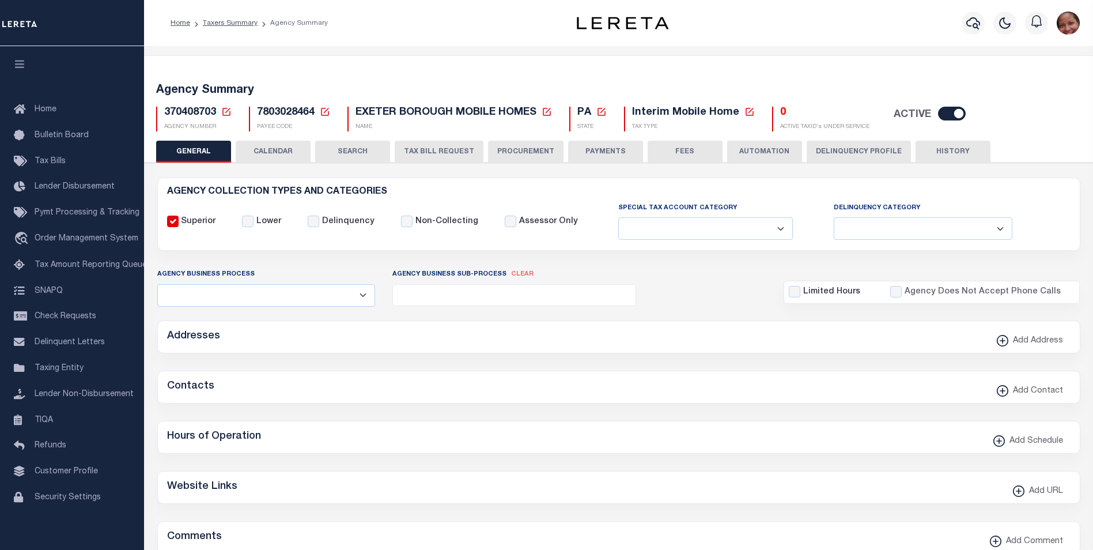
checkbox input "false"
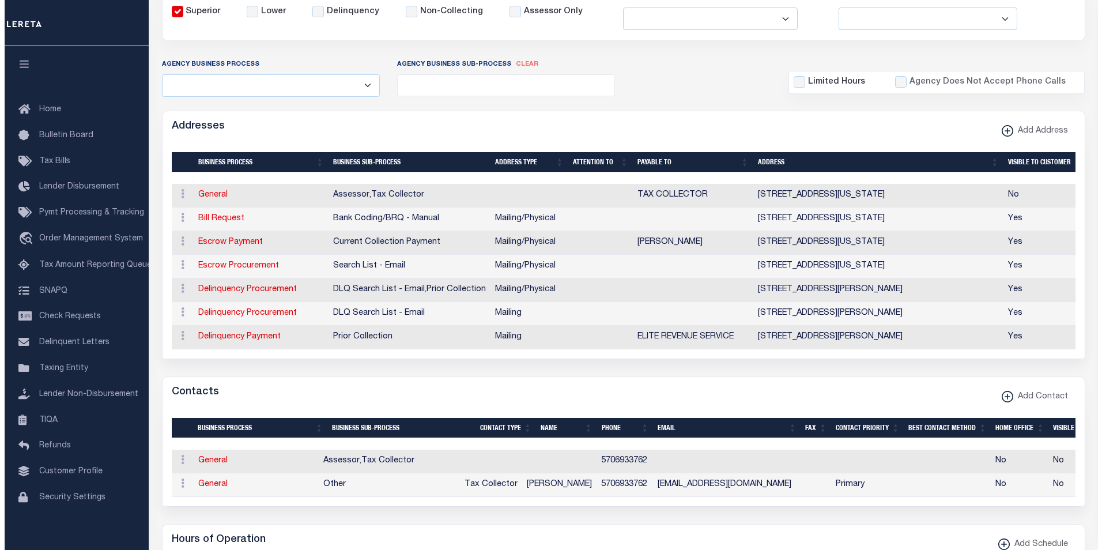
scroll to position [258, 0]
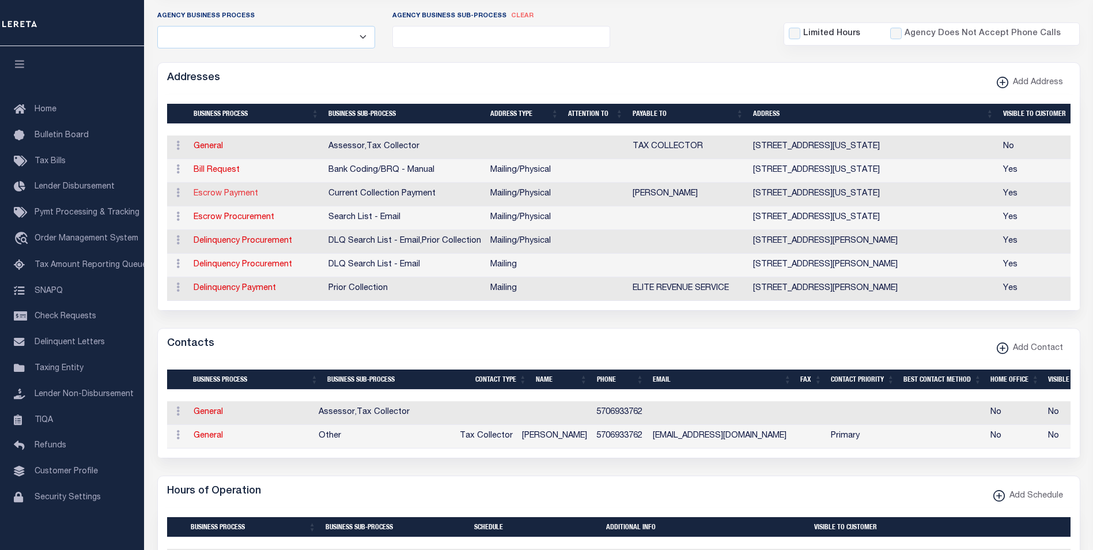
click at [224, 195] on link "Escrow Payment" at bounding box center [226, 194] width 65 height 8
select select "1"
checkbox input "false"
select select
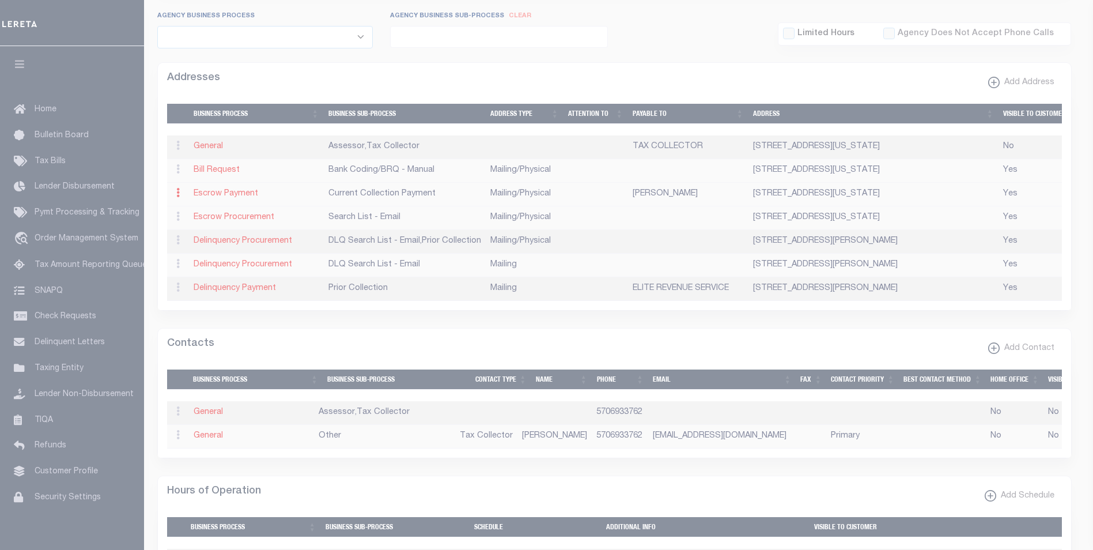
type input "1101 WYOMING AVE"
type input "EXETER"
select select "PA"
type input "18643"
select select "5"
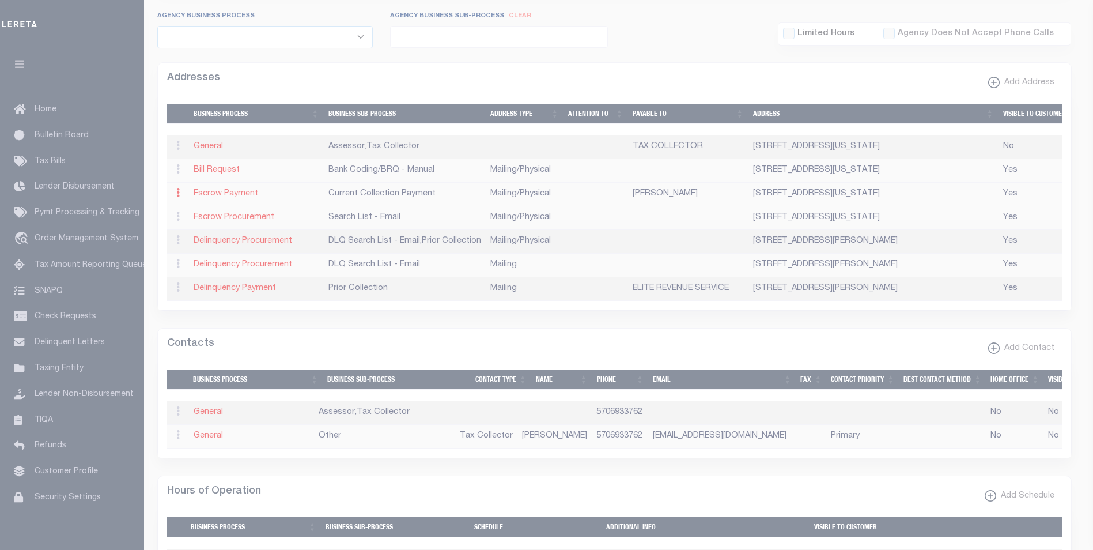
checkbox input "true"
type input "TOM PIZANO"
select select "3"
select select "11"
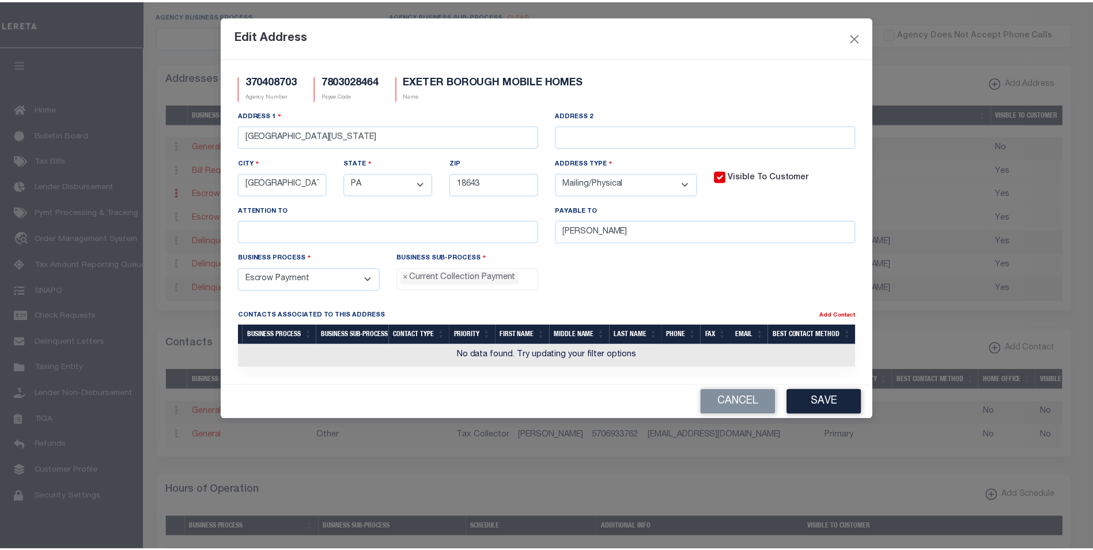
scroll to position [10, 0]
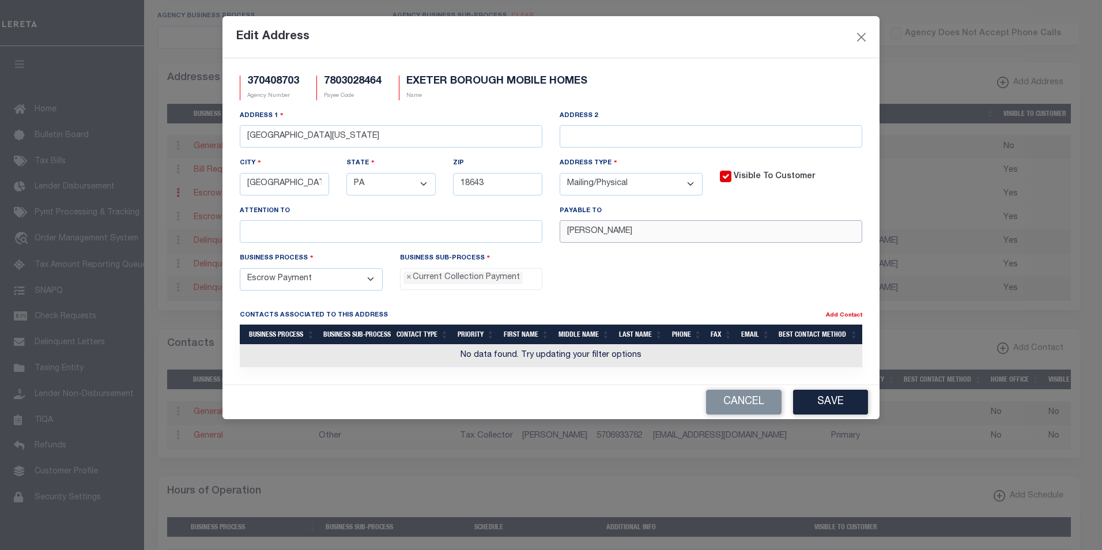
drag, startPoint x: 645, startPoint y: 237, endPoint x: 561, endPoint y: 237, distance: 83.6
click at [561, 237] on input "TOM PIZANO" at bounding box center [711, 231] width 303 height 22
paste input "EXETER BORO TC"
type input "EXETER BORO TC"
click at [846, 403] on button "Save" at bounding box center [830, 402] width 75 height 25
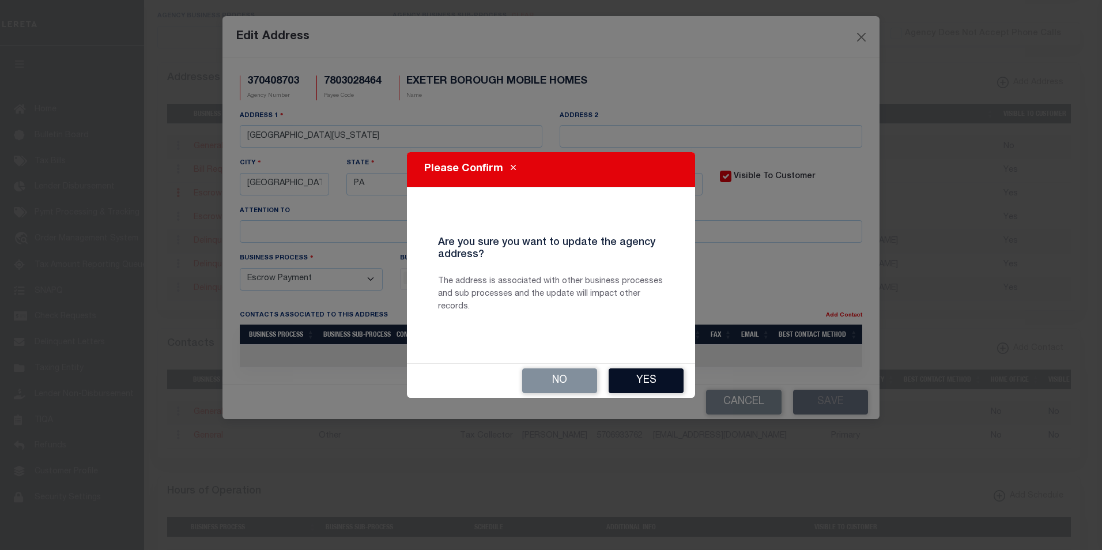
click at [657, 384] on button "Yes" at bounding box center [646, 380] width 75 height 25
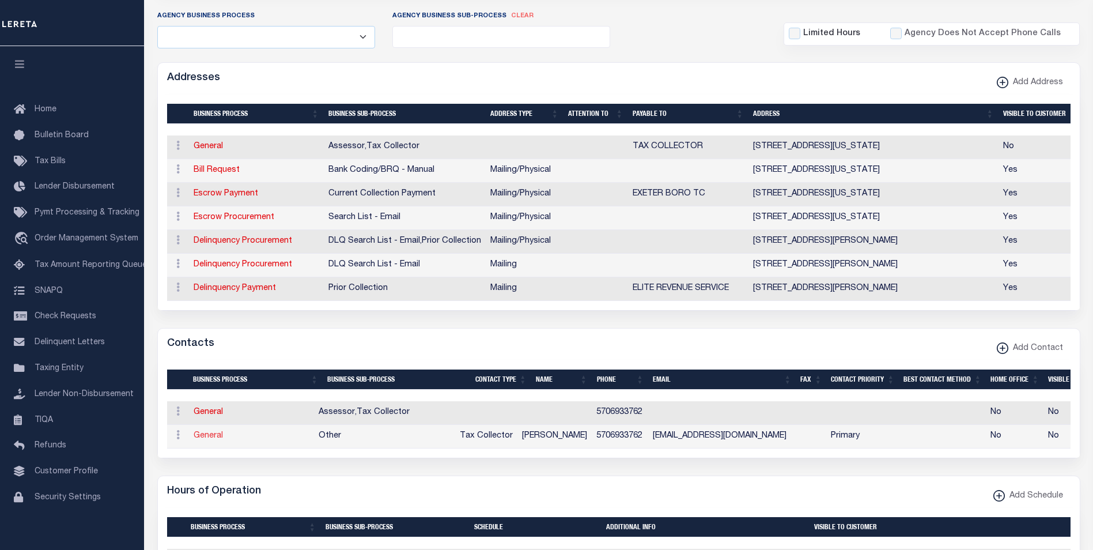
click at [206, 440] on link "General" at bounding box center [208, 436] width 29 height 8
checkbox input "false"
select select
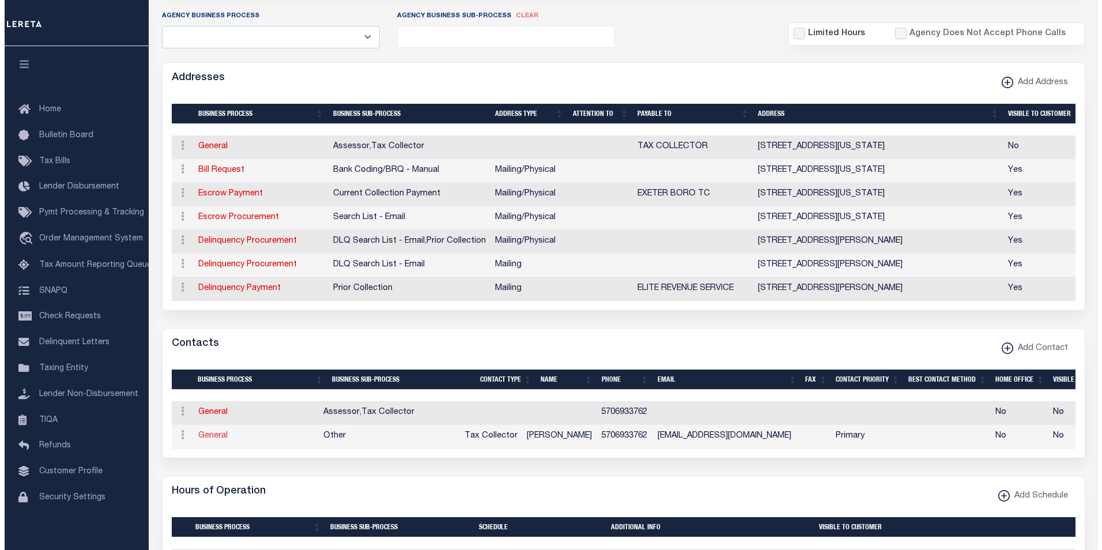
select select "2"
select select "1"
type input "TOM"
type input "PIZANO"
type input "5706933762"
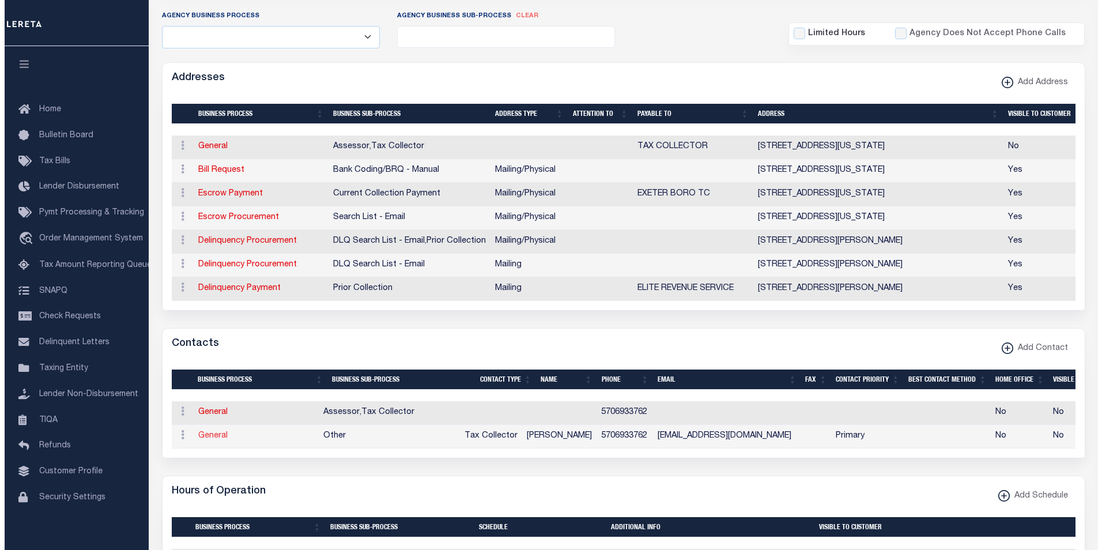
type input "EXETERTAXCOLLECT@GMAIL.COM"
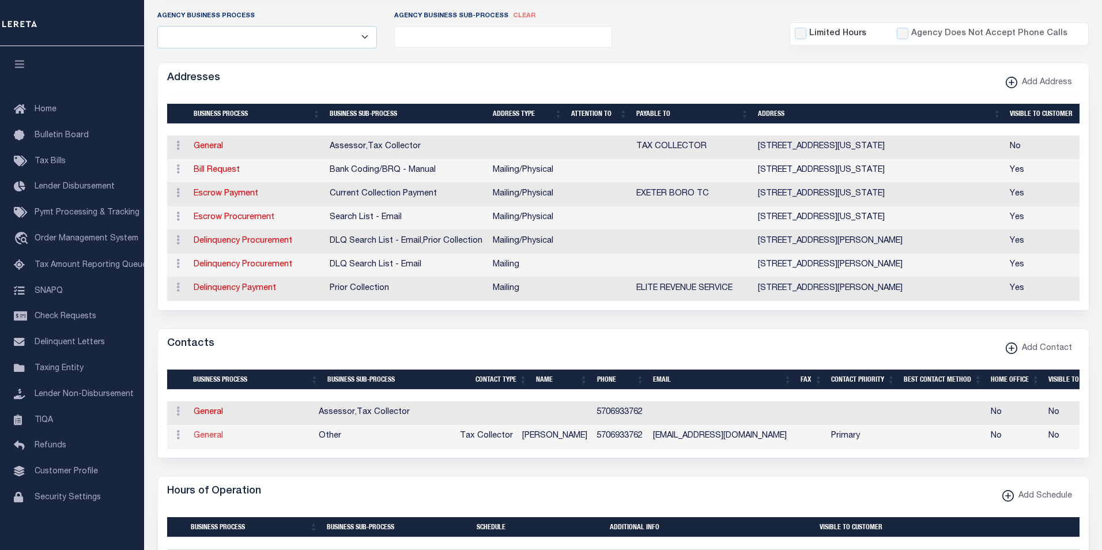
select select "6"
select select "39"
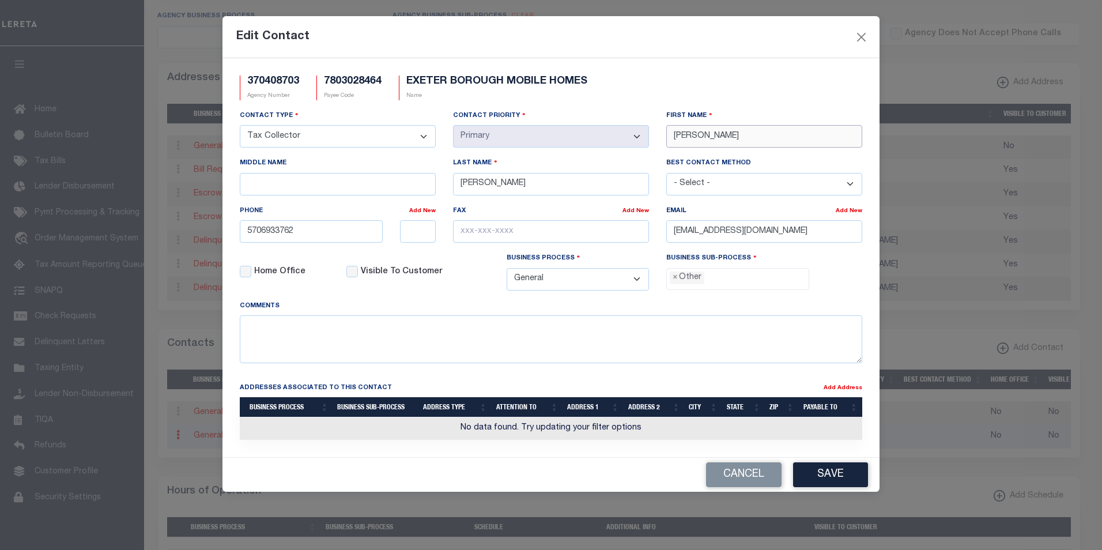
drag, startPoint x: 698, startPoint y: 137, endPoint x: 670, endPoint y: 136, distance: 27.7
click at [670, 136] on input "TOM" at bounding box center [764, 136] width 196 height 22
paste input "HOMAS"
type input "THOMAS"
click at [257, 190] on input "Middle Name" at bounding box center [338, 184] width 196 height 22
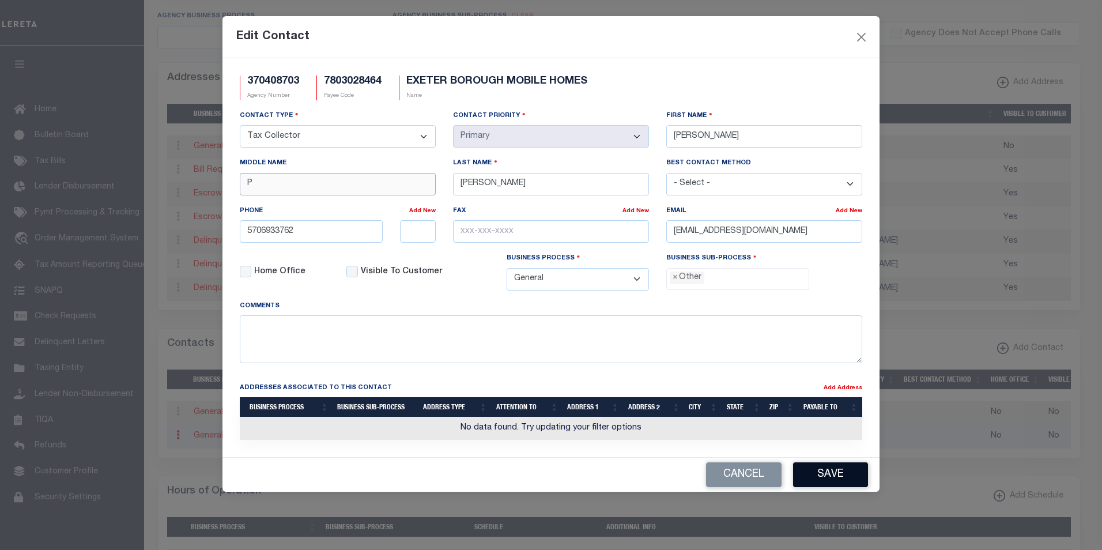
type input "P"
click at [848, 478] on button "Save" at bounding box center [830, 474] width 75 height 25
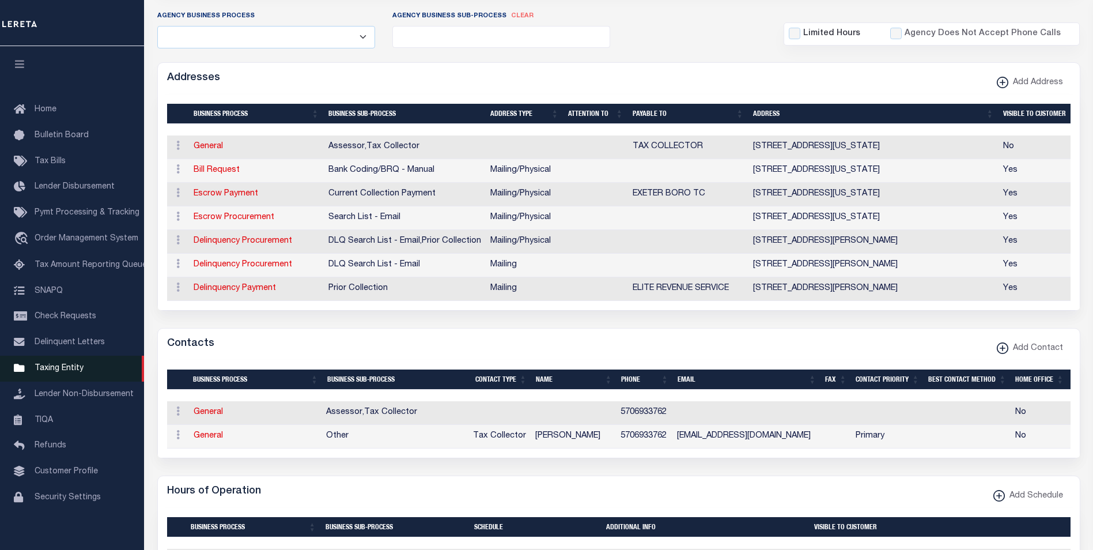
click at [67, 371] on span "Taxing Entity" at bounding box center [59, 368] width 49 height 8
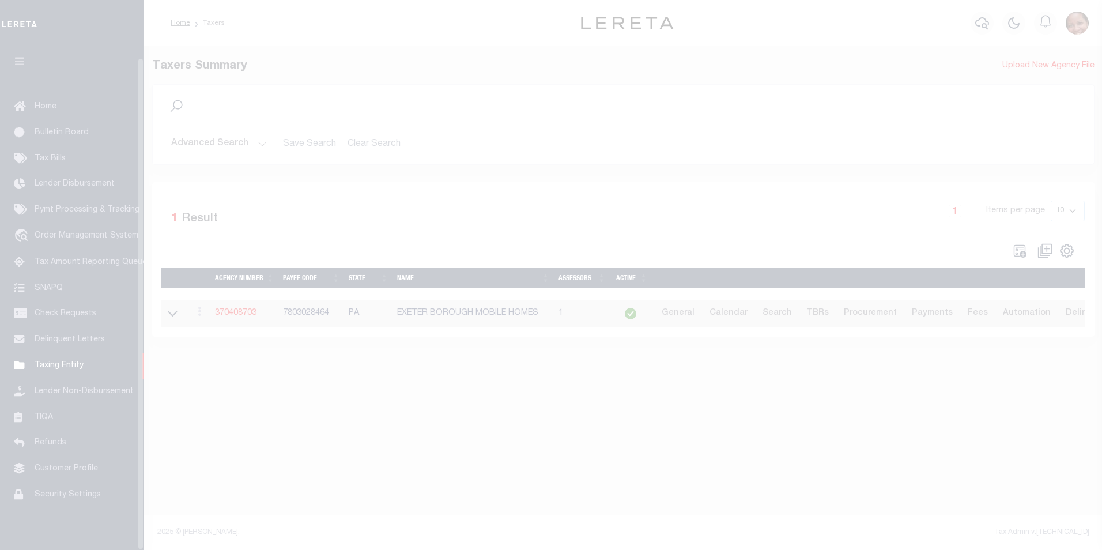
scroll to position [12, 0]
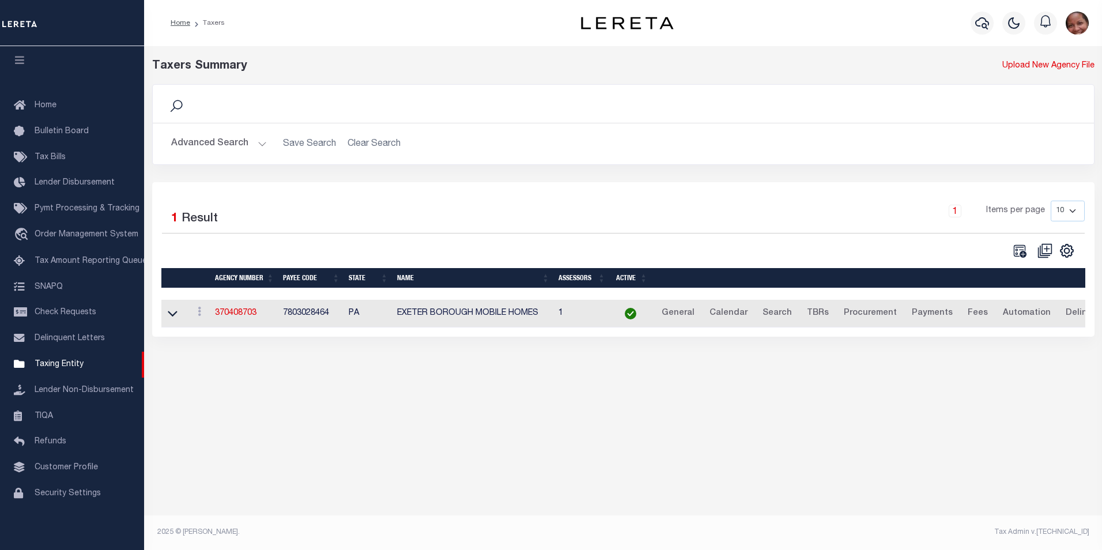
click at [1079, 25] on img "button" at bounding box center [1076, 23] width 23 height 23
click at [1040, 82] on span "Sign out" at bounding box center [1031, 82] width 33 height 8
